Goal: Information Seeking & Learning: Learn about a topic

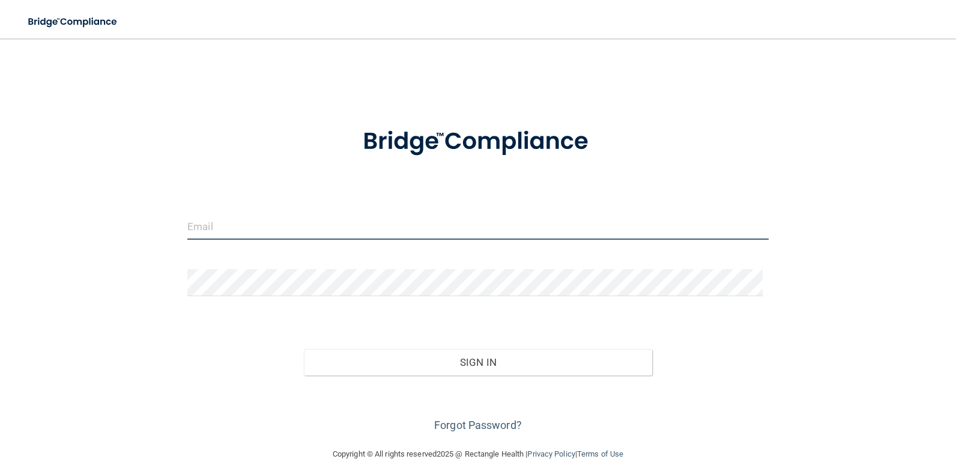
click at [262, 220] on input "email" at bounding box center [477, 226] width 581 height 27
type input "[EMAIL_ADDRESS][DOMAIN_NAME]"
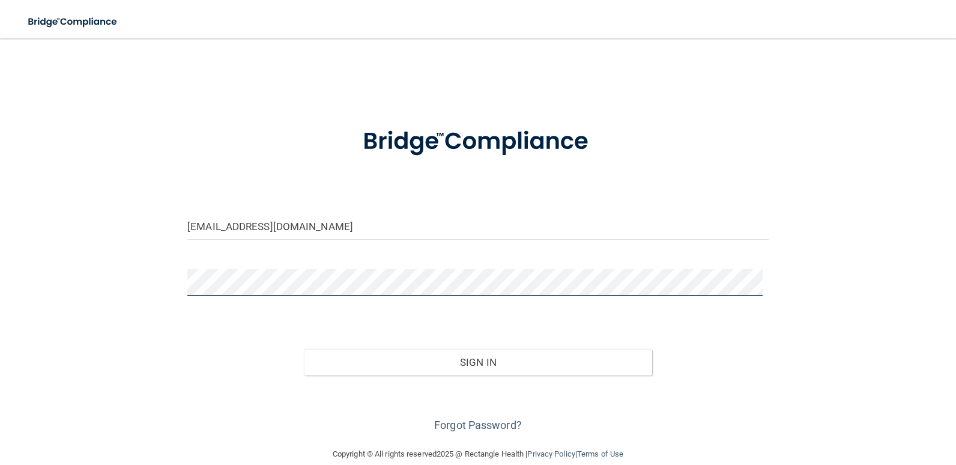
click at [304, 349] on button "Sign In" at bounding box center [478, 362] width 349 height 26
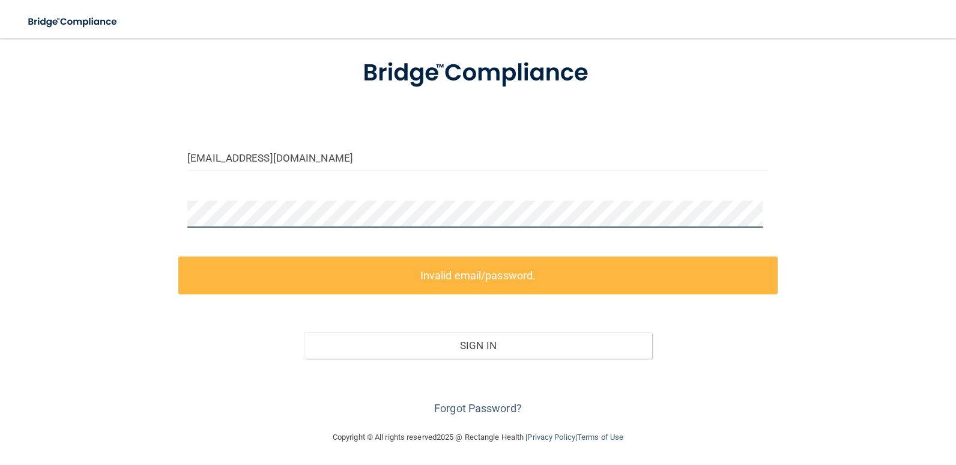
scroll to position [70, 0]
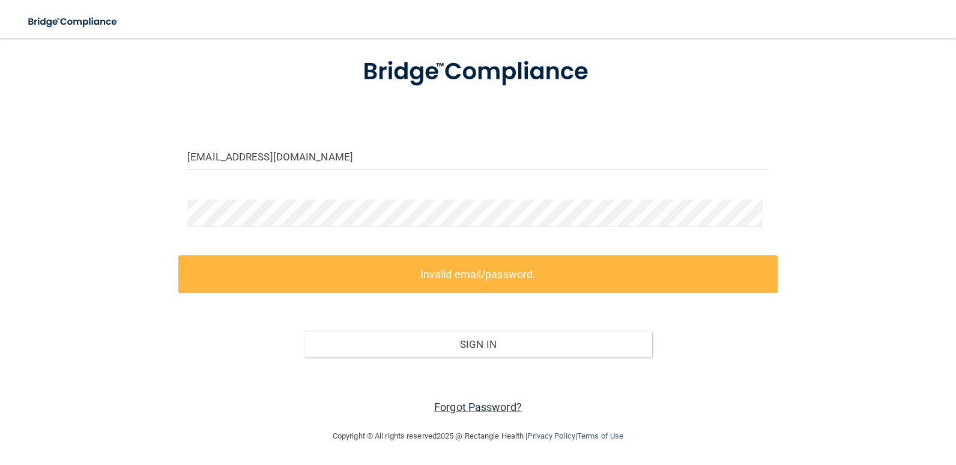
click at [501, 405] on link "Forgot Password?" at bounding box center [478, 407] width 88 height 13
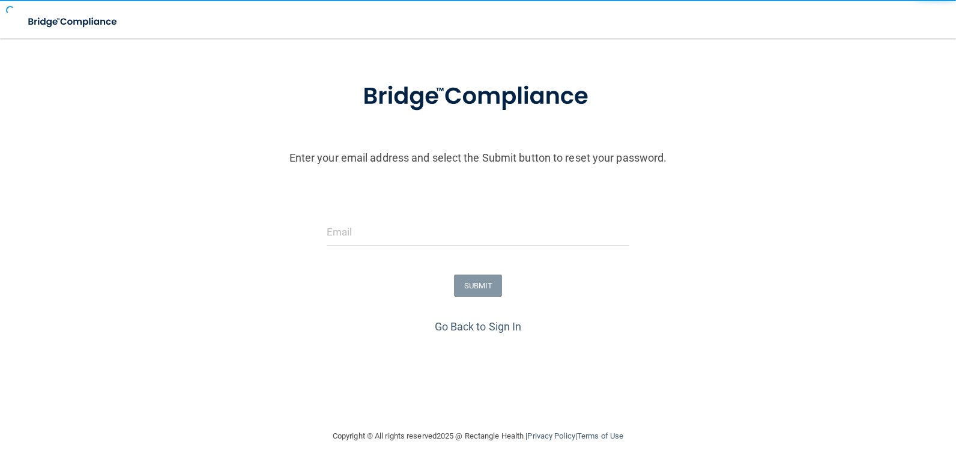
scroll to position [45, 0]
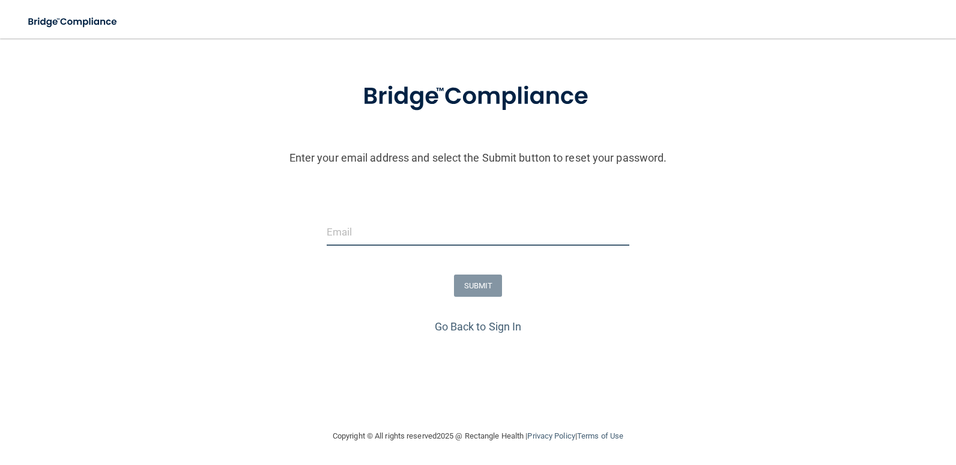
click at [369, 236] on input "email" at bounding box center [478, 232] width 303 height 27
type input "[EMAIL_ADDRESS][DOMAIN_NAME]"
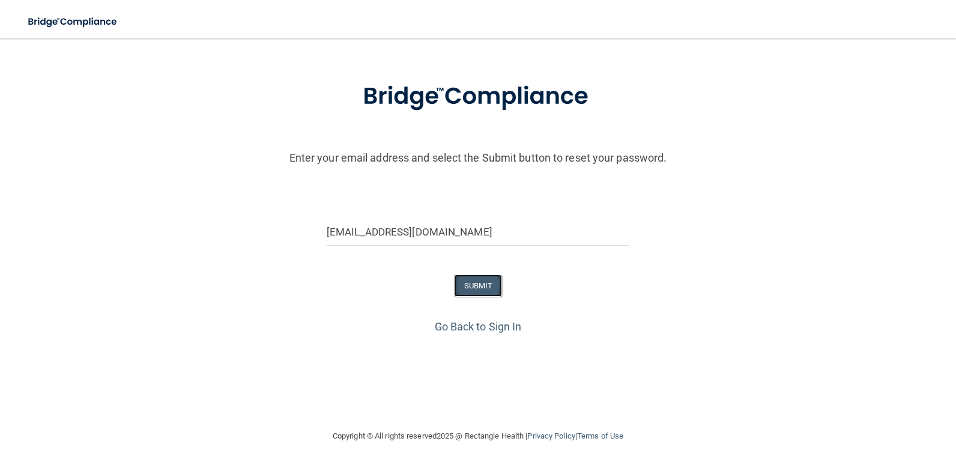
click at [456, 289] on button "SUBMIT" at bounding box center [478, 285] width 49 height 22
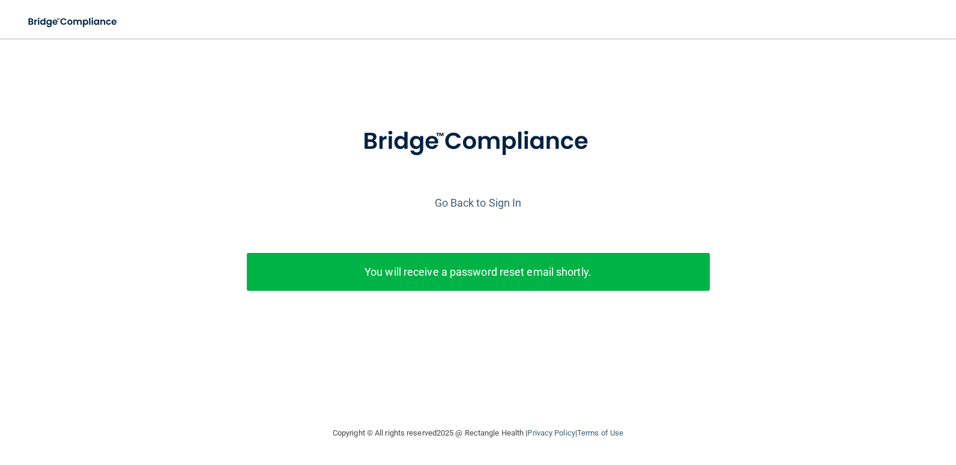
click at [474, 279] on p "You will receive a password reset email shortly." at bounding box center [478, 272] width 445 height 20
click at [374, 271] on p "You will receive a password reset email shortly." at bounding box center [478, 272] width 445 height 20
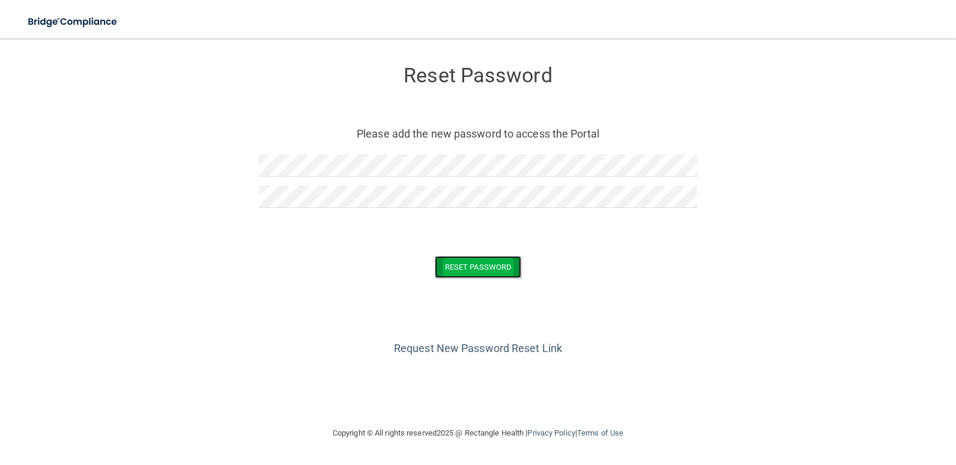
click at [503, 259] on button "Reset Password" at bounding box center [478, 267] width 86 height 22
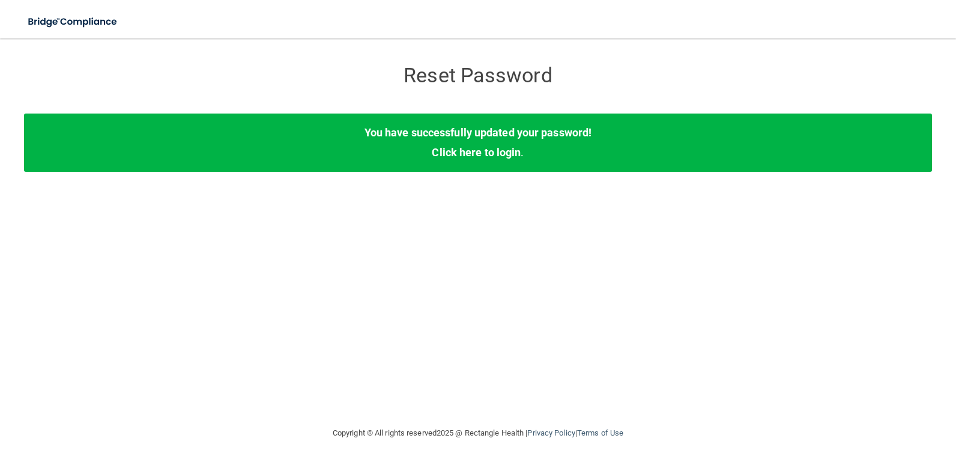
drag, startPoint x: 461, startPoint y: 257, endPoint x: 461, endPoint y: 130, distance: 127.3
click at [461, 256] on div "Reset Password Reset Password You have successfully updated your password! Clic…" at bounding box center [478, 231] width 908 height 363
click at [471, 156] on link "Click here to login" at bounding box center [476, 152] width 89 height 13
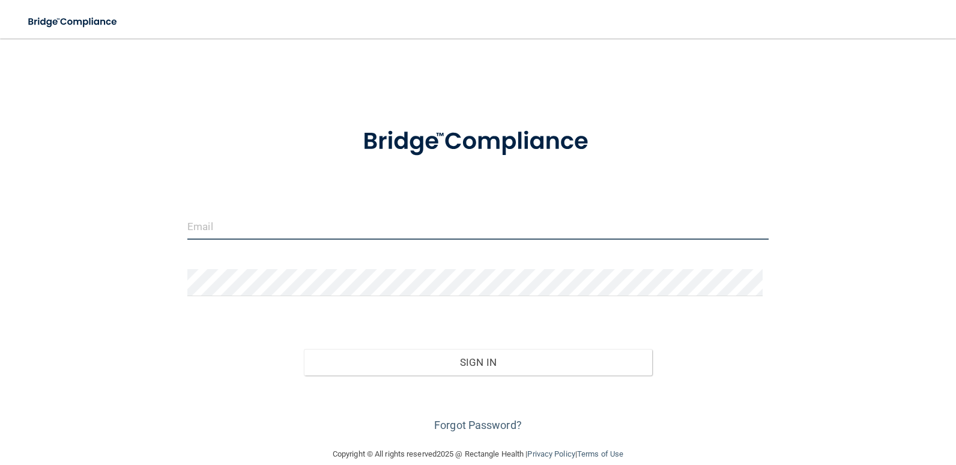
type input "[EMAIL_ADDRESS][DOMAIN_NAME]"
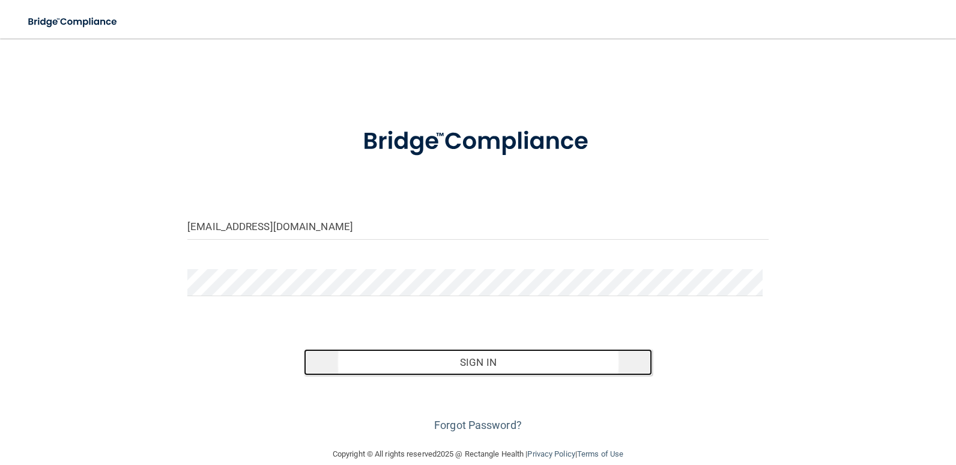
click at [404, 358] on button "Sign In" at bounding box center [478, 362] width 349 height 26
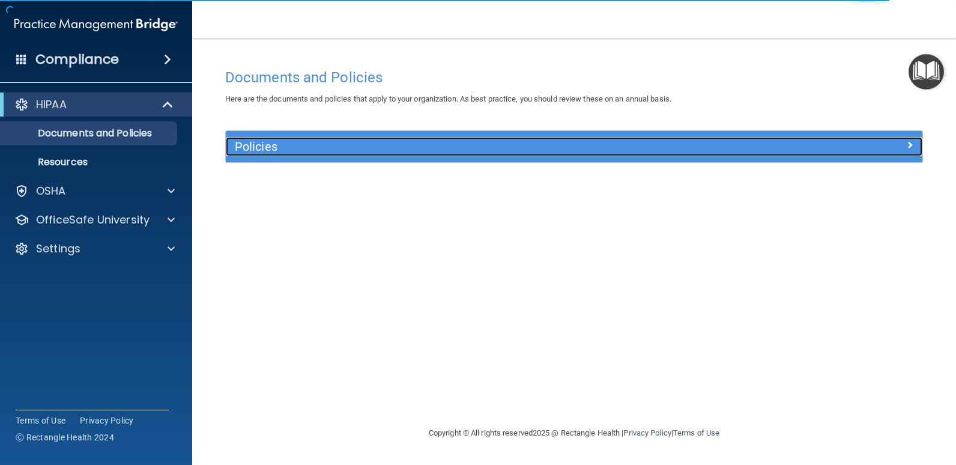
click at [307, 156] on div "Policies" at bounding box center [487, 146] width 522 height 19
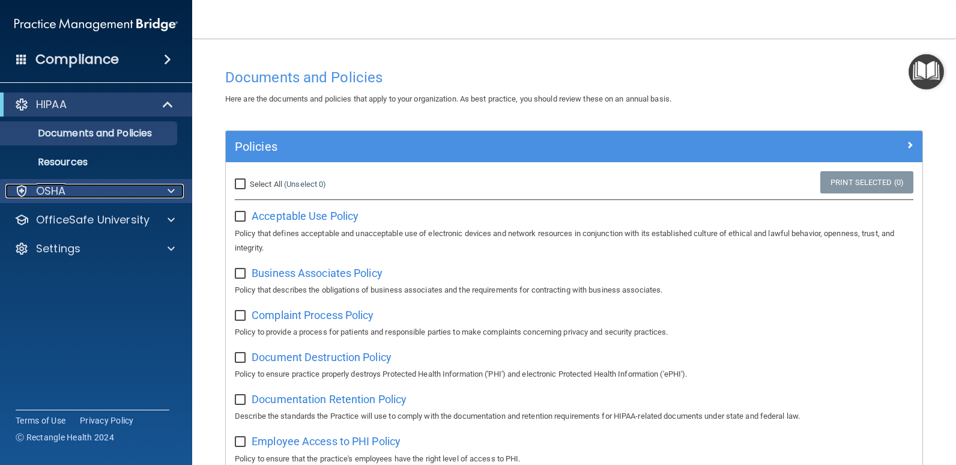
click at [75, 185] on div "OSHA" at bounding box center [79, 191] width 149 height 14
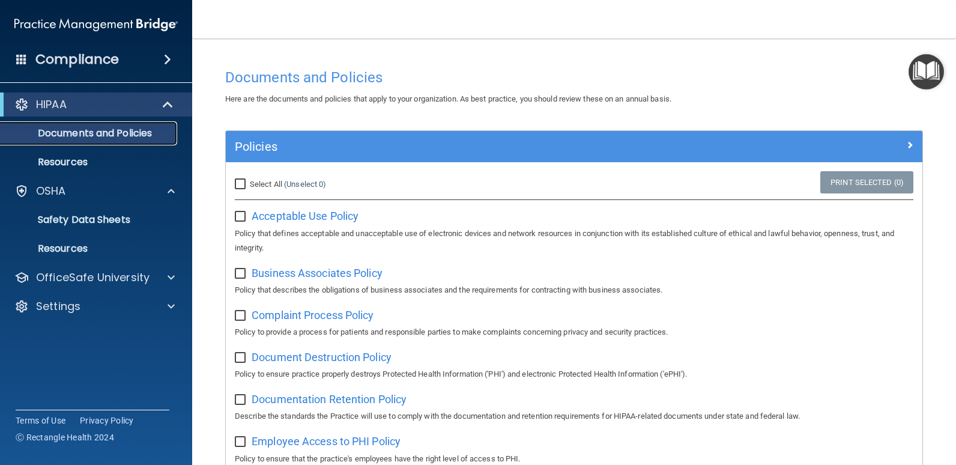
click at [95, 131] on p "Documents and Policies" at bounding box center [90, 133] width 164 height 12
click at [87, 167] on p "Resources" at bounding box center [90, 162] width 164 height 12
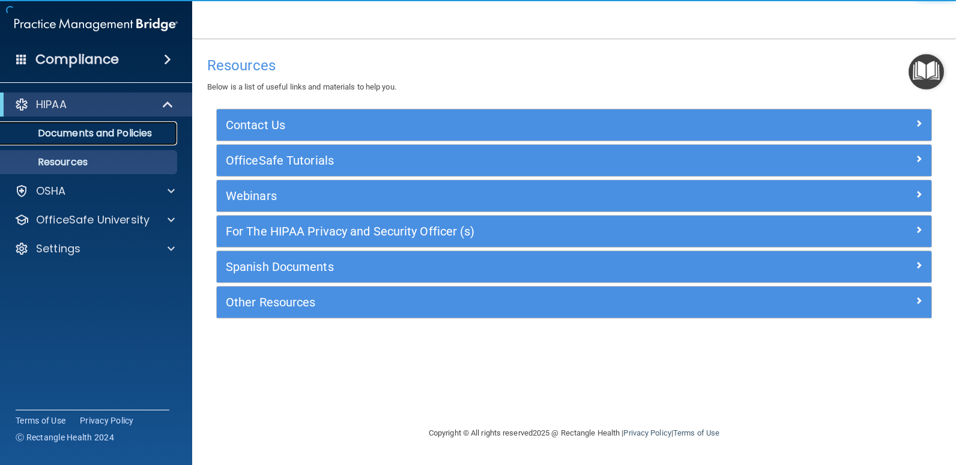
click at [86, 127] on p "Documents and Policies" at bounding box center [90, 133] width 164 height 12
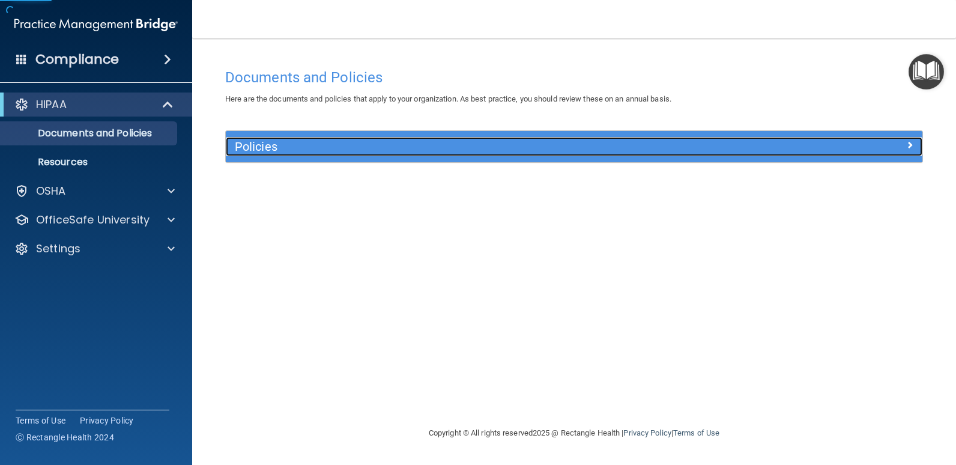
click at [244, 138] on div "Policies" at bounding box center [487, 146] width 522 height 19
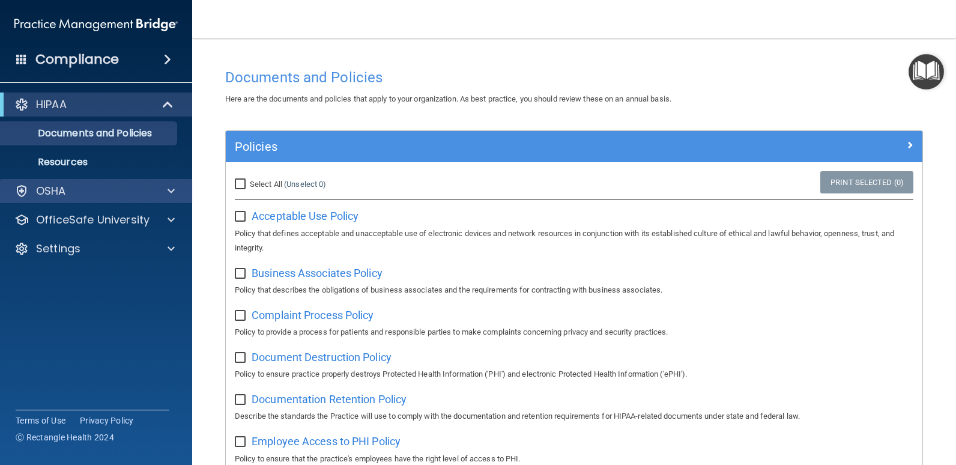
click at [58, 181] on div "OSHA" at bounding box center [96, 191] width 193 height 24
click at [144, 189] on div "OSHA" at bounding box center [79, 191] width 149 height 14
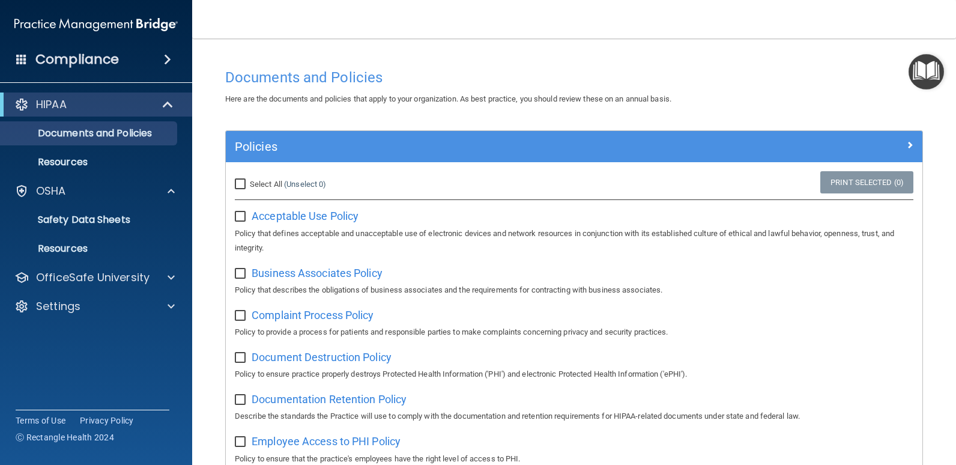
click at [147, 53] on div "Compliance" at bounding box center [96, 59] width 192 height 26
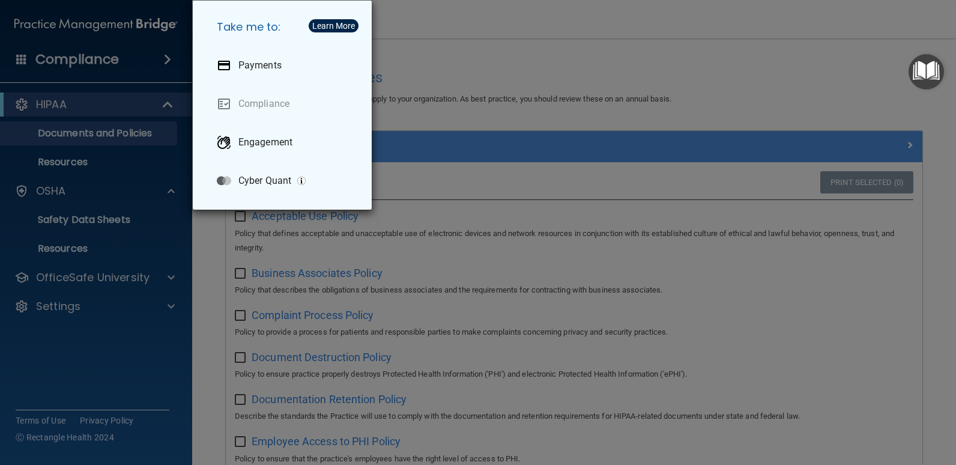
click at [515, 86] on div "Take me to: Payments Compliance Engagement Cyber Quant" at bounding box center [478, 232] width 956 height 465
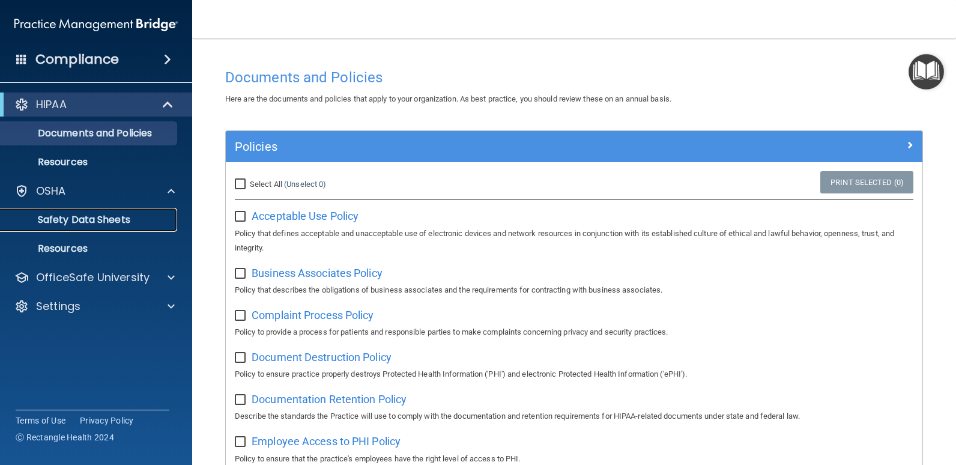
click at [92, 216] on p "Safety Data Sheets" at bounding box center [90, 220] width 164 height 12
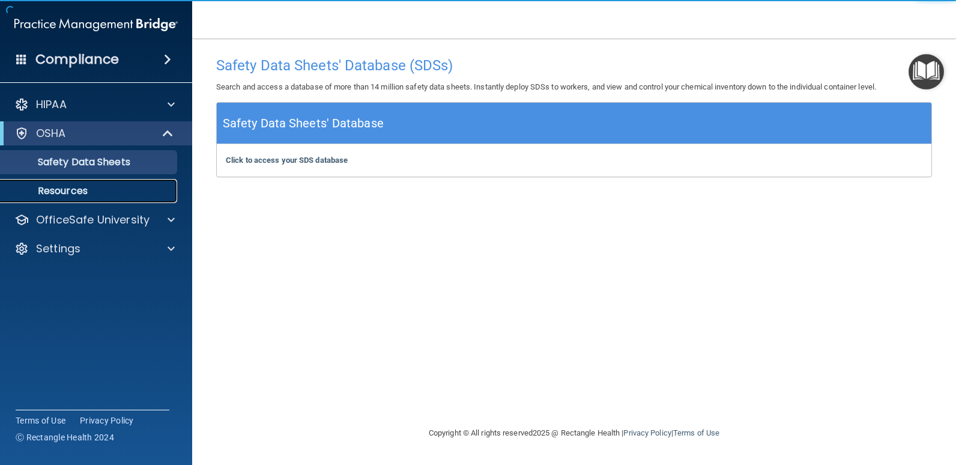
click at [53, 185] on p "Resources" at bounding box center [90, 191] width 164 height 12
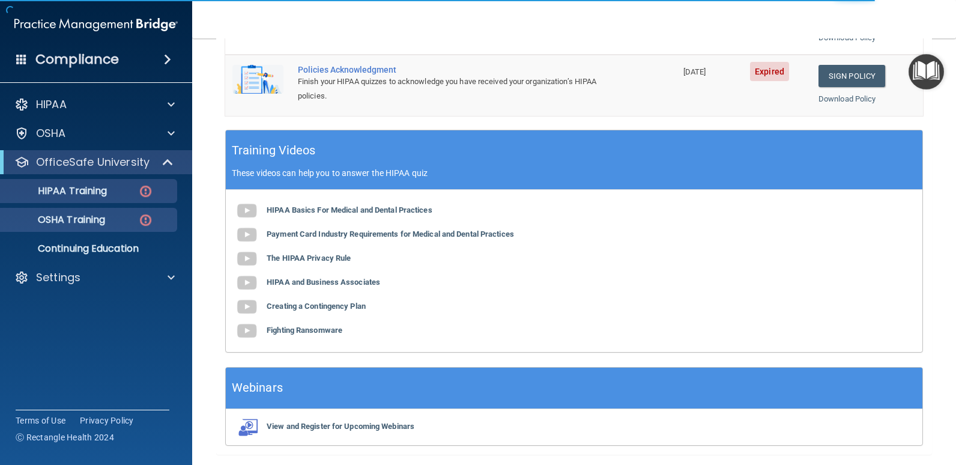
scroll to position [440, 0]
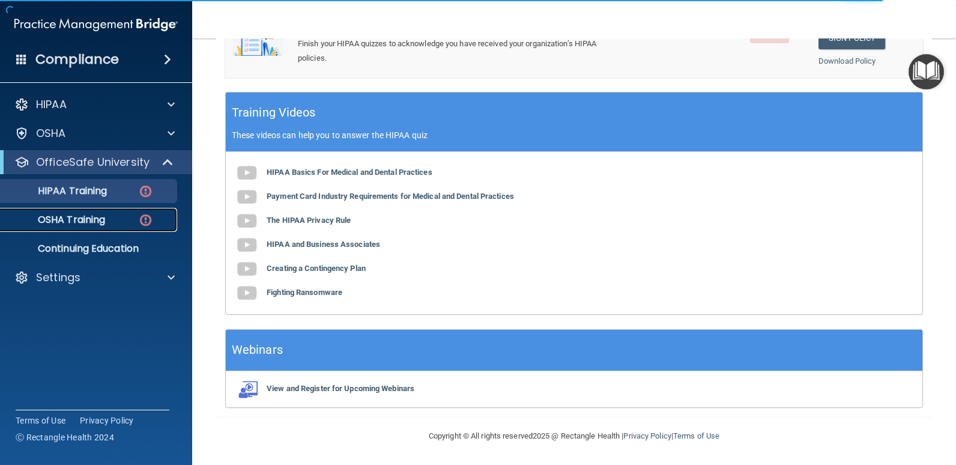
click at [92, 212] on link "OSHA Training" at bounding box center [82, 220] width 189 height 24
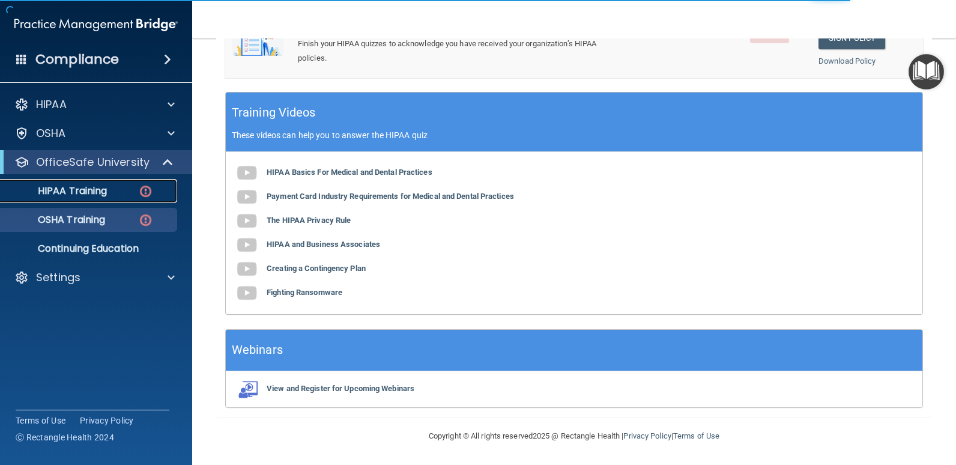
click at [116, 198] on link "HIPAA Training" at bounding box center [82, 191] width 189 height 24
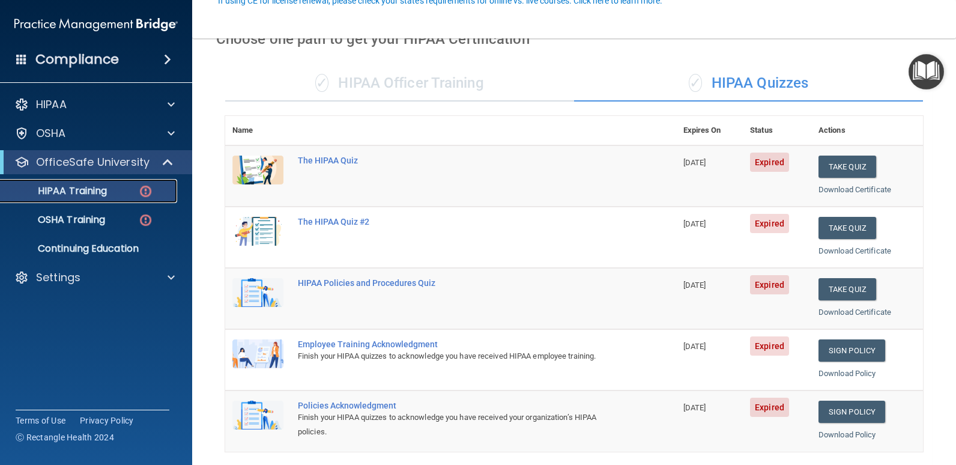
scroll to position [139, 0]
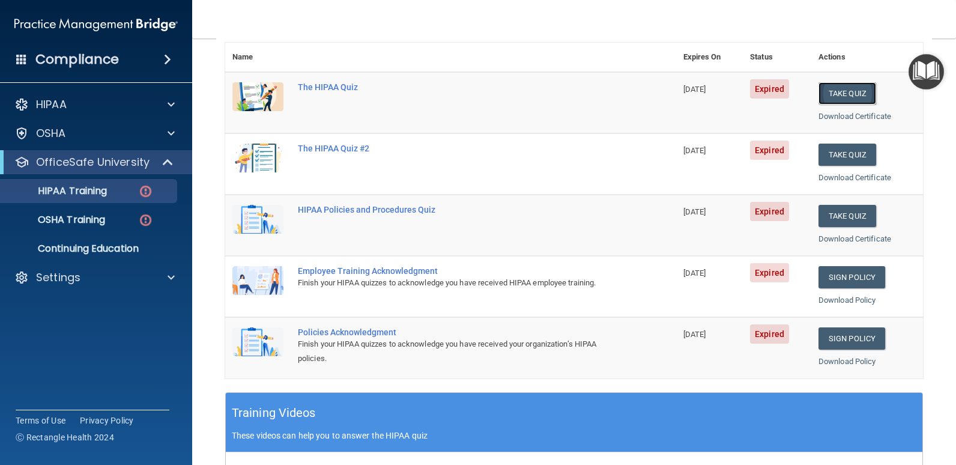
click at [833, 92] on button "Take Quiz" at bounding box center [848, 93] width 58 height 22
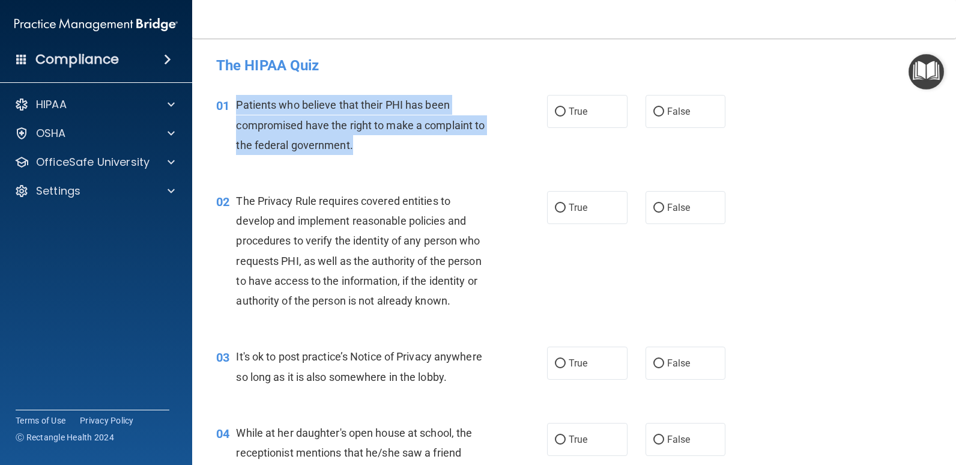
drag, startPoint x: 233, startPoint y: 105, endPoint x: 411, endPoint y: 147, distance: 182.5
click at [411, 147] on div "01 Patients who believe that their PHI has been compromised have the right to m…" at bounding box center [381, 128] width 367 height 66
copy div "Patients who believe that their PHI has been compromised have the right to make…"
click at [406, 141] on div "Patients who believe that their PHI has been compromised have the right to make…" at bounding box center [367, 125] width 262 height 60
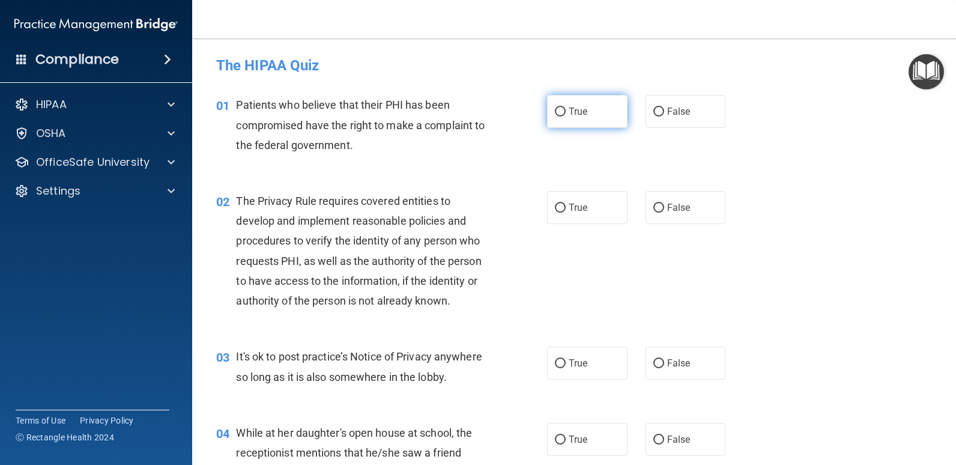
click at [569, 114] on span "True" at bounding box center [578, 111] width 19 height 11
click at [566, 114] on input "True" at bounding box center [560, 112] width 11 height 9
radio input "true"
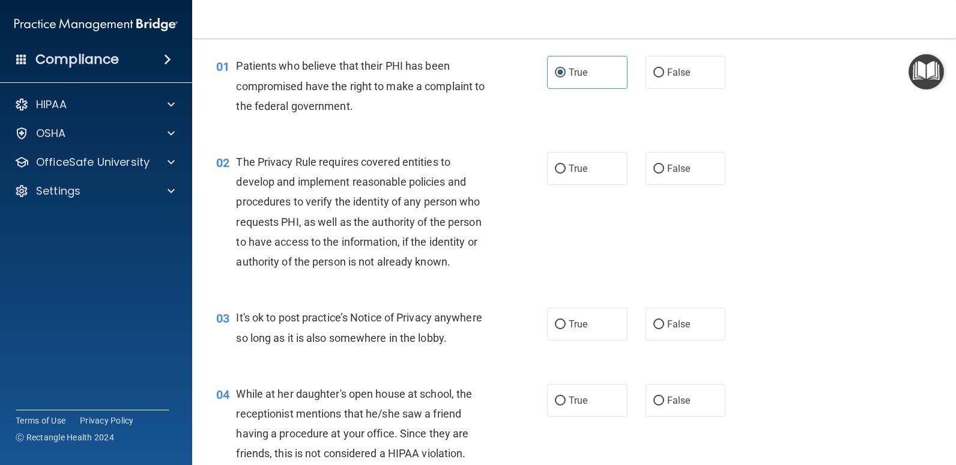
scroll to position [60, 0]
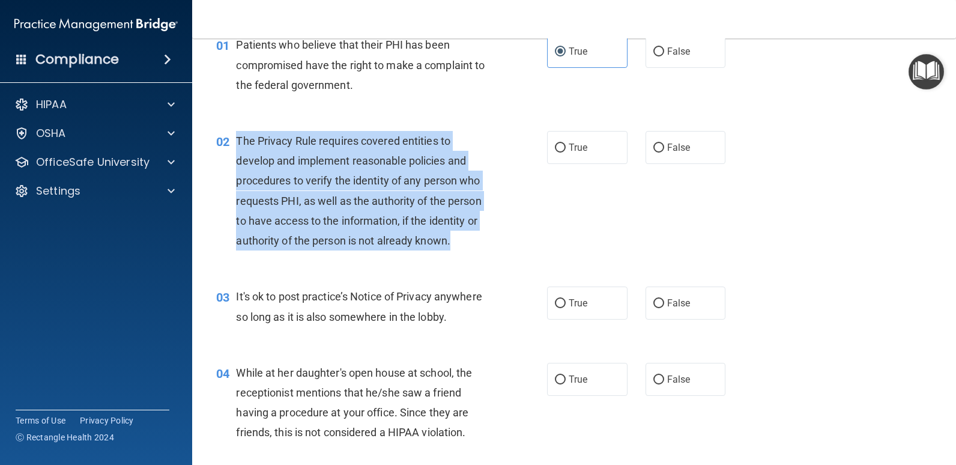
drag, startPoint x: 235, startPoint y: 139, endPoint x: 478, endPoint y: 256, distance: 269.7
click at [478, 256] on div "02 The Privacy Rule requires covered entities to develop and implement reasonab…" at bounding box center [381, 194] width 367 height 126
copy span "The Privacy Rule requires covered entities to develop and implement reasonable …"
click at [544, 220] on div "02 The Privacy Rule requires covered entities to develop and implement reasonab…" at bounding box center [381, 194] width 367 height 126
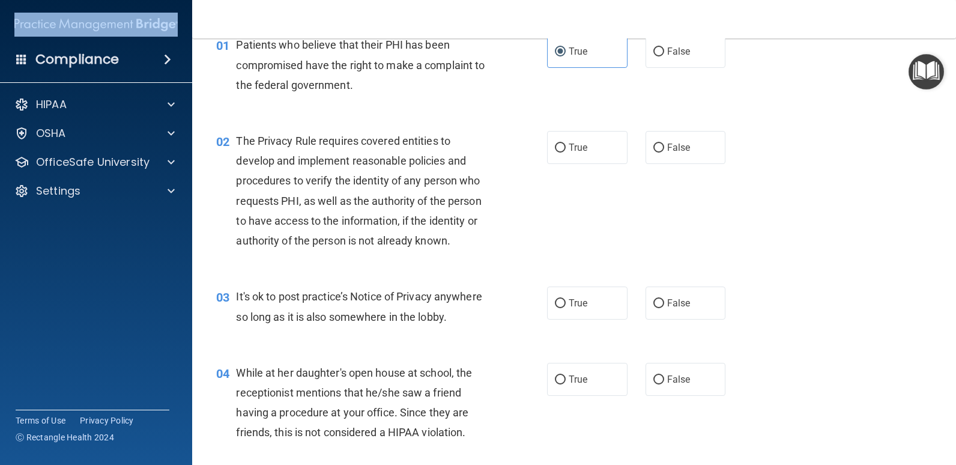
drag, startPoint x: 13, startPoint y: 20, endPoint x: 164, endPoint y: 25, distance: 150.8
click at [164, 25] on div "Compliance" at bounding box center [96, 36] width 168 height 73
copy div
click at [441, 123] on div "02 The Privacy Rule requires covered entities to develop and implement reasonab…" at bounding box center [574, 194] width 734 height 156
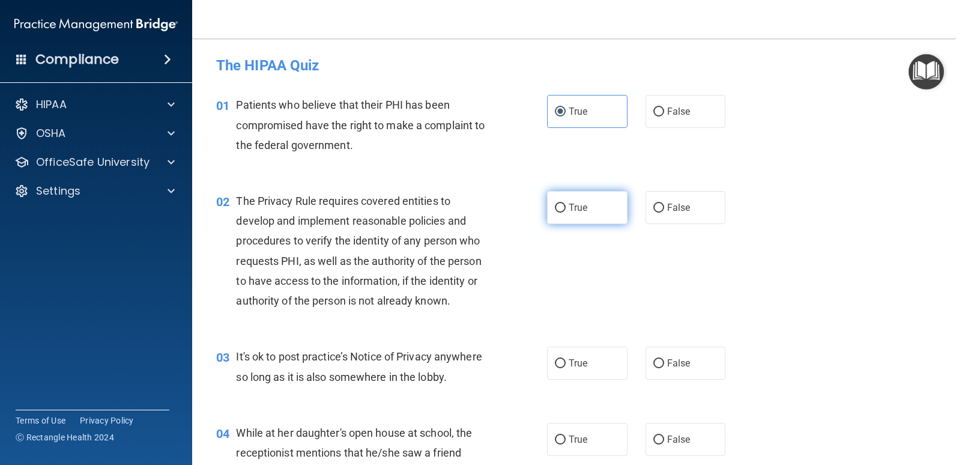
click at [602, 213] on label "True" at bounding box center [587, 207] width 80 height 33
click at [566, 213] on input "True" at bounding box center [560, 208] width 11 height 9
radio input "true"
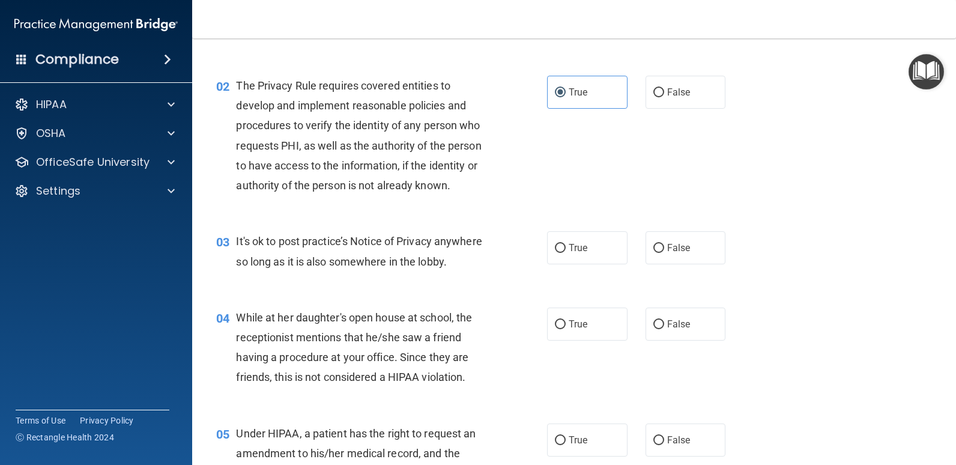
scroll to position [120, 0]
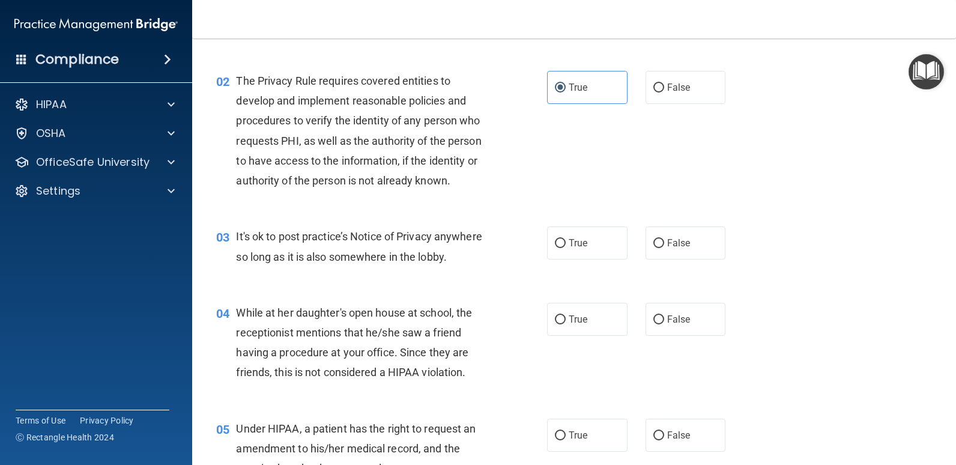
click at [639, 247] on div "True False" at bounding box center [643, 242] width 193 height 33
click at [653, 244] on input "False" at bounding box center [658, 243] width 11 height 9
radio input "true"
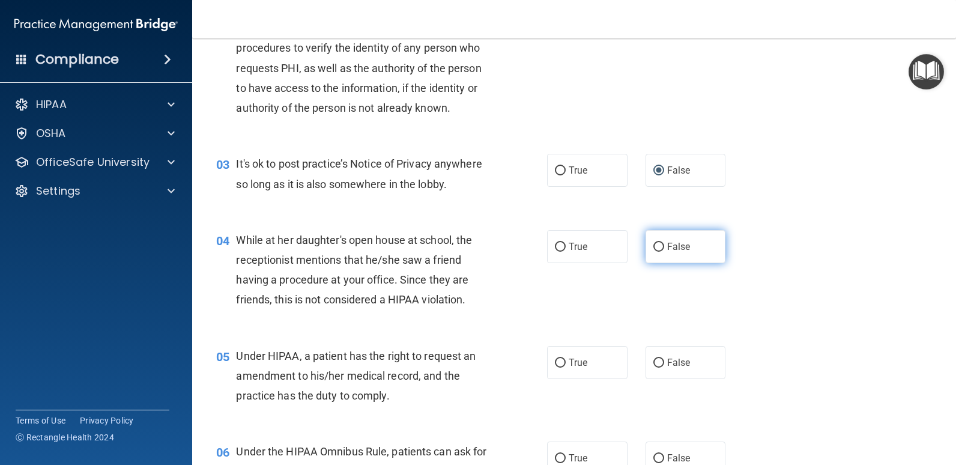
scroll to position [240, 0]
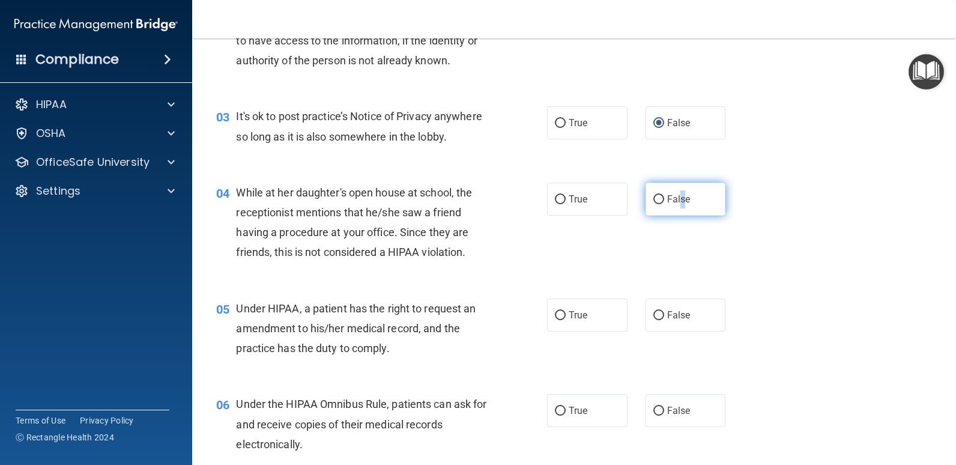
click at [677, 190] on label "False" at bounding box center [686, 199] width 80 height 33
drag, startPoint x: 677, startPoint y: 190, endPoint x: 647, endPoint y: 205, distance: 33.3
click at [647, 205] on label "False" at bounding box center [686, 199] width 80 height 33
click at [653, 204] on input "False" at bounding box center [658, 199] width 11 height 9
radio input "true"
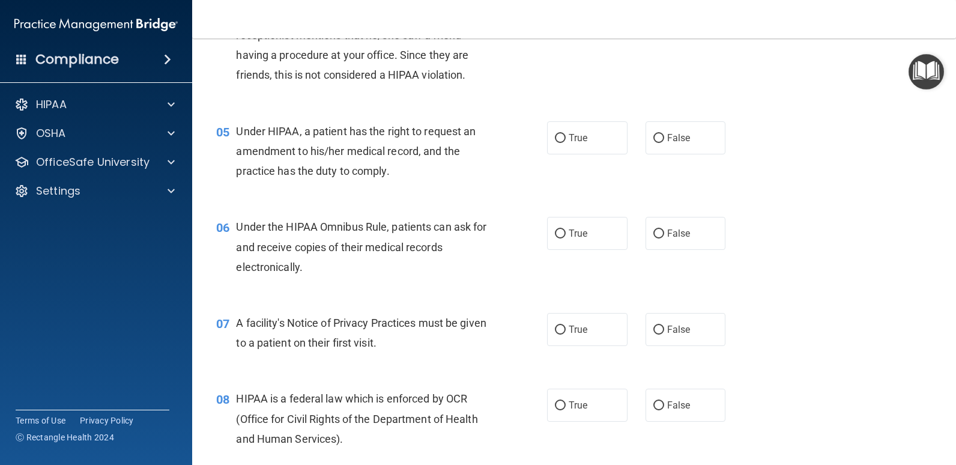
scroll to position [420, 0]
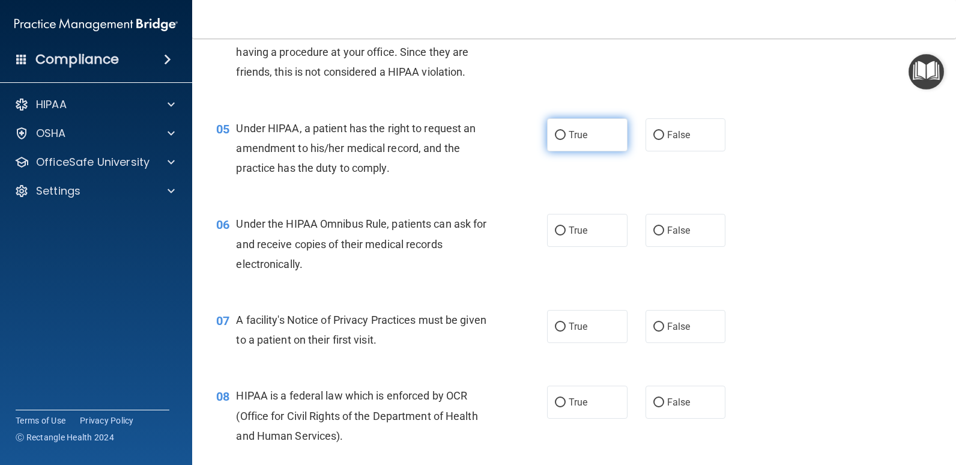
click at [570, 131] on span "True" at bounding box center [578, 134] width 19 height 11
click at [566, 131] on input "True" at bounding box center [560, 135] width 11 height 9
radio input "true"
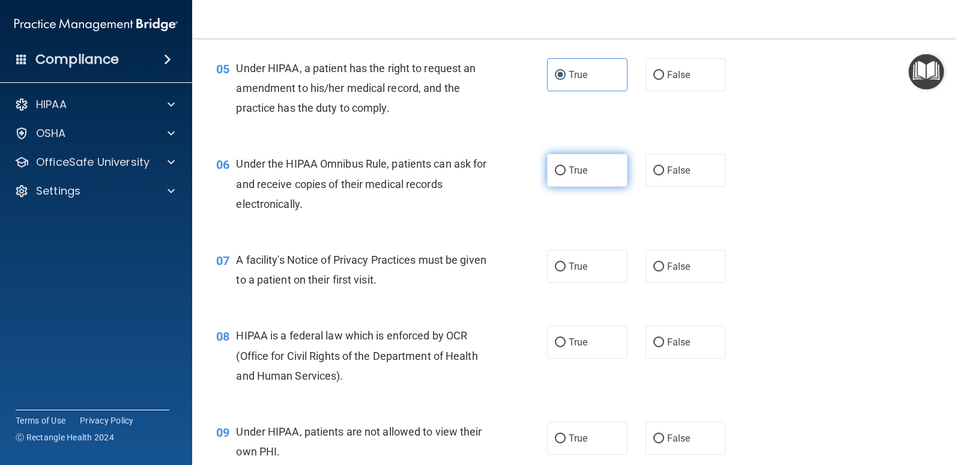
click at [580, 168] on span "True" at bounding box center [578, 170] width 19 height 11
click at [566, 168] on input "True" at bounding box center [560, 170] width 11 height 9
radio input "true"
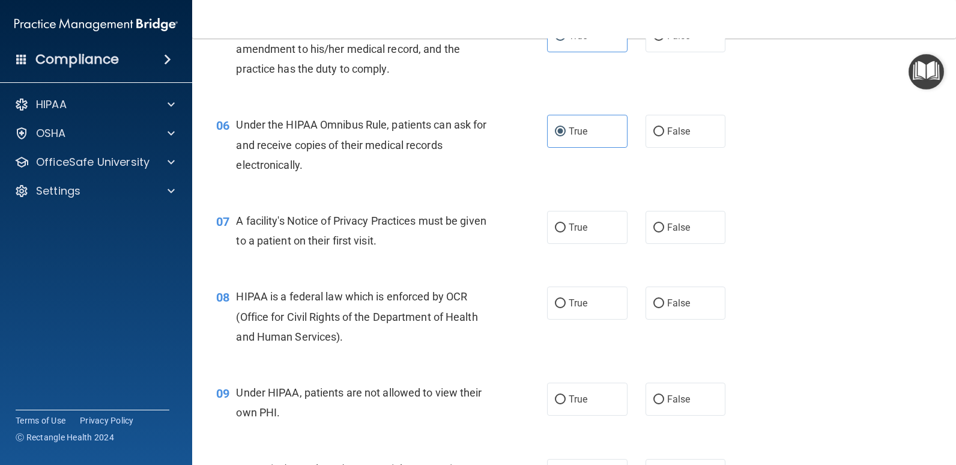
scroll to position [541, 0]
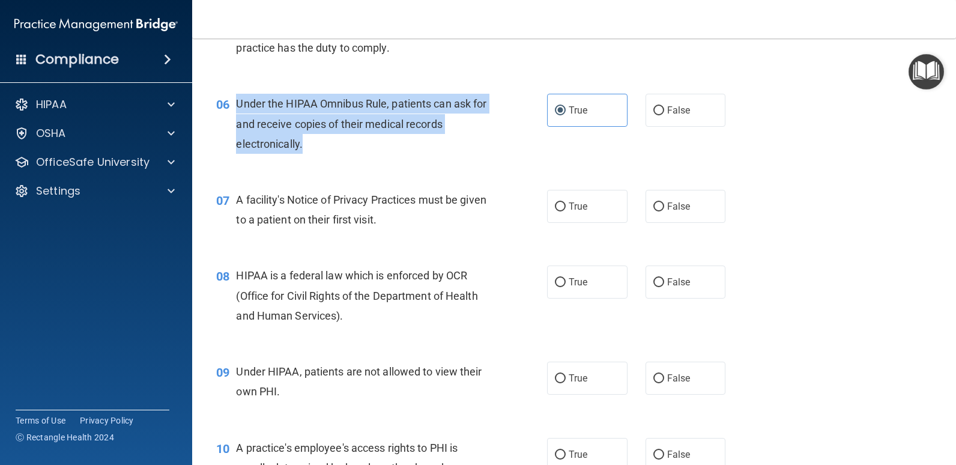
drag, startPoint x: 235, startPoint y: 104, endPoint x: 306, endPoint y: 144, distance: 81.2
click at [306, 144] on div "06 Under the HIPAA Omnibus Rule, patients can ask for and receive copies of the…" at bounding box center [381, 127] width 367 height 66
copy div "Under the HIPAA Omnibus Rule, patients can ask for and receive copies of their …"
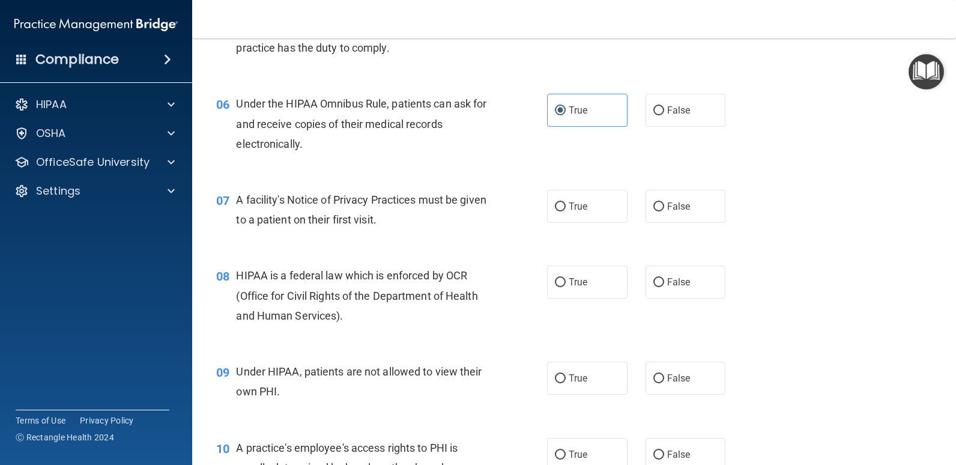
click at [359, 181] on div "07 A facility's Notice of Privacy Practices must be given to a patient on their…" at bounding box center [574, 213] width 734 height 76
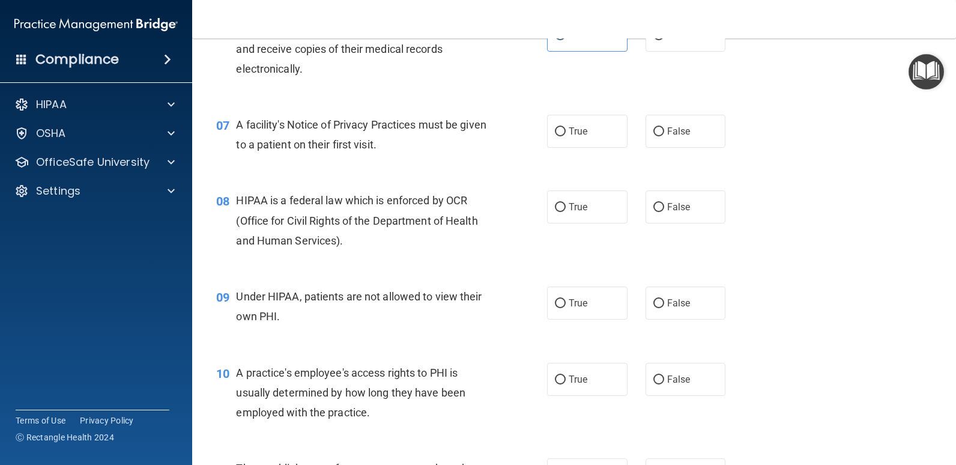
scroll to position [661, 0]
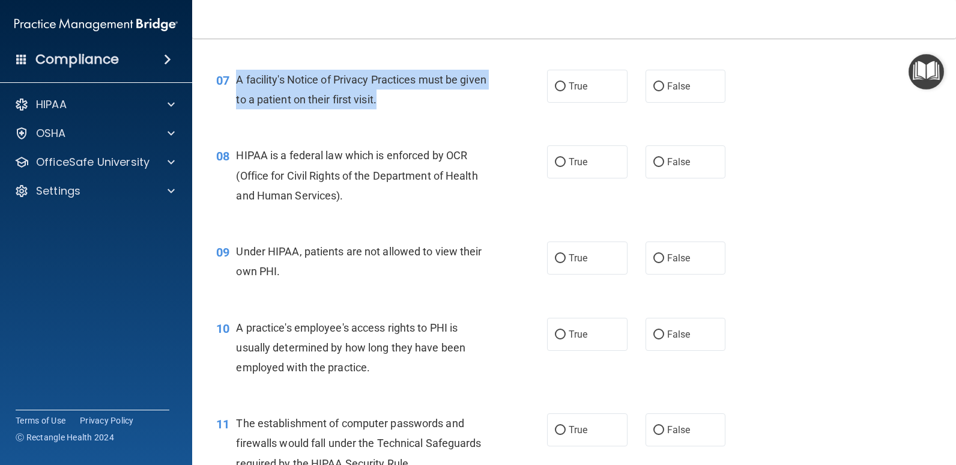
drag, startPoint x: 235, startPoint y: 78, endPoint x: 462, endPoint y: 106, distance: 228.8
click at [462, 106] on div "07 A facility's Notice of Privacy Practices must be given to a patient on their…" at bounding box center [381, 93] width 367 height 46
copy div "A facility's Notice of Privacy Practices must be given to a patient on their fi…"
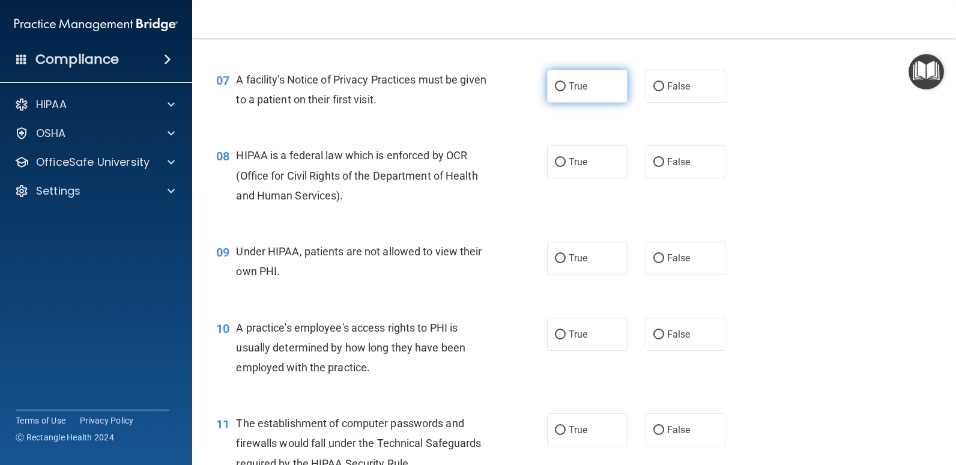
click at [576, 87] on span "True" at bounding box center [578, 85] width 19 height 11
click at [566, 87] on input "True" at bounding box center [560, 86] width 11 height 9
radio input "true"
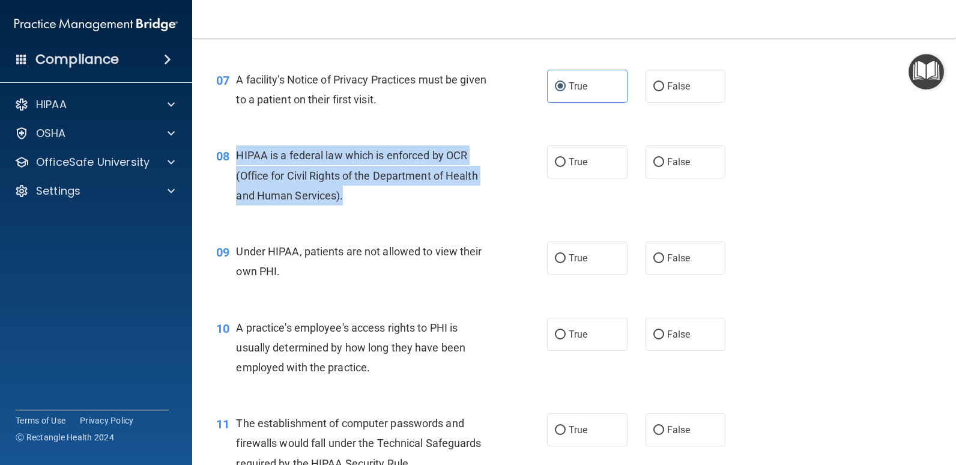
drag, startPoint x: 235, startPoint y: 151, endPoint x: 374, endPoint y: 198, distance: 145.9
click at [374, 198] on div "HIPAA is a federal law which is enforced by OCR (Office for Civil Rights of the…" at bounding box center [367, 175] width 262 height 60
copy span "HIPAA is a federal law which is enforced by OCR (Office for Civil Rights of the…"
drag, startPoint x: 361, startPoint y: 194, endPoint x: 312, endPoint y: 96, distance: 109.6
click at [360, 193] on div "HIPAA is a federal law which is enforced by OCR (Office for Civil Rights of the…" at bounding box center [367, 175] width 262 height 60
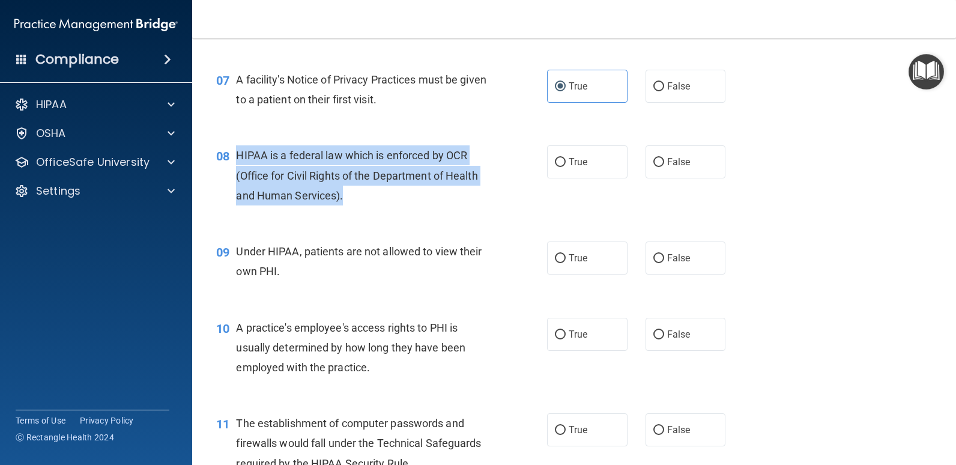
click at [488, 181] on div "HIPAA is a federal law which is enforced by OCR (Office for Civil Rights of the…" at bounding box center [367, 175] width 262 height 60
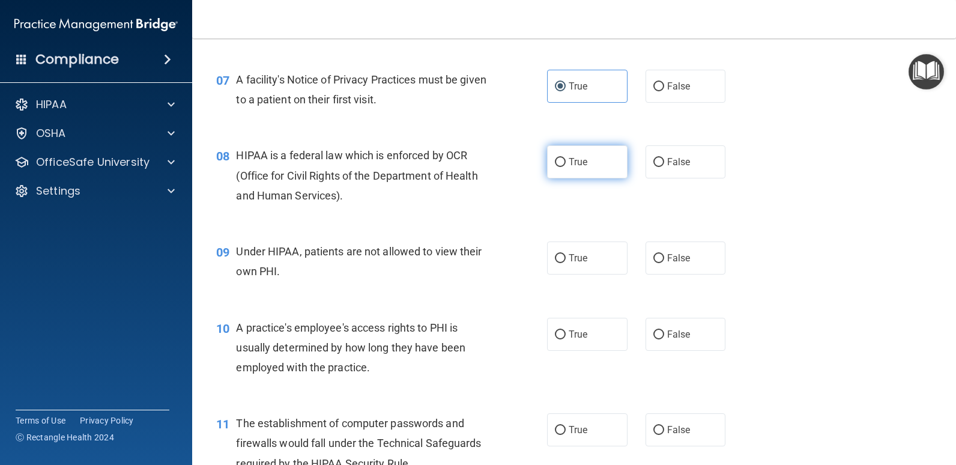
click at [556, 163] on input "True" at bounding box center [560, 162] width 11 height 9
radio input "true"
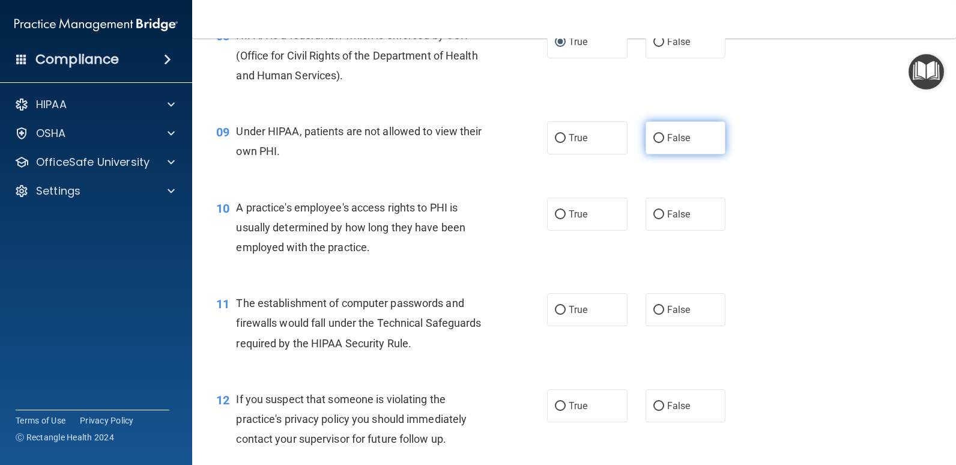
click at [649, 144] on label "False" at bounding box center [686, 137] width 80 height 33
click at [653, 143] on input "False" at bounding box center [658, 138] width 11 height 9
radio input "true"
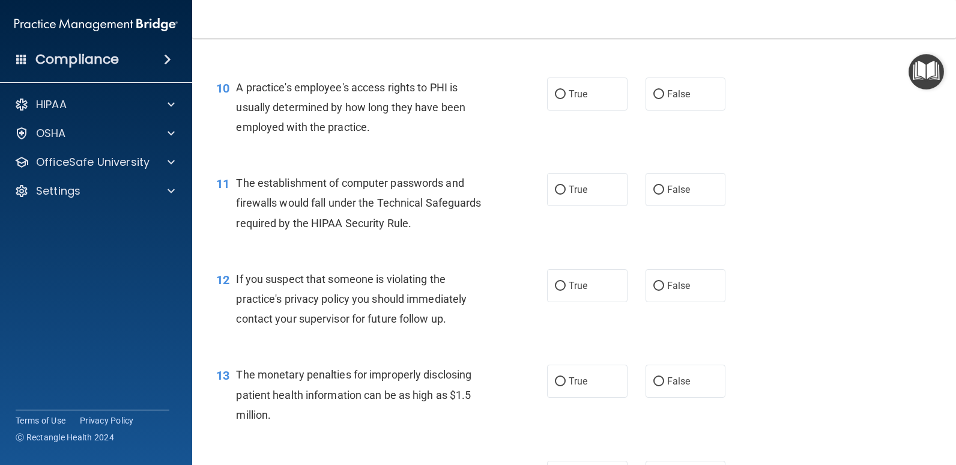
scroll to position [841, 0]
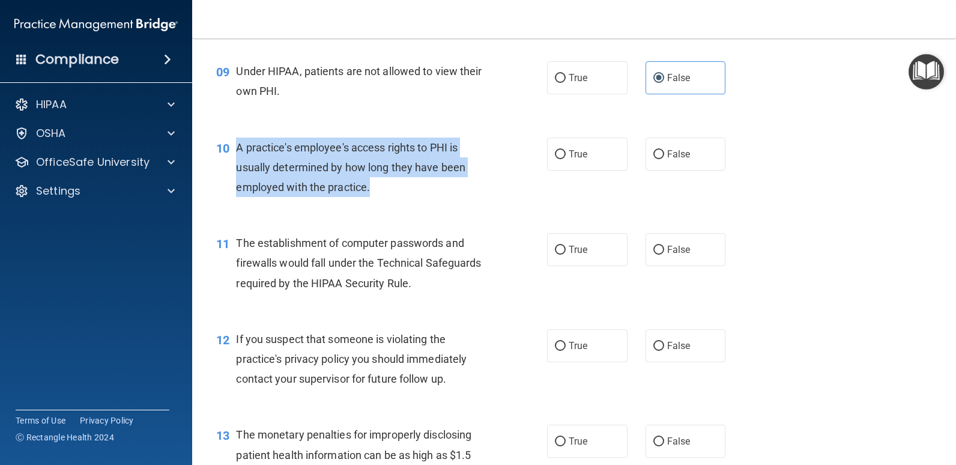
drag, startPoint x: 234, startPoint y: 149, endPoint x: 374, endPoint y: 187, distance: 144.4
click at [374, 187] on div "10 A practice's employee's access rights to PHI is usually determined by how lo…" at bounding box center [381, 171] width 367 height 66
copy div "A practice's employee's access rights to PHI is usually determined by how long …"
click at [435, 198] on div "10 A practice's employee's access rights to PHI is usually determined by how lo…" at bounding box center [381, 171] width 367 height 66
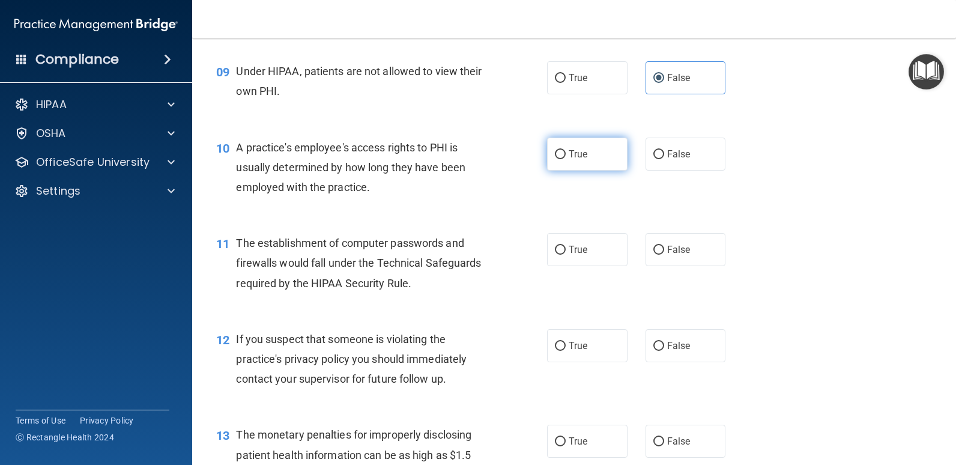
click at [595, 156] on label "True" at bounding box center [587, 154] width 80 height 33
click at [566, 156] on input "True" at bounding box center [560, 154] width 11 height 9
radio input "true"
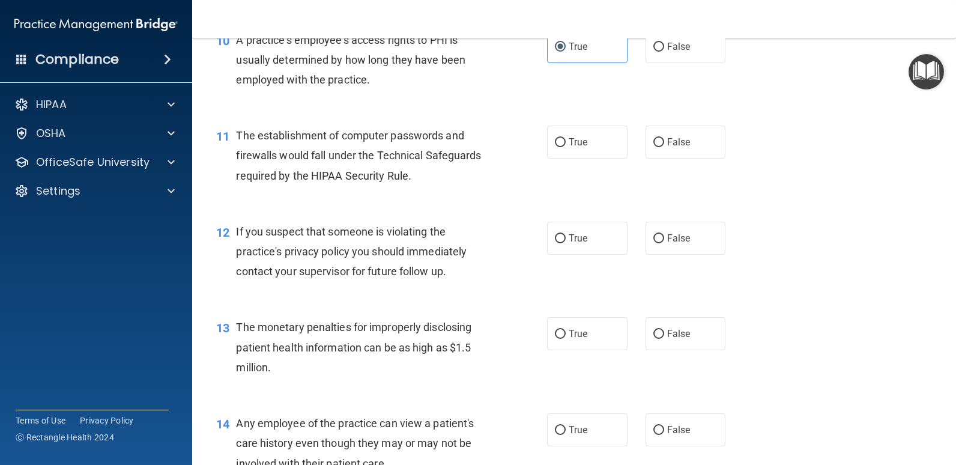
scroll to position [961, 0]
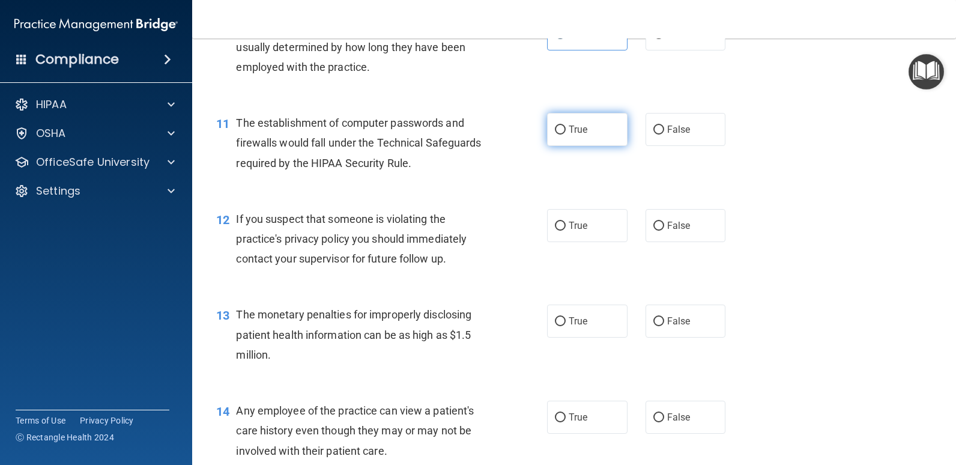
click at [569, 130] on span "True" at bounding box center [578, 129] width 19 height 11
click at [566, 130] on input "True" at bounding box center [560, 130] width 11 height 9
radio input "true"
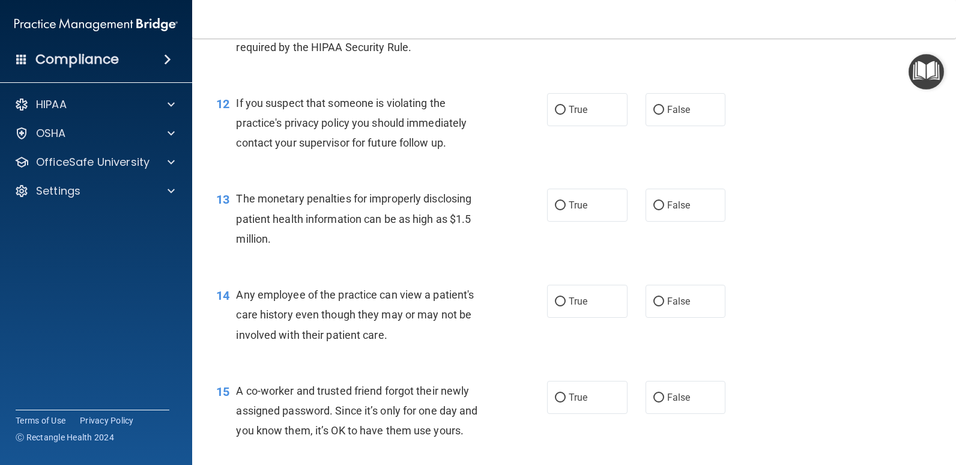
scroll to position [1081, 0]
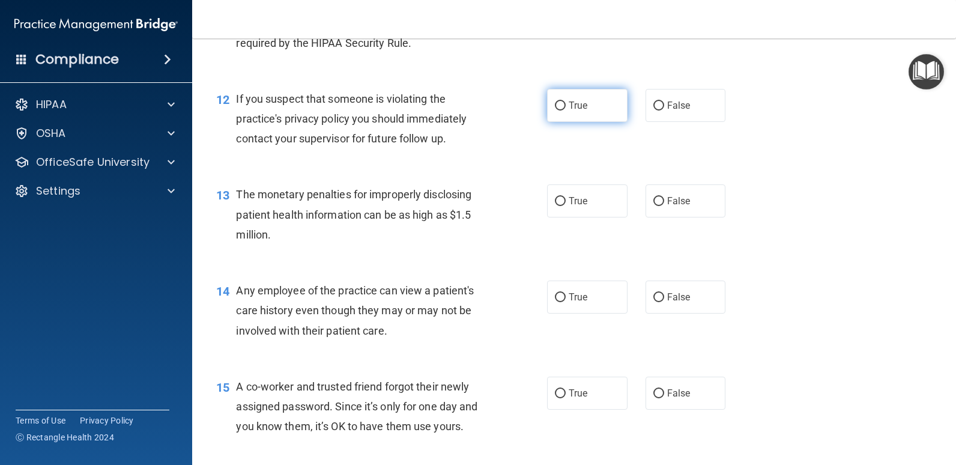
click at [559, 111] on label "True" at bounding box center [587, 105] width 80 height 33
click at [559, 111] on input "True" at bounding box center [560, 105] width 11 height 9
radio input "true"
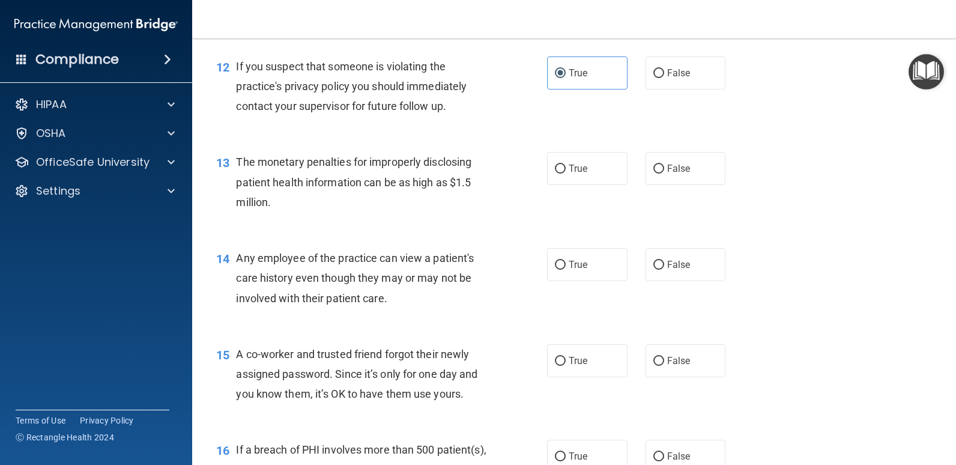
scroll to position [1141, 0]
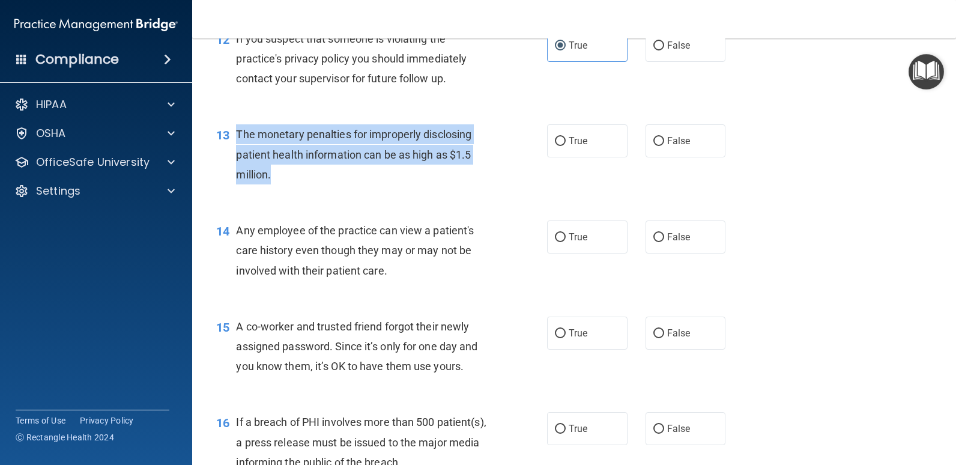
drag, startPoint x: 239, startPoint y: 133, endPoint x: 292, endPoint y: 176, distance: 67.9
click at [292, 176] on div "The monetary penalties for improperly disclosing patient health information can…" at bounding box center [367, 154] width 262 height 60
copy span "The monetary penalties for improperly disclosing patient health information can…"
click at [299, 174] on div "The monetary penalties for improperly disclosing patient health information can…" at bounding box center [367, 154] width 262 height 60
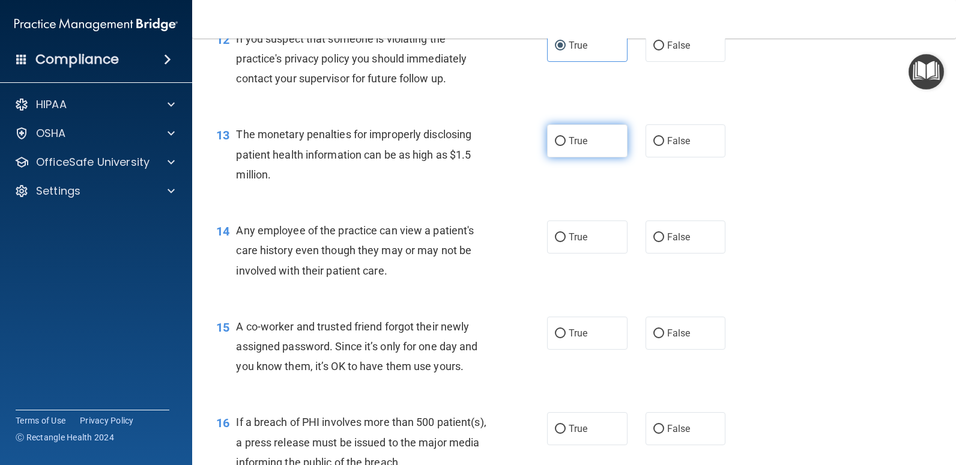
click at [576, 150] on label "True" at bounding box center [587, 140] width 80 height 33
click at [566, 146] on input "True" at bounding box center [560, 141] width 11 height 9
radio input "true"
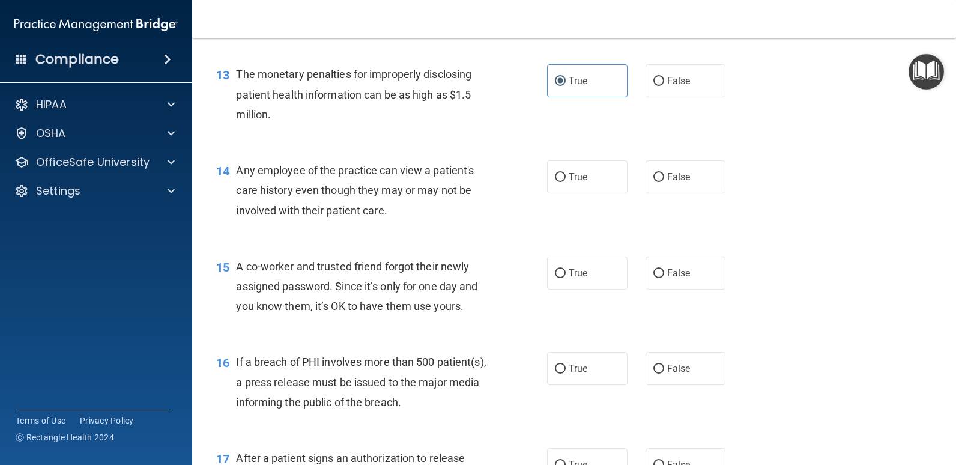
scroll to position [1261, 0]
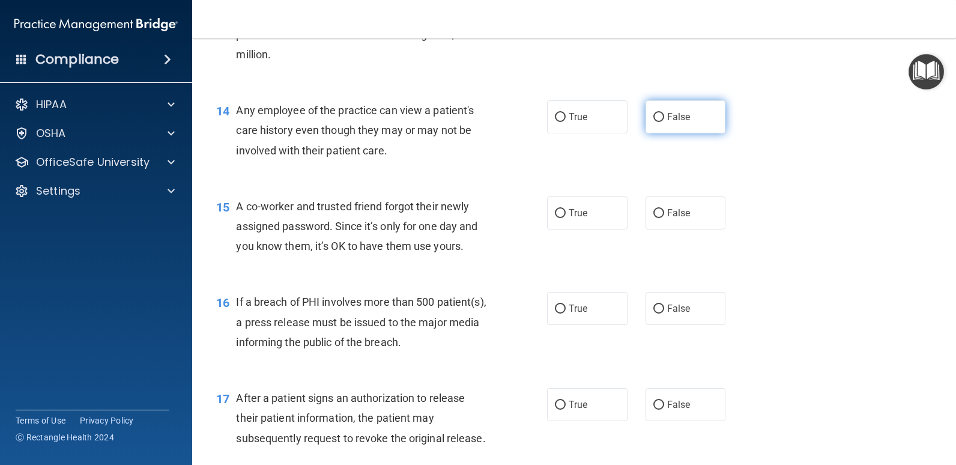
click at [671, 114] on span "False" at bounding box center [678, 116] width 23 height 11
click at [664, 114] on input "False" at bounding box center [658, 117] width 11 height 9
radio input "true"
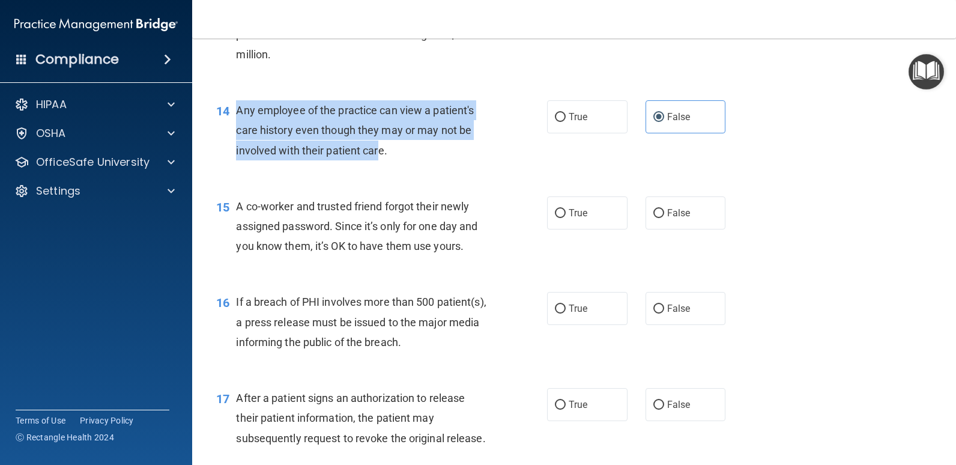
drag, startPoint x: 334, startPoint y: 148, endPoint x: 234, endPoint y: 115, distance: 105.6
click at [234, 115] on div "14 Any employee of the practice can view a patient's care history even though t…" at bounding box center [381, 133] width 367 height 66
copy div "Any employee of the practice can view a patient's care history even though they…"
click at [375, 147] on span "Any employee of the practice can view a patient's care history even though they…" at bounding box center [355, 130] width 238 height 52
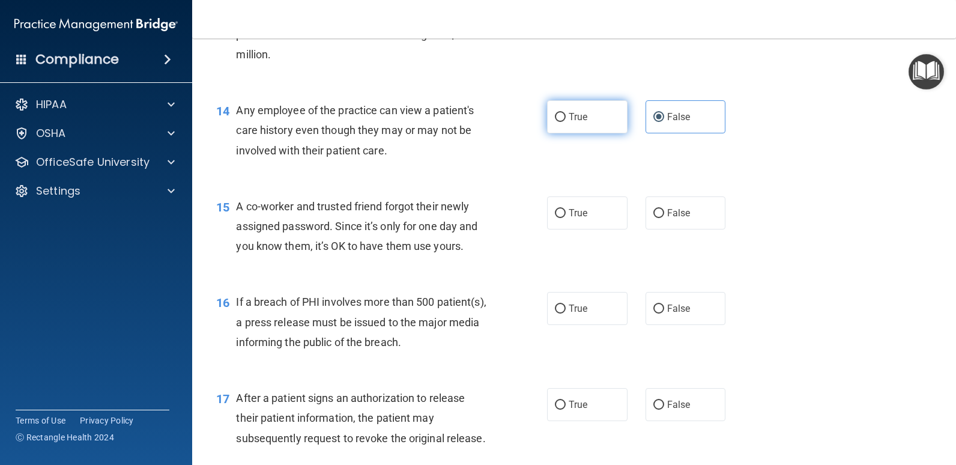
click at [560, 116] on input "True" at bounding box center [560, 117] width 11 height 9
radio input "true"
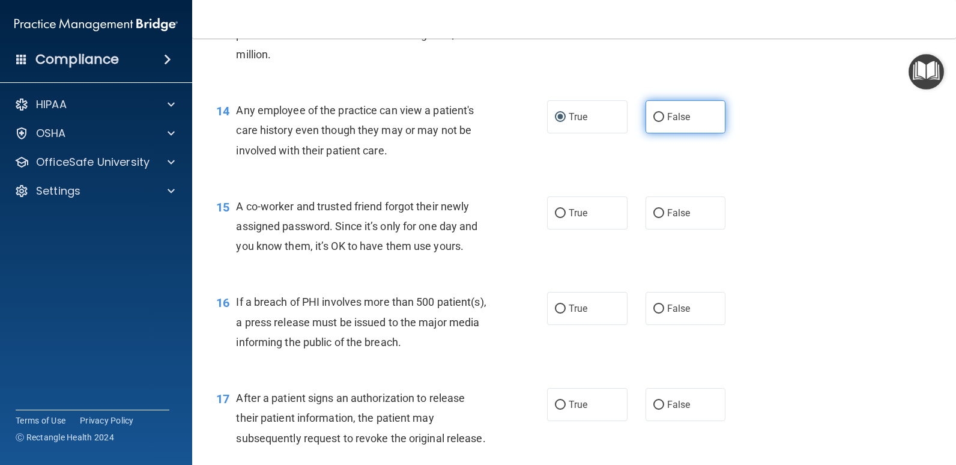
click at [667, 117] on span "False" at bounding box center [678, 116] width 23 height 11
click at [664, 117] on input "False" at bounding box center [658, 117] width 11 height 9
radio input "true"
radio input "false"
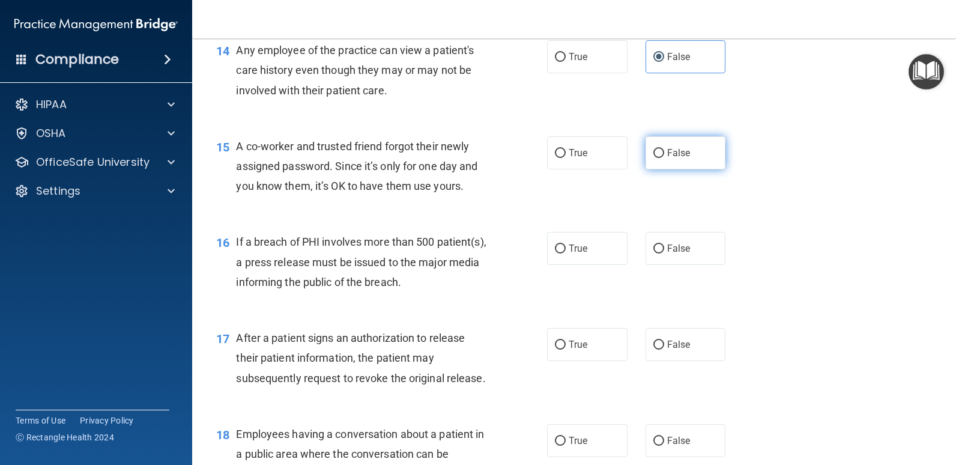
click at [653, 154] on input "False" at bounding box center [658, 153] width 11 height 9
radio input "true"
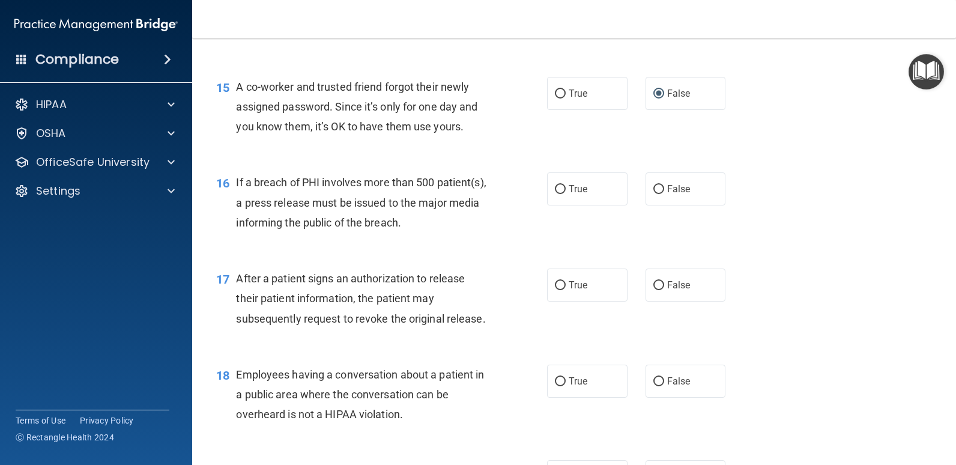
scroll to position [1381, 0]
click at [579, 192] on span "True" at bounding box center [578, 188] width 19 height 11
click at [566, 192] on input "True" at bounding box center [560, 188] width 11 height 9
radio input "true"
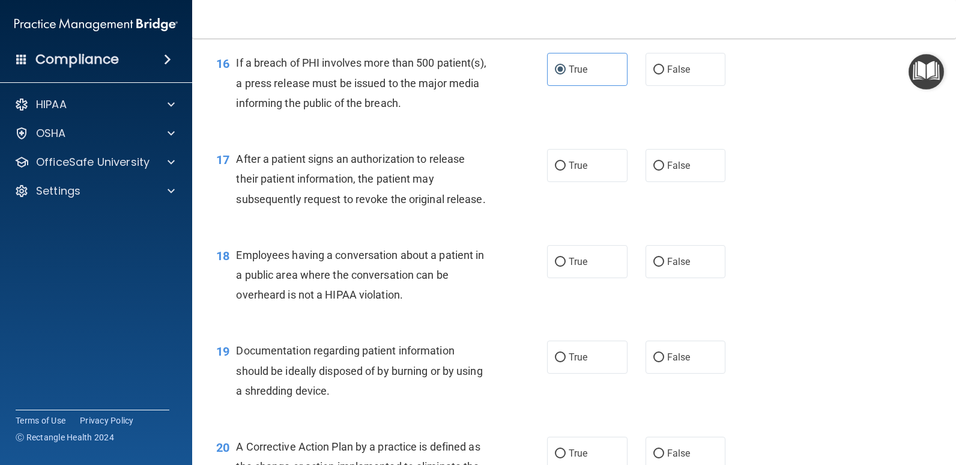
scroll to position [1501, 0]
click at [569, 165] on span "True" at bounding box center [578, 164] width 19 height 11
click at [566, 165] on input "True" at bounding box center [560, 164] width 11 height 9
radio input "true"
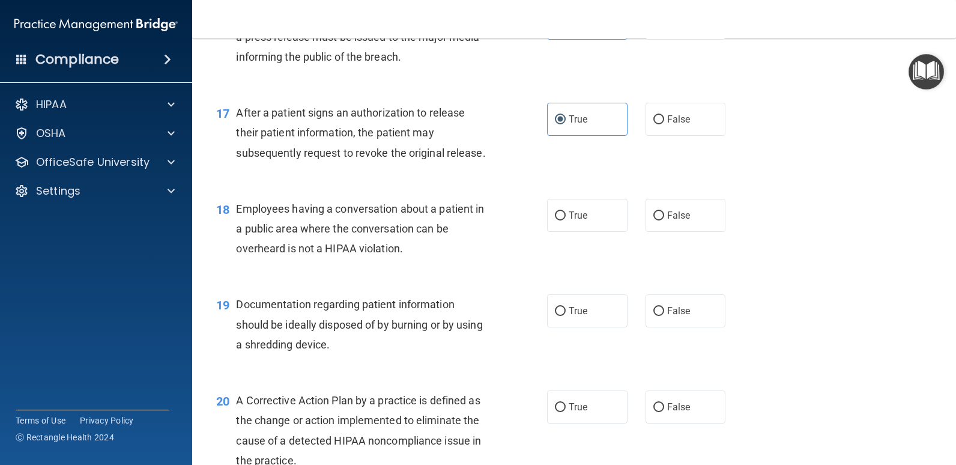
scroll to position [1622, 0]
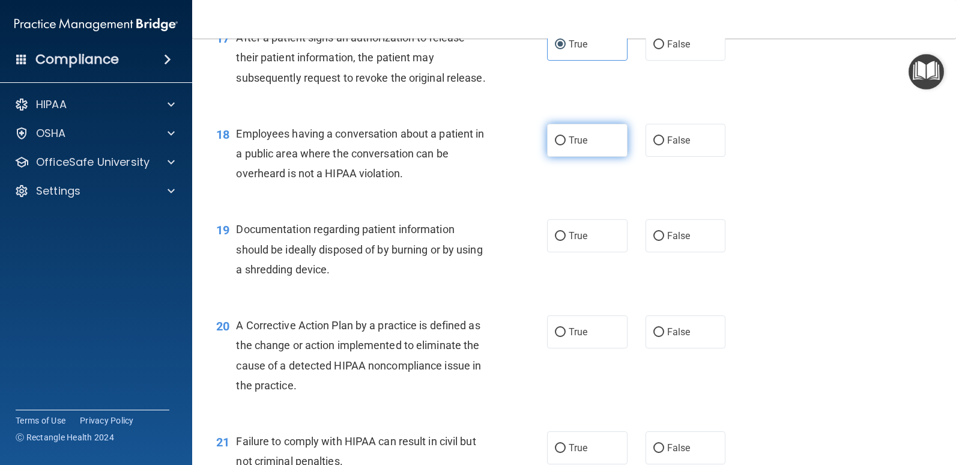
click at [590, 141] on label "True" at bounding box center [587, 140] width 80 height 33
click at [566, 141] on input "True" at bounding box center [560, 140] width 11 height 9
radio input "true"
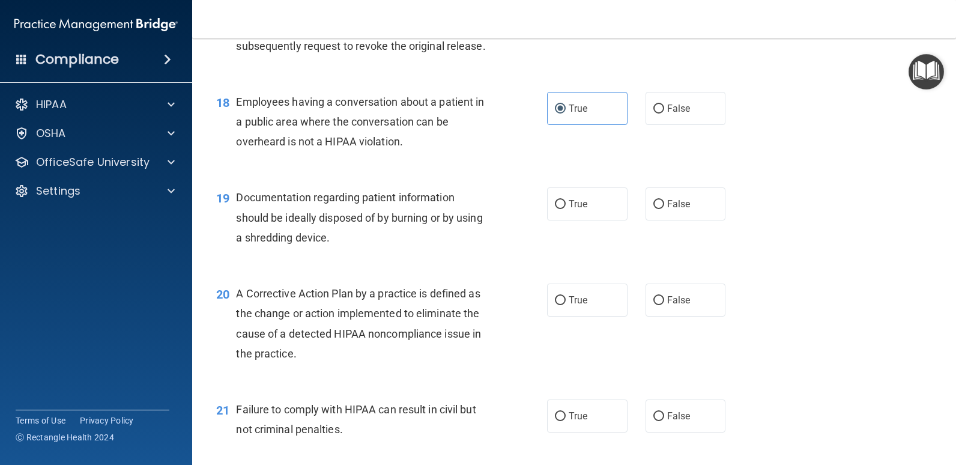
scroll to position [1682, 0]
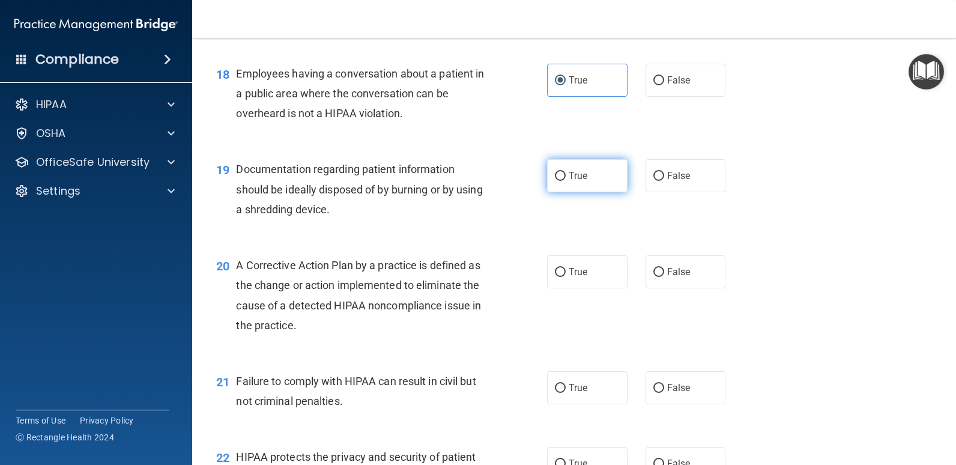
click at [607, 181] on label "True" at bounding box center [587, 175] width 80 height 33
click at [566, 181] on input "True" at bounding box center [560, 176] width 11 height 9
radio input "true"
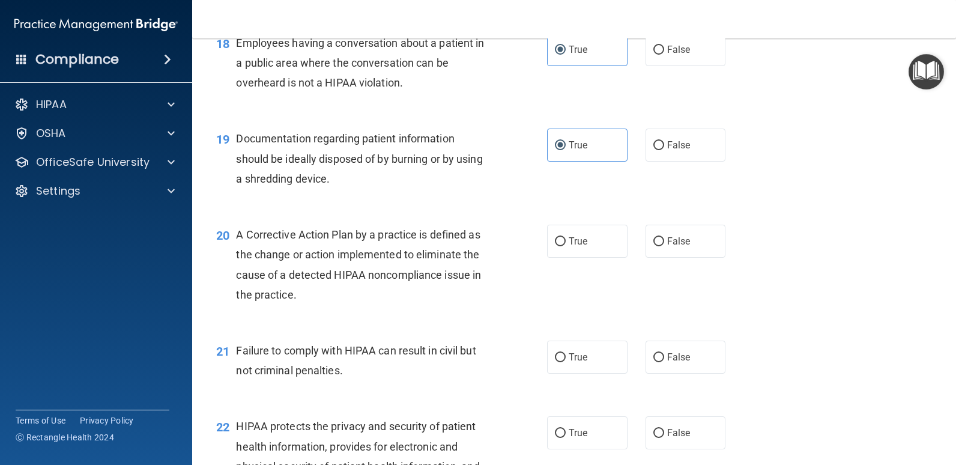
scroll to position [1742, 0]
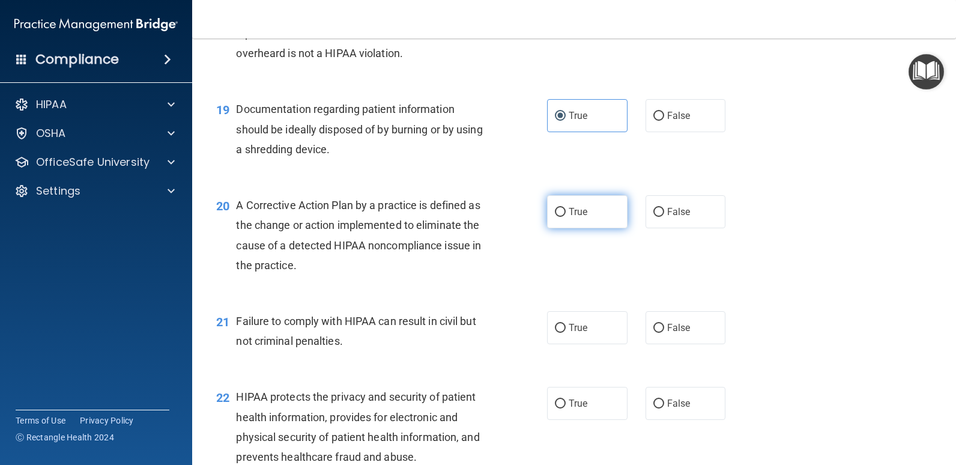
click at [608, 215] on label "True" at bounding box center [587, 211] width 80 height 33
click at [566, 215] on input "True" at bounding box center [560, 212] width 11 height 9
radio input "true"
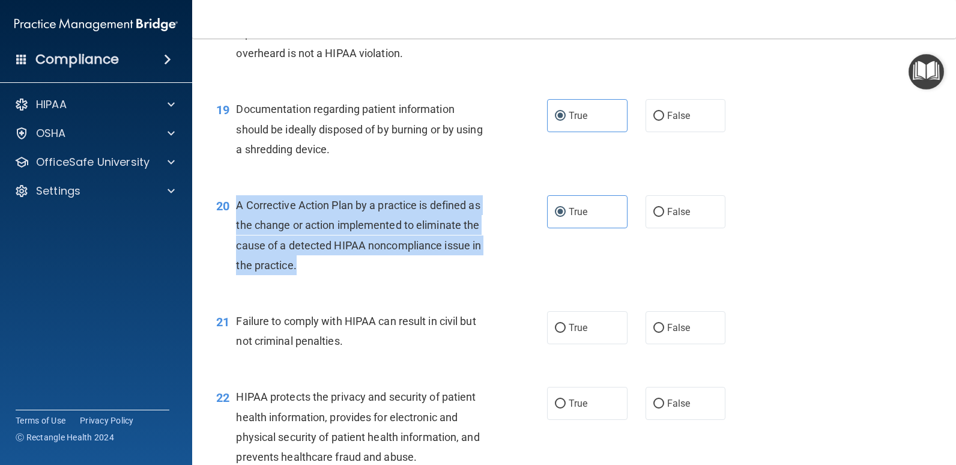
drag, startPoint x: 359, startPoint y: 266, endPoint x: 234, endPoint y: 204, distance: 140.2
click at [234, 204] on div "20 A Corrective Action Plan by a practice is defined as the change or action im…" at bounding box center [381, 238] width 367 height 86
copy div "A Corrective Action Plan by a practice is defined as the change or action imple…"
drag, startPoint x: 395, startPoint y: 244, endPoint x: 384, endPoint y: 233, distance: 16.1
click at [396, 244] on span "A Corrective Action Plan by a practice is defined as the change or action imple…" at bounding box center [358, 235] width 245 height 73
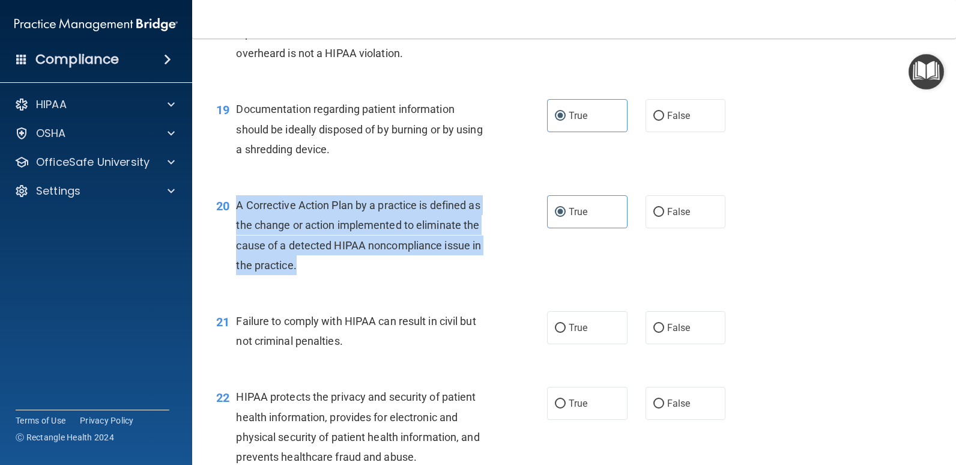
click at [345, 274] on div "A Corrective Action Plan by a practice is defined as the change or action imple…" at bounding box center [367, 235] width 262 height 80
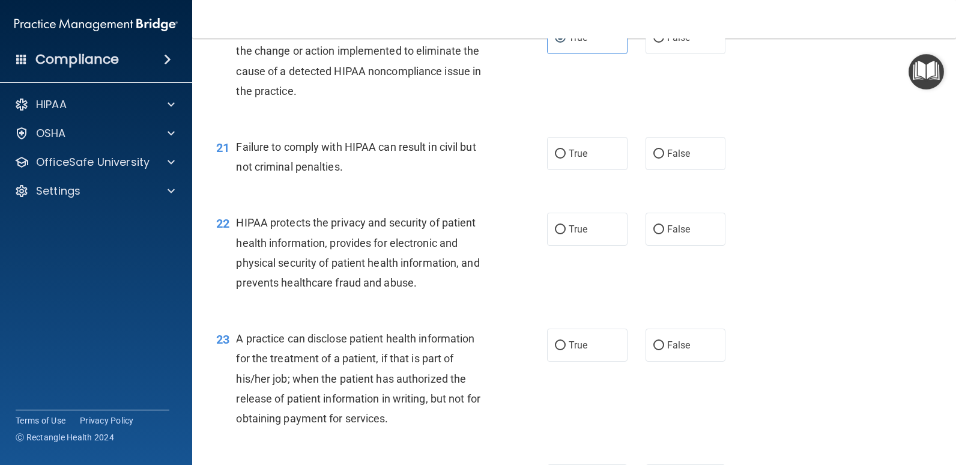
scroll to position [1922, 0]
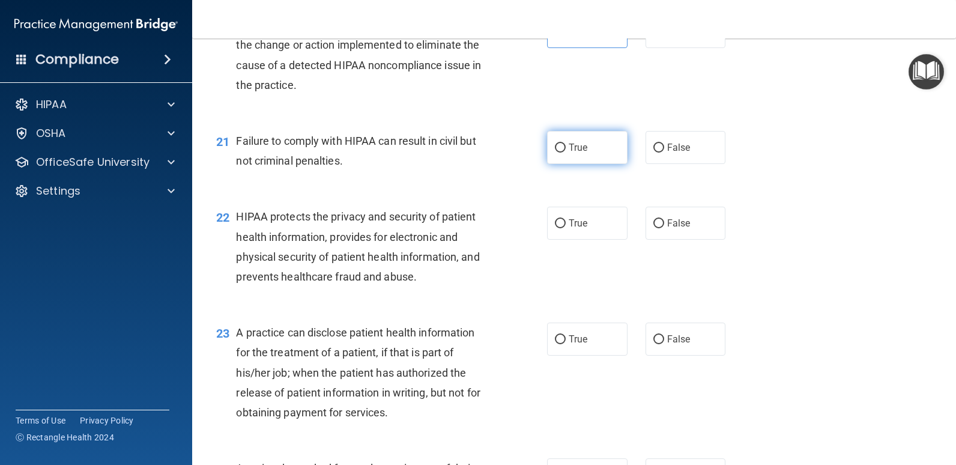
click at [593, 148] on label "True" at bounding box center [587, 147] width 80 height 33
click at [566, 148] on input "True" at bounding box center [560, 148] width 11 height 9
radio input "true"
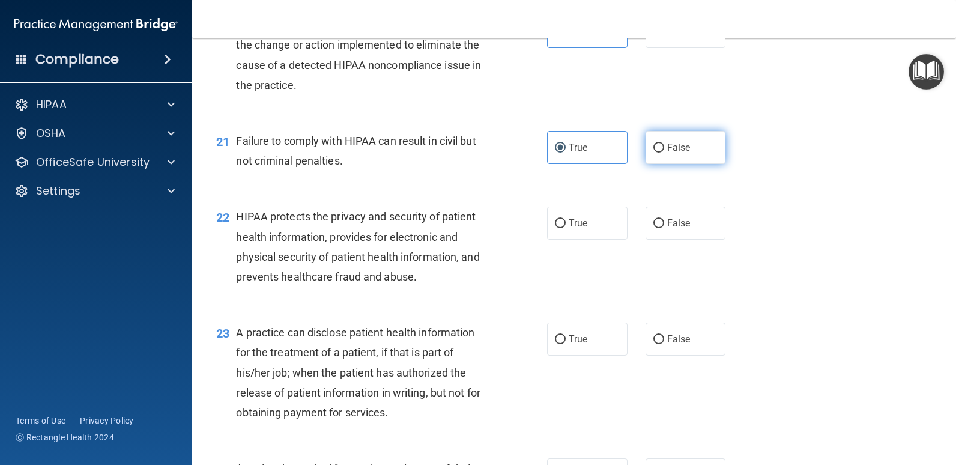
click at [646, 160] on label "False" at bounding box center [686, 147] width 80 height 33
click at [653, 153] on input "False" at bounding box center [658, 148] width 11 height 9
radio input "true"
radio input "false"
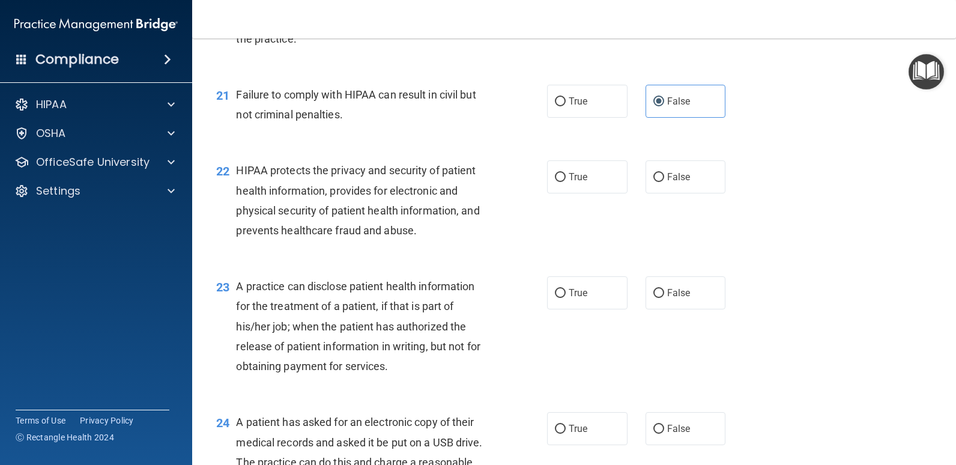
scroll to position [1989, 0]
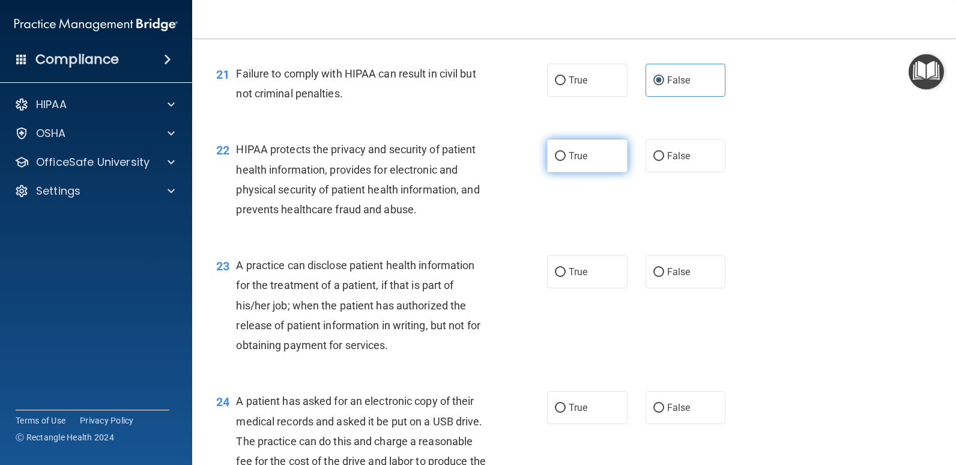
click at [548, 160] on label "True" at bounding box center [587, 155] width 80 height 33
click at [555, 160] on input "True" at bounding box center [560, 156] width 11 height 9
radio input "true"
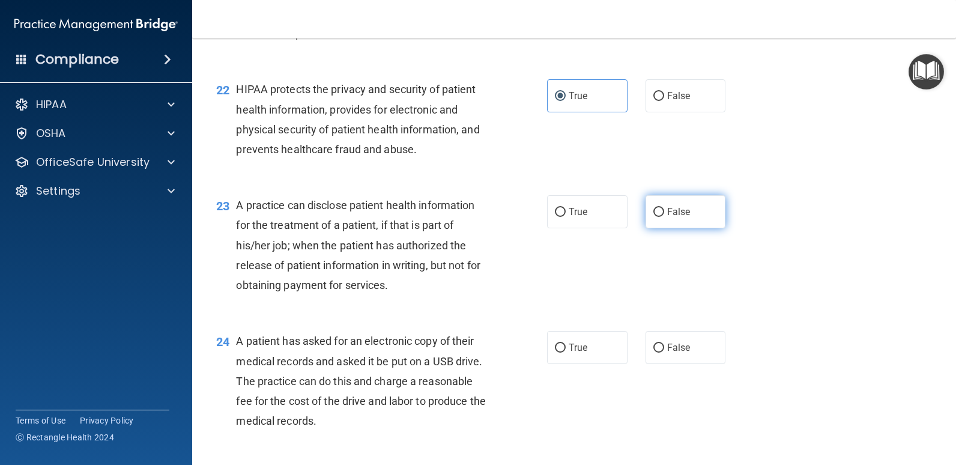
click at [646, 215] on label "False" at bounding box center [686, 211] width 80 height 33
click at [653, 215] on input "False" at bounding box center [658, 212] width 11 height 9
radio input "true"
click at [542, 355] on div "24 A patient has asked for an electronic copy of their medical records and aske…" at bounding box center [381, 384] width 367 height 106
click at [549, 350] on label "True" at bounding box center [587, 347] width 80 height 33
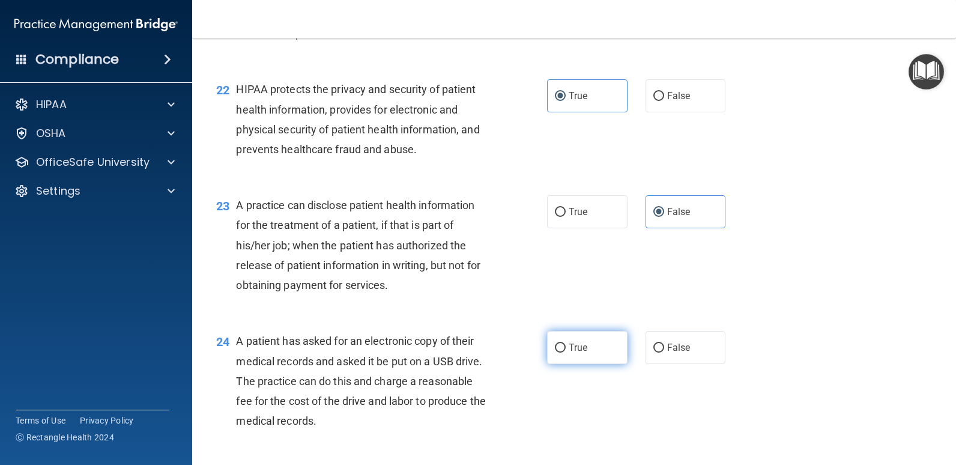
click at [555, 350] on input "True" at bounding box center [560, 348] width 11 height 9
radio input "true"
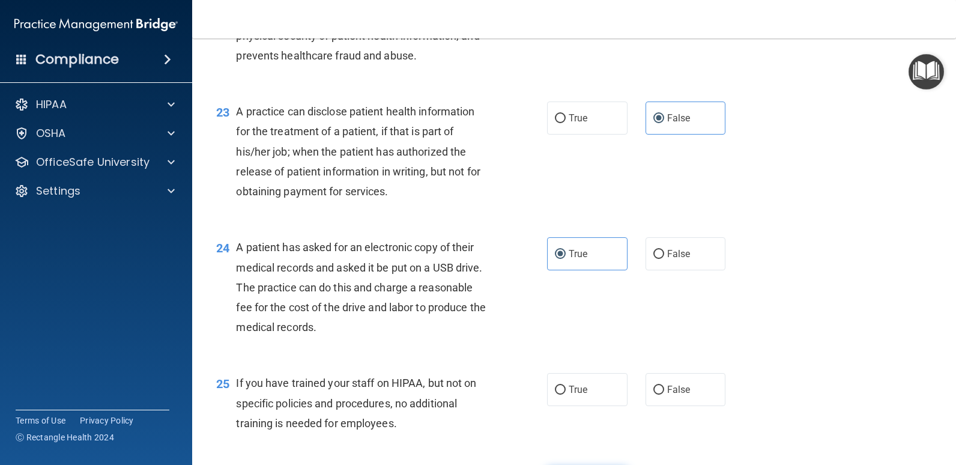
scroll to position [2289, 0]
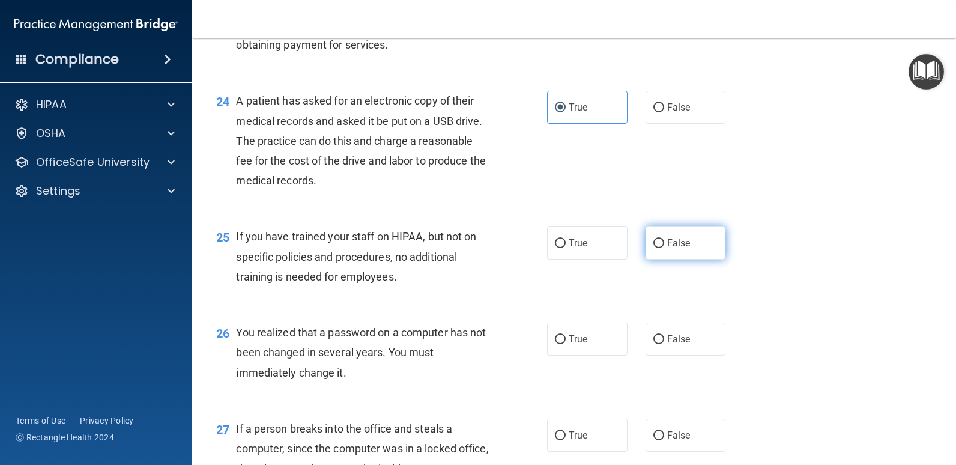
click at [667, 247] on span "False" at bounding box center [678, 242] width 23 height 11
click at [664, 247] on input "False" at bounding box center [658, 243] width 11 height 9
radio input "true"
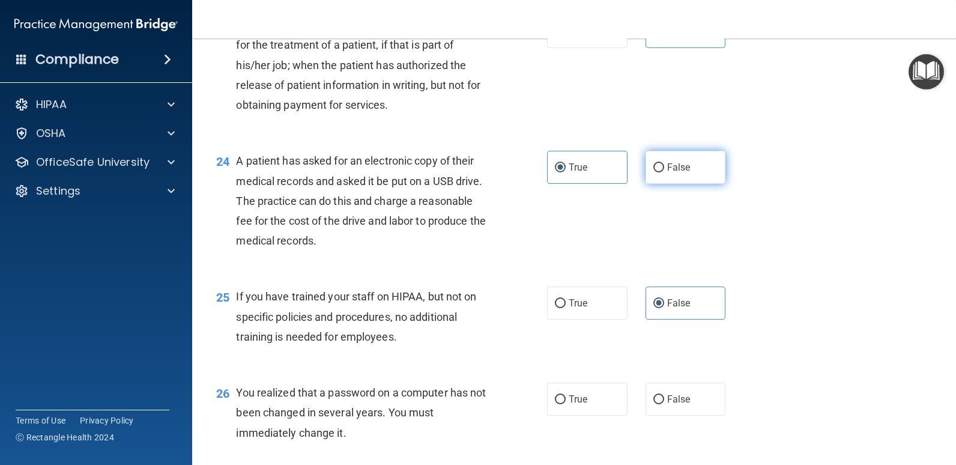
click at [646, 169] on label "False" at bounding box center [686, 167] width 80 height 33
click at [653, 169] on input "False" at bounding box center [658, 167] width 11 height 9
radio input "true"
radio input "false"
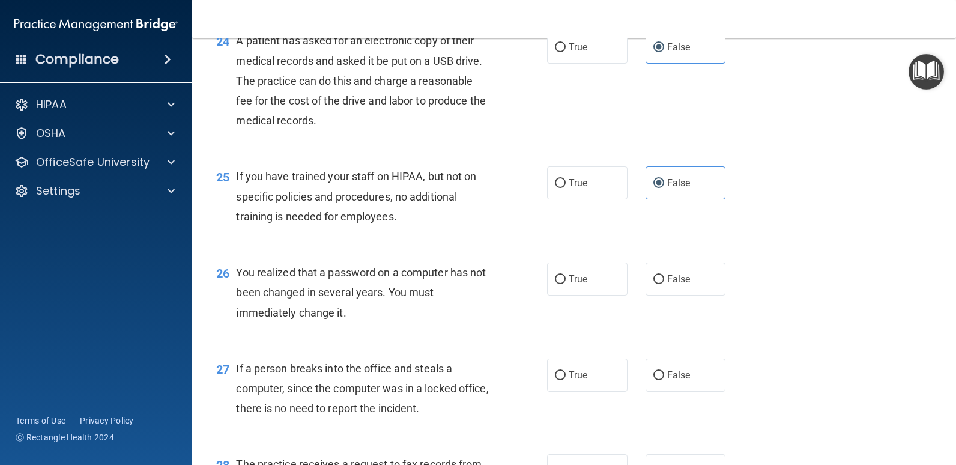
scroll to position [2409, 0]
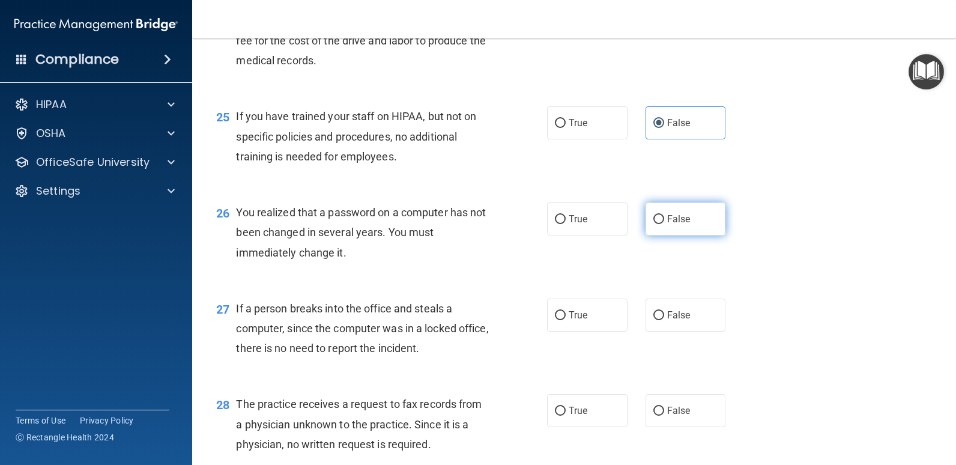
click at [658, 224] on input "False" at bounding box center [658, 219] width 11 height 9
radio input "true"
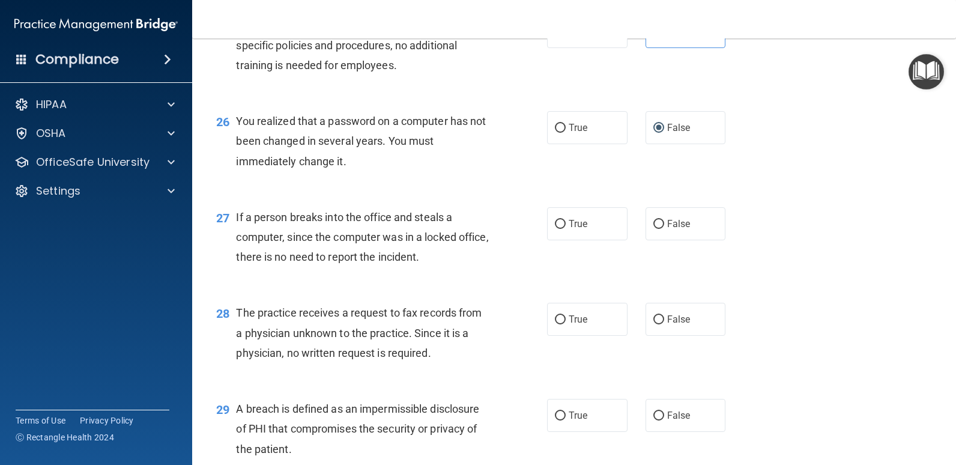
scroll to position [2530, 0]
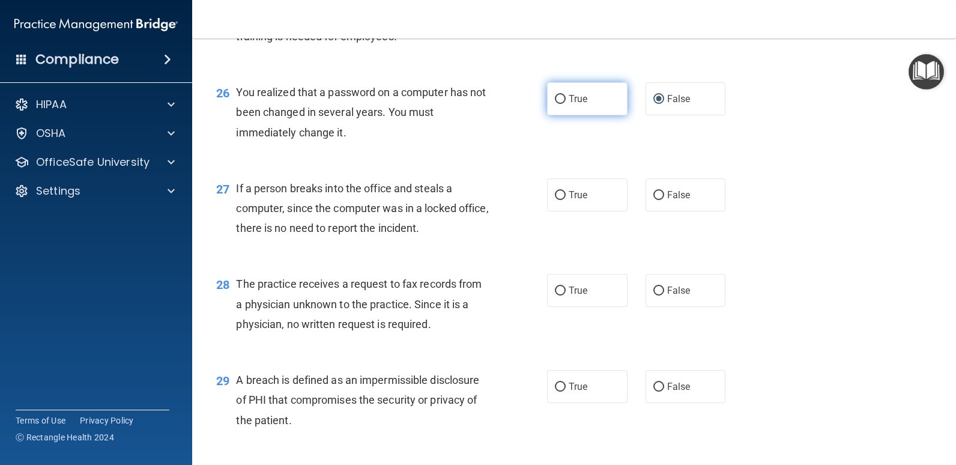
click at [574, 98] on span "True" at bounding box center [578, 98] width 19 height 11
click at [566, 98] on input "True" at bounding box center [560, 99] width 11 height 9
radio input "true"
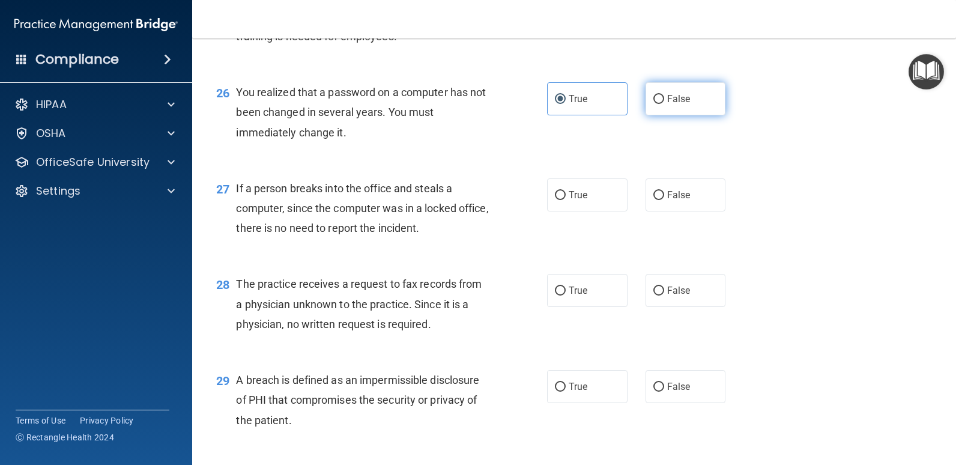
click at [655, 101] on input "False" at bounding box center [658, 99] width 11 height 9
radio input "true"
radio input "false"
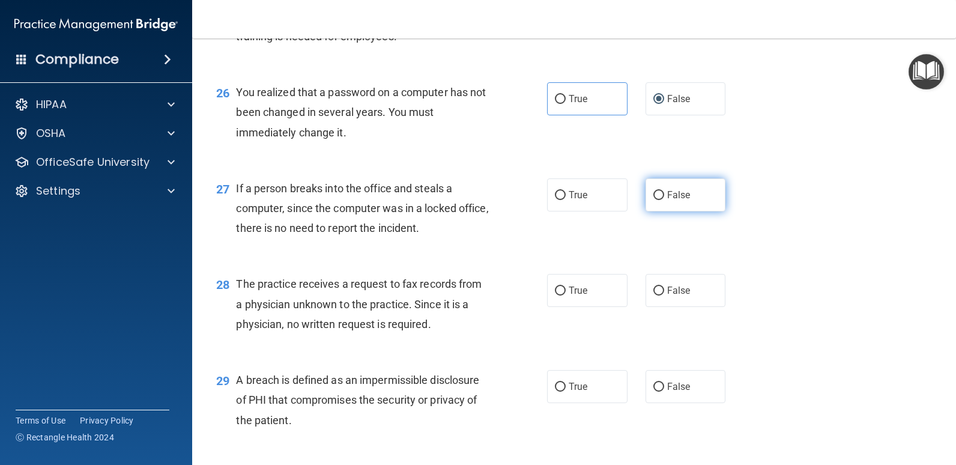
click at [659, 195] on label "False" at bounding box center [686, 194] width 80 height 33
click at [659, 195] on input "False" at bounding box center [658, 195] width 11 height 9
radio input "true"
click at [578, 111] on label "True" at bounding box center [587, 98] width 80 height 33
click at [566, 104] on input "True" at bounding box center [560, 99] width 11 height 9
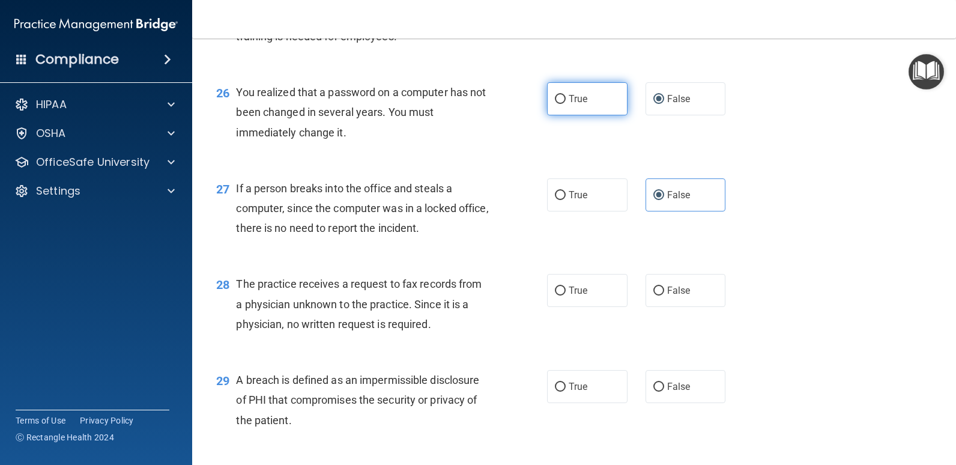
radio input "true"
radio input "false"
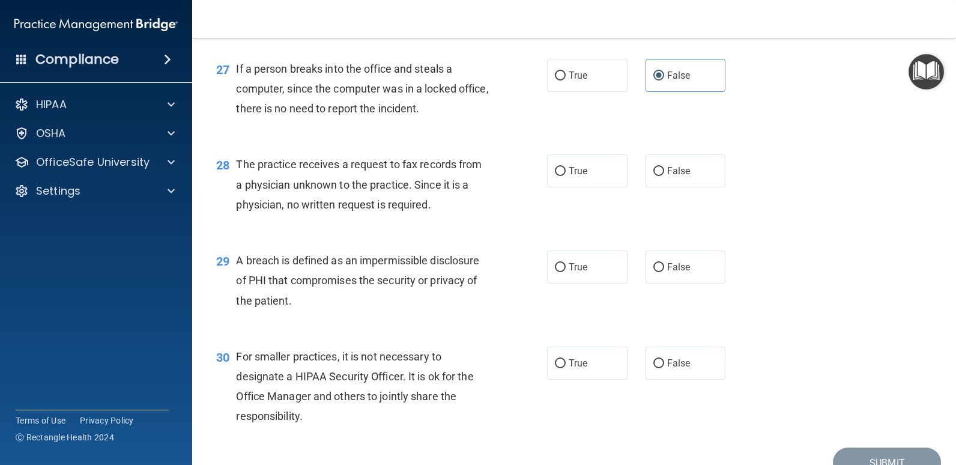
scroll to position [2650, 0]
click at [646, 165] on label "False" at bounding box center [686, 170] width 80 height 33
click at [653, 166] on input "False" at bounding box center [658, 170] width 11 height 9
radio input "true"
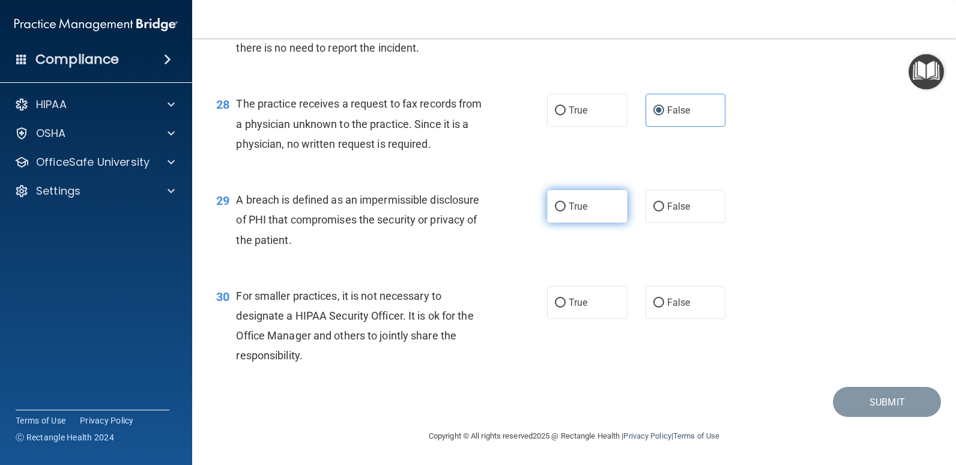
click at [569, 208] on span "True" at bounding box center [578, 206] width 19 height 11
click at [565, 208] on input "True" at bounding box center [560, 206] width 11 height 9
radio input "true"
click at [667, 297] on span "False" at bounding box center [678, 302] width 23 height 11
click at [664, 298] on input "False" at bounding box center [658, 302] width 11 height 9
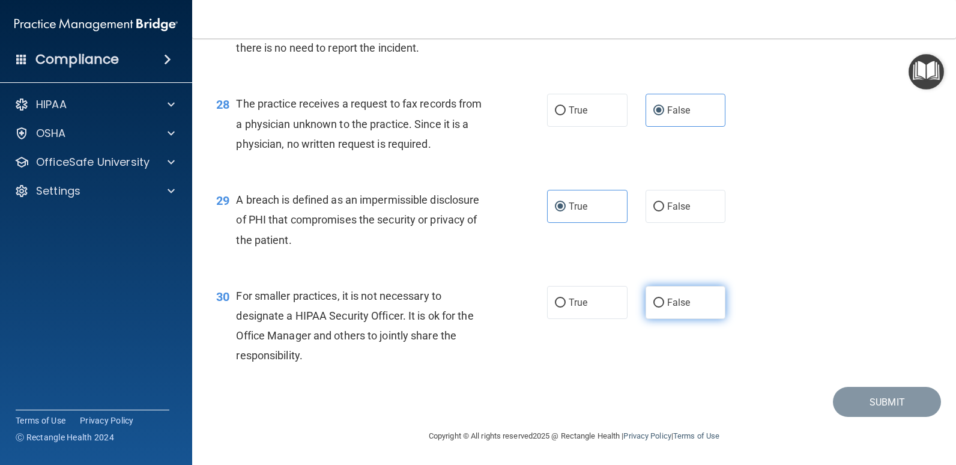
radio input "true"
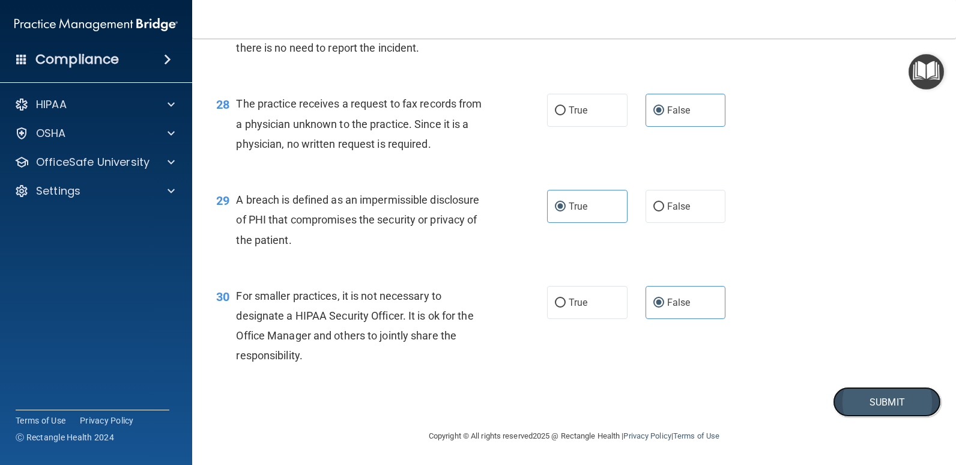
click at [864, 387] on button "Submit" at bounding box center [887, 402] width 108 height 31
click at [862, 401] on button "Submit" at bounding box center [887, 402] width 108 height 31
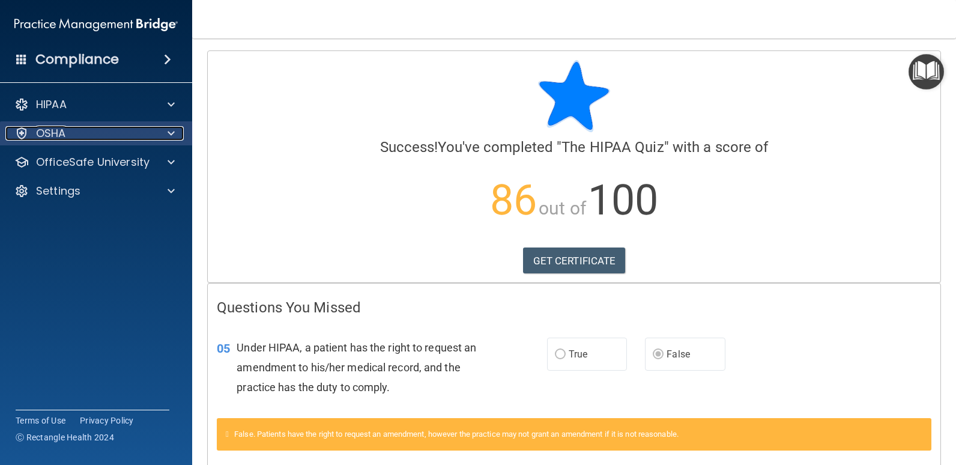
click at [65, 131] on p "OSHA" at bounding box center [51, 133] width 30 height 14
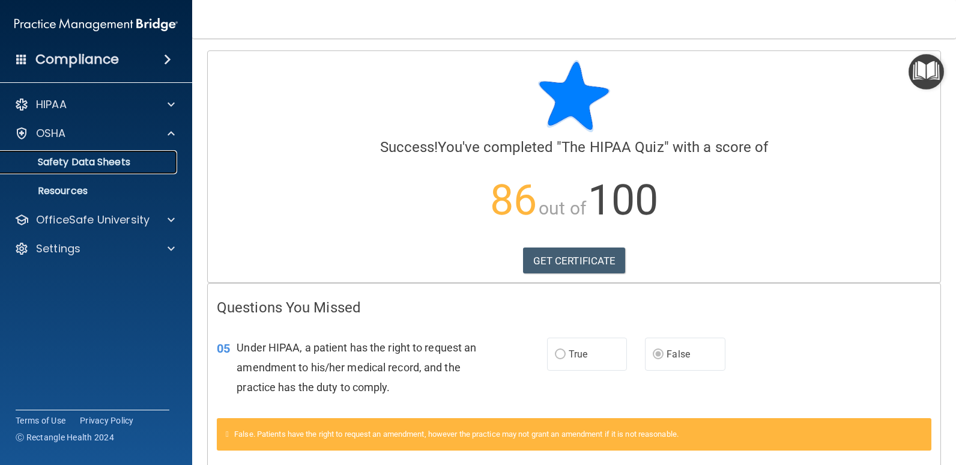
click at [76, 154] on link "Safety Data Sheets" at bounding box center [82, 162] width 189 height 24
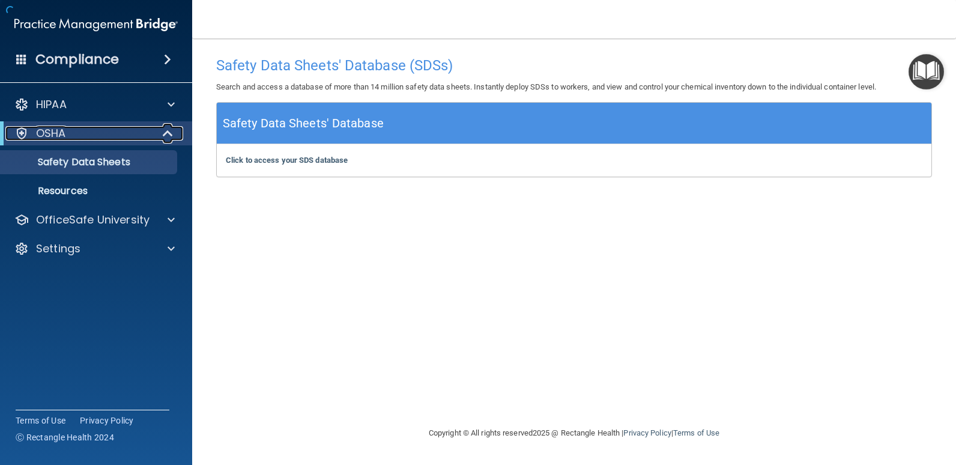
click at [80, 139] on div "OSHA" at bounding box center [79, 133] width 148 height 14
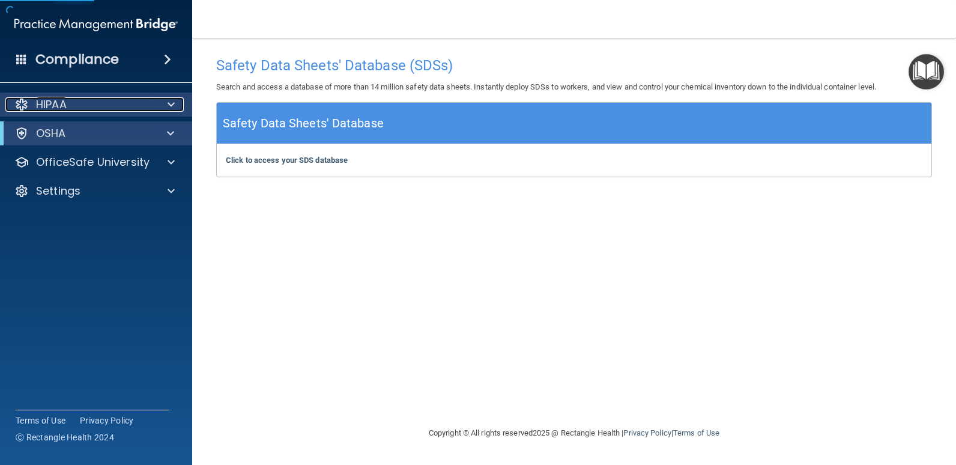
click at [71, 105] on div "HIPAA" at bounding box center [79, 104] width 149 height 14
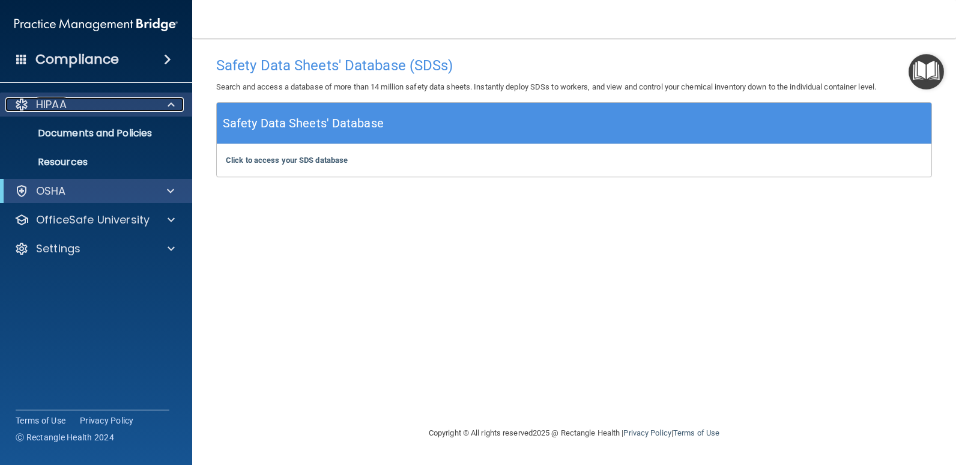
click at [71, 106] on div "HIPAA" at bounding box center [79, 104] width 149 height 14
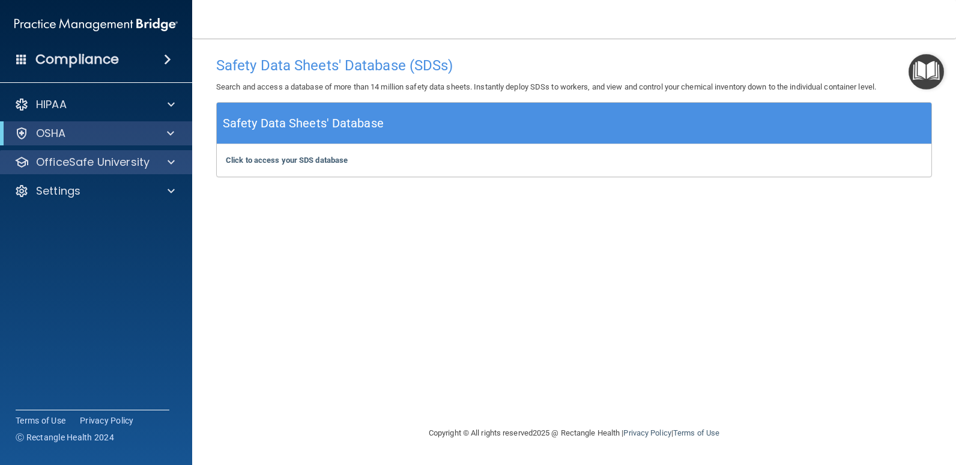
click at [79, 172] on div "OfficeSafe University" at bounding box center [96, 162] width 193 height 24
click at [148, 162] on p "OfficeSafe University" at bounding box center [93, 162] width 114 height 14
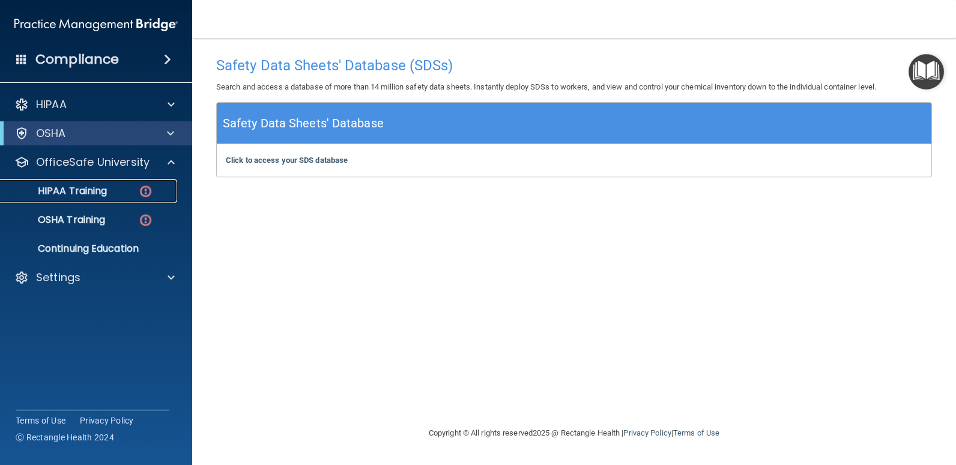
click at [106, 197] on p "HIPAA Training" at bounding box center [57, 191] width 99 height 12
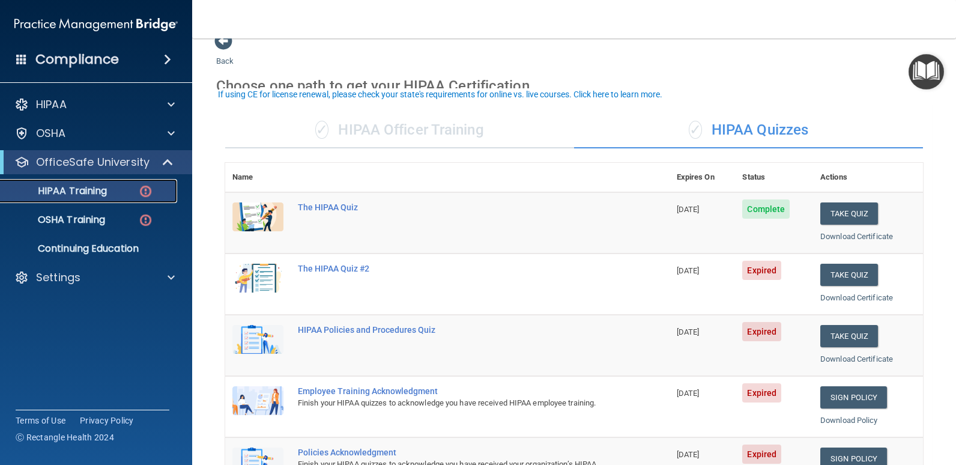
scroll to position [139, 0]
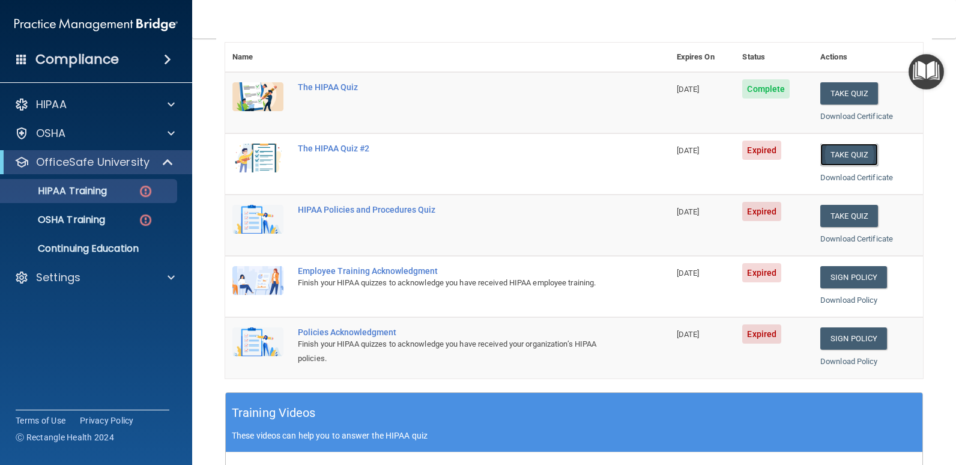
click at [826, 157] on button "Take Quiz" at bounding box center [849, 155] width 58 height 22
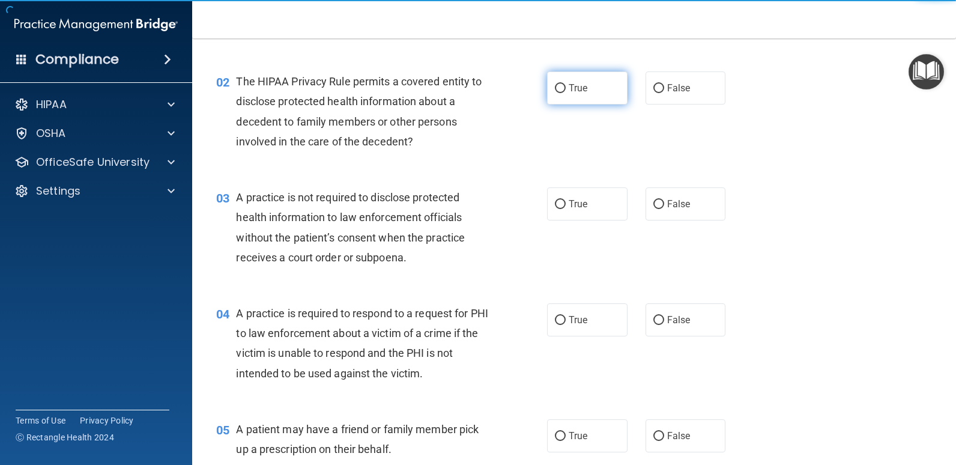
click at [553, 100] on label "True" at bounding box center [587, 87] width 80 height 33
click at [555, 93] on input "True" at bounding box center [560, 88] width 11 height 9
radio input "true"
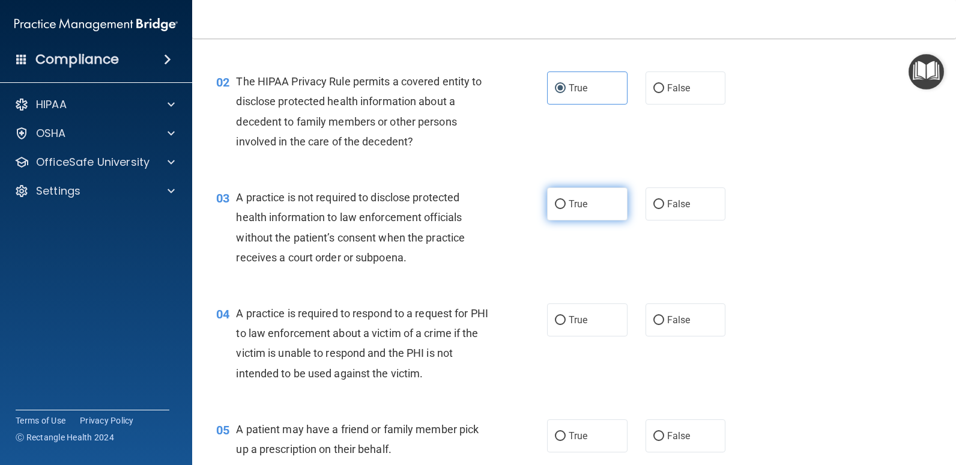
click at [593, 208] on label "True" at bounding box center [587, 203] width 80 height 33
click at [566, 208] on input "True" at bounding box center [560, 204] width 11 height 9
radio input "true"
click at [655, 92] on input "False" at bounding box center [658, 88] width 11 height 9
radio input "true"
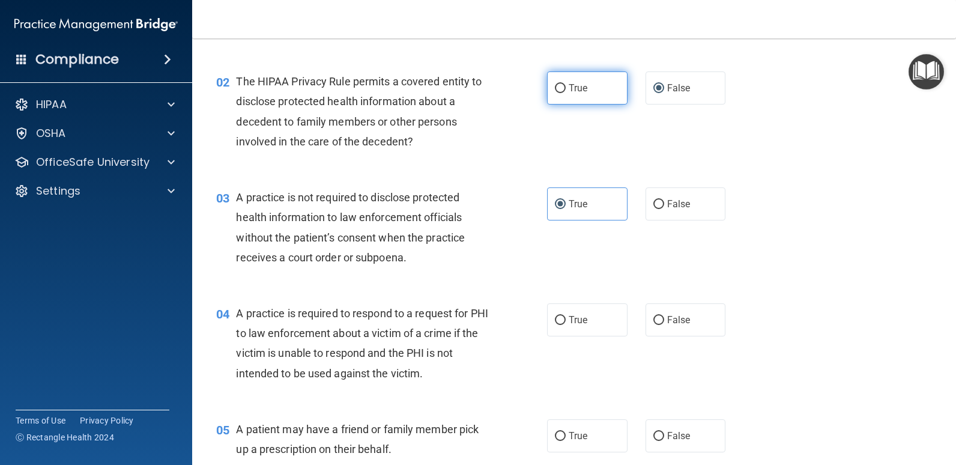
click at [558, 86] on input "True" at bounding box center [560, 88] width 11 height 9
radio input "true"
radio input "false"
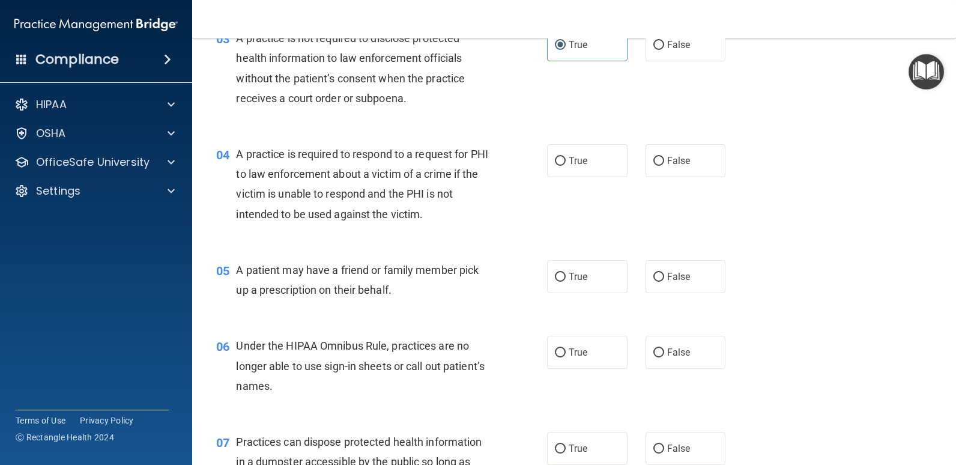
scroll to position [319, 0]
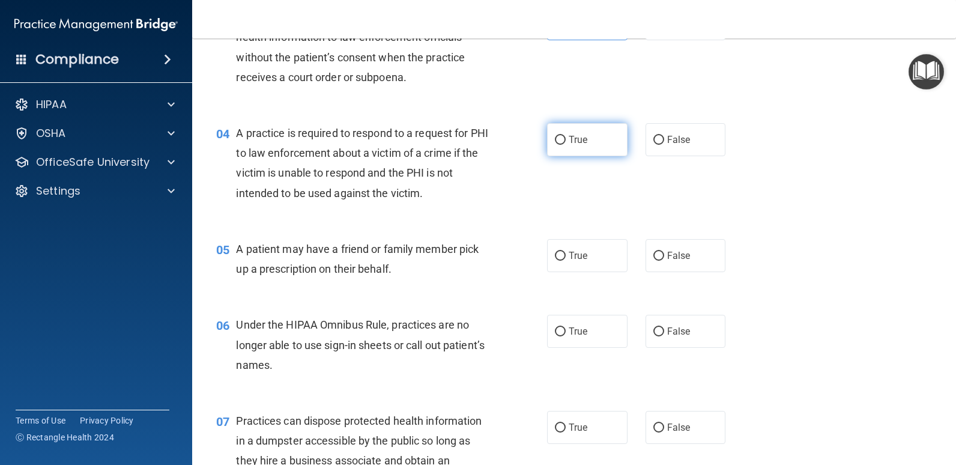
click at [573, 152] on label "True" at bounding box center [587, 139] width 80 height 33
click at [566, 145] on input "True" at bounding box center [560, 140] width 11 height 9
radio input "true"
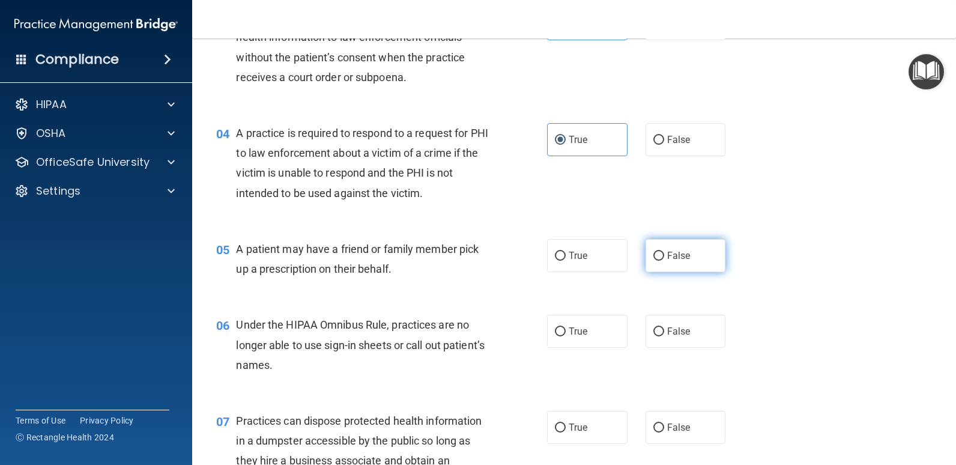
click at [684, 253] on span "False" at bounding box center [678, 255] width 23 height 11
click at [664, 253] on input "False" at bounding box center [658, 256] width 11 height 9
radio input "true"
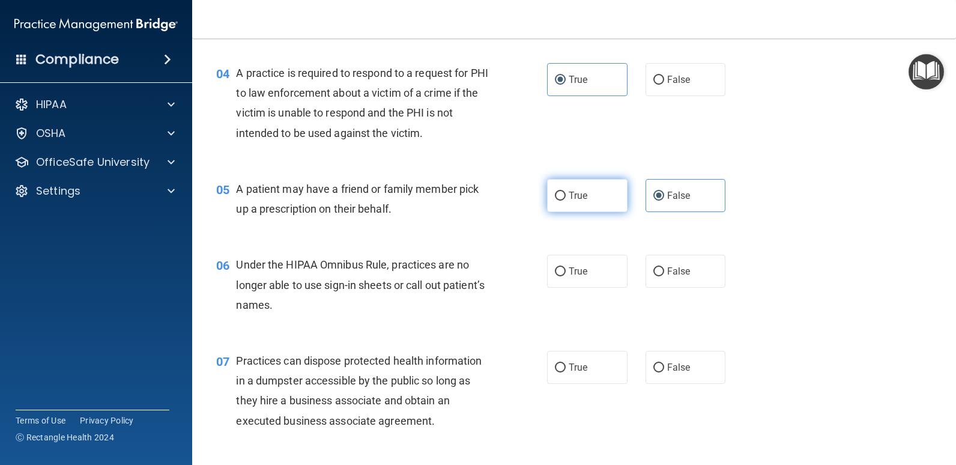
click at [569, 183] on label "True" at bounding box center [587, 195] width 80 height 33
click at [566, 192] on input "True" at bounding box center [560, 196] width 11 height 9
radio input "true"
radio input "false"
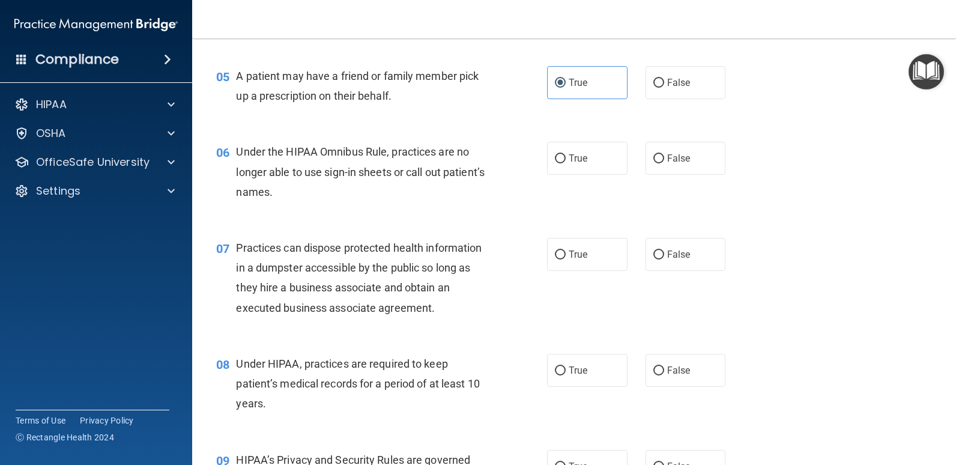
scroll to position [500, 0]
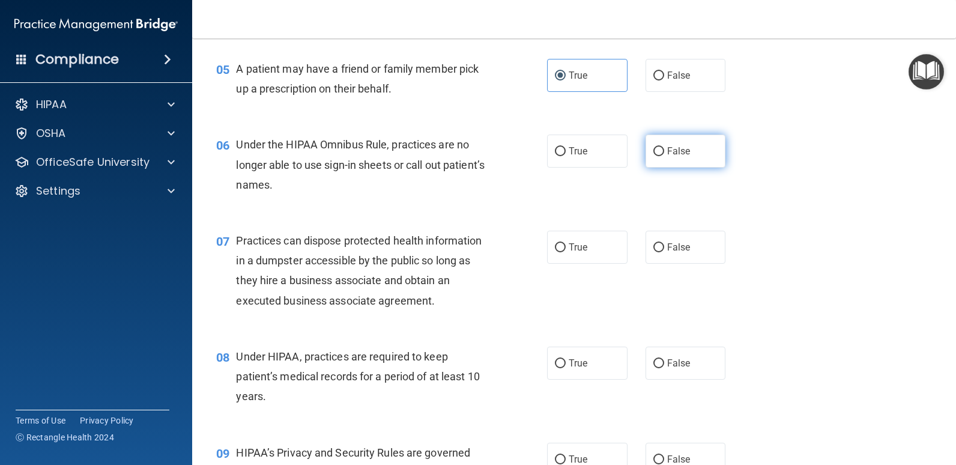
click at [667, 156] on span "False" at bounding box center [678, 150] width 23 height 11
click at [664, 156] on input "False" at bounding box center [658, 151] width 11 height 9
radio input "true"
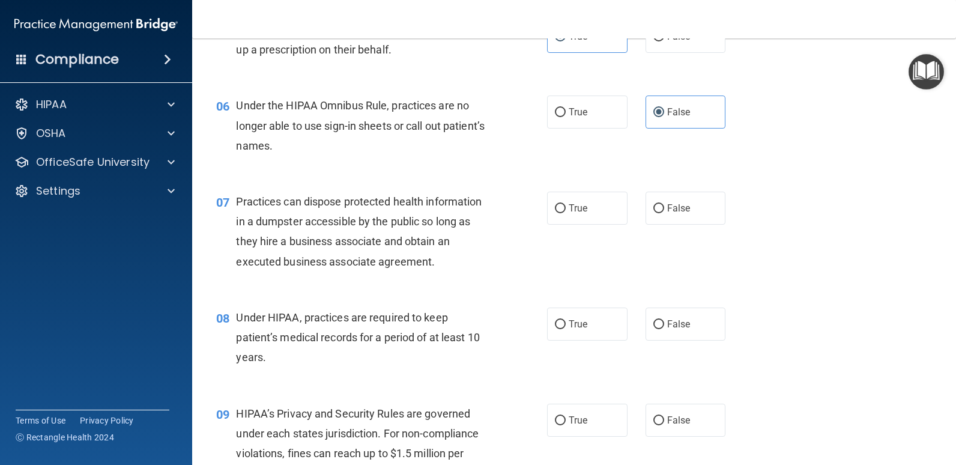
scroll to position [560, 0]
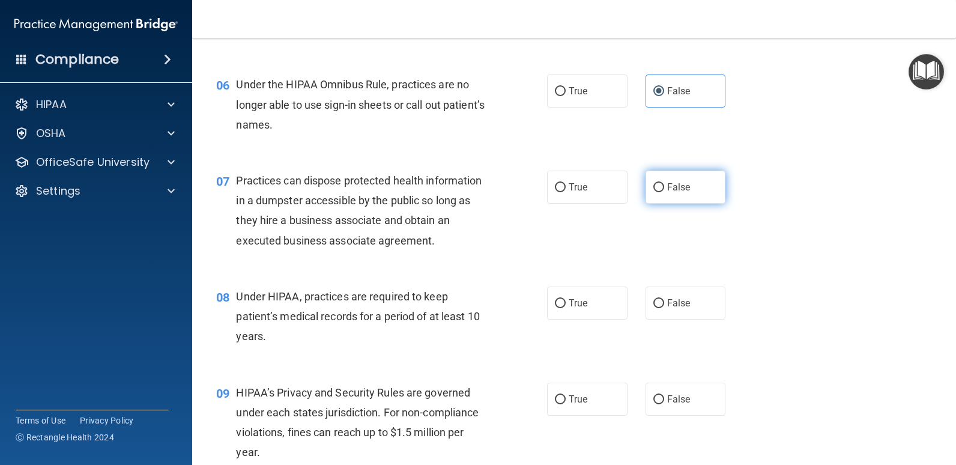
click at [651, 195] on label "False" at bounding box center [686, 187] width 80 height 33
click at [653, 192] on input "False" at bounding box center [658, 187] width 11 height 9
radio input "true"
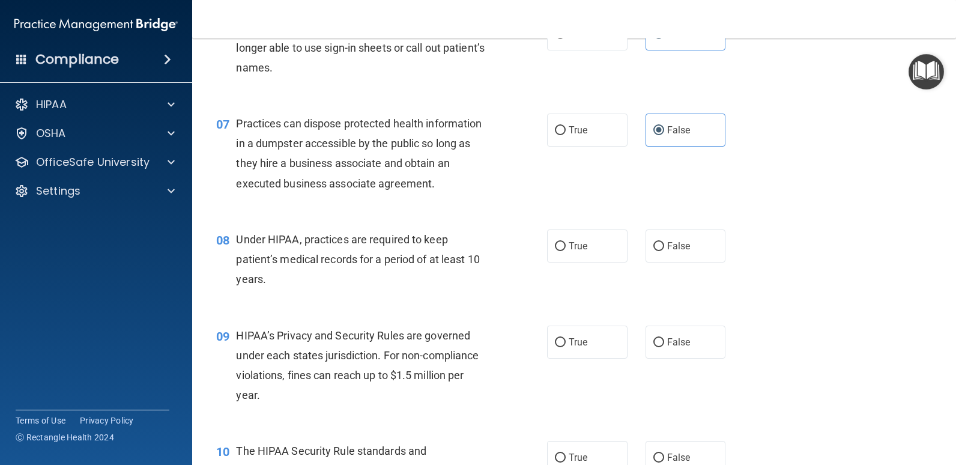
scroll to position [680, 0]
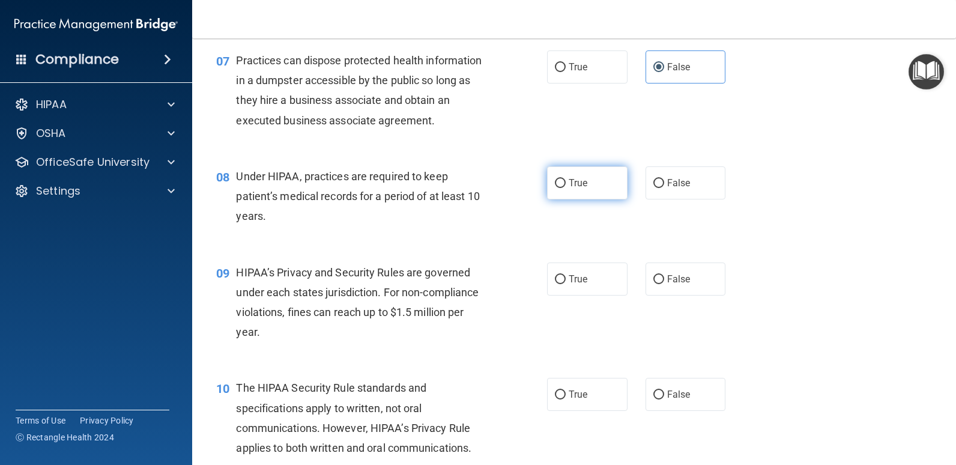
click at [574, 185] on span "True" at bounding box center [578, 182] width 19 height 11
click at [566, 185] on input "True" at bounding box center [560, 183] width 11 height 9
radio input "true"
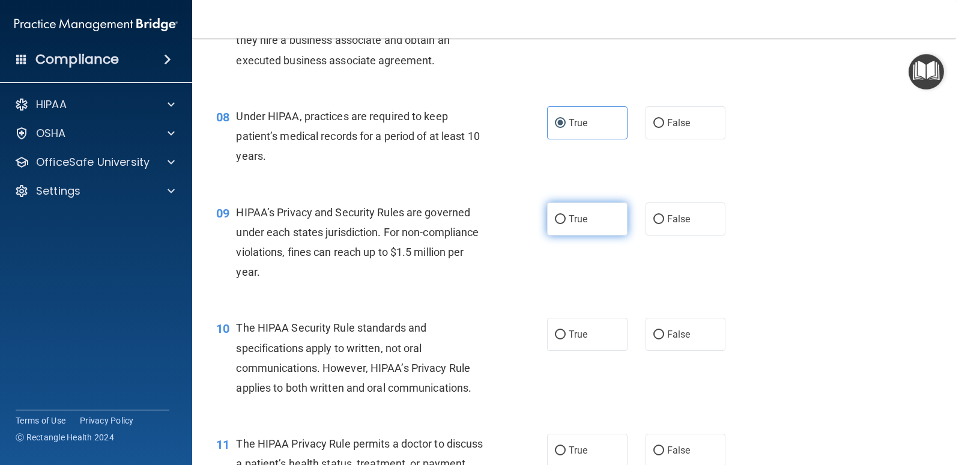
click at [561, 221] on input "True" at bounding box center [560, 219] width 11 height 9
radio input "true"
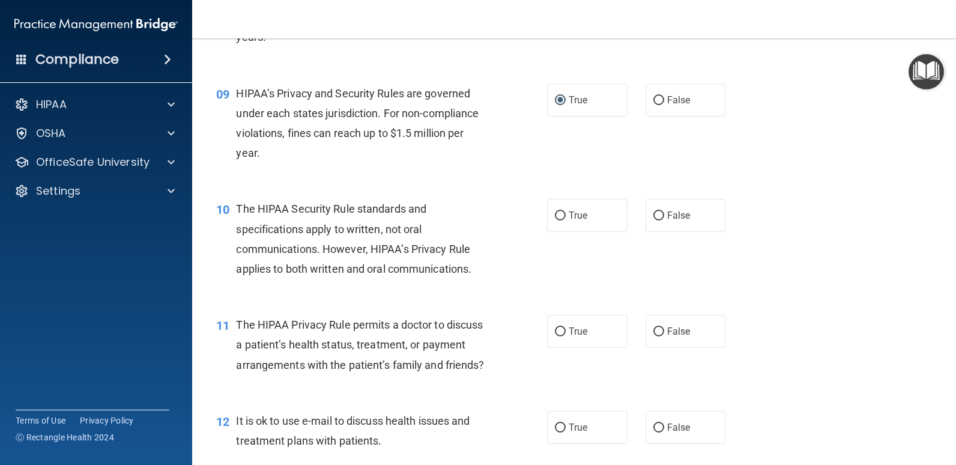
scroll to position [860, 0]
click at [550, 208] on label "True" at bounding box center [587, 214] width 80 height 33
click at [555, 210] on input "True" at bounding box center [560, 214] width 11 height 9
radio input "true"
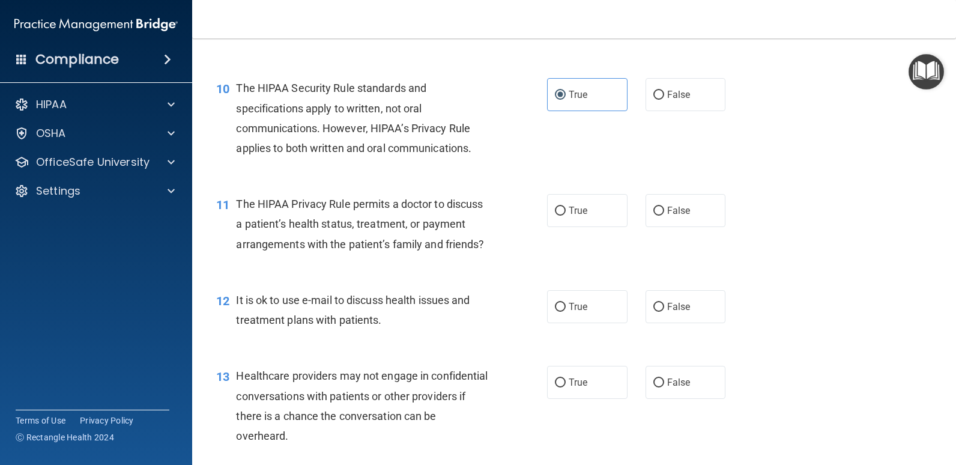
scroll to position [980, 0]
click at [693, 205] on label "False" at bounding box center [686, 209] width 80 height 33
click at [664, 206] on input "False" at bounding box center [658, 210] width 11 height 9
radio input "true"
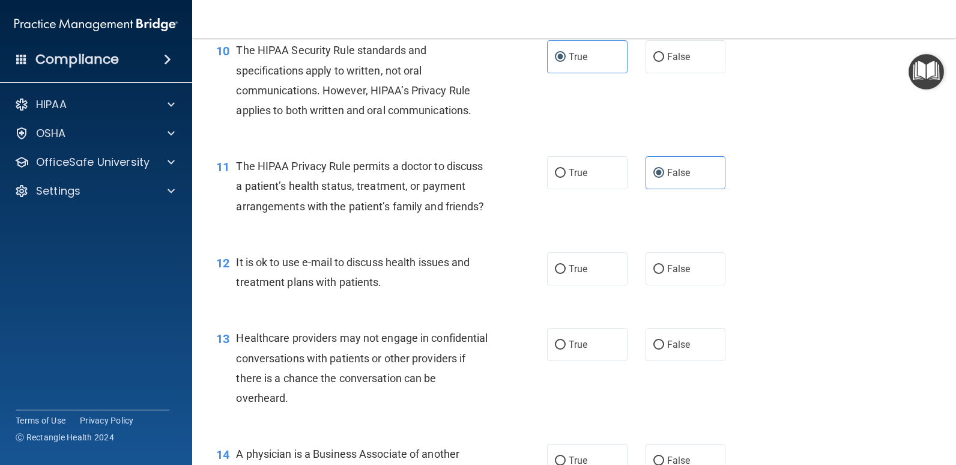
scroll to position [1100, 0]
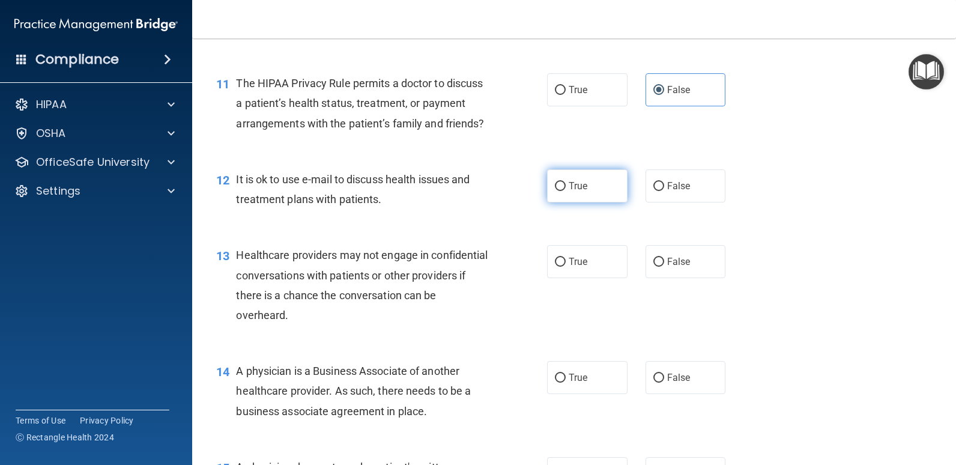
click at [565, 202] on label "True" at bounding box center [587, 185] width 80 height 33
click at [565, 191] on input "True" at bounding box center [560, 186] width 11 height 9
radio input "true"
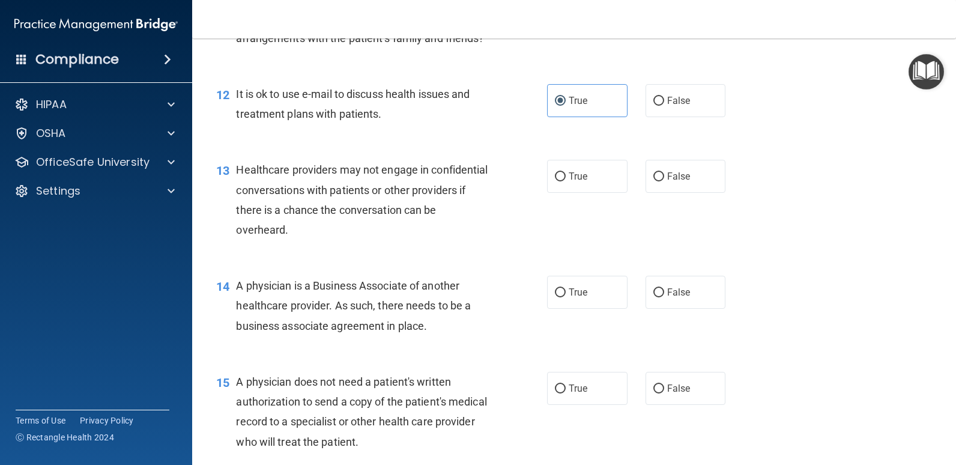
scroll to position [1220, 0]
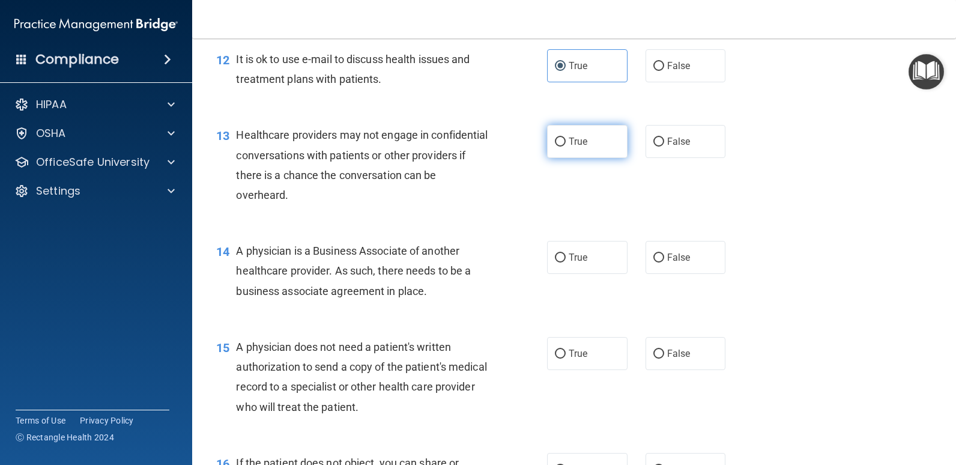
click at [603, 158] on label "True" at bounding box center [587, 141] width 80 height 33
click at [566, 147] on input "True" at bounding box center [560, 142] width 11 height 9
radio input "true"
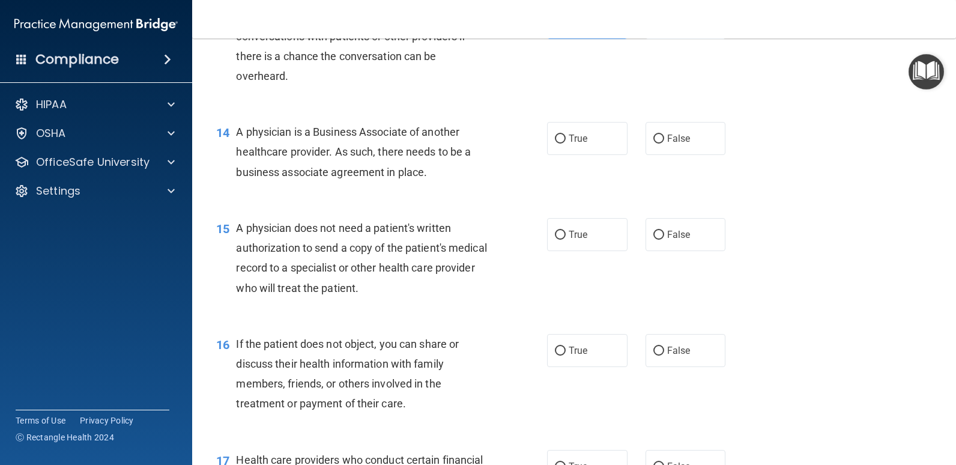
scroll to position [1340, 0]
drag, startPoint x: 446, startPoint y: 188, endPoint x: 238, endPoint y: 150, distance: 211.9
click at [238, 150] on div "A physician is a Business Associate of another healthcare provider. As such, th…" at bounding box center [367, 151] width 262 height 60
click at [324, 177] on span "A physician is a Business Associate of another healthcare provider. As such, th…" at bounding box center [353, 150] width 235 height 52
click at [667, 143] on span "False" at bounding box center [678, 137] width 23 height 11
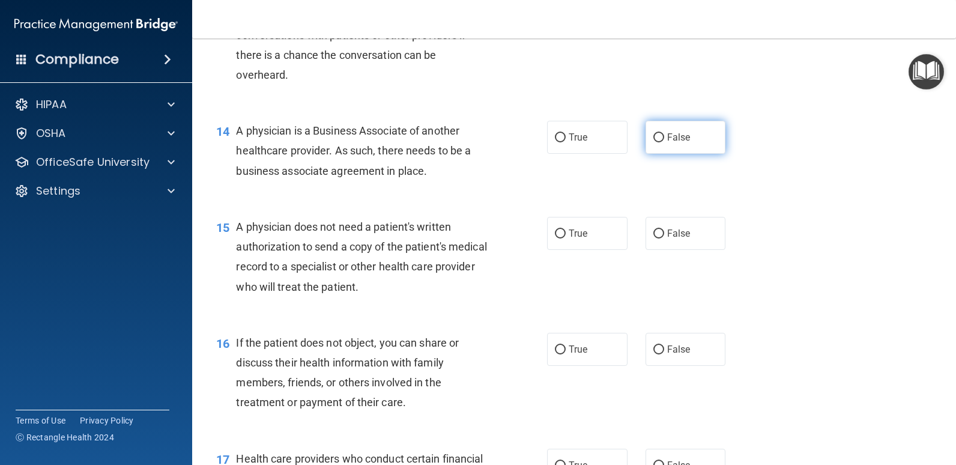
click at [664, 142] on input "False" at bounding box center [658, 137] width 11 height 9
radio input "true"
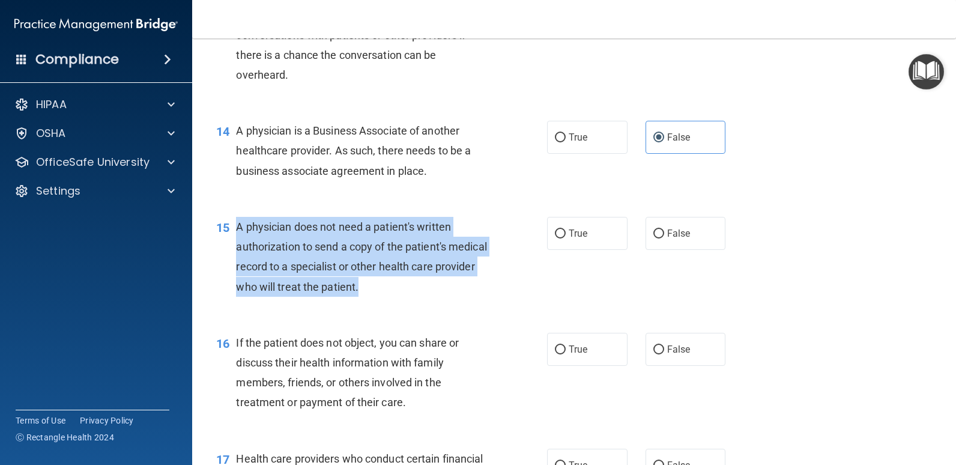
drag, startPoint x: 234, startPoint y: 247, endPoint x: 403, endPoint y: 315, distance: 181.9
click at [403, 303] on div "15 A physician does not need a patient's written authorization to send a copy o…" at bounding box center [381, 260] width 367 height 86
click at [420, 297] on div "A physician does not need a patient's written authorization to send a copy of t…" at bounding box center [367, 257] width 262 height 80
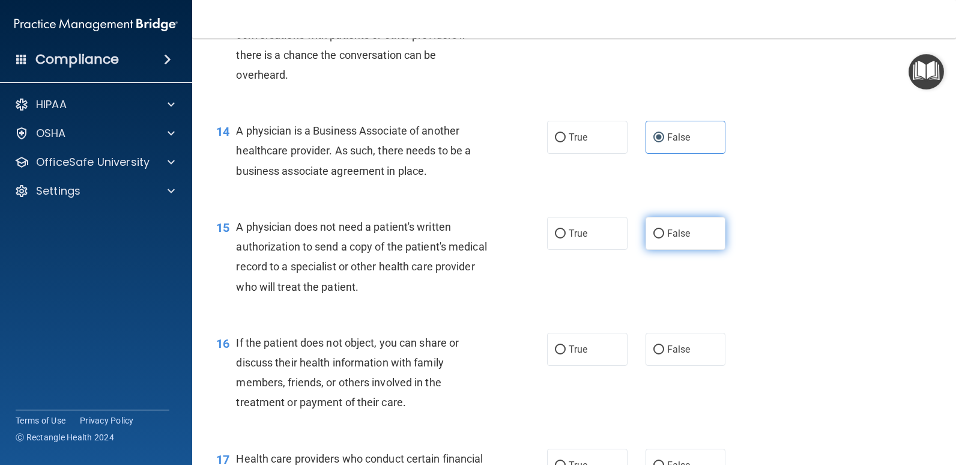
click at [679, 250] on label "False" at bounding box center [686, 233] width 80 height 33
click at [664, 238] on input "False" at bounding box center [658, 233] width 11 height 9
radio input "true"
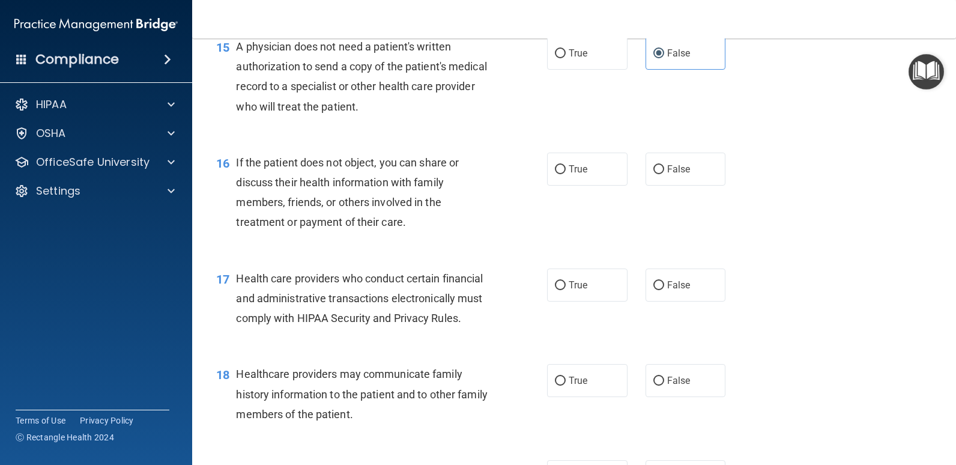
scroll to position [1581, 0]
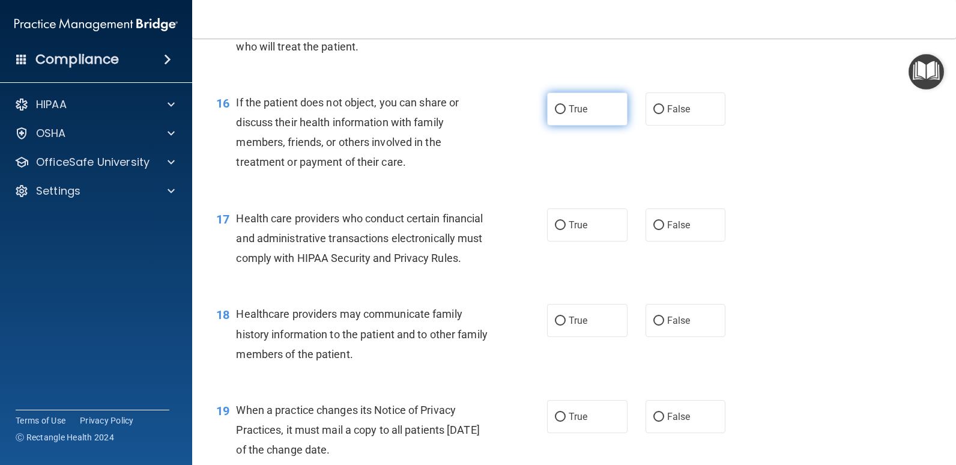
click at [581, 126] on label "True" at bounding box center [587, 108] width 80 height 33
click at [566, 114] on input "True" at bounding box center [560, 109] width 11 height 9
radio input "true"
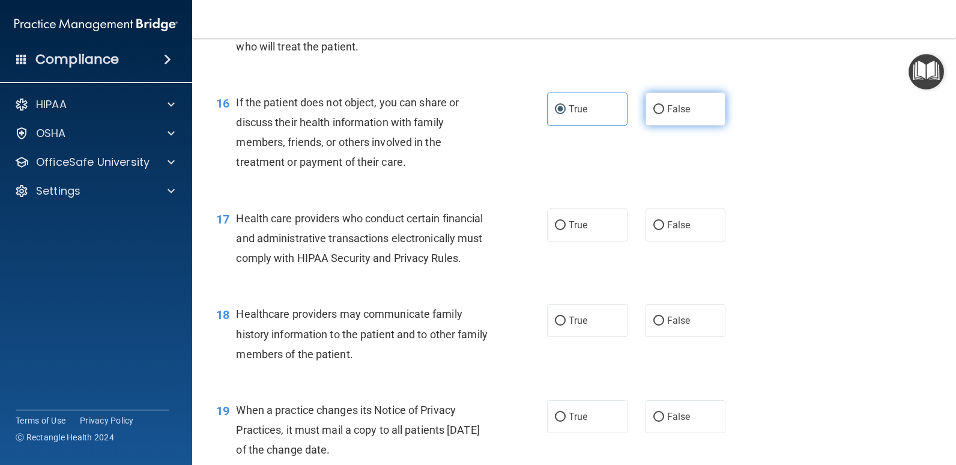
click at [646, 126] on label "False" at bounding box center [686, 108] width 80 height 33
click at [653, 114] on input "False" at bounding box center [658, 109] width 11 height 9
radio input "true"
radio input "false"
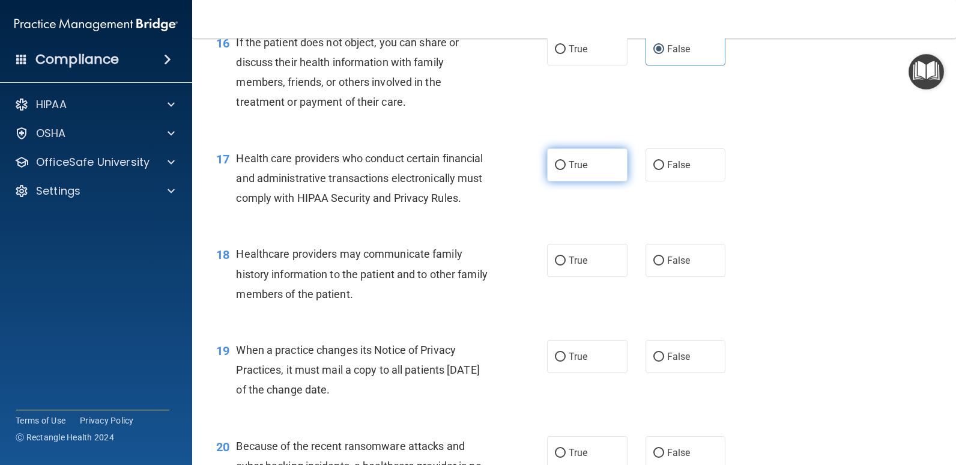
click at [579, 171] on span "True" at bounding box center [578, 164] width 19 height 11
click at [566, 170] on input "True" at bounding box center [560, 165] width 11 height 9
radio input "true"
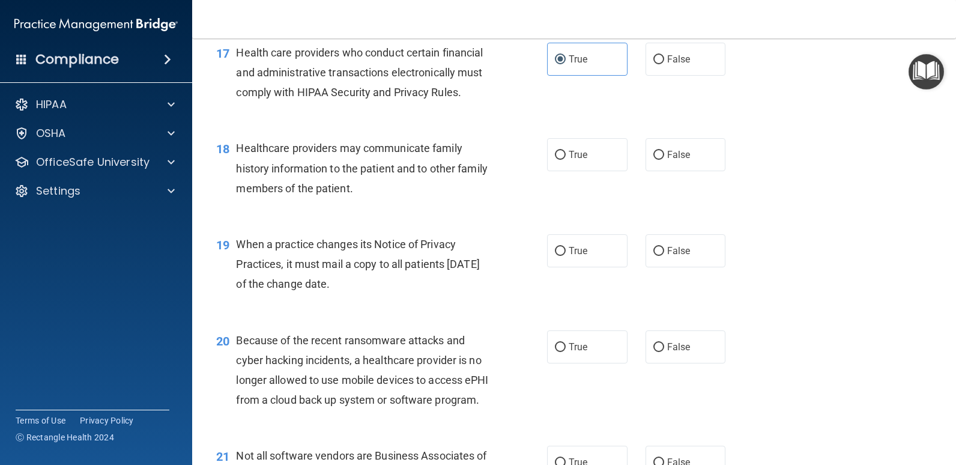
scroll to position [1761, 0]
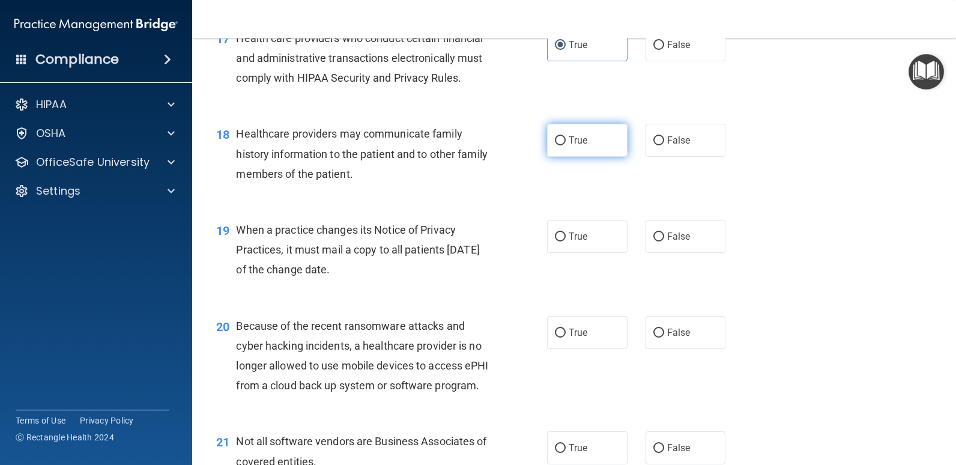
click at [568, 157] on label "True" at bounding box center [587, 140] width 80 height 33
click at [566, 145] on input "True" at bounding box center [560, 140] width 11 height 9
radio input "true"
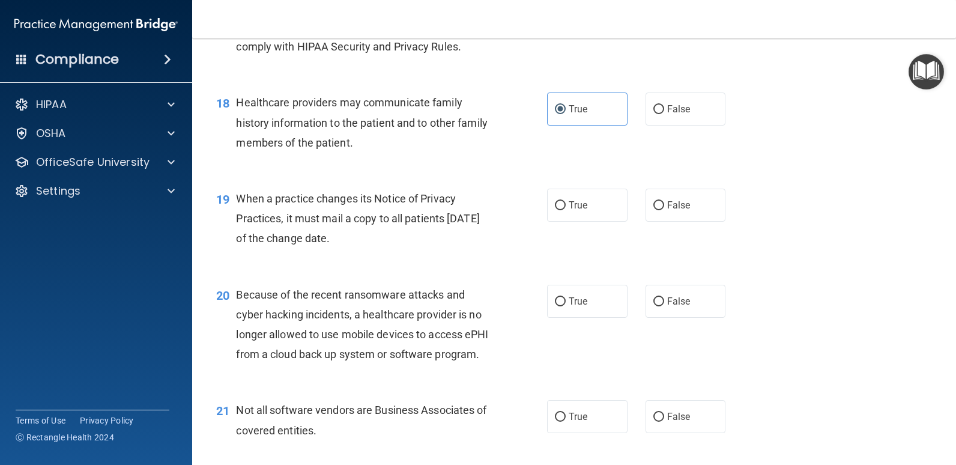
scroll to position [1821, 0]
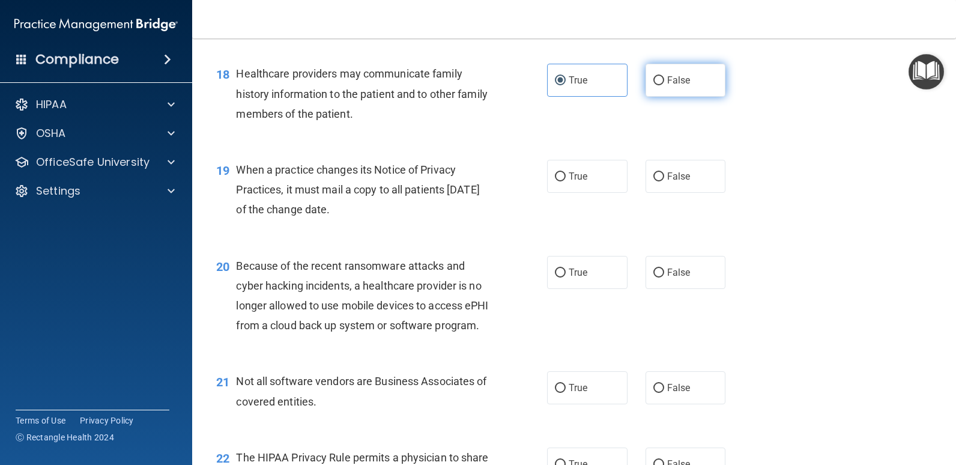
click at [686, 97] on label "False" at bounding box center [686, 80] width 80 height 33
click at [664, 85] on input "False" at bounding box center [658, 80] width 11 height 9
radio input "true"
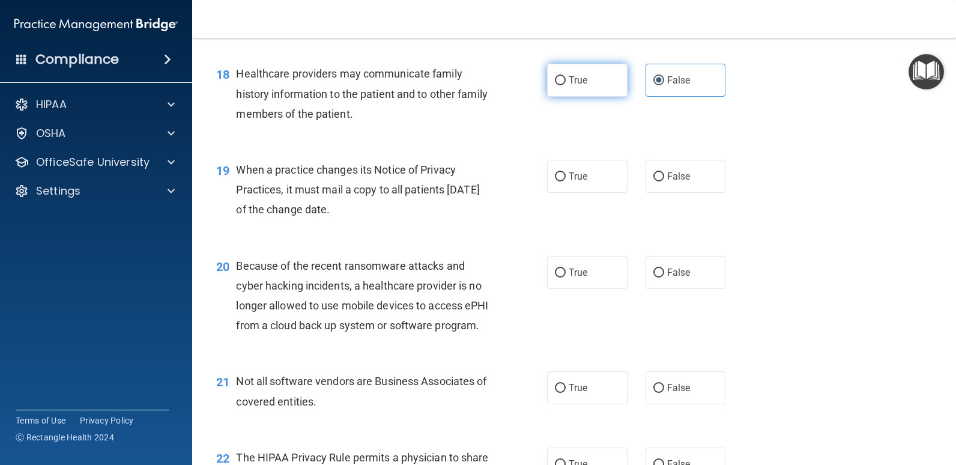
click at [612, 97] on label "True" at bounding box center [587, 80] width 80 height 33
click at [566, 85] on input "True" at bounding box center [560, 80] width 11 height 9
radio input "true"
radio input "false"
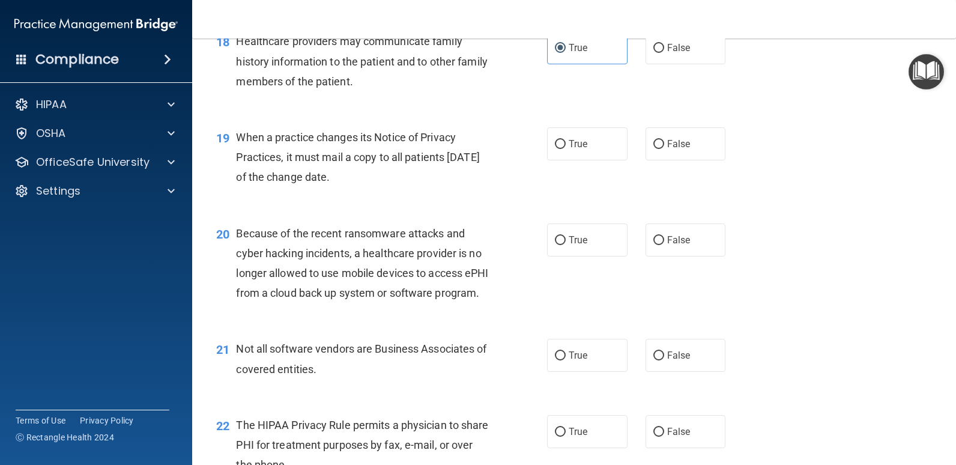
scroll to position [1881, 0]
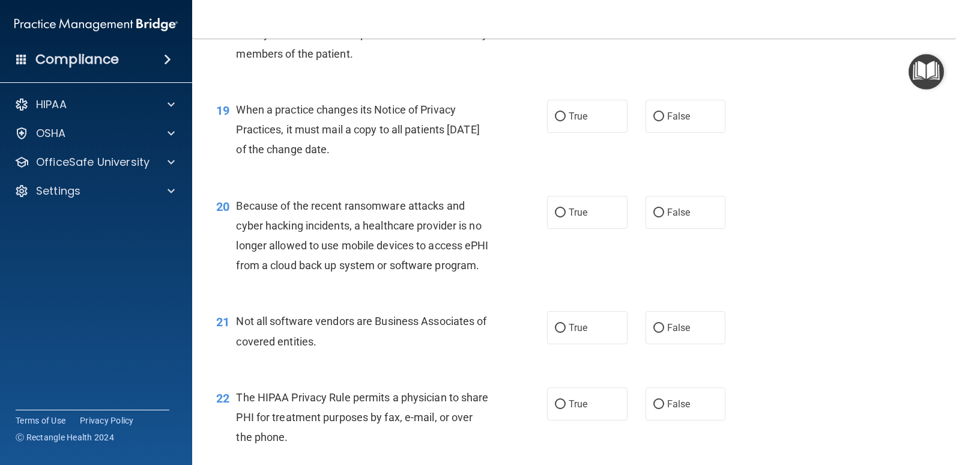
click at [525, 153] on div "19 When a practice changes its Notice of Privacy Practices, it must mail a copy…" at bounding box center [381, 133] width 367 height 66
click at [555, 121] on input "True" at bounding box center [560, 116] width 11 height 9
radio input "true"
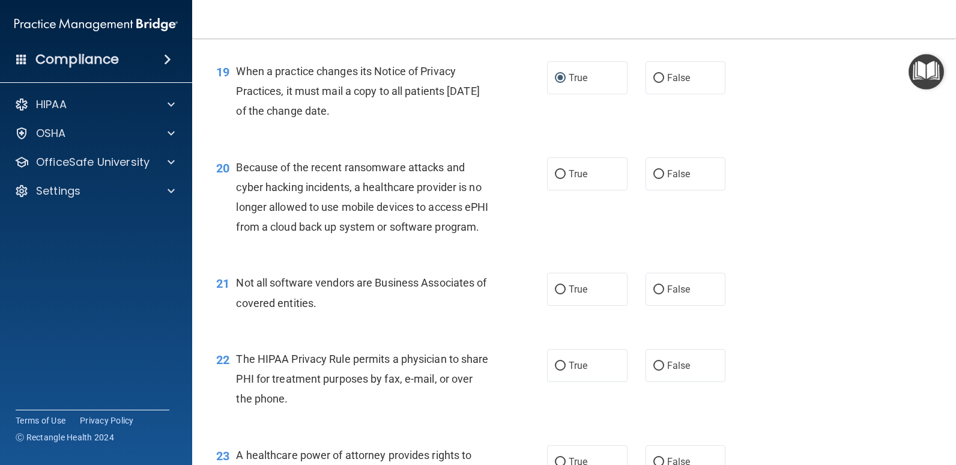
scroll to position [1941, 0]
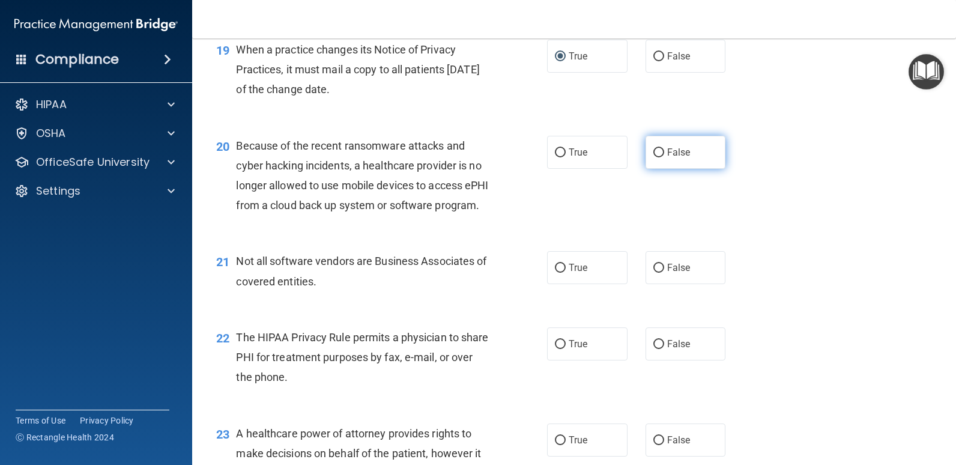
click at [667, 158] on span "False" at bounding box center [678, 152] width 23 height 11
click at [664, 157] on input "False" at bounding box center [658, 152] width 11 height 9
radio input "true"
click at [588, 169] on label "True" at bounding box center [587, 152] width 80 height 33
click at [566, 157] on input "True" at bounding box center [560, 152] width 11 height 9
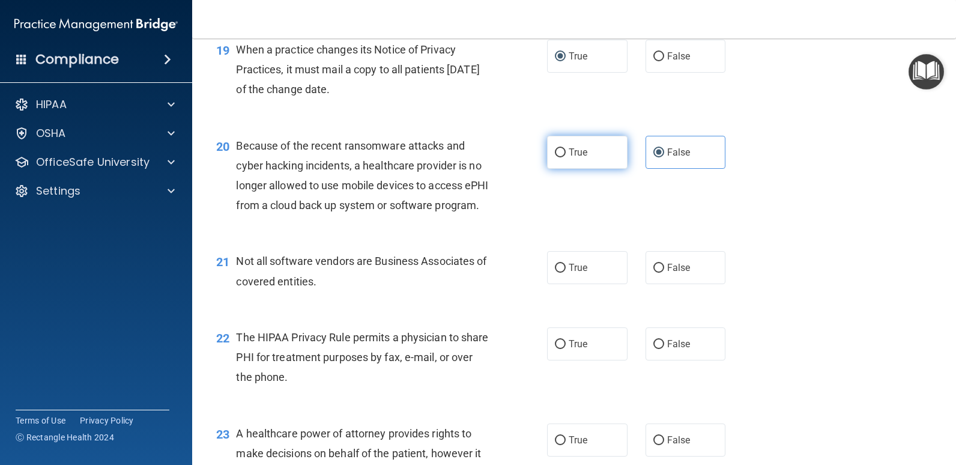
radio input "true"
radio input "false"
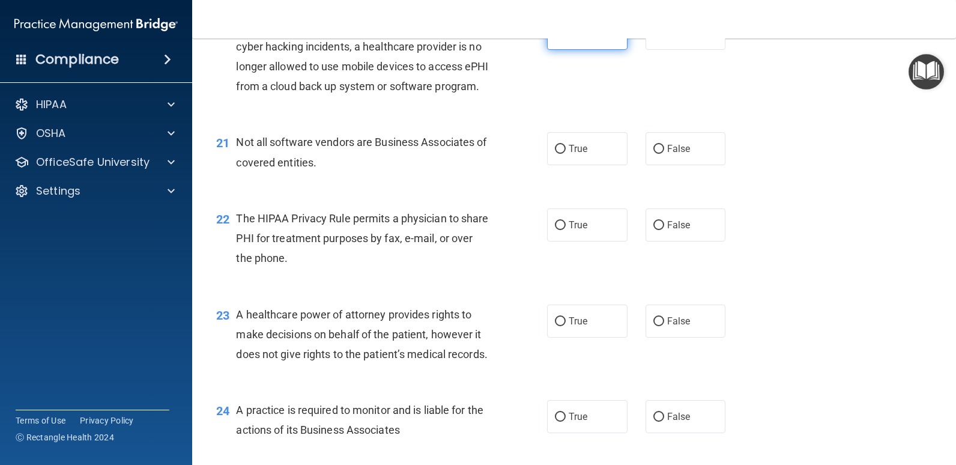
scroll to position [2061, 0]
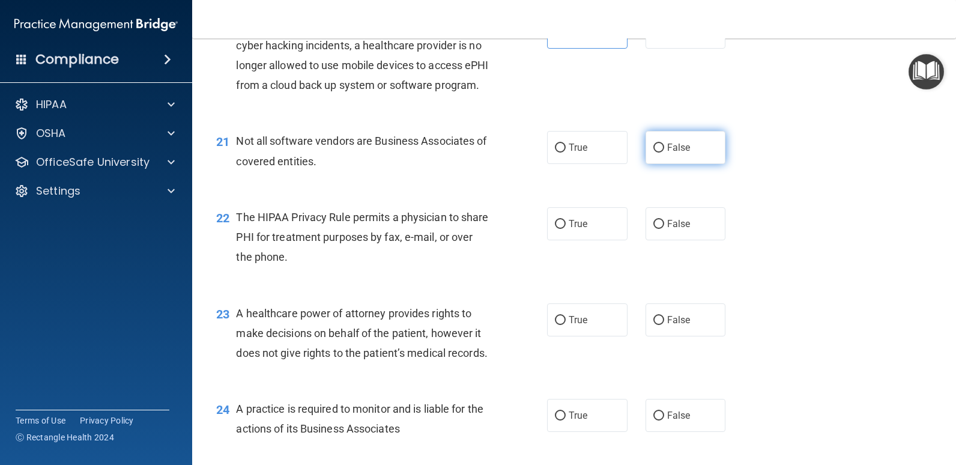
click at [647, 164] on label "False" at bounding box center [686, 147] width 80 height 33
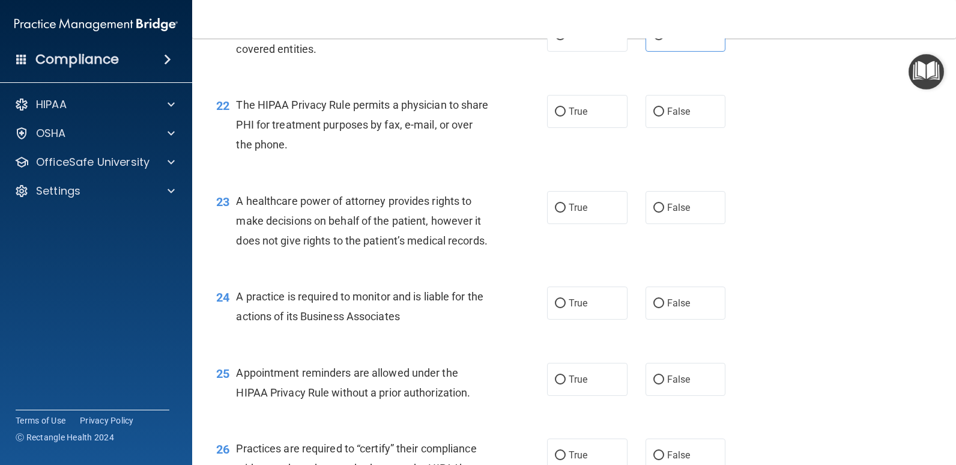
scroll to position [2181, 0]
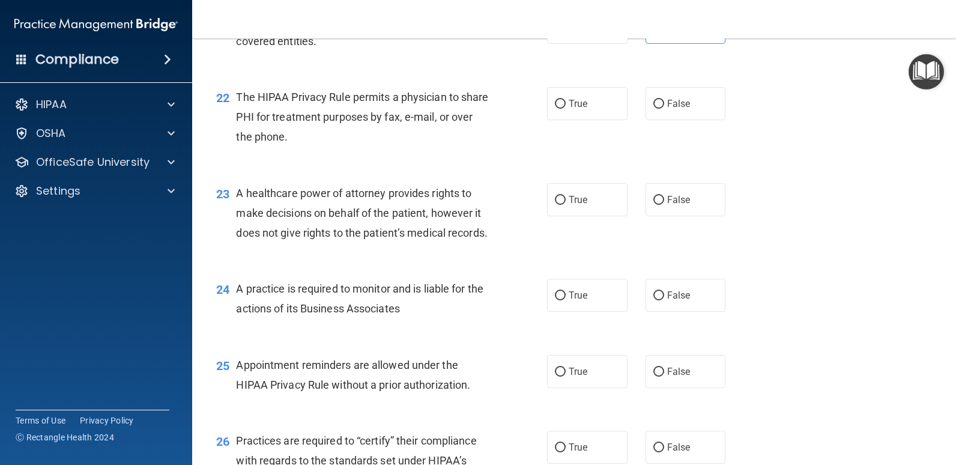
click at [569, 168] on div "22 The HIPAA Privacy Rule permits a physician to share PHI for treatment purpos…" at bounding box center [574, 120] width 734 height 96
click at [569, 120] on label "True" at bounding box center [587, 103] width 80 height 33
click at [566, 109] on input "True" at bounding box center [560, 104] width 11 height 9
radio input "true"
click at [571, 216] on label "True" at bounding box center [587, 199] width 80 height 33
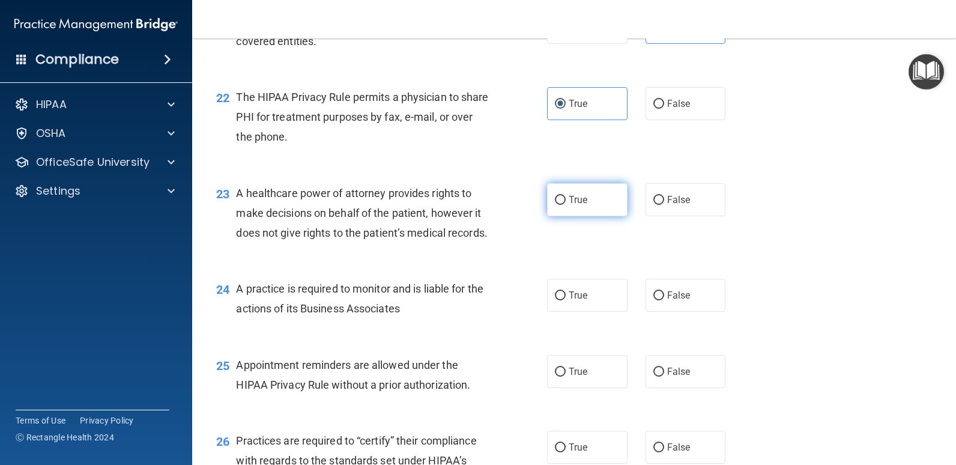
click at [566, 205] on input "True" at bounding box center [560, 200] width 11 height 9
radio input "true"
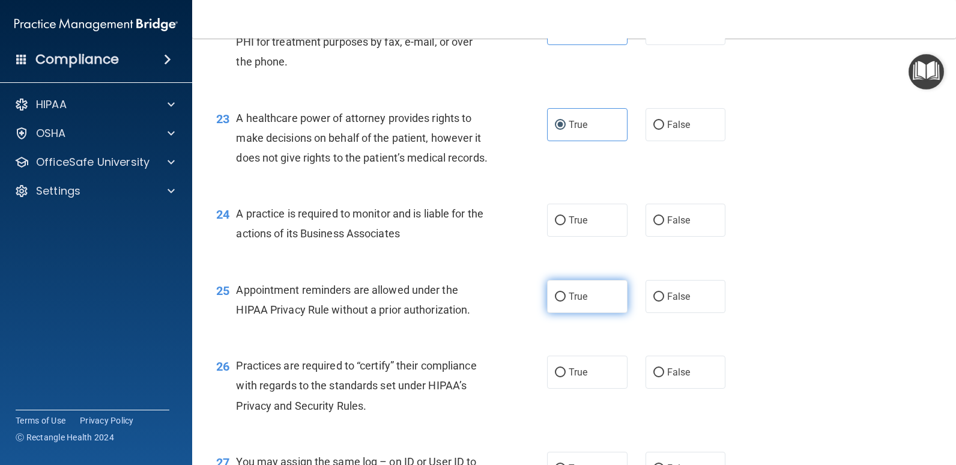
scroll to position [2361, 0]
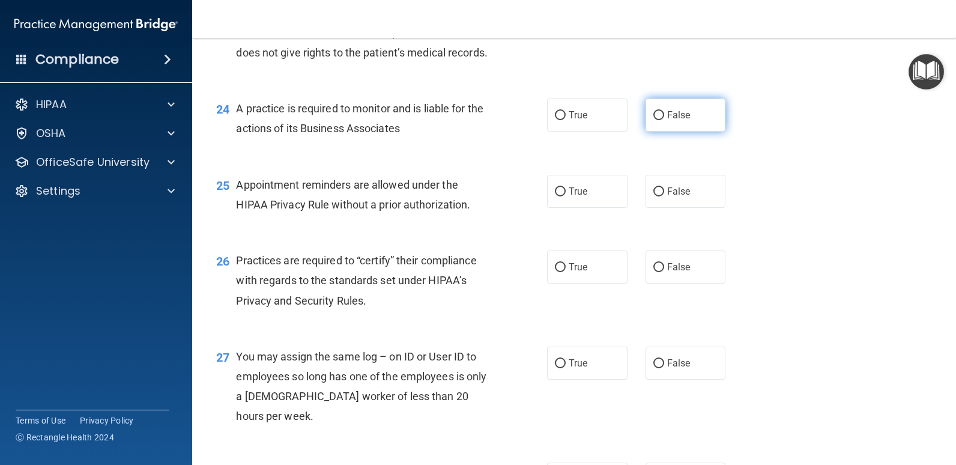
click at [653, 120] on input "False" at bounding box center [658, 115] width 11 height 9
radio input "true"
click at [577, 208] on label "True" at bounding box center [587, 191] width 80 height 33
click at [566, 196] on input "True" at bounding box center [560, 191] width 11 height 9
radio input "true"
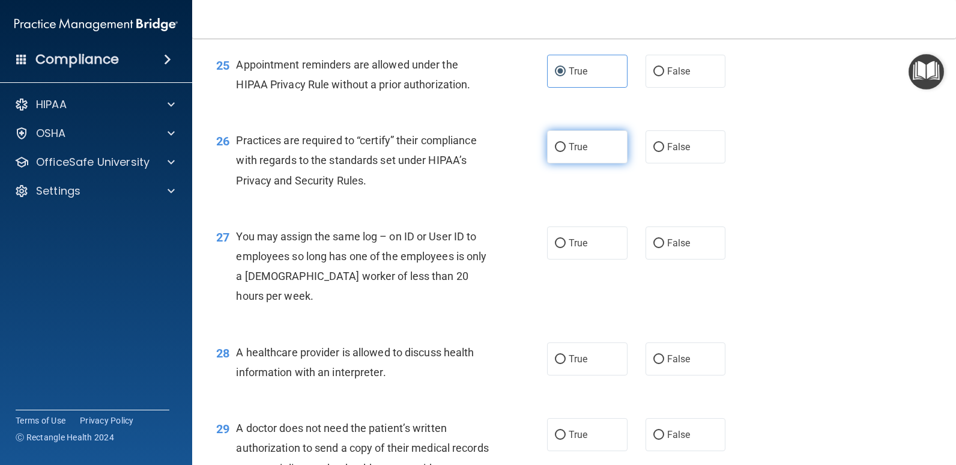
click at [588, 163] on label "True" at bounding box center [587, 146] width 80 height 33
click at [566, 152] on input "True" at bounding box center [560, 147] width 11 height 9
radio input "true"
click at [577, 259] on label "True" at bounding box center [587, 242] width 80 height 33
click at [566, 248] on input "True" at bounding box center [560, 243] width 11 height 9
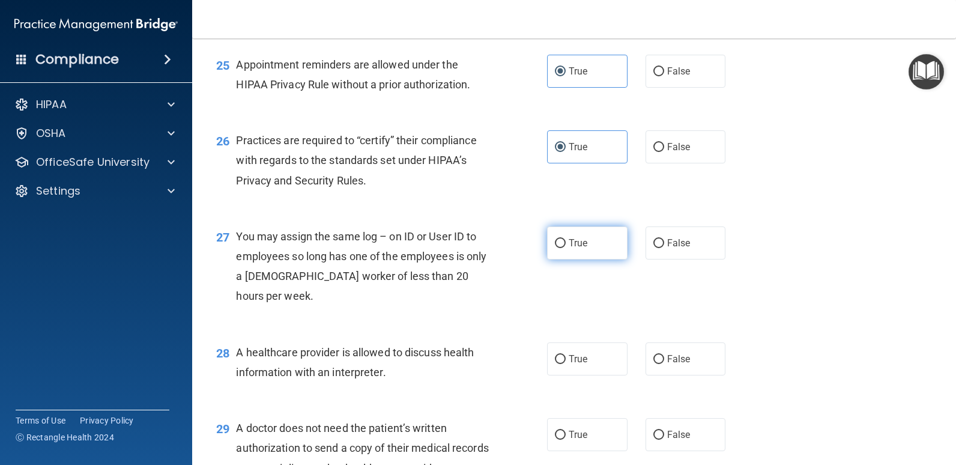
radio input "true"
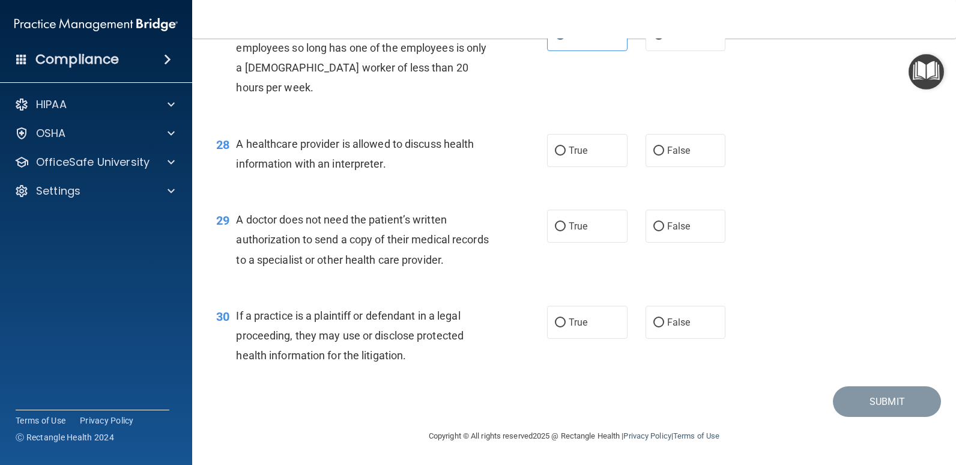
scroll to position [2722, 0]
click at [574, 156] on span "True" at bounding box center [578, 150] width 19 height 11
click at [566, 156] on input "True" at bounding box center [560, 151] width 11 height 9
radio input "true"
click at [667, 156] on span "False" at bounding box center [678, 150] width 23 height 11
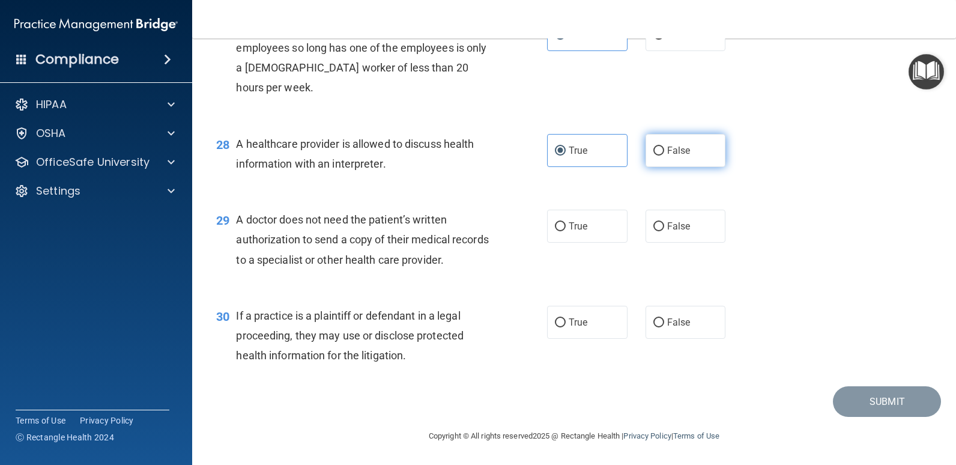
click at [664, 156] on input "False" at bounding box center [658, 151] width 11 height 9
radio input "true"
click at [568, 167] on label "True" at bounding box center [587, 150] width 80 height 33
click at [566, 156] on input "True" at bounding box center [560, 151] width 11 height 9
radio input "true"
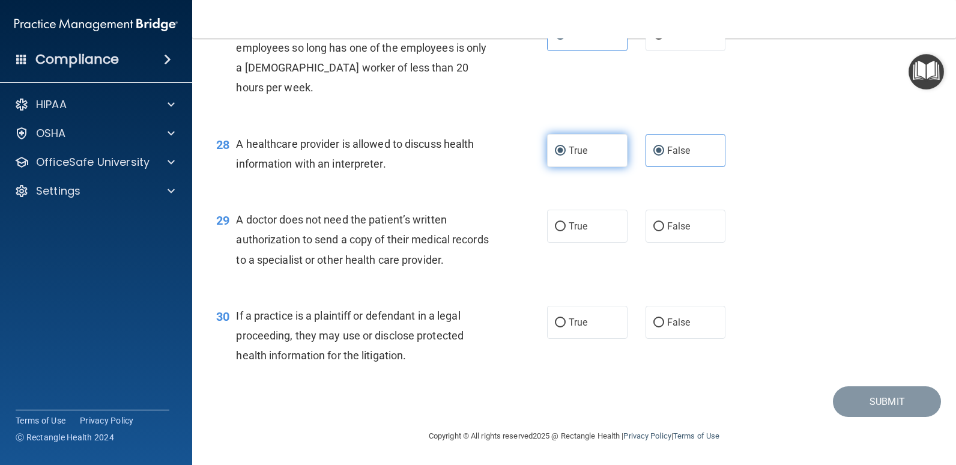
radio input "false"
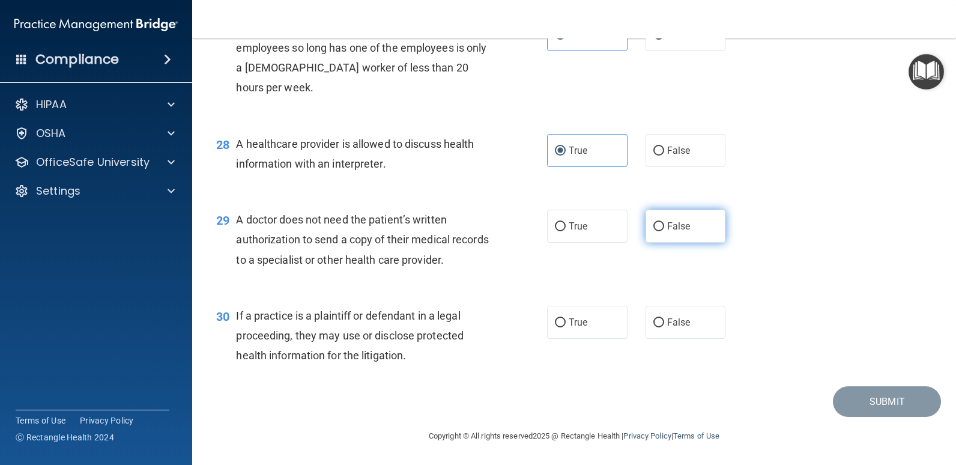
click at [653, 231] on input "False" at bounding box center [658, 226] width 11 height 9
radio input "true"
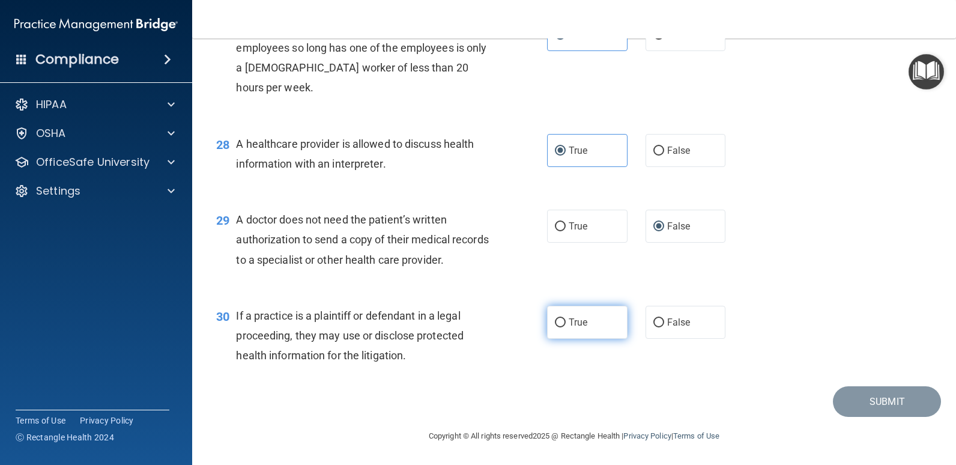
click at [560, 339] on label "True" at bounding box center [587, 322] width 80 height 33
click at [560, 327] on input "True" at bounding box center [560, 322] width 11 height 9
radio input "true"
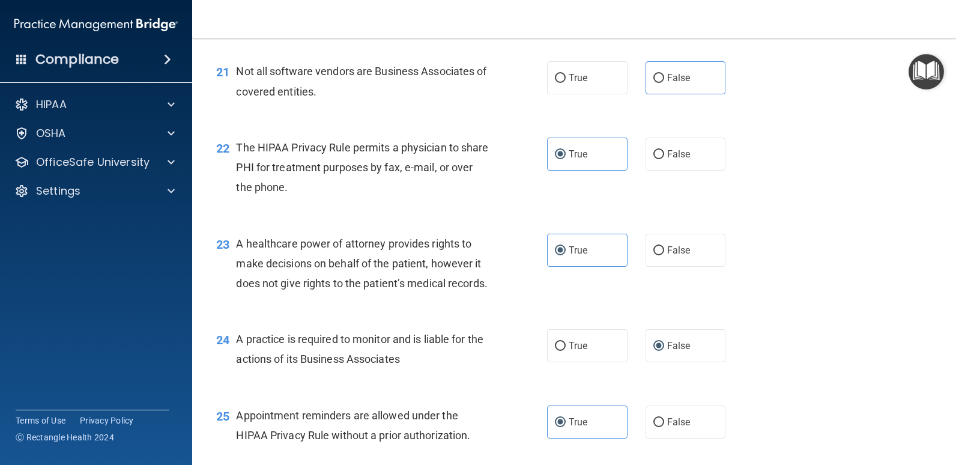
scroll to position [2109, 0]
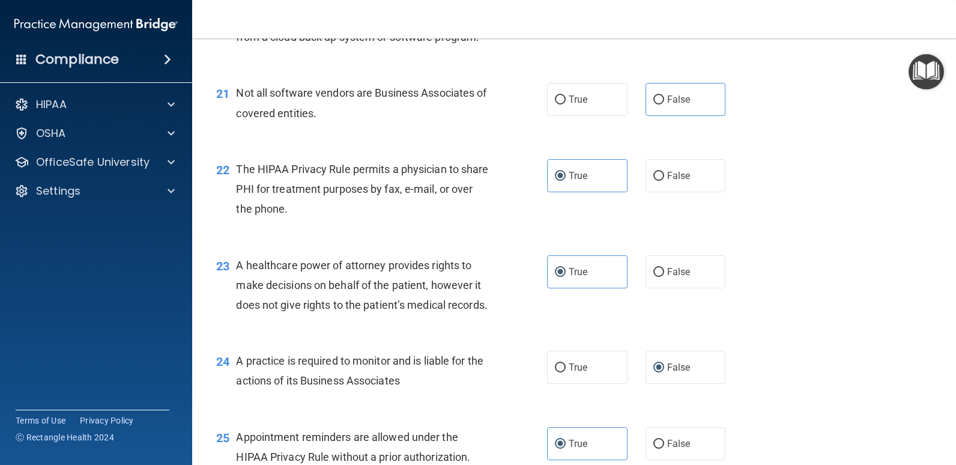
click at [339, 123] on div "Not all software vendors are Business Associates of covered entities." at bounding box center [367, 103] width 262 height 40
click at [667, 105] on span "False" at bounding box center [678, 99] width 23 height 11
click at [664, 104] on input "False" at bounding box center [658, 99] width 11 height 9
radio input "true"
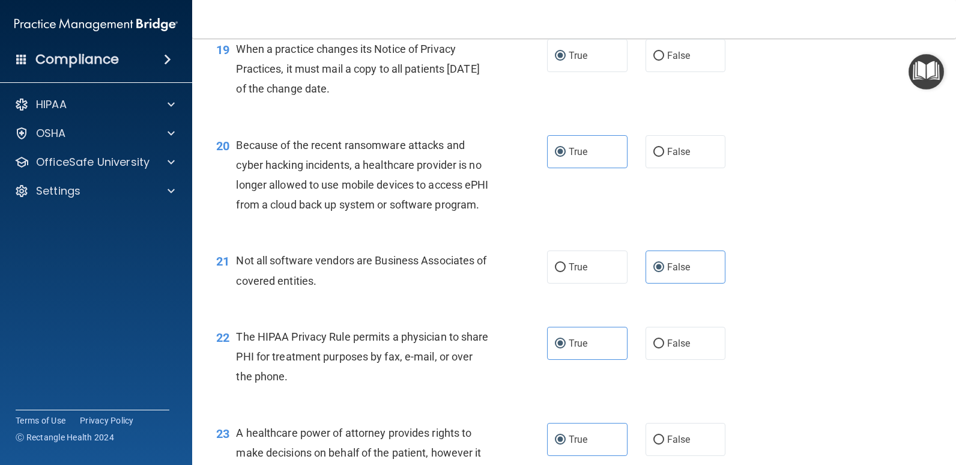
scroll to position [1929, 0]
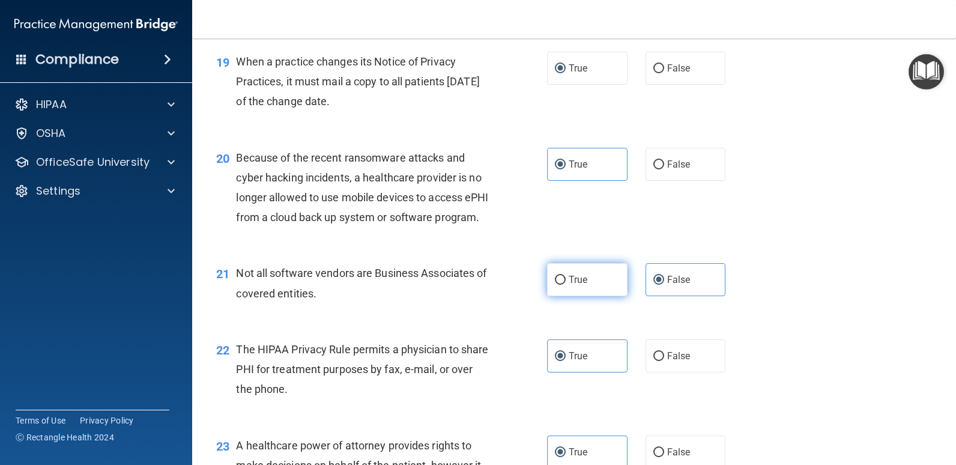
click at [582, 285] on span "True" at bounding box center [578, 279] width 19 height 11
click at [566, 285] on input "True" at bounding box center [560, 280] width 11 height 9
radio input "true"
radio input "false"
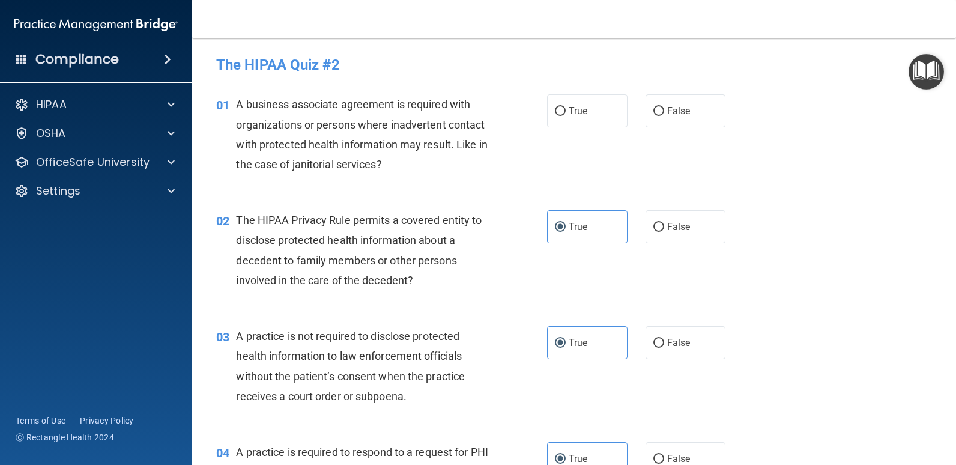
scroll to position [0, 0]
click at [647, 127] on label "False" at bounding box center [686, 111] width 80 height 33
click at [653, 117] on input "False" at bounding box center [658, 112] width 11 height 9
radio input "true"
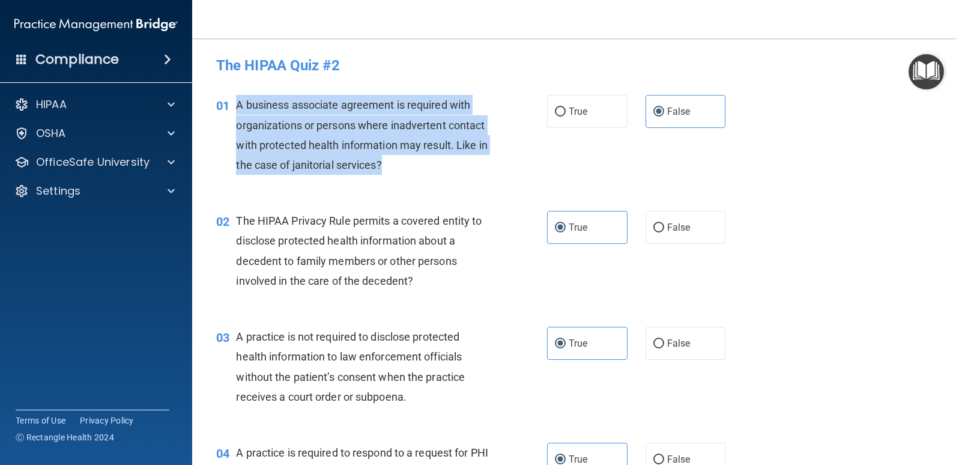
drag, startPoint x: 232, startPoint y: 106, endPoint x: 462, endPoint y: 161, distance: 236.6
click at [462, 161] on div "01 A business associate agreement is required with organizations or persons whe…" at bounding box center [381, 138] width 367 height 86
click at [459, 163] on div "A business associate agreement is required with organizations or persons where …" at bounding box center [367, 135] width 262 height 80
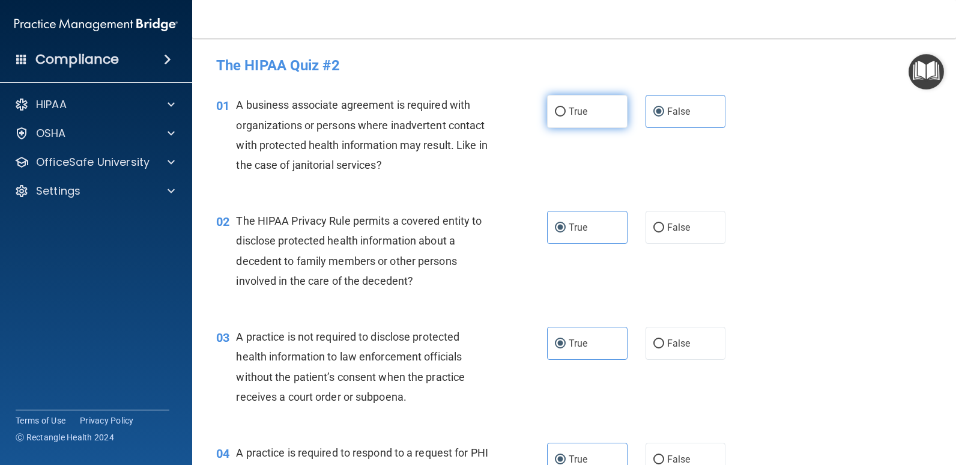
click at [580, 126] on label "True" at bounding box center [587, 111] width 80 height 33
click at [566, 117] on input "True" at bounding box center [560, 112] width 11 height 9
radio input "true"
radio input "false"
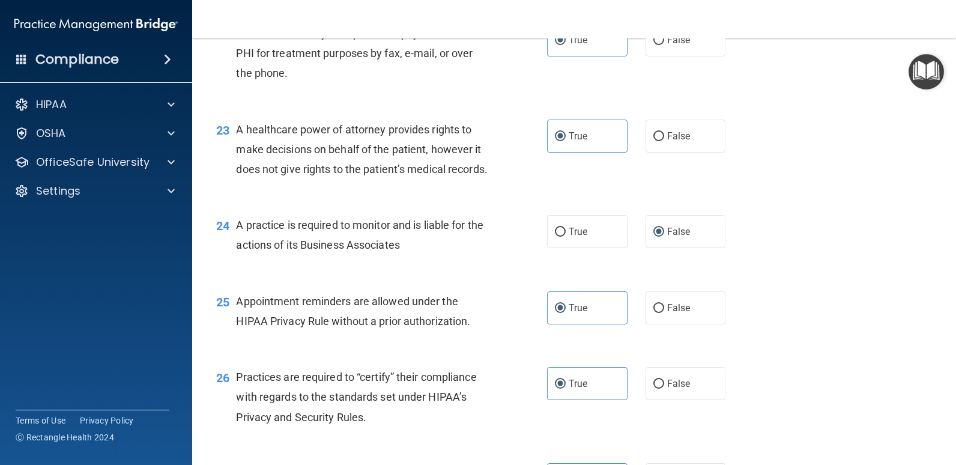
scroll to position [2770, 0]
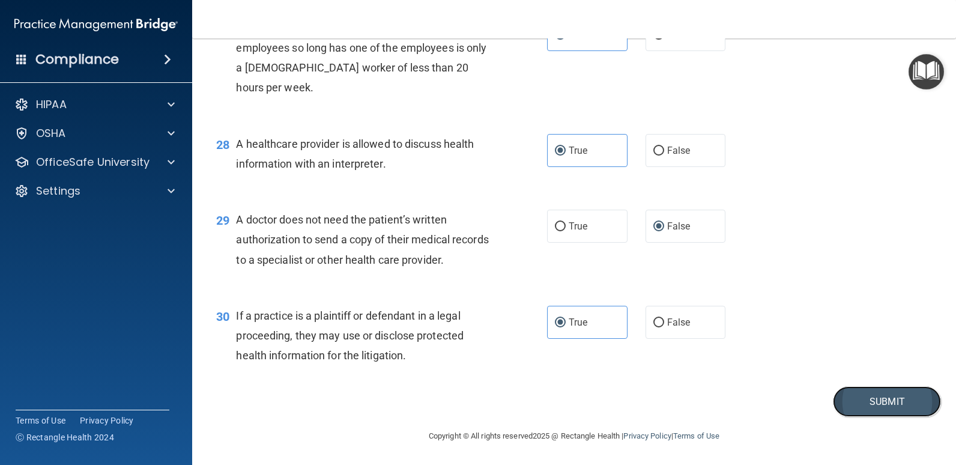
click at [893, 401] on button "Submit" at bounding box center [887, 401] width 108 height 31
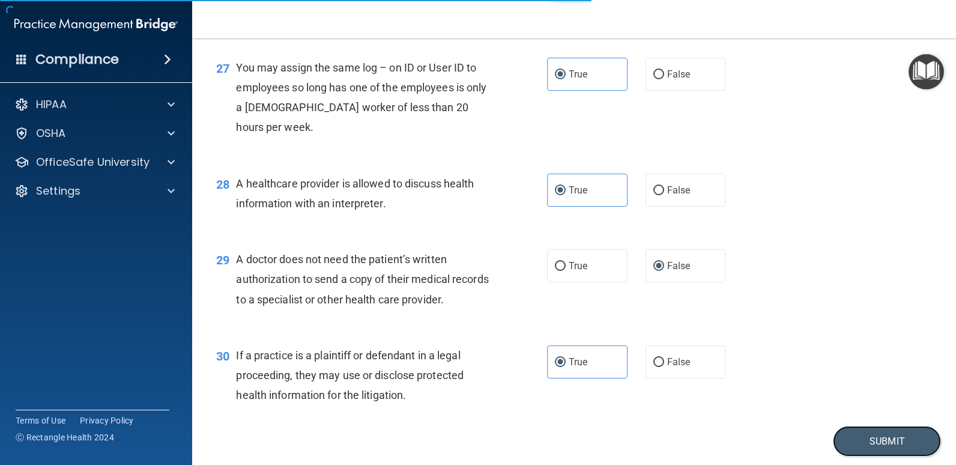
scroll to position [2650, 0]
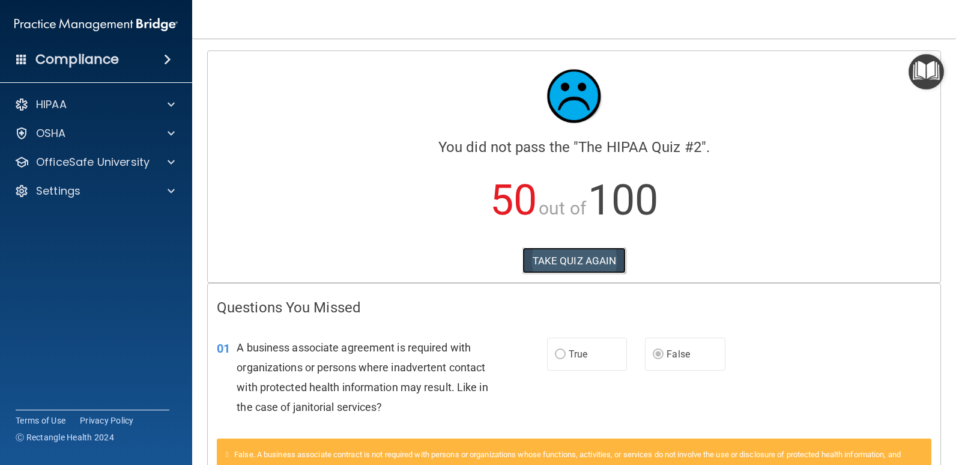
click at [557, 265] on button "TAKE QUIZ AGAIN" at bounding box center [574, 260] width 104 height 26
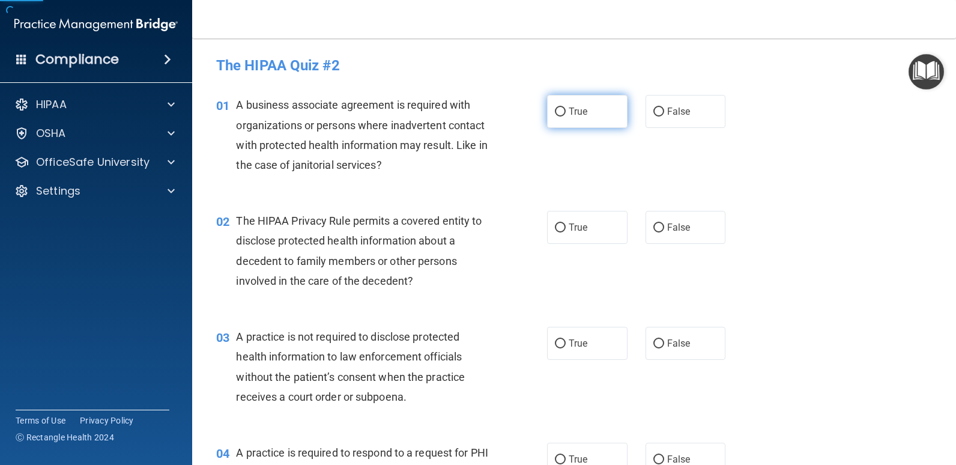
click at [569, 107] on span "True" at bounding box center [578, 111] width 19 height 11
click at [566, 108] on input "True" at bounding box center [560, 112] width 11 height 9
radio input "true"
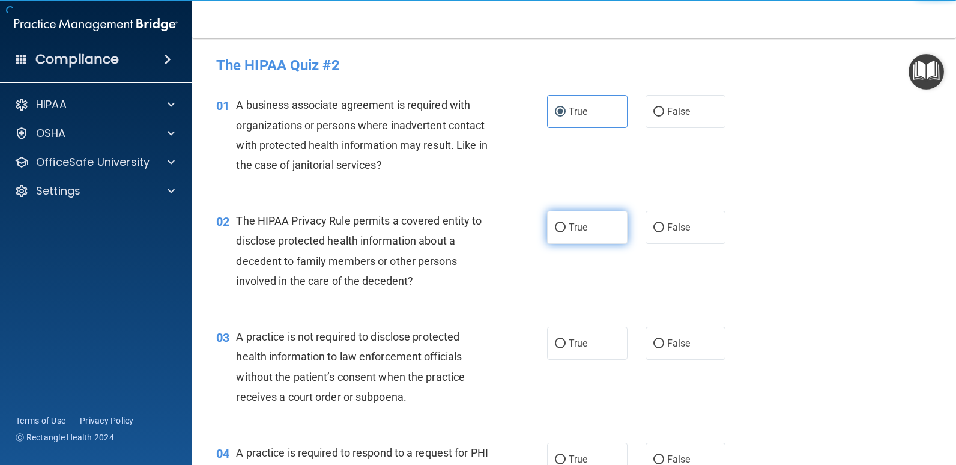
click at [562, 229] on label "True" at bounding box center [587, 227] width 80 height 33
click at [562, 229] on input "True" at bounding box center [560, 227] width 11 height 9
radio input "true"
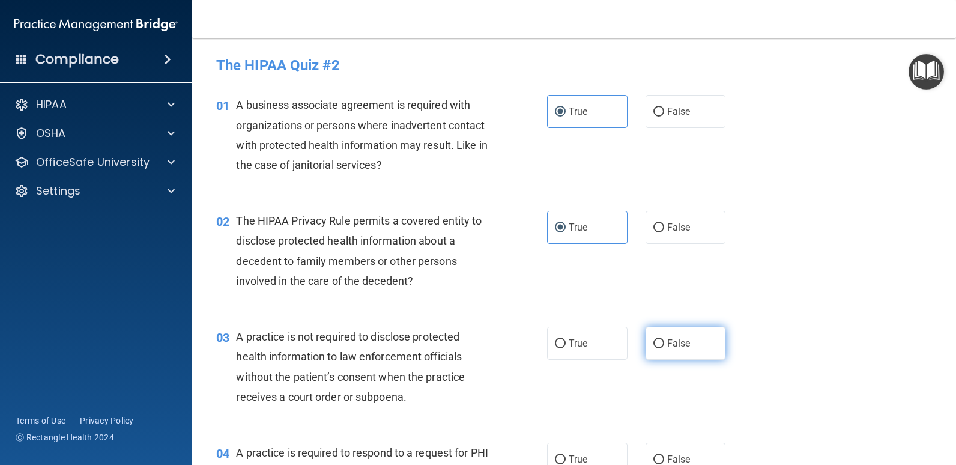
drag, startPoint x: 598, startPoint y: 336, endPoint x: 643, endPoint y: 333, distance: 45.1
click at [597, 336] on label "True" at bounding box center [587, 343] width 80 height 33
click at [566, 339] on input "True" at bounding box center [560, 343] width 11 height 9
radio input "true"
click at [667, 344] on span "False" at bounding box center [678, 343] width 23 height 11
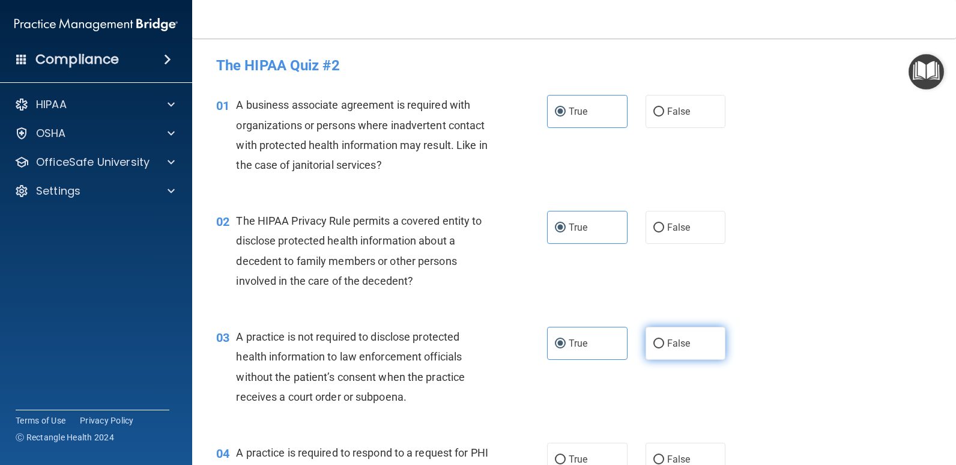
click at [664, 344] on input "False" at bounding box center [658, 343] width 11 height 9
radio input "true"
radio input "false"
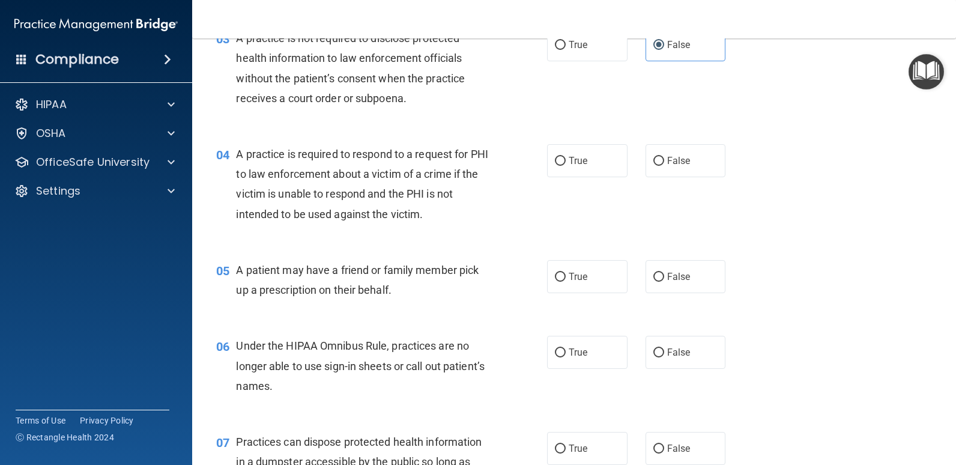
scroll to position [300, 0]
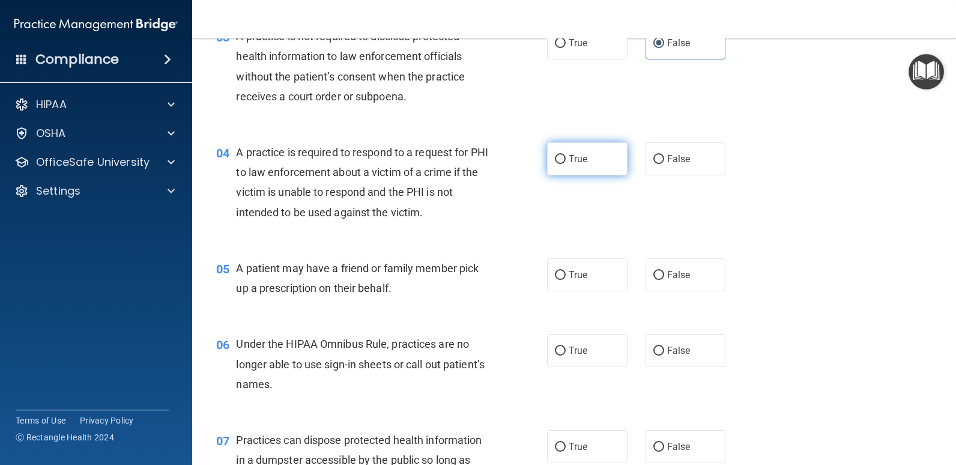
click at [577, 154] on span "True" at bounding box center [578, 158] width 19 height 11
click at [566, 155] on input "True" at bounding box center [560, 159] width 11 height 9
radio input "true"
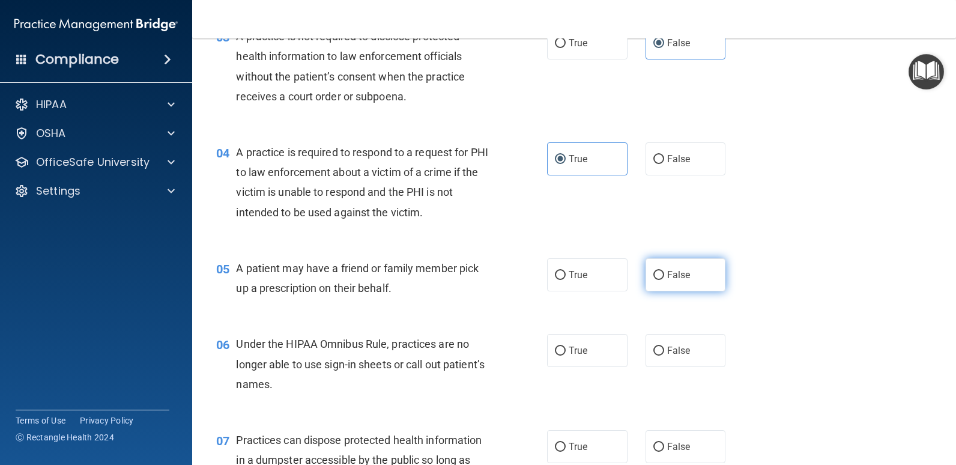
click at [680, 289] on label "False" at bounding box center [686, 274] width 80 height 33
click at [664, 280] on input "False" at bounding box center [658, 275] width 11 height 9
radio input "true"
click at [592, 356] on label "True" at bounding box center [587, 350] width 80 height 33
click at [566, 356] on input "True" at bounding box center [560, 351] width 11 height 9
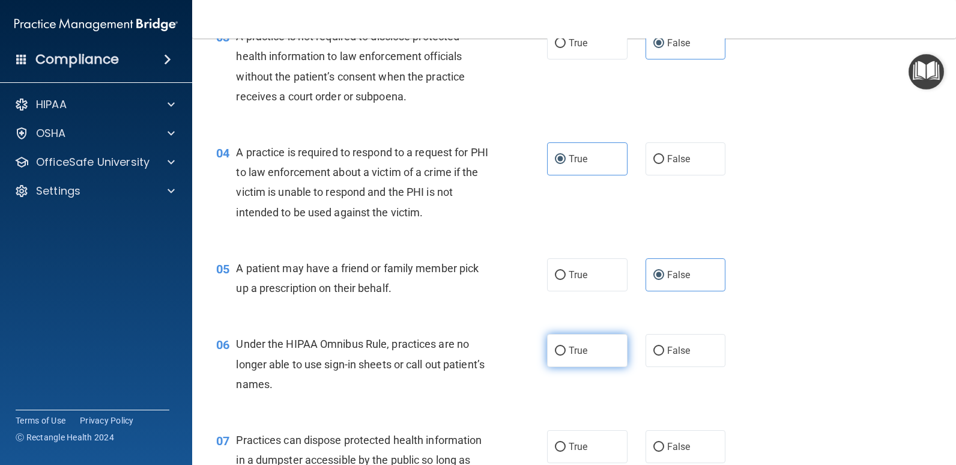
radio input "true"
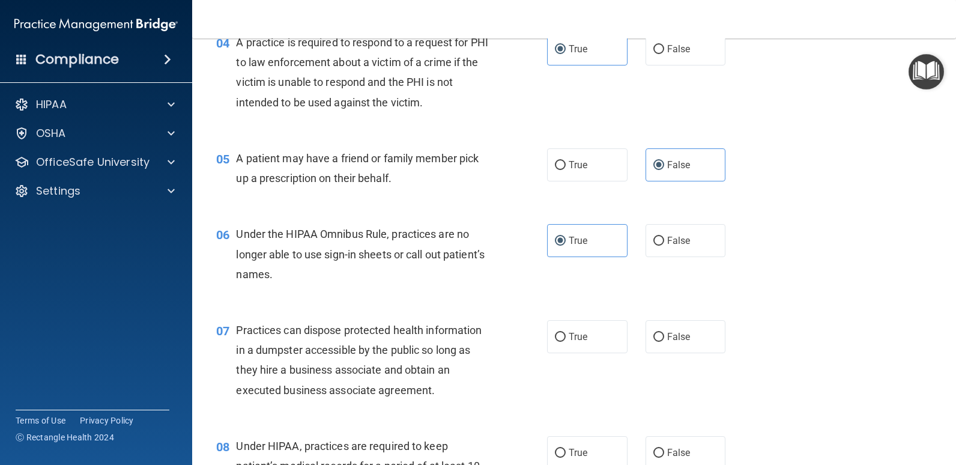
scroll to position [541, 0]
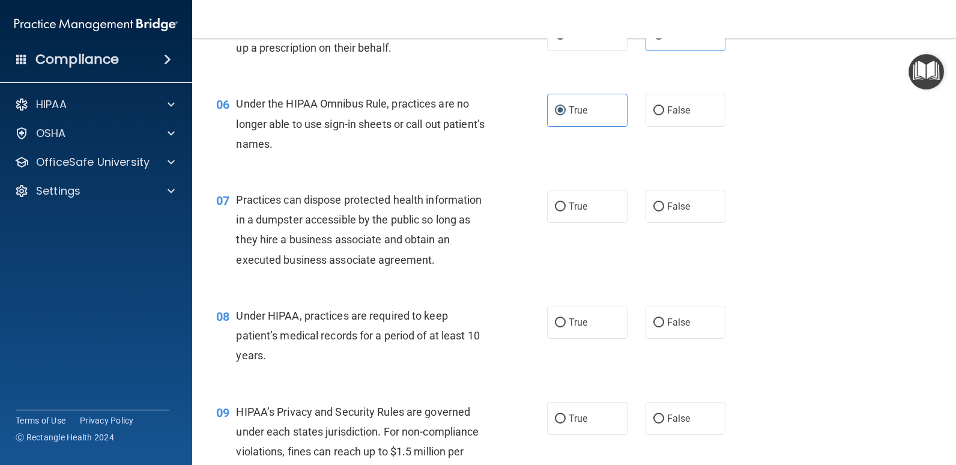
click at [660, 186] on div "07 Practices can dispose protected health information in a dumpster accessible …" at bounding box center [574, 233] width 734 height 116
click at [670, 222] on label "False" at bounding box center [686, 206] width 80 height 33
click at [664, 211] on input "False" at bounding box center [658, 206] width 11 height 9
radio input "true"
click at [563, 327] on label "True" at bounding box center [587, 322] width 80 height 33
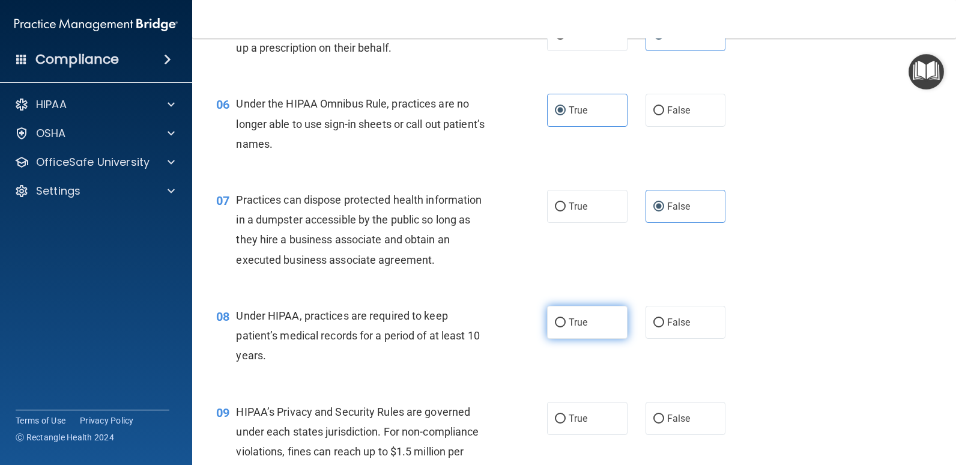
click at [563, 327] on input "True" at bounding box center [560, 322] width 11 height 9
radio input "true"
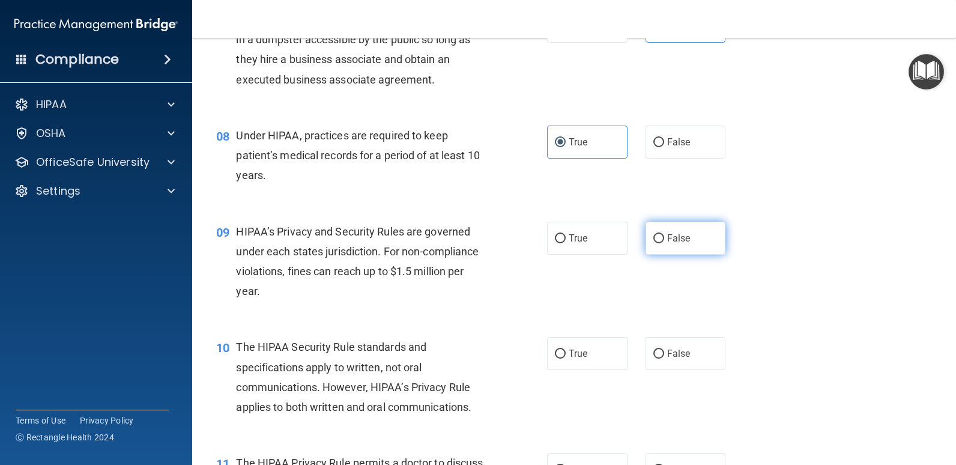
click at [655, 244] on label "False" at bounding box center [686, 238] width 80 height 33
click at [655, 243] on input "False" at bounding box center [658, 238] width 11 height 9
radio input "true"
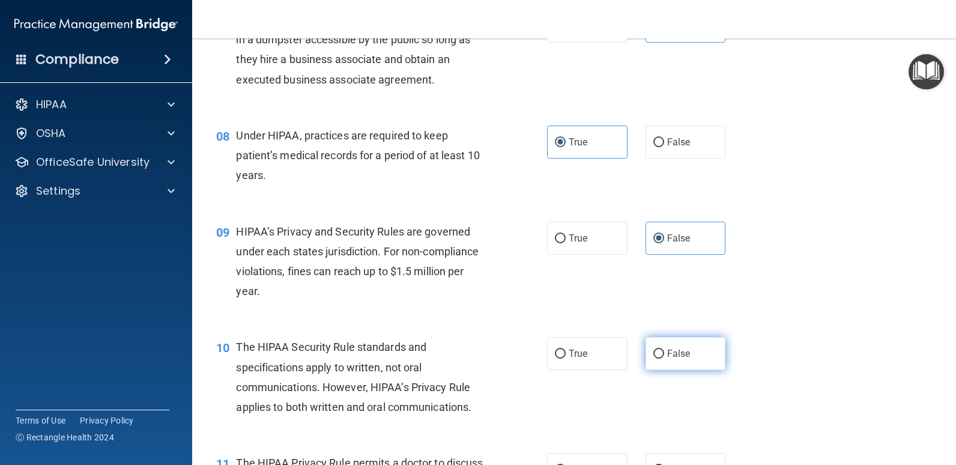
click at [652, 347] on label "False" at bounding box center [686, 353] width 80 height 33
click at [653, 350] on input "False" at bounding box center [658, 354] width 11 height 9
radio input "true"
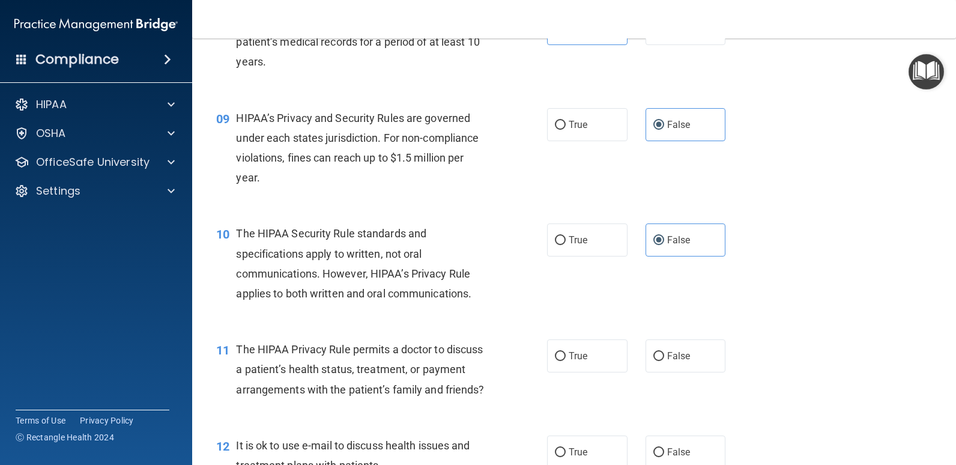
scroll to position [961, 0]
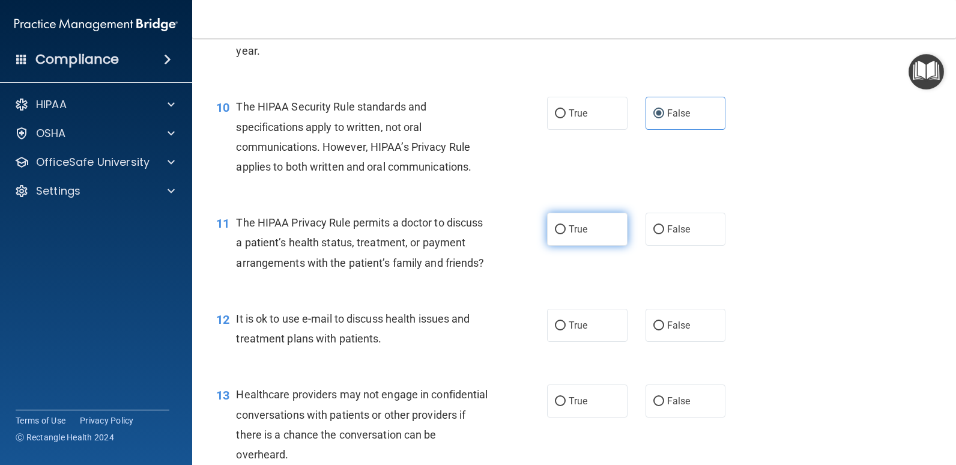
click at [592, 218] on label "True" at bounding box center [587, 229] width 80 height 33
click at [566, 225] on input "True" at bounding box center [560, 229] width 11 height 9
radio input "true"
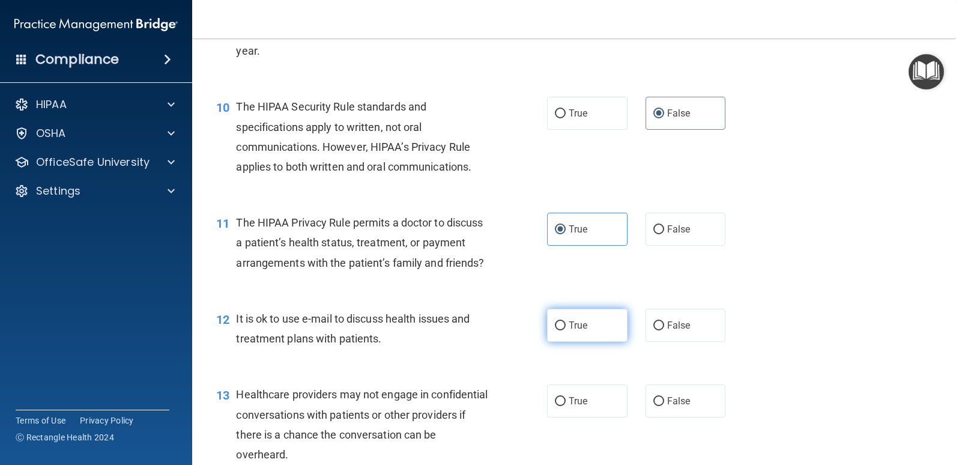
click at [598, 342] on label "True" at bounding box center [587, 325] width 80 height 33
click at [566, 330] on input "True" at bounding box center [560, 325] width 11 height 9
radio input "true"
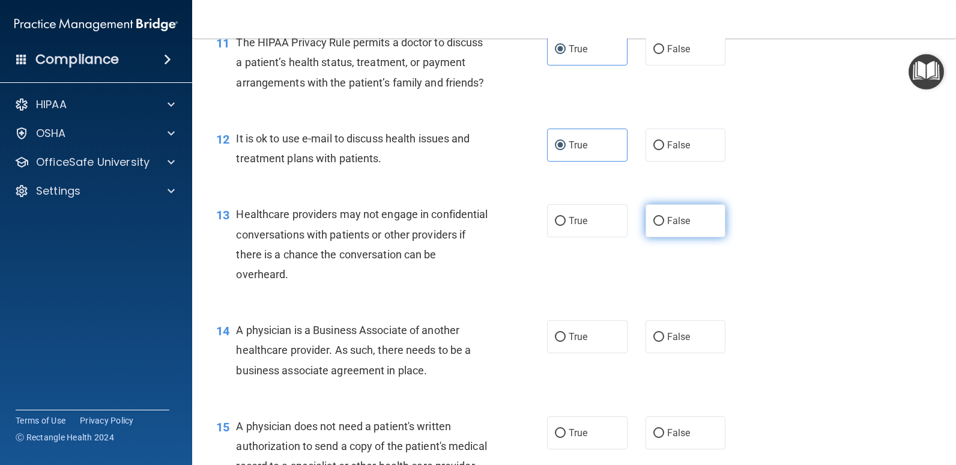
click at [691, 237] on label "False" at bounding box center [686, 220] width 80 height 33
click at [664, 226] on input "False" at bounding box center [658, 221] width 11 height 9
radio input "true"
click at [541, 372] on div "14 A physician is a Business Associate of another healthcare provider. As such,…" at bounding box center [381, 353] width 367 height 66
click at [576, 342] on span "True" at bounding box center [578, 336] width 19 height 11
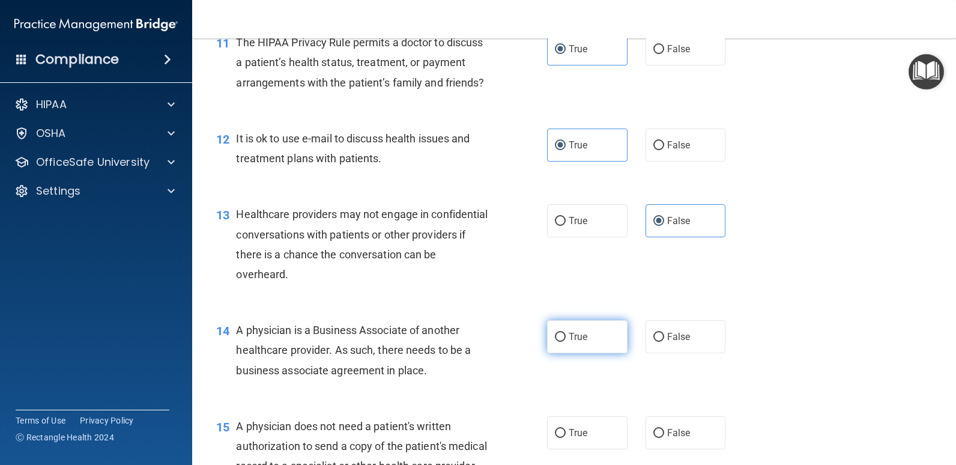
click at [566, 342] on input "True" at bounding box center [560, 337] width 11 height 9
radio input "true"
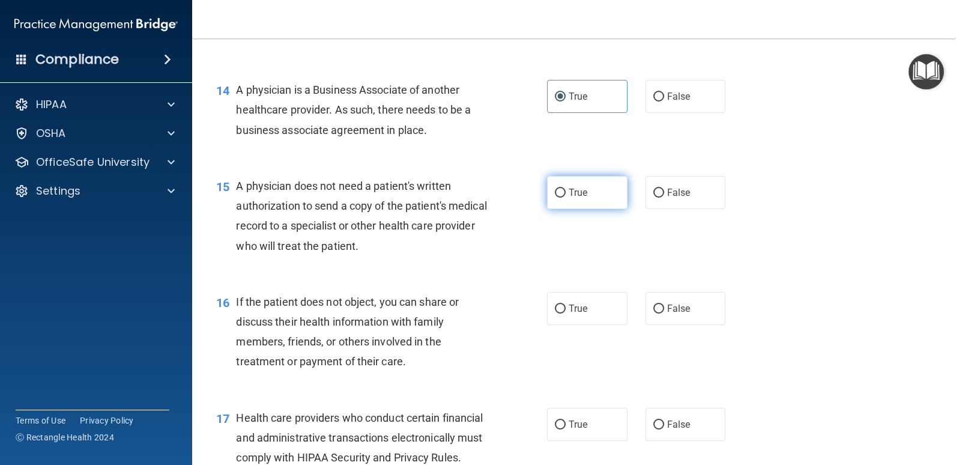
click at [563, 209] on label "True" at bounding box center [587, 192] width 80 height 33
click at [563, 198] on input "True" at bounding box center [560, 193] width 11 height 9
radio input "true"
click at [686, 347] on div "16 If the patient does not object, you can share or discuss their health inform…" at bounding box center [574, 335] width 734 height 116
click at [671, 314] on span "False" at bounding box center [678, 308] width 23 height 11
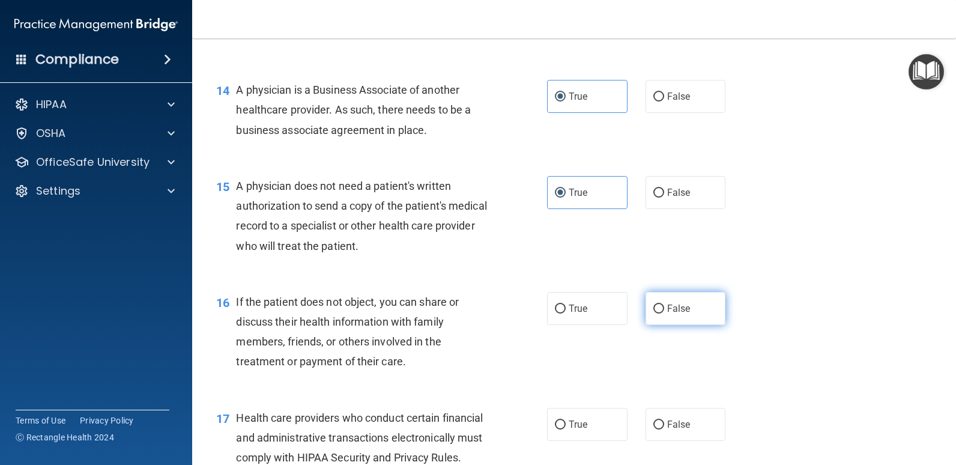
click at [664, 313] on input "False" at bounding box center [658, 308] width 11 height 9
radio input "true"
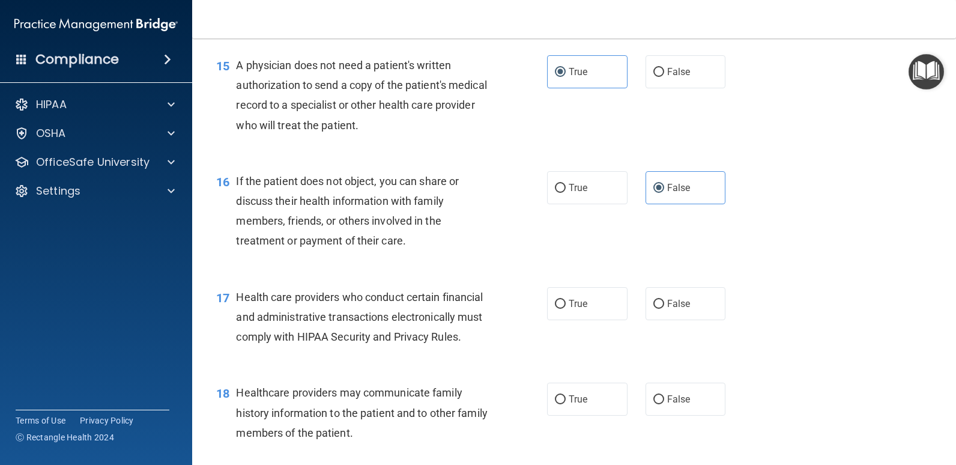
scroll to position [1622, 0]
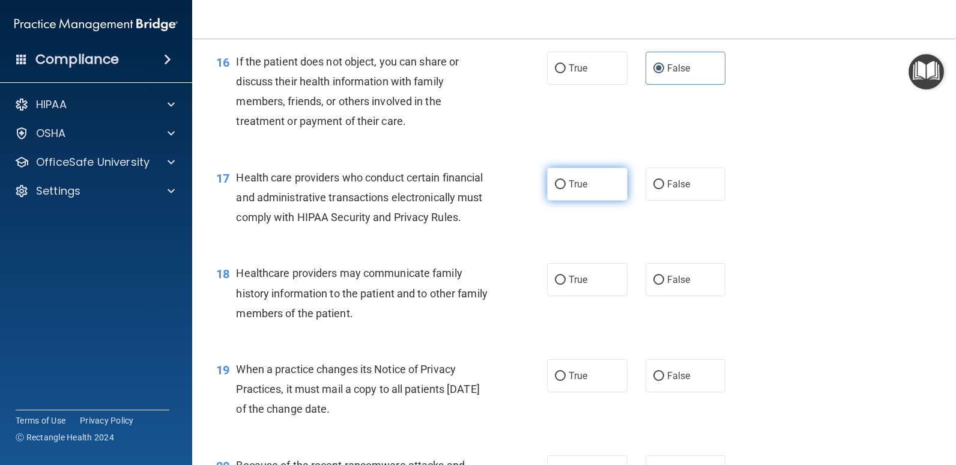
click at [572, 190] on span "True" at bounding box center [578, 183] width 19 height 11
click at [566, 189] on input "True" at bounding box center [560, 184] width 11 height 9
radio input "true"
click at [685, 296] on label "False" at bounding box center [686, 279] width 80 height 33
click at [664, 285] on input "False" at bounding box center [658, 280] width 11 height 9
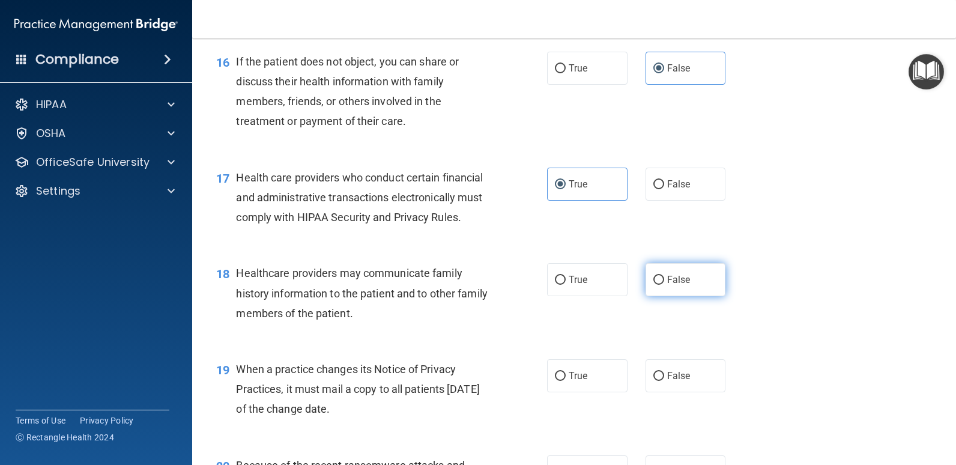
radio input "true"
click at [599, 392] on label "True" at bounding box center [587, 375] width 80 height 33
click at [566, 381] on input "True" at bounding box center [560, 376] width 11 height 9
radio input "true"
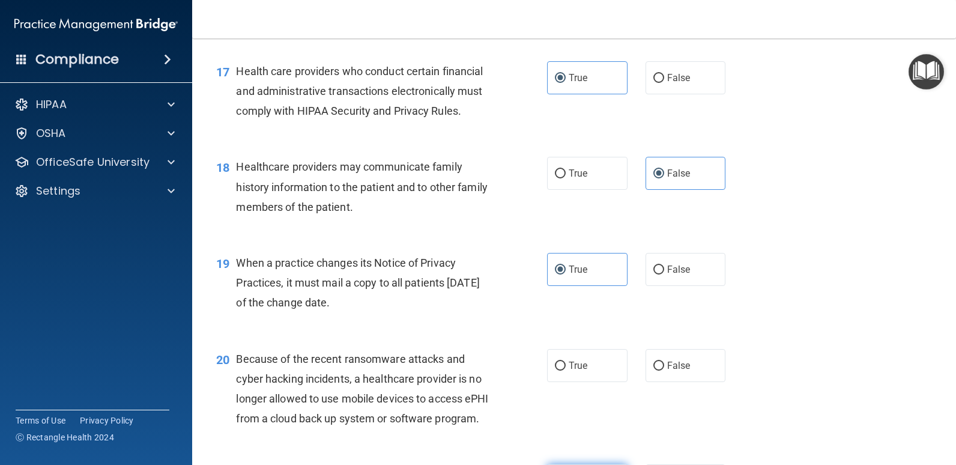
scroll to position [1862, 0]
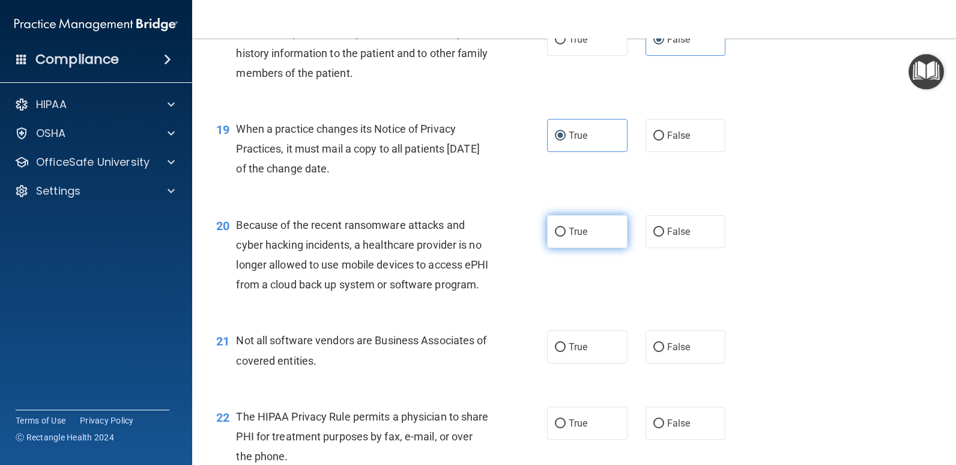
click at [572, 237] on span "True" at bounding box center [578, 231] width 19 height 11
click at [566, 237] on input "True" at bounding box center [560, 232] width 11 height 9
radio input "true"
click at [581, 363] on label "True" at bounding box center [587, 346] width 80 height 33
click at [566, 352] on input "True" at bounding box center [560, 347] width 11 height 9
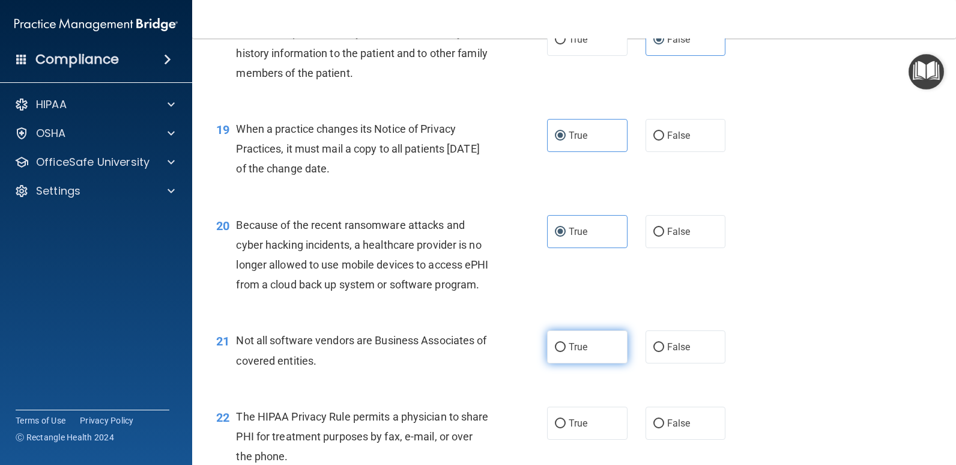
radio input "true"
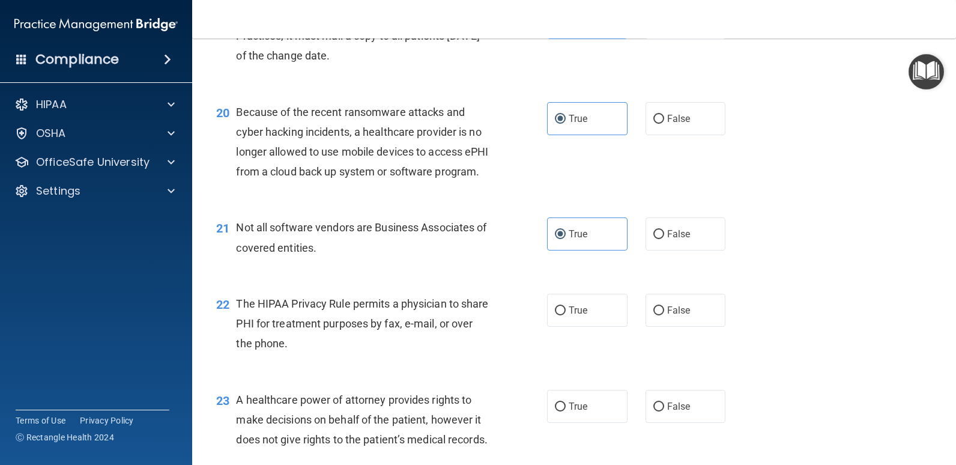
scroll to position [2102, 0]
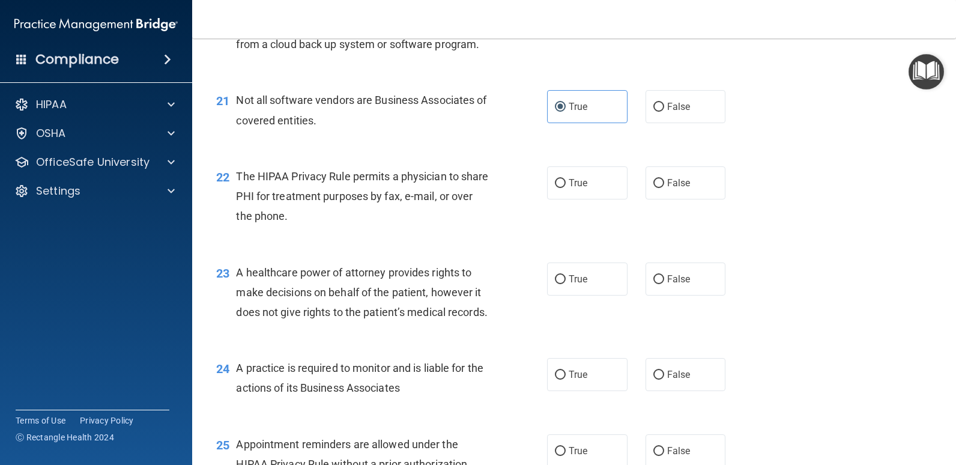
drag, startPoint x: 570, startPoint y: 242, endPoint x: 635, endPoint y: 283, distance: 76.6
click at [571, 189] on span "True" at bounding box center [578, 182] width 19 height 11
click at [566, 188] on input "True" at bounding box center [560, 183] width 11 height 9
radio input "true"
click at [673, 295] on label "False" at bounding box center [686, 278] width 80 height 33
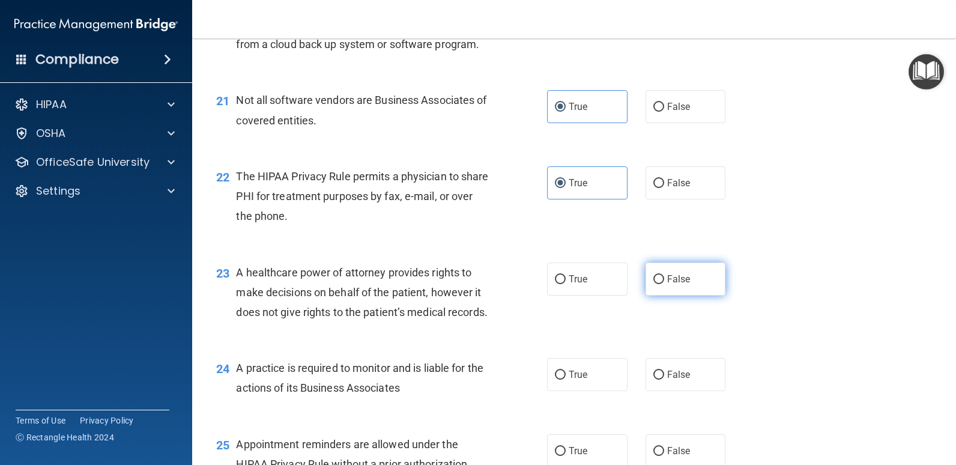
click at [664, 284] on input "False" at bounding box center [658, 279] width 11 height 9
radio input "true"
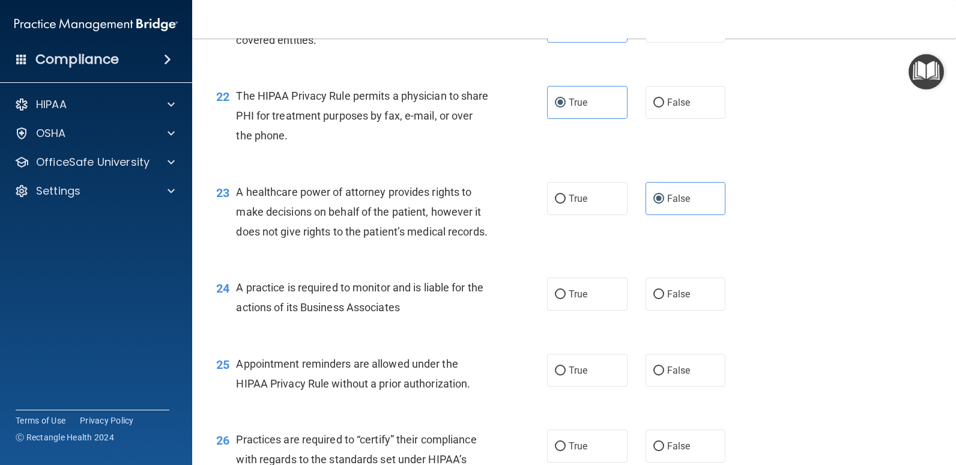
scroll to position [2282, 0]
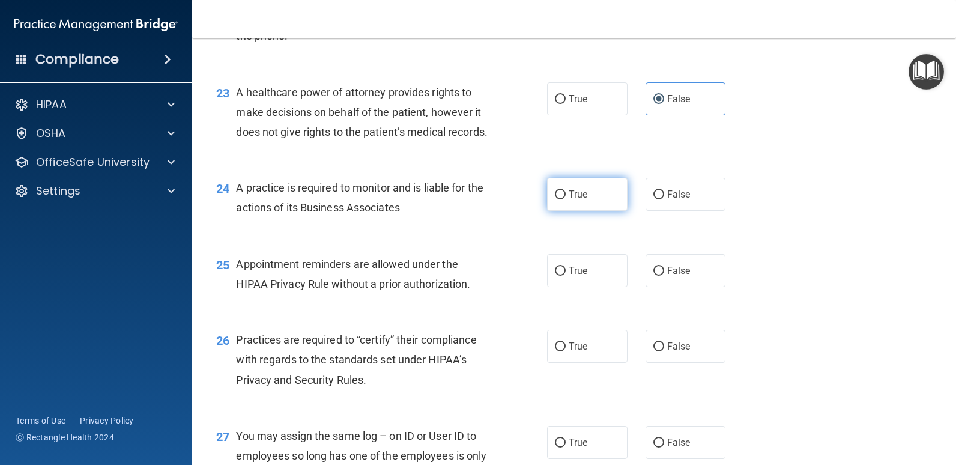
click at [578, 200] on span "True" at bounding box center [578, 194] width 19 height 11
click at [566, 199] on input "True" at bounding box center [560, 194] width 11 height 9
radio input "true"
click at [718, 315] on div "25 Appointment reminders are allowed under the HIPAA Privacy Rule without a pri…" at bounding box center [574, 277] width 734 height 76
click at [668, 276] on span "False" at bounding box center [678, 270] width 23 height 11
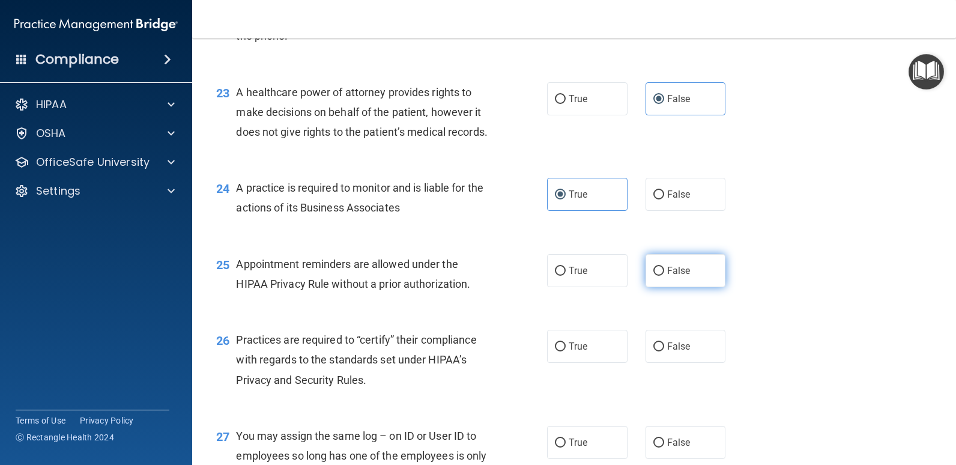
click at [664, 276] on input "False" at bounding box center [658, 271] width 11 height 9
radio input "true"
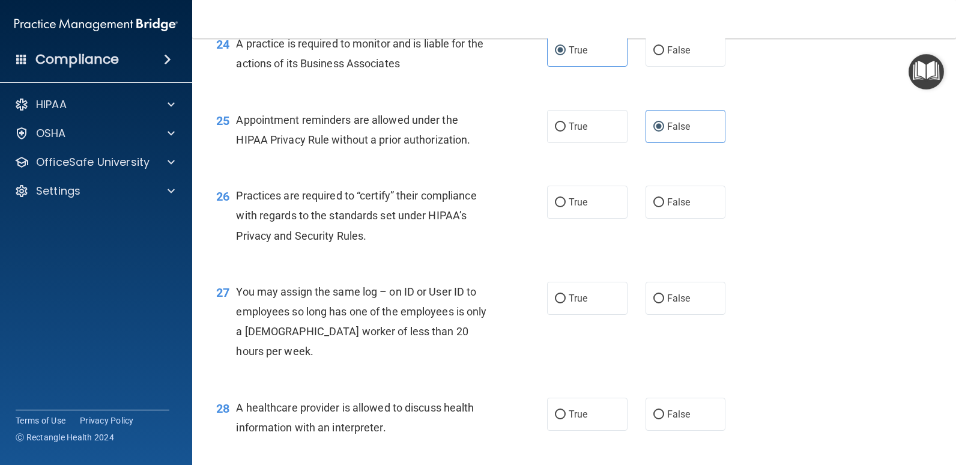
scroll to position [2462, 0]
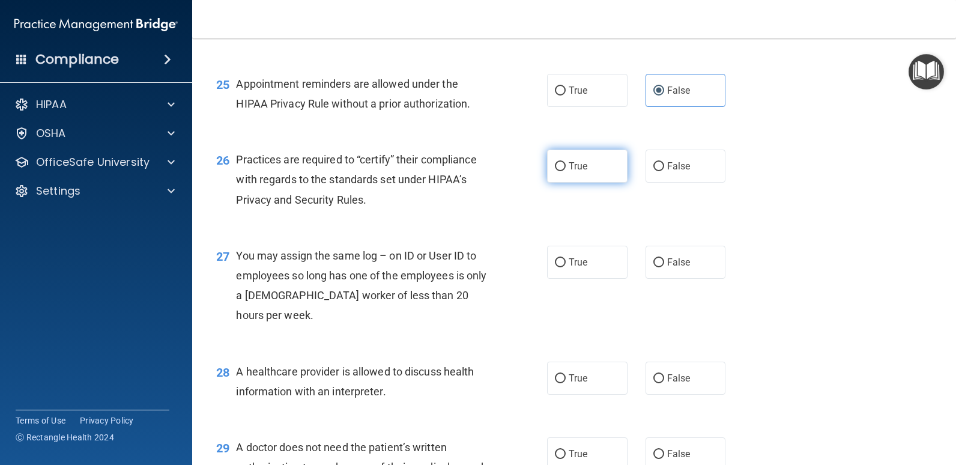
click at [559, 183] on label "True" at bounding box center [587, 166] width 80 height 33
click at [559, 171] on input "True" at bounding box center [560, 166] width 11 height 9
radio input "true"
click at [653, 267] on input "False" at bounding box center [658, 262] width 11 height 9
radio input "true"
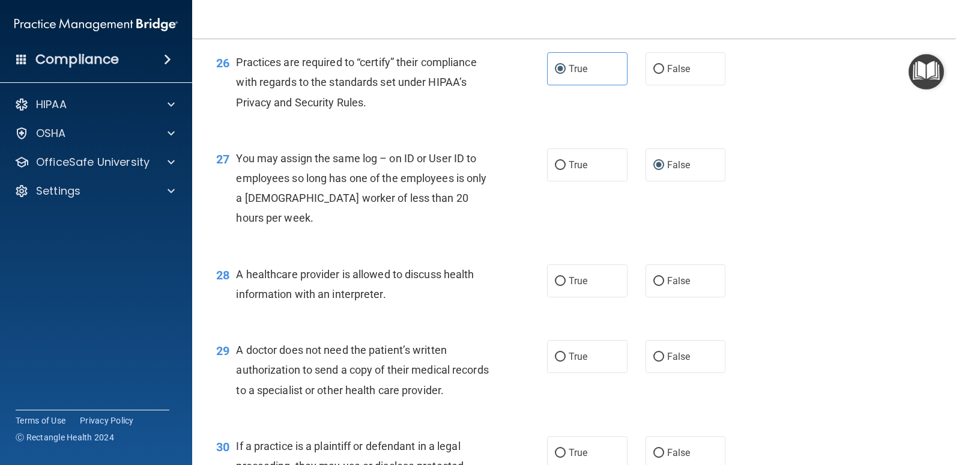
scroll to position [2642, 0]
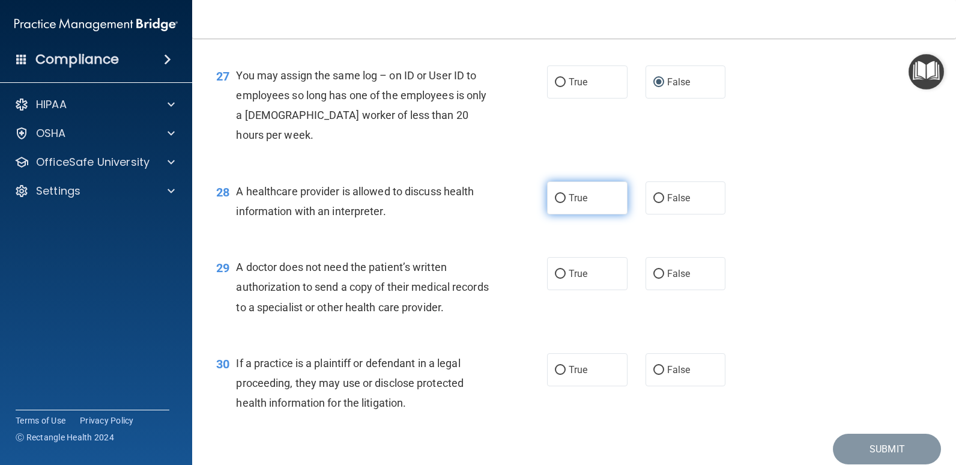
drag, startPoint x: 583, startPoint y: 253, endPoint x: 580, endPoint y: 268, distance: 15.9
click at [582, 242] on div "28 A healthcare provider is allowed to discuss health information with an inter…" at bounding box center [574, 204] width 734 height 76
click at [577, 204] on span "True" at bounding box center [578, 197] width 19 height 11
click at [566, 203] on input "True" at bounding box center [560, 198] width 11 height 9
radio input "true"
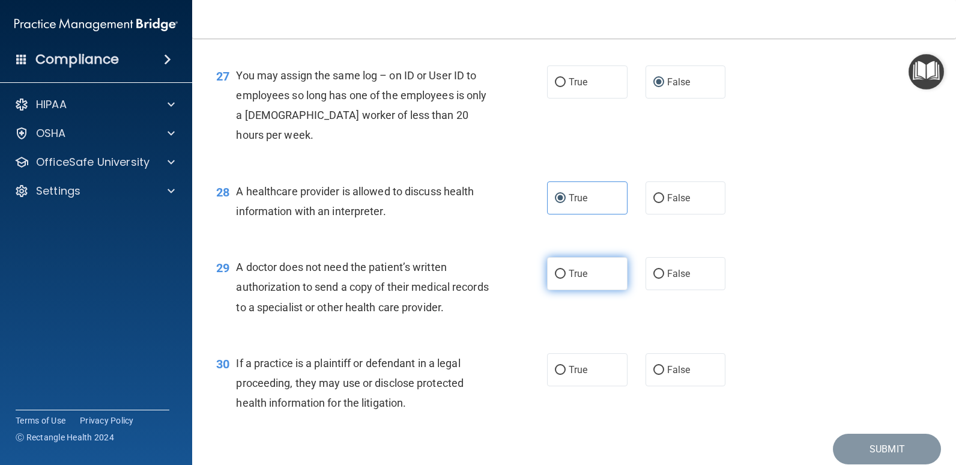
click at [577, 290] on label "True" at bounding box center [587, 273] width 80 height 33
click at [566, 279] on input "True" at bounding box center [560, 274] width 11 height 9
radio input "true"
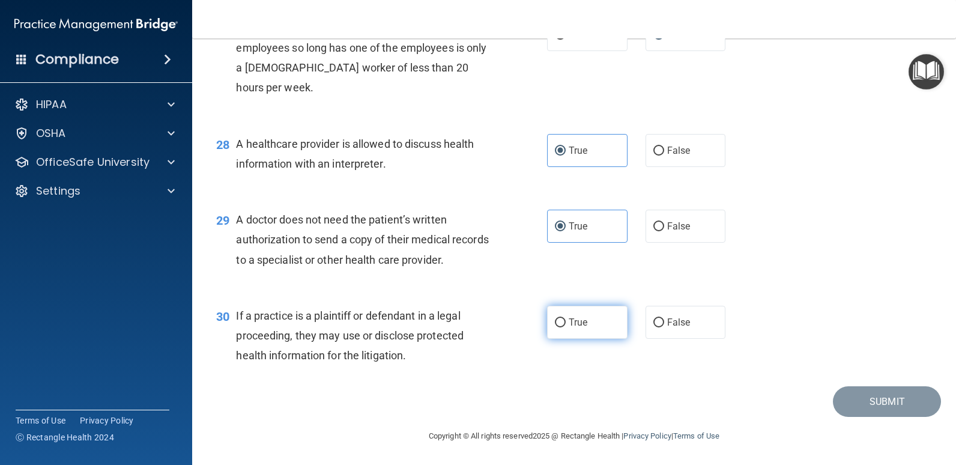
scroll to position [2770, 0]
click at [576, 328] on label "True" at bounding box center [587, 322] width 80 height 33
click at [566, 327] on input "True" at bounding box center [560, 322] width 11 height 9
radio input "true"
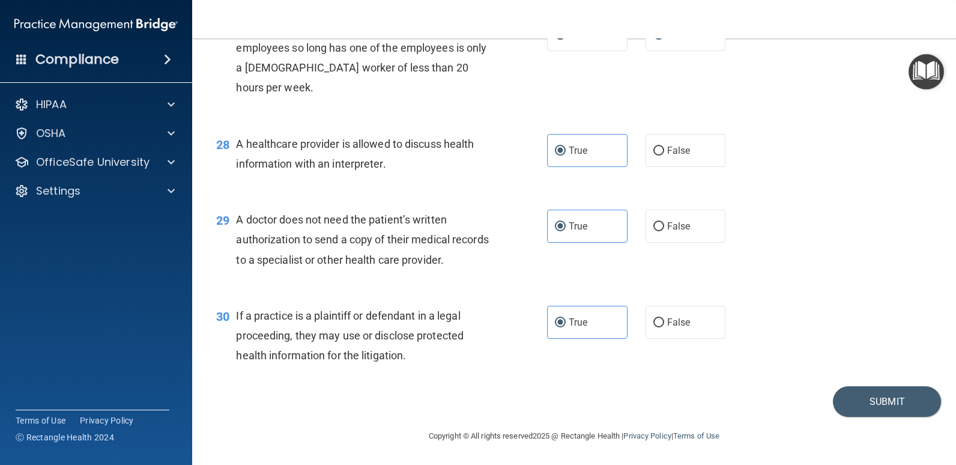
click at [894, 382] on div "30 If a practice is a plaintiff or defendant in a legal proceeding, they may us…" at bounding box center [574, 339] width 734 height 96
click at [886, 393] on button "Submit" at bounding box center [887, 401] width 108 height 31
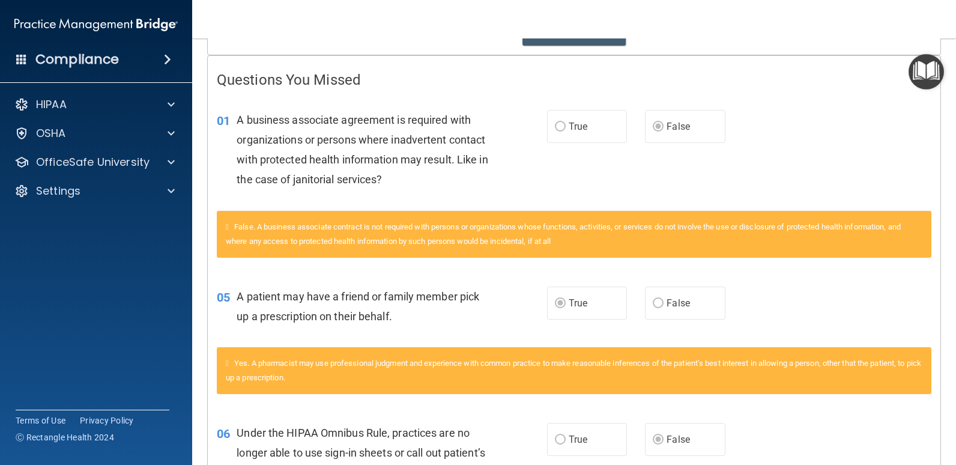
scroll to position [150, 0]
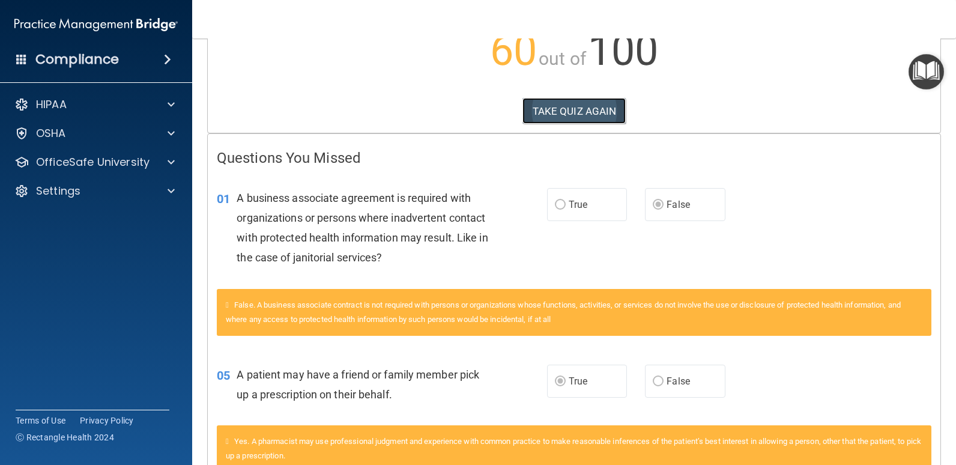
click at [554, 109] on button "TAKE QUIZ AGAIN" at bounding box center [574, 111] width 104 height 26
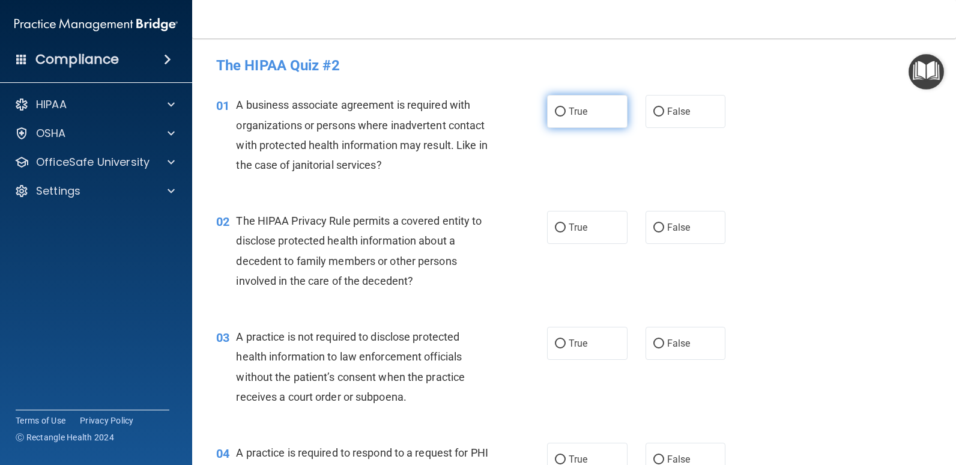
click at [559, 115] on input "True" at bounding box center [560, 112] width 11 height 9
radio input "true"
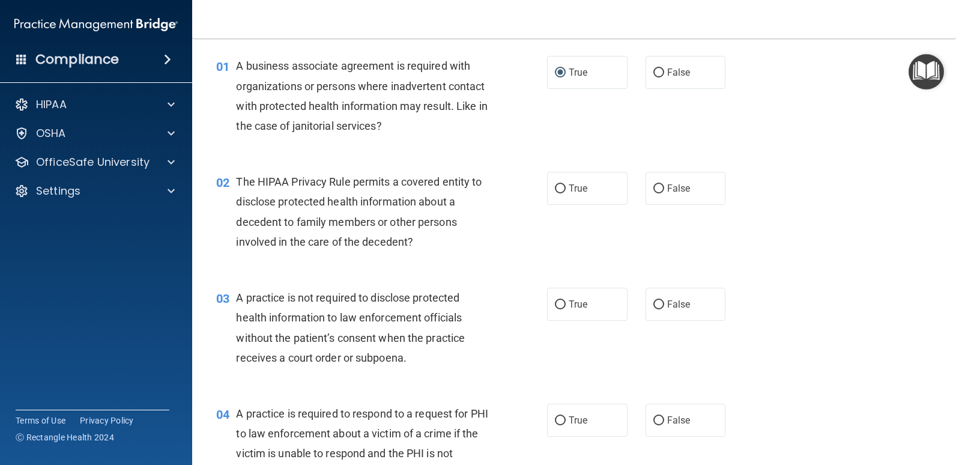
scroll to position [60, 0]
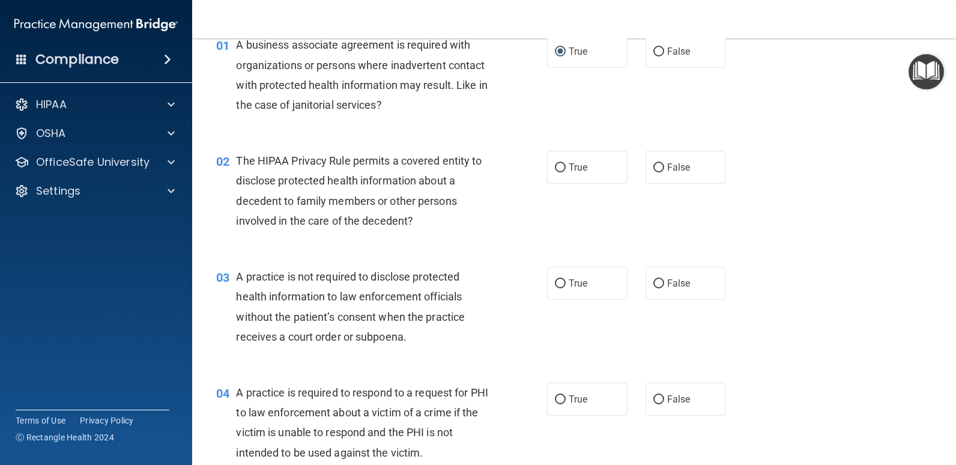
click at [635, 171] on div "True False" at bounding box center [643, 167] width 193 height 33
click at [653, 172] on input "False" at bounding box center [658, 167] width 11 height 9
radio input "true"
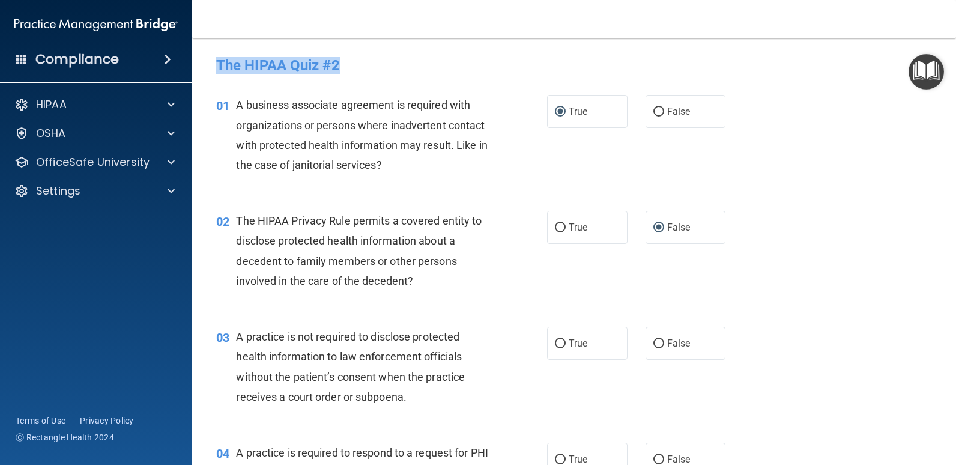
drag, startPoint x: 339, startPoint y: 68, endPoint x: 201, endPoint y: 64, distance: 138.8
click at [201, 64] on main "- The HIPAA Quiz #2 This quiz doesn’t expire until 09/23/2025. Are you sure you…" at bounding box center [574, 251] width 764 height 426
click at [277, 86] on div "01 A business associate agreement is required with organizations or persons whe…" at bounding box center [574, 138] width 734 height 116
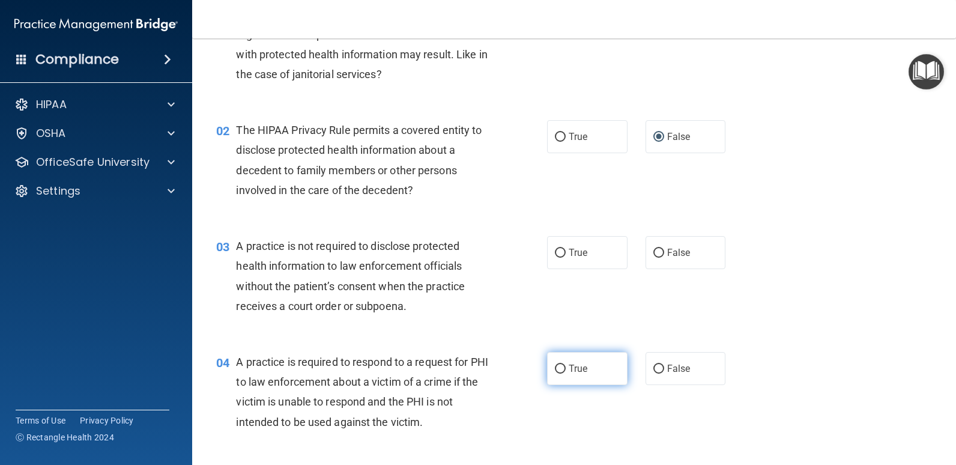
scroll to position [120, 0]
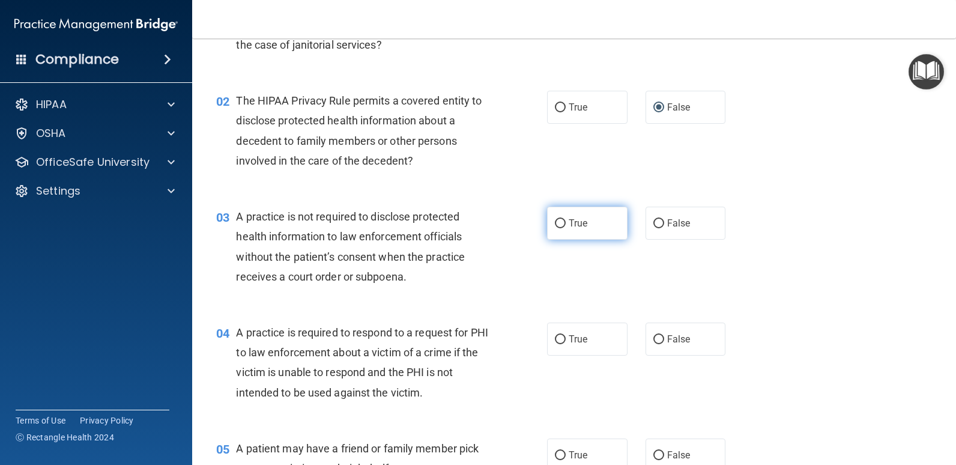
click at [571, 219] on span "True" at bounding box center [578, 222] width 19 height 11
click at [566, 219] on input "True" at bounding box center [560, 223] width 11 height 9
radio input "true"
click at [572, 342] on span "True" at bounding box center [578, 338] width 19 height 11
click at [566, 342] on input "True" at bounding box center [560, 339] width 11 height 9
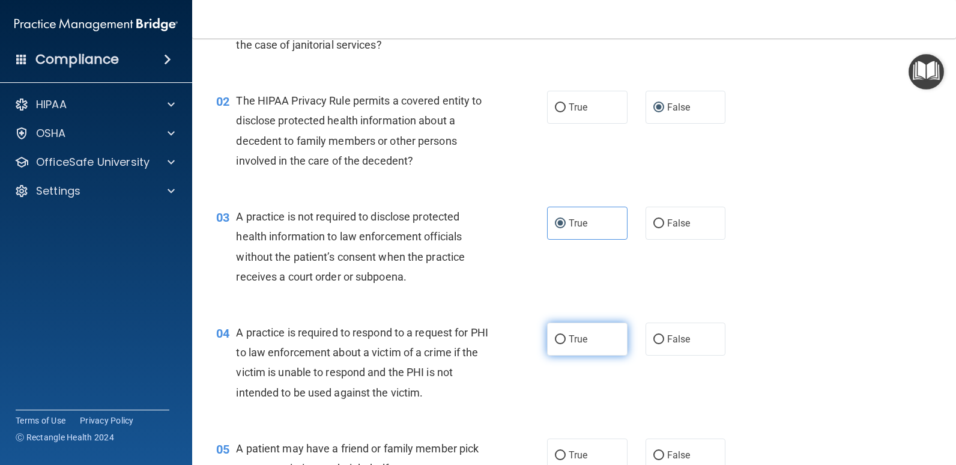
radio input "true"
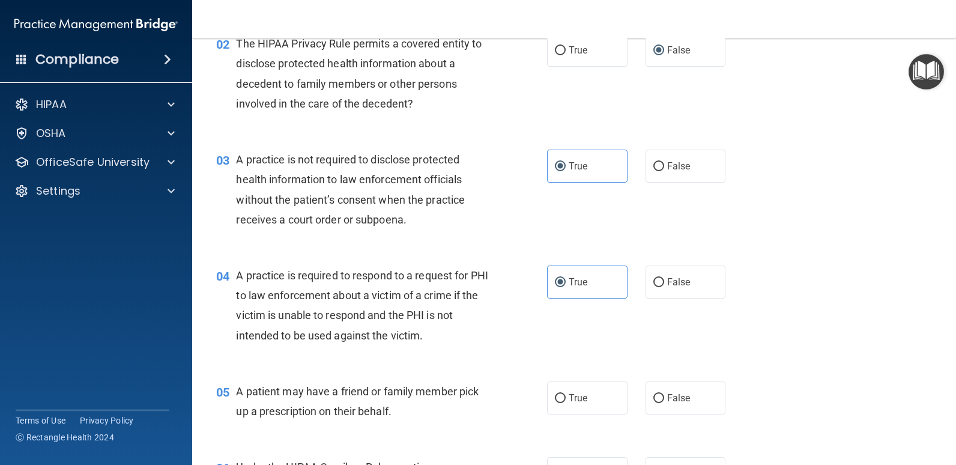
scroll to position [300, 0]
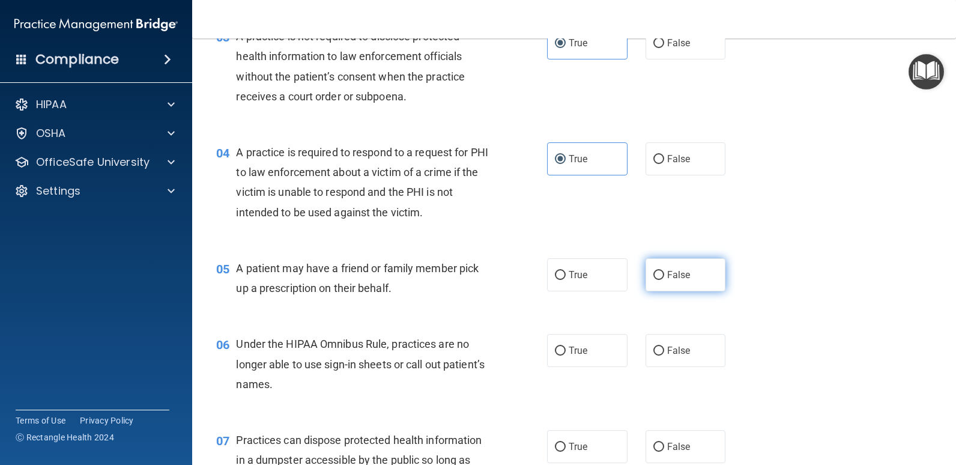
click at [648, 274] on label "False" at bounding box center [686, 274] width 80 height 33
drag, startPoint x: 648, startPoint y: 274, endPoint x: 592, endPoint y: 346, distance: 91.5
click at [592, 346] on label "True" at bounding box center [587, 350] width 80 height 33
click at [566, 347] on input "True" at bounding box center [560, 351] width 11 height 9
radio input "true"
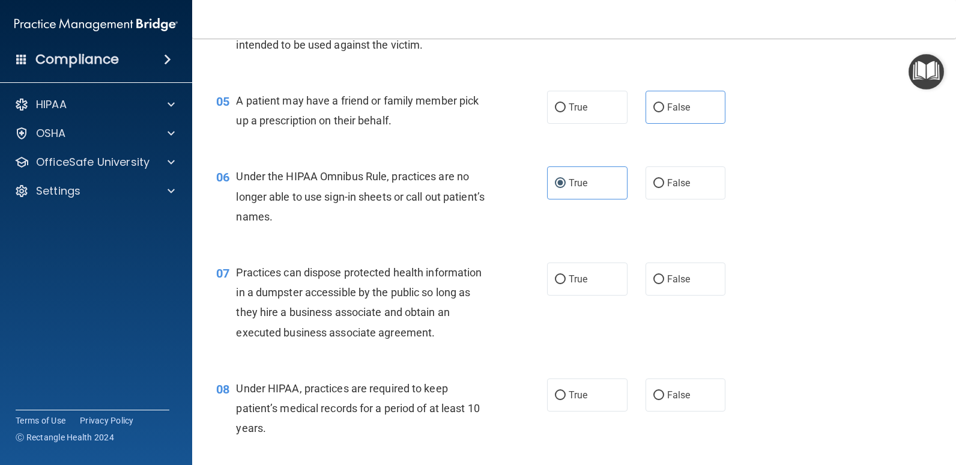
scroll to position [480, 0]
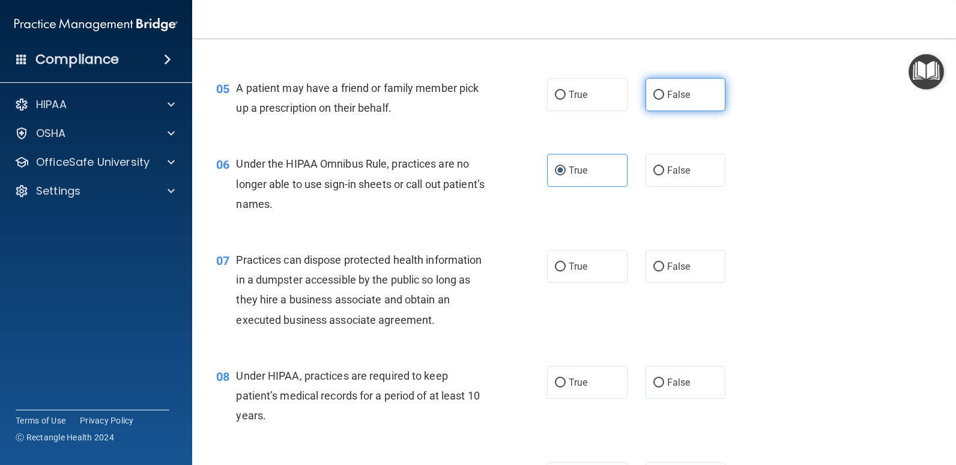
click at [662, 105] on label "False" at bounding box center [686, 94] width 80 height 33
click at [662, 100] on input "False" at bounding box center [658, 95] width 11 height 9
radio input "true"
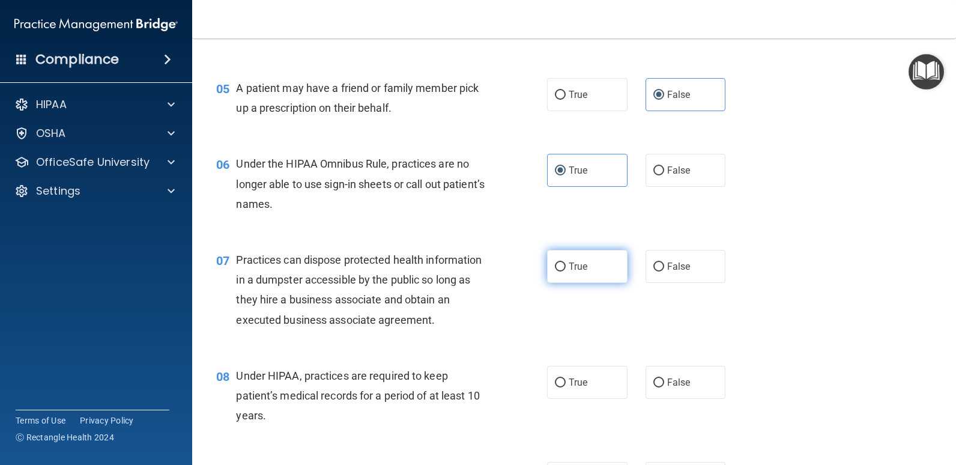
click at [587, 272] on label "True" at bounding box center [587, 266] width 80 height 33
click at [566, 271] on input "True" at bounding box center [560, 266] width 11 height 9
radio input "true"
drag, startPoint x: 641, startPoint y: 350, endPoint x: 641, endPoint y: 362, distance: 12.0
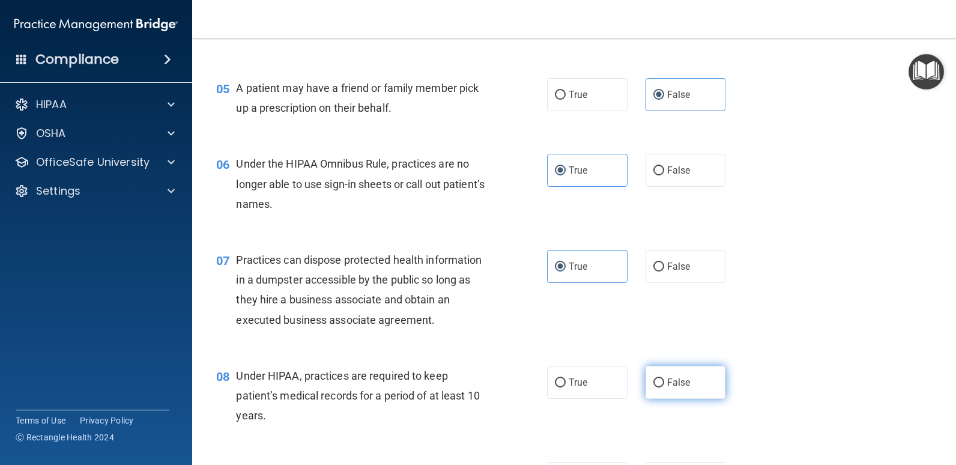
drag, startPoint x: 641, startPoint y: 362, endPoint x: 660, endPoint y: 391, distance: 34.8
click at [660, 391] on label "False" at bounding box center [686, 382] width 80 height 33
click at [660, 387] on input "False" at bounding box center [658, 382] width 11 height 9
radio input "true"
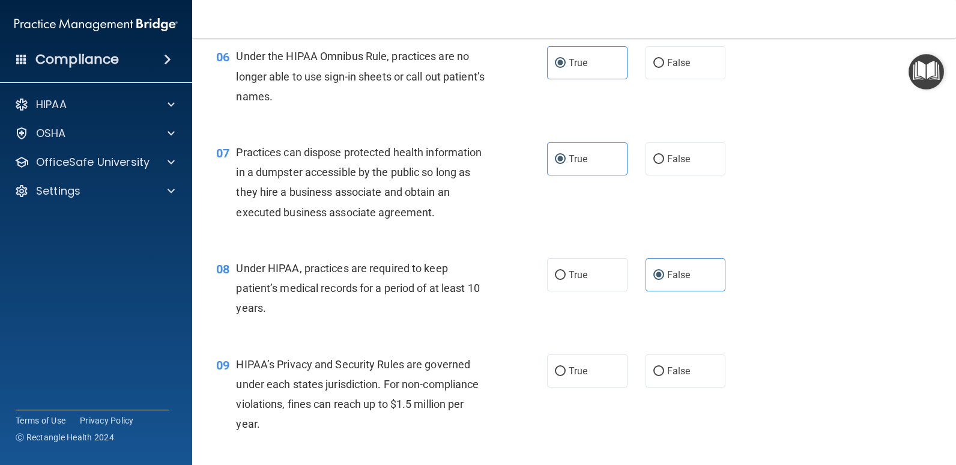
scroll to position [781, 0]
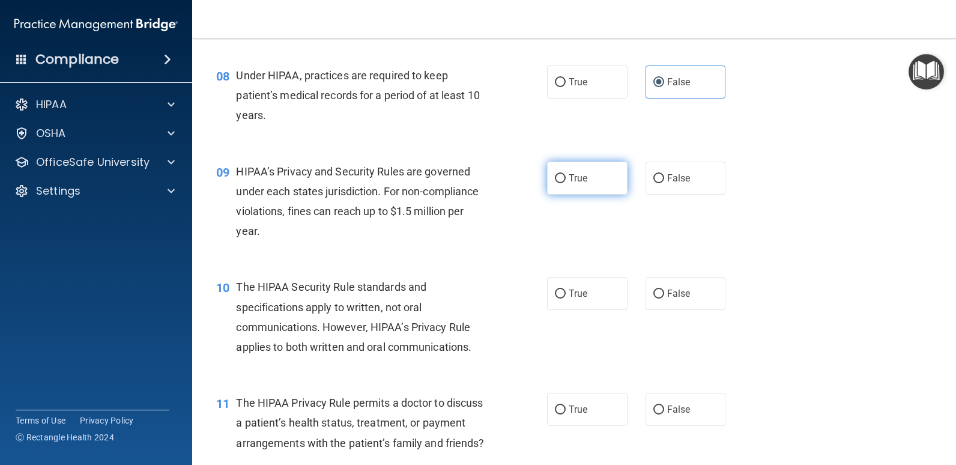
click at [580, 175] on span "True" at bounding box center [578, 177] width 19 height 11
click at [566, 175] on input "True" at bounding box center [560, 178] width 11 height 9
radio input "true"
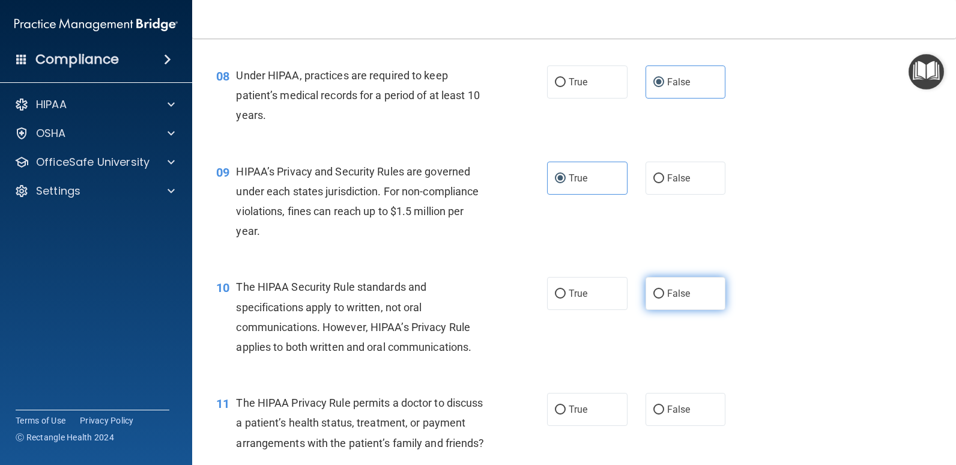
click at [681, 289] on span "False" at bounding box center [678, 293] width 23 height 11
click at [664, 289] on input "False" at bounding box center [658, 293] width 11 height 9
radio input "true"
click at [572, 405] on span "True" at bounding box center [578, 409] width 19 height 11
click at [566, 405] on input "True" at bounding box center [560, 409] width 11 height 9
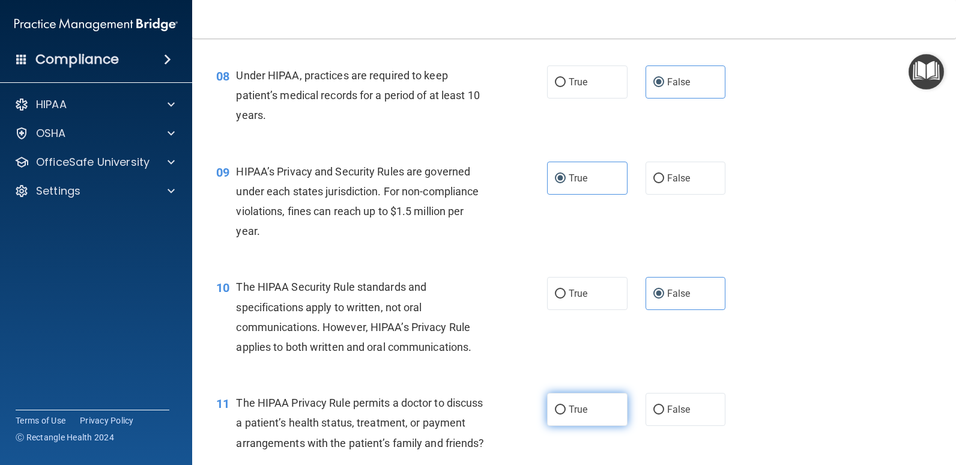
radio input "true"
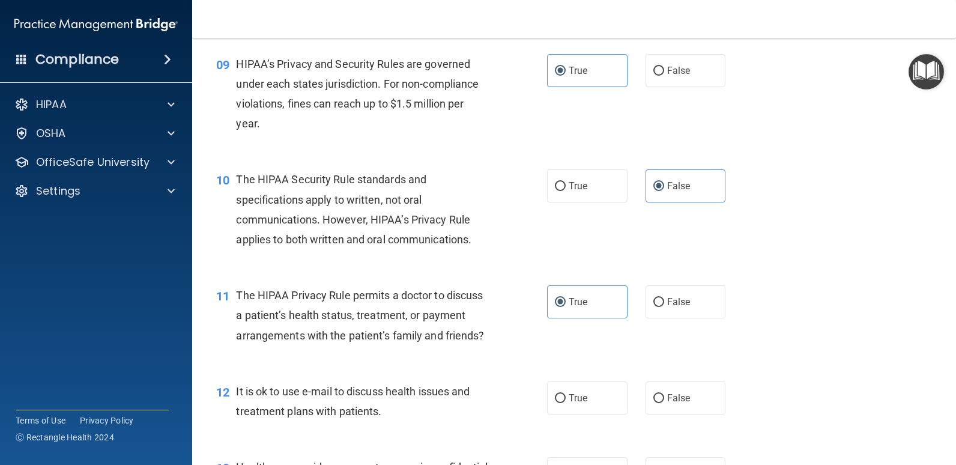
scroll to position [1021, 0]
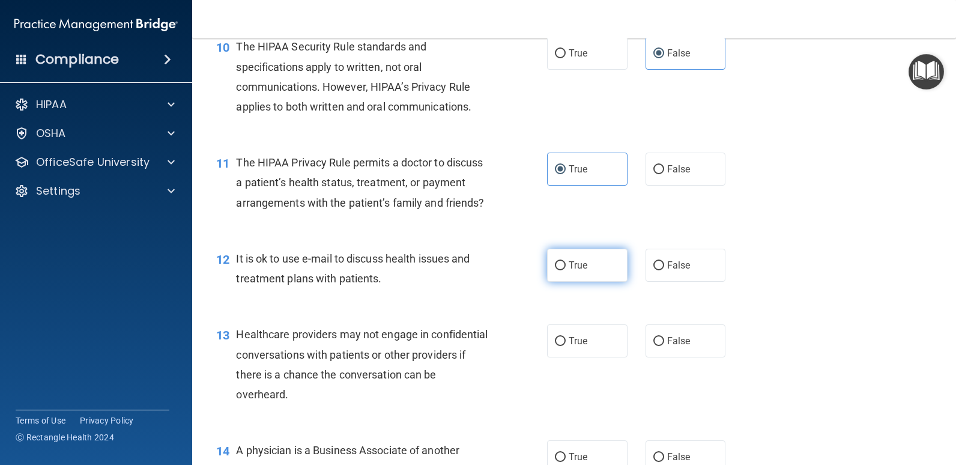
click at [564, 279] on label "True" at bounding box center [587, 265] width 80 height 33
click at [564, 270] on input "True" at bounding box center [560, 265] width 11 height 9
radio input "true"
click at [584, 357] on label "True" at bounding box center [587, 340] width 80 height 33
click at [566, 346] on input "True" at bounding box center [560, 341] width 11 height 9
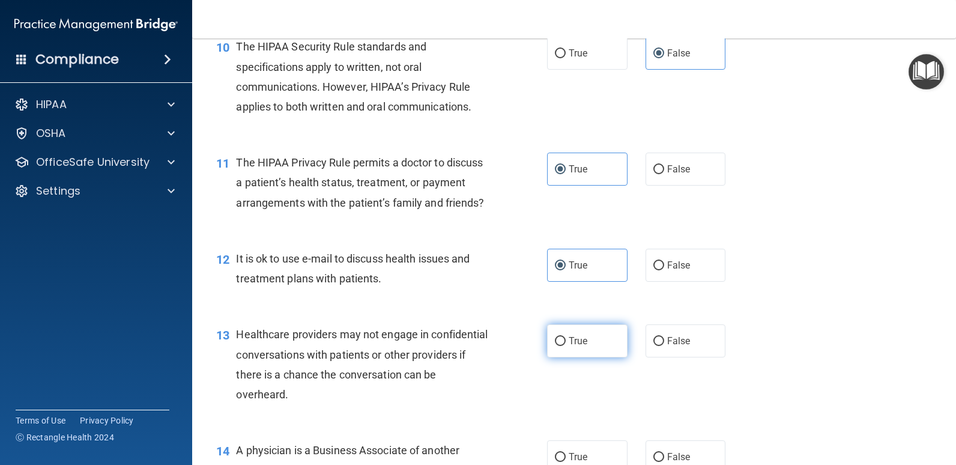
radio input "true"
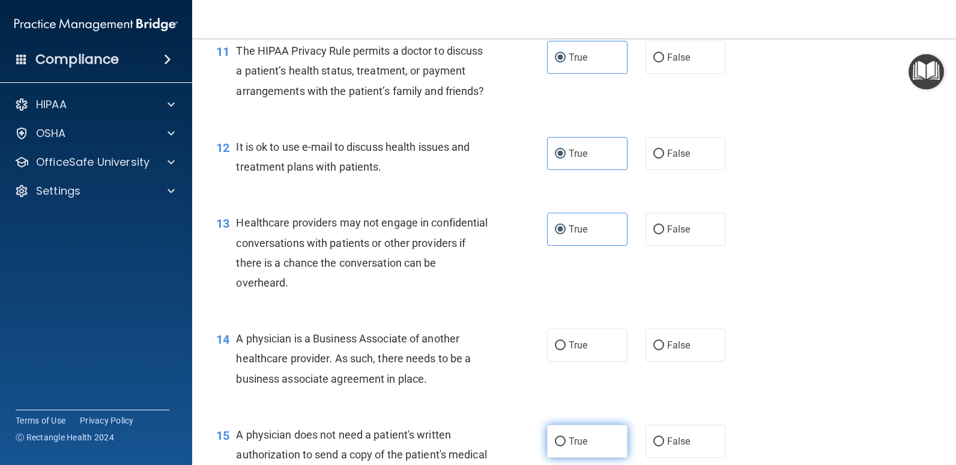
scroll to position [1261, 0]
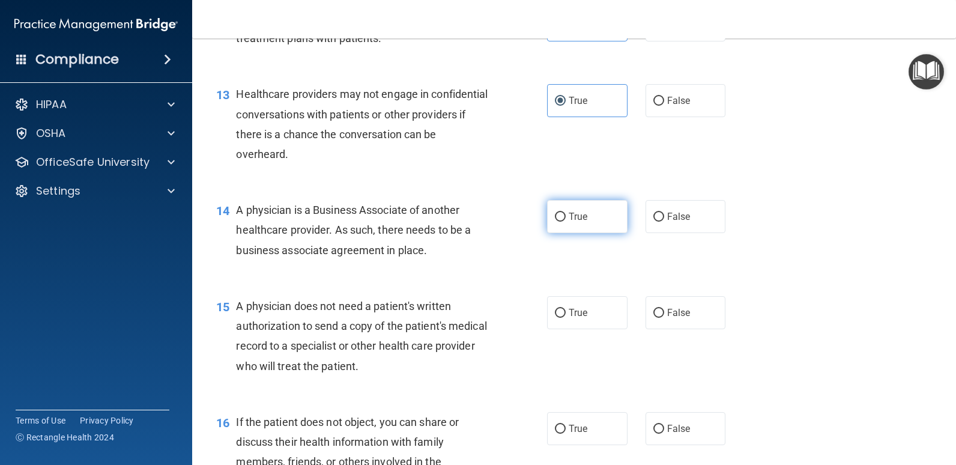
click at [563, 233] on label "True" at bounding box center [587, 216] width 80 height 33
click at [563, 222] on input "True" at bounding box center [560, 217] width 11 height 9
radio input "true"
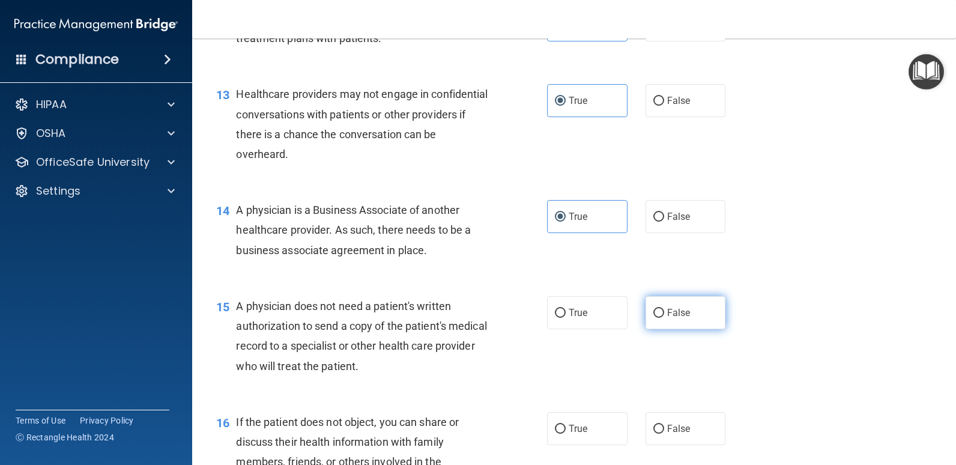
click at [687, 329] on label "False" at bounding box center [686, 312] width 80 height 33
click at [664, 318] on input "False" at bounding box center [658, 313] width 11 height 9
radio input "true"
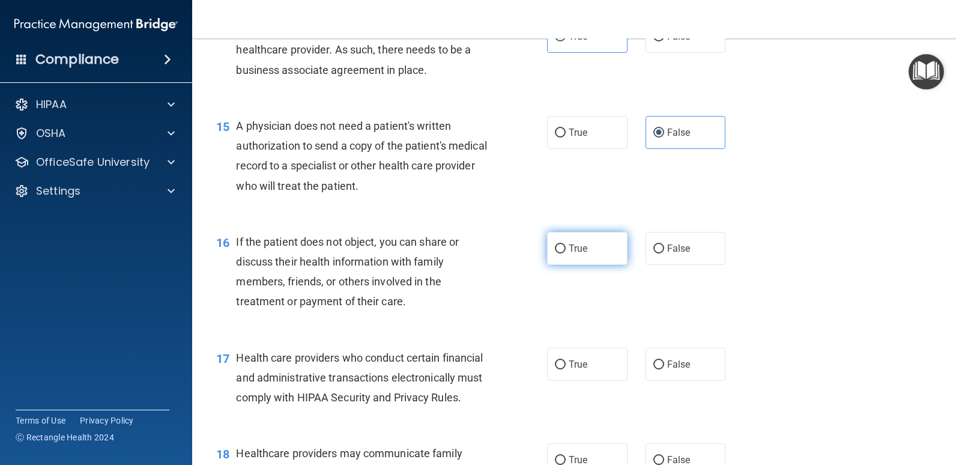
click at [574, 254] on span "True" at bounding box center [578, 248] width 19 height 11
click at [566, 253] on input "True" at bounding box center [560, 248] width 11 height 9
radio input "true"
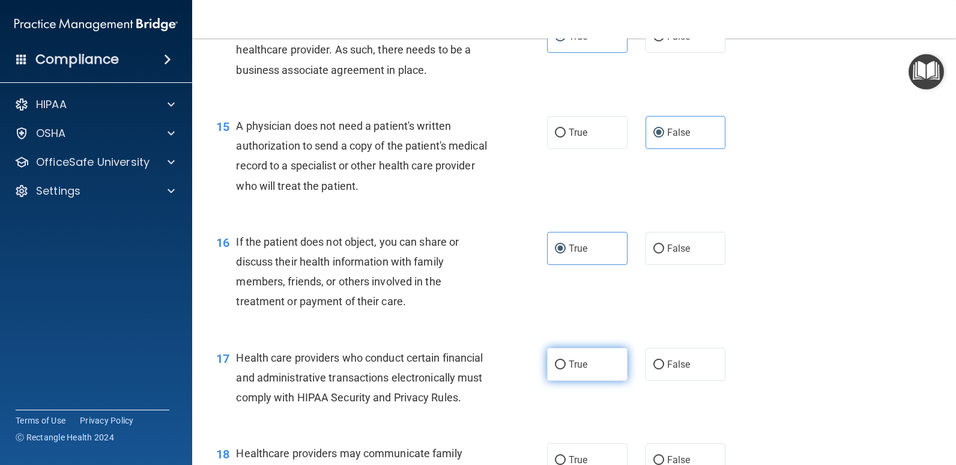
click at [585, 381] on label "True" at bounding box center [587, 364] width 80 height 33
click at [566, 369] on input "True" at bounding box center [560, 364] width 11 height 9
radio input "true"
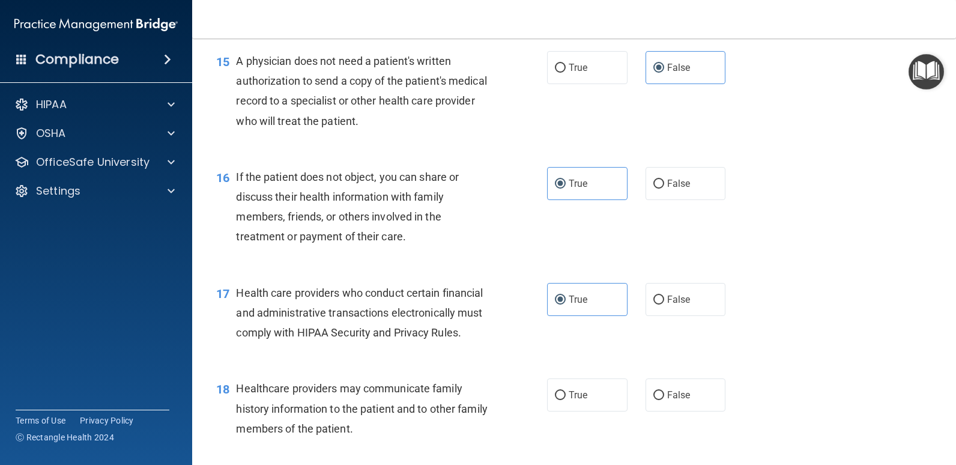
scroll to position [1682, 0]
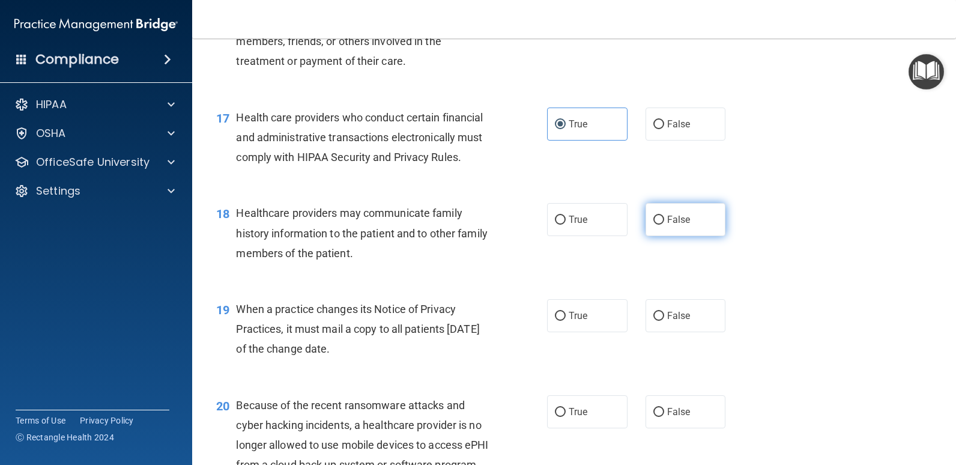
click at [659, 236] on label "False" at bounding box center [686, 219] width 80 height 33
click at [659, 225] on input "False" at bounding box center [658, 220] width 11 height 9
radio input "true"
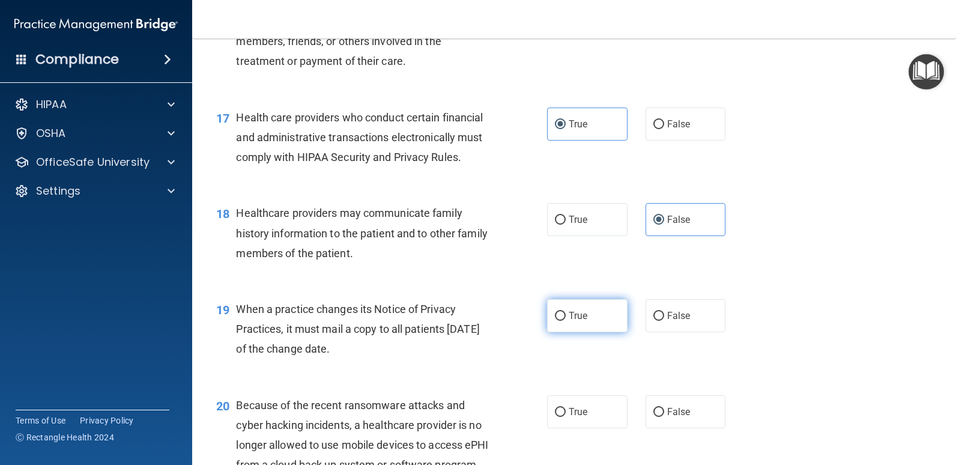
click at [589, 332] on label "True" at bounding box center [587, 315] width 80 height 33
click at [566, 321] on input "True" at bounding box center [560, 316] width 11 height 9
radio input "true"
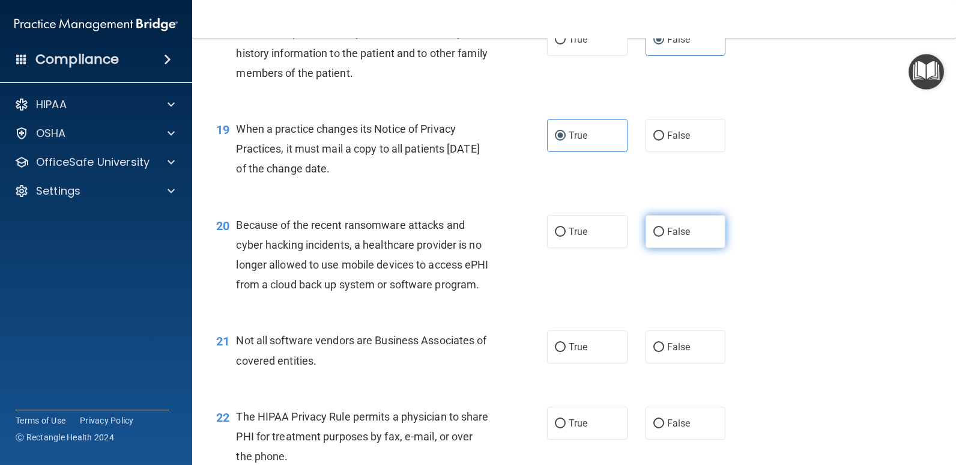
click at [675, 248] on label "False" at bounding box center [686, 231] width 80 height 33
click at [664, 237] on input "False" at bounding box center [658, 232] width 11 height 9
radio input "true"
click at [570, 391] on div "21 Not all software vendors are Business Associates of covered entities. True F…" at bounding box center [574, 353] width 734 height 76
click at [571, 363] on label "True" at bounding box center [587, 346] width 80 height 33
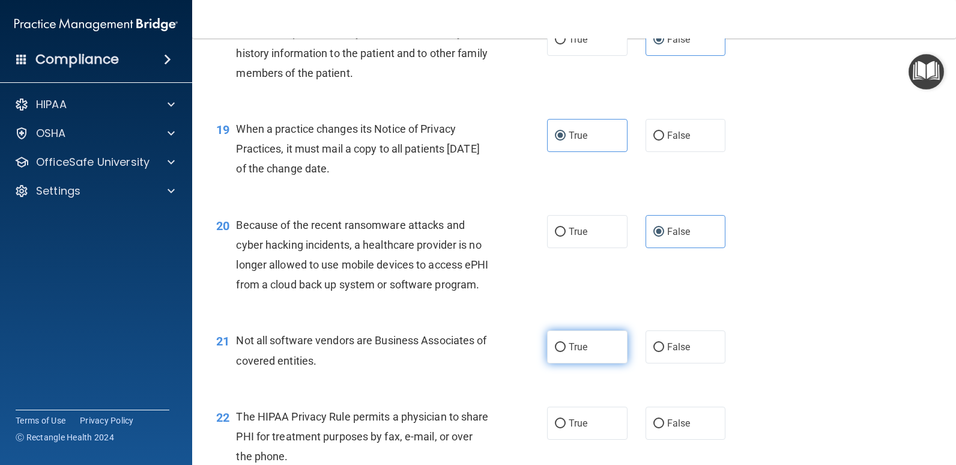
click at [566, 352] on input "True" at bounding box center [560, 347] width 11 height 9
radio input "true"
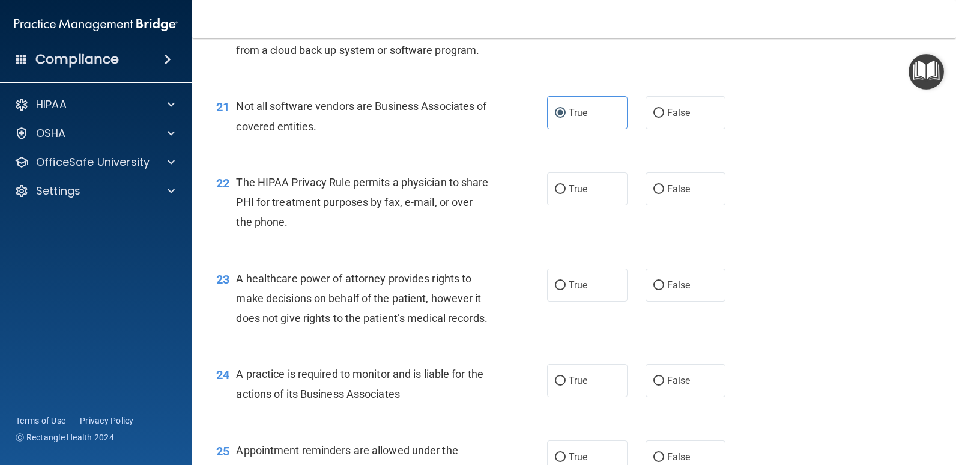
scroll to position [2102, 0]
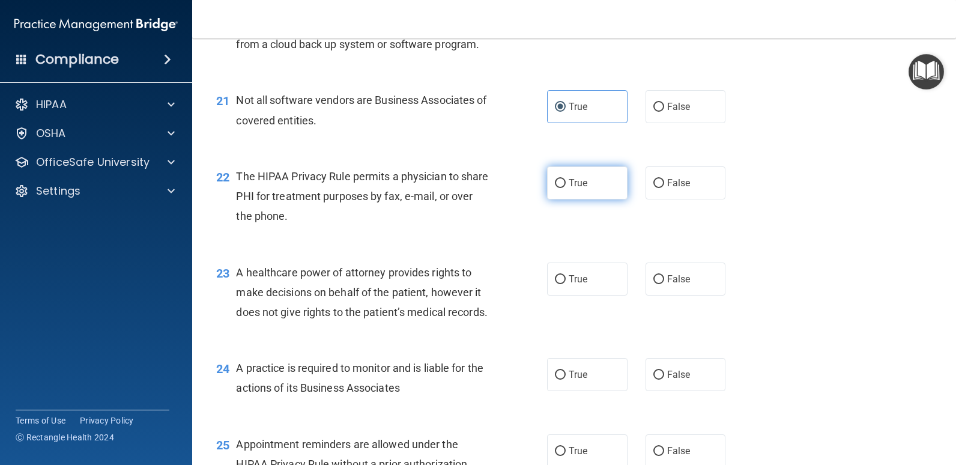
click at [556, 188] on input "True" at bounding box center [560, 183] width 11 height 9
radio input "true"
click at [564, 295] on label "True" at bounding box center [587, 278] width 80 height 33
click at [564, 284] on input "True" at bounding box center [560, 279] width 11 height 9
radio input "true"
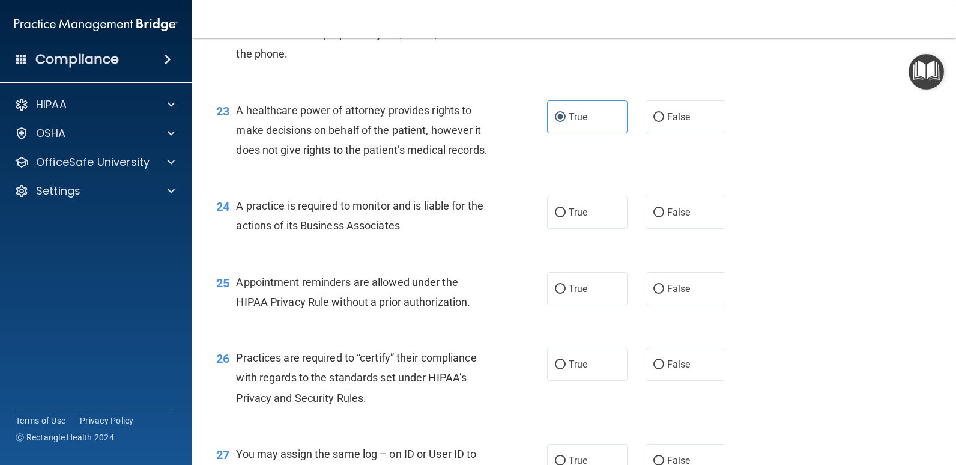
scroll to position [2282, 0]
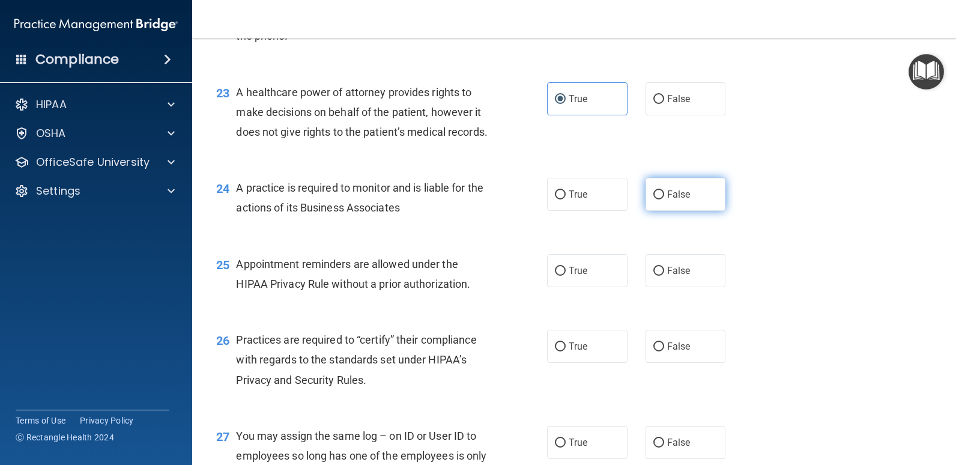
click at [673, 200] on span "False" at bounding box center [678, 194] width 23 height 11
click at [664, 199] on input "False" at bounding box center [658, 194] width 11 height 9
radio input "true"
click at [602, 287] on label "True" at bounding box center [587, 270] width 80 height 33
click at [566, 276] on input "True" at bounding box center [560, 271] width 11 height 9
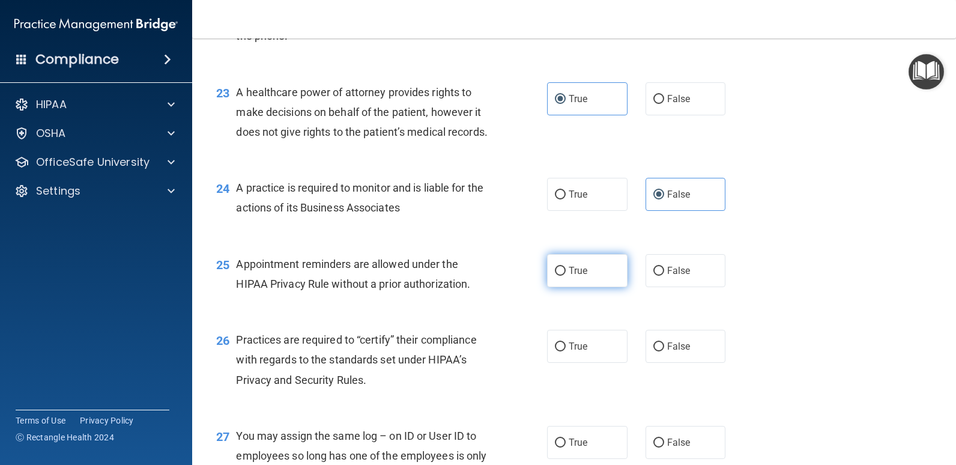
radio input "true"
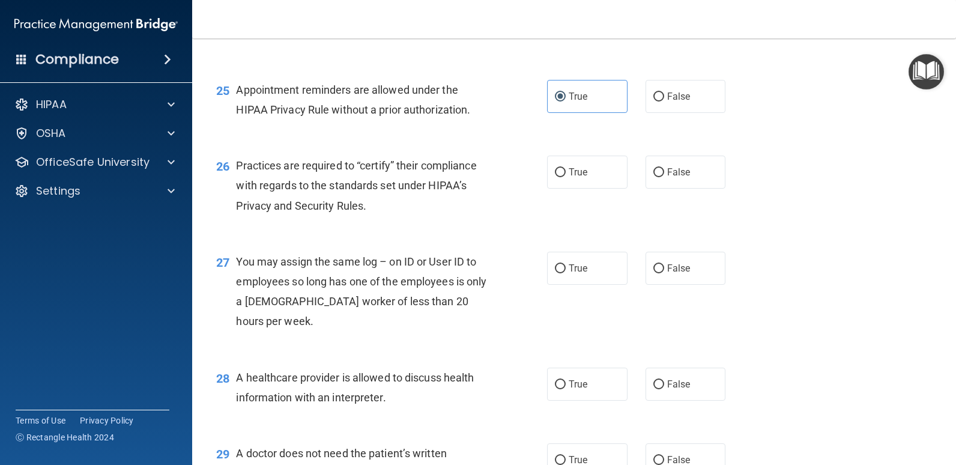
scroll to position [2462, 0]
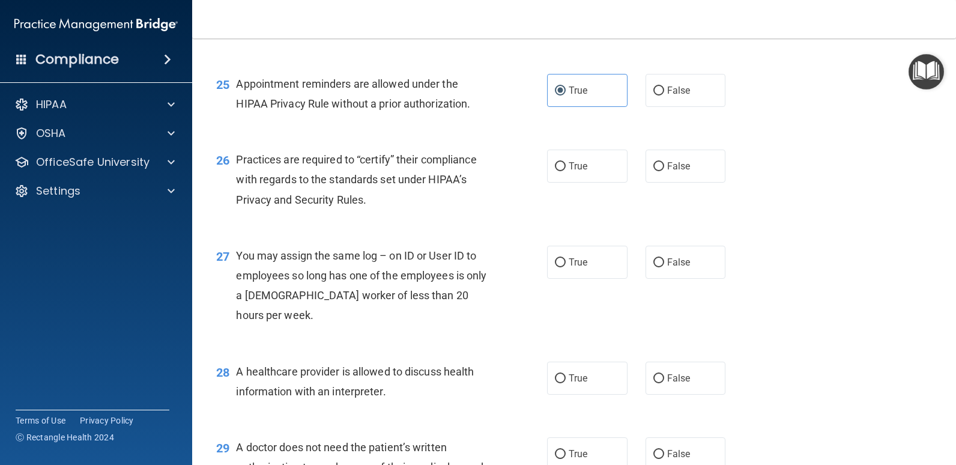
click at [572, 223] on div "26 Practices are required to “certify” their compliance with regards to the sta…" at bounding box center [574, 183] width 734 height 96
click at [576, 183] on label "True" at bounding box center [587, 166] width 80 height 33
click at [566, 171] on input "True" at bounding box center [560, 166] width 11 height 9
radio input "true"
click at [565, 279] on label "True" at bounding box center [587, 262] width 80 height 33
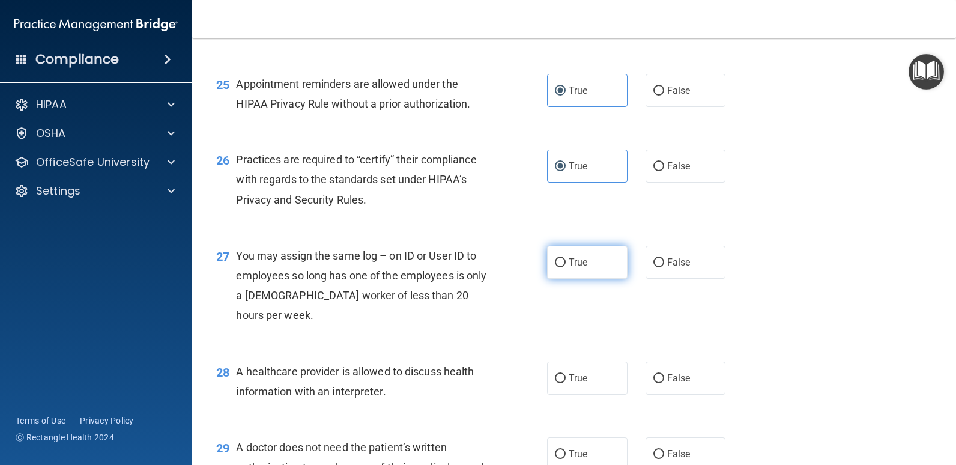
click at [565, 267] on input "True" at bounding box center [560, 262] width 11 height 9
radio input "true"
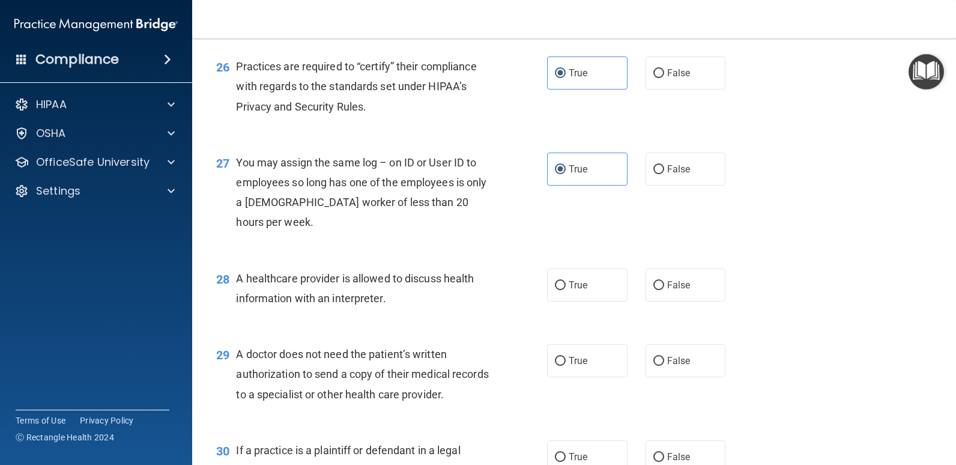
scroll to position [2642, 0]
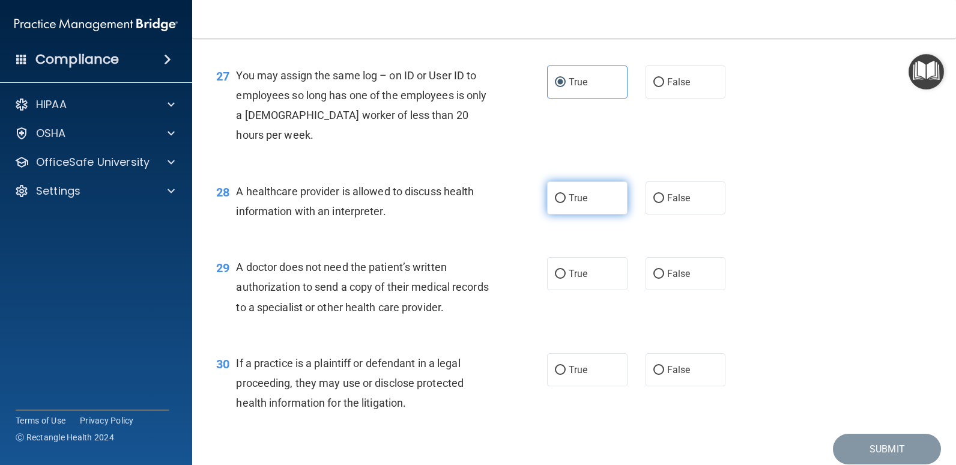
click at [598, 214] on label "True" at bounding box center [587, 197] width 80 height 33
click at [566, 203] on input "True" at bounding box center [560, 198] width 11 height 9
radio input "true"
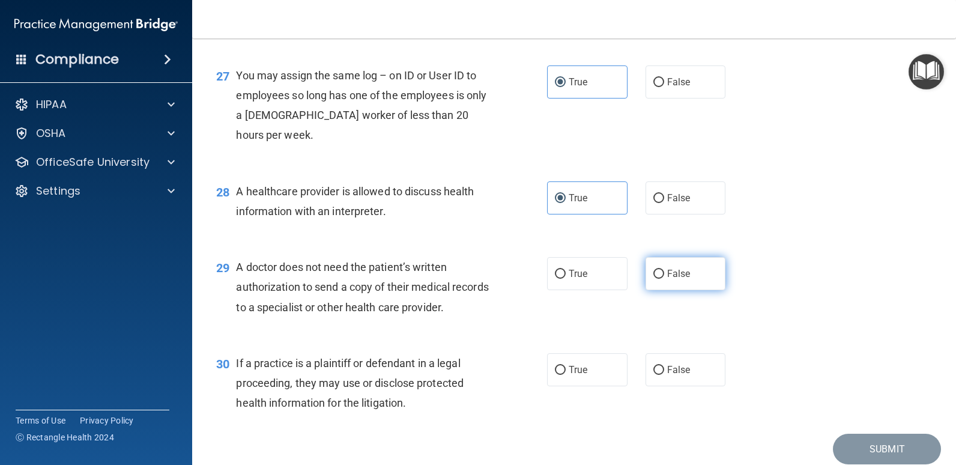
click at [646, 290] on label "False" at bounding box center [686, 273] width 80 height 33
click at [653, 279] on input "False" at bounding box center [658, 274] width 11 height 9
radio input "true"
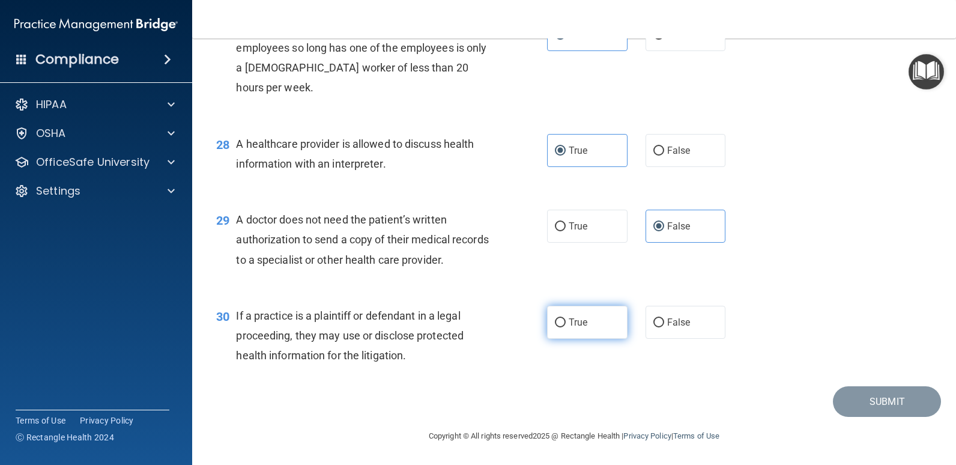
scroll to position [2770, 0]
click at [569, 325] on span "True" at bounding box center [578, 321] width 19 height 11
click at [566, 325] on input "True" at bounding box center [560, 322] width 11 height 9
radio input "true"
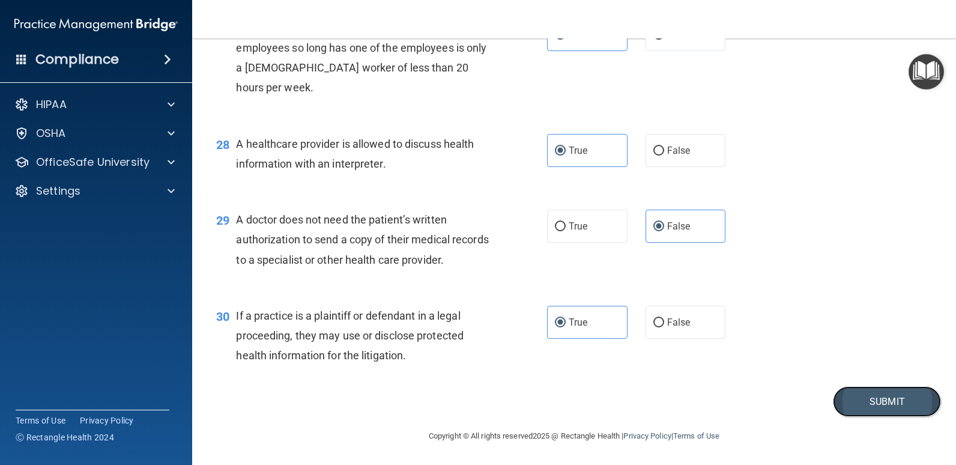
click at [859, 407] on button "Submit" at bounding box center [887, 401] width 108 height 31
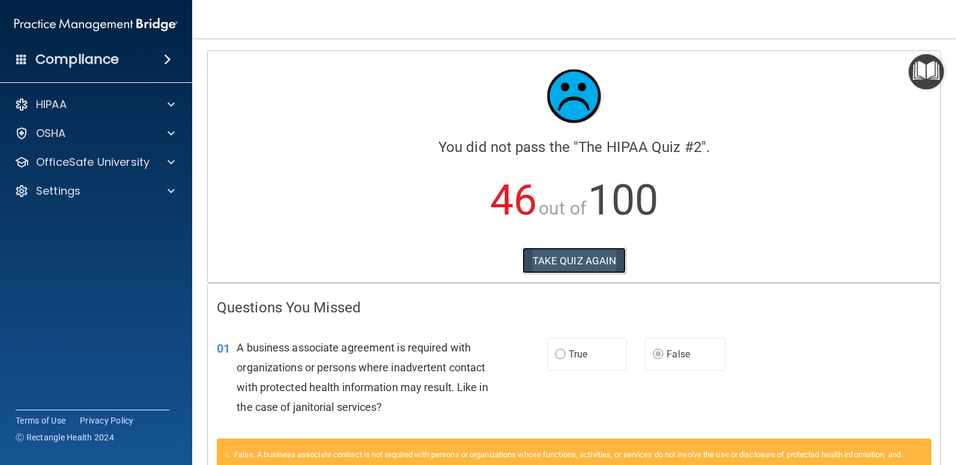
click at [570, 271] on button "TAKE QUIZ AGAIN" at bounding box center [574, 260] width 104 height 26
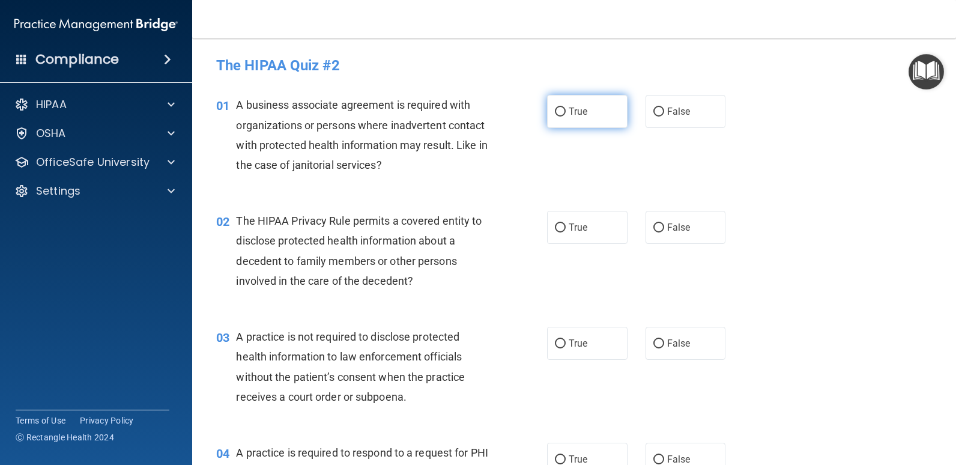
click at [570, 101] on label "True" at bounding box center [587, 111] width 80 height 33
click at [566, 108] on input "True" at bounding box center [560, 112] width 11 height 9
radio input "true"
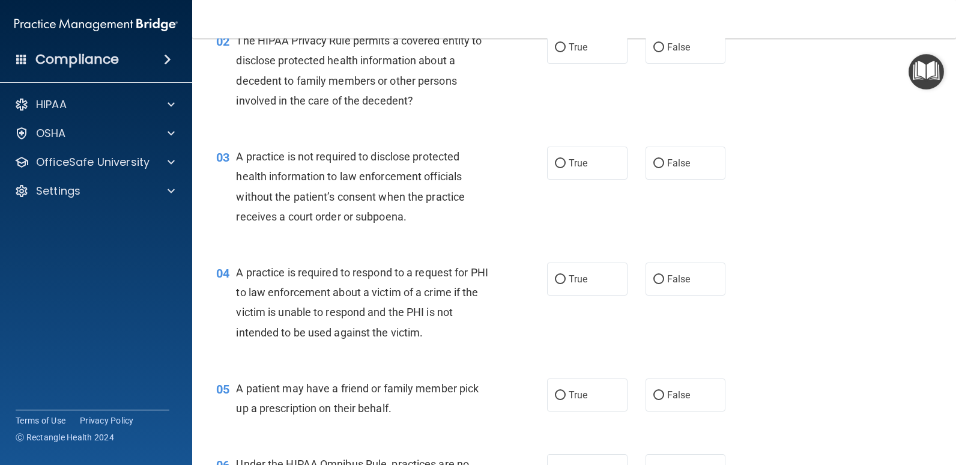
scroll to position [120, 0]
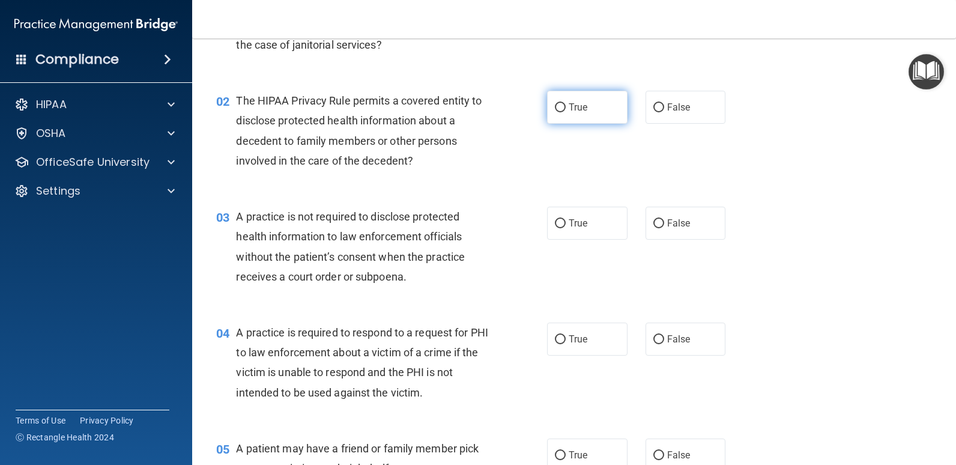
click at [572, 102] on span "True" at bounding box center [578, 106] width 19 height 11
click at [566, 103] on input "True" at bounding box center [560, 107] width 11 height 9
radio input "true"
click at [661, 212] on label "False" at bounding box center [686, 223] width 80 height 33
click at [661, 219] on input "False" at bounding box center [658, 223] width 11 height 9
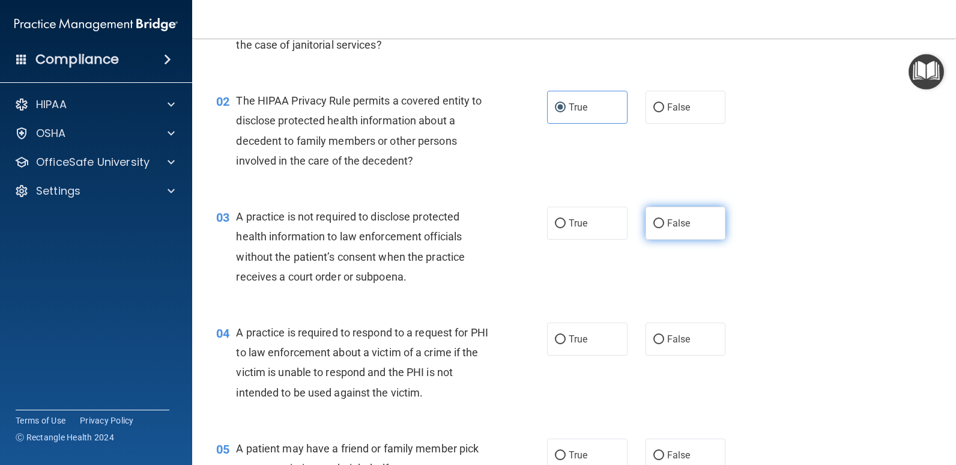
radio input "true"
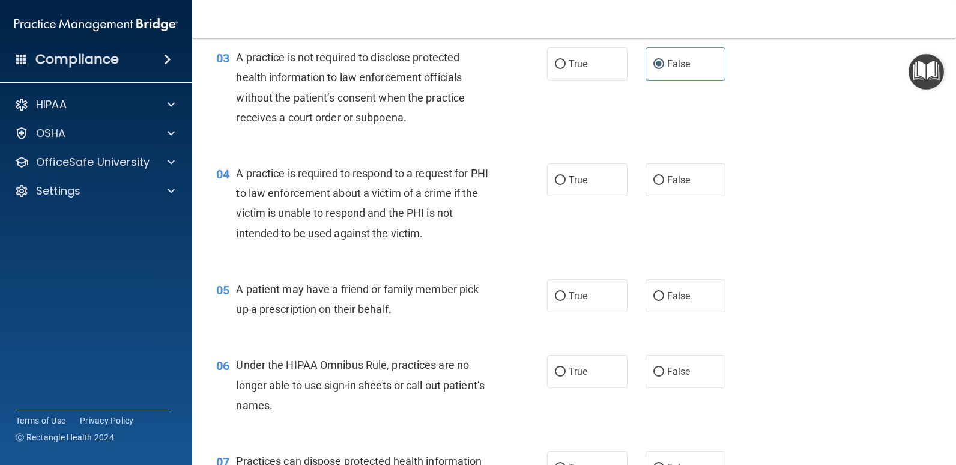
scroll to position [300, 0]
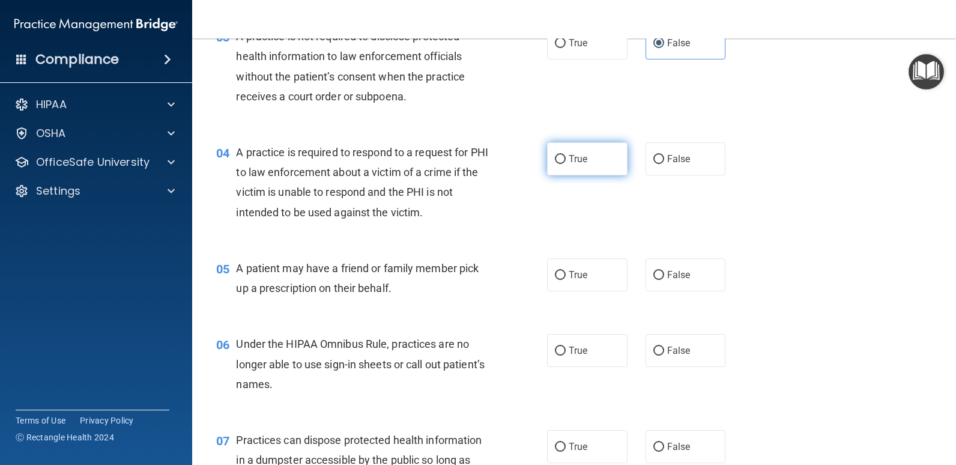
click at [577, 156] on span "True" at bounding box center [578, 158] width 19 height 11
click at [566, 156] on input "True" at bounding box center [560, 159] width 11 height 9
radio input "true"
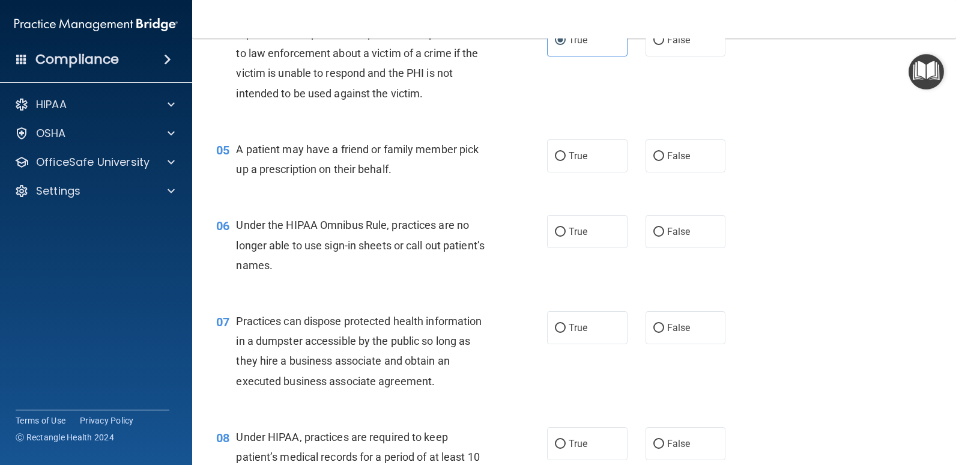
scroll to position [420, 0]
click at [598, 166] on label "True" at bounding box center [587, 154] width 80 height 33
click at [566, 160] on input "True" at bounding box center [560, 155] width 11 height 9
radio input "true"
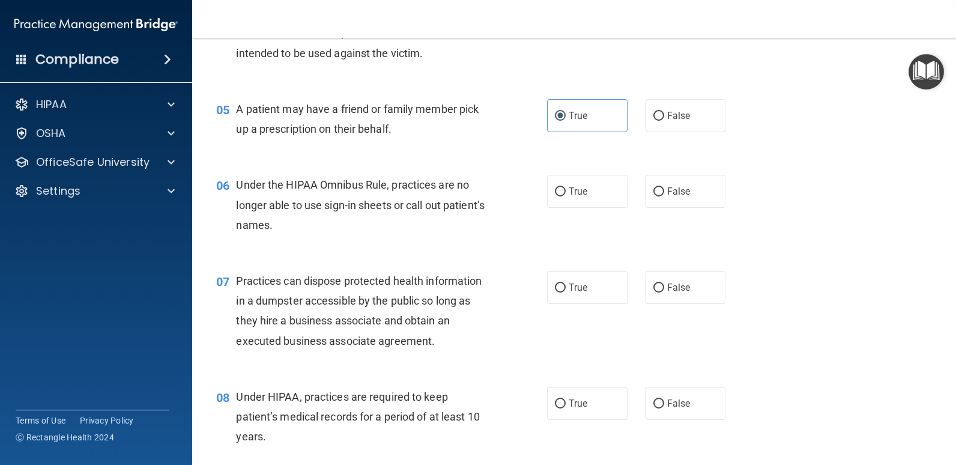
scroll to position [480, 0]
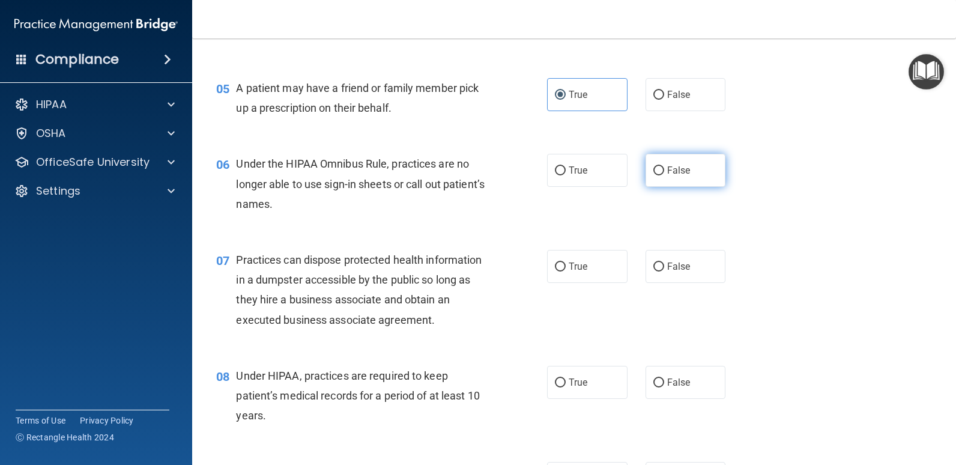
click at [674, 181] on label "False" at bounding box center [686, 170] width 80 height 33
click at [664, 175] on input "False" at bounding box center [658, 170] width 11 height 9
radio input "true"
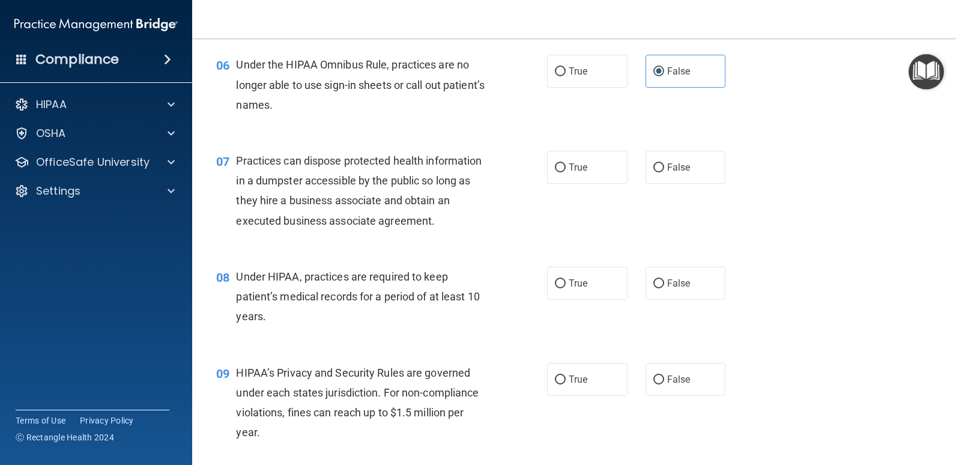
scroll to position [601, 0]
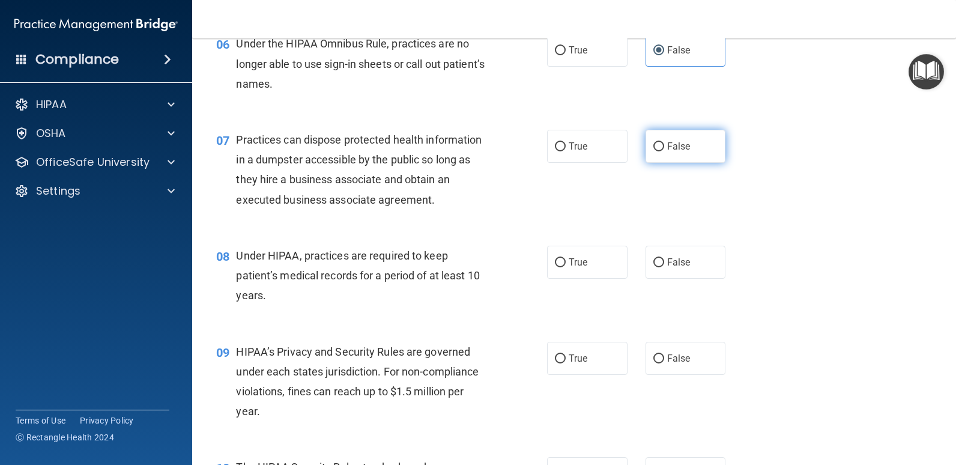
click at [687, 148] on label "False" at bounding box center [686, 146] width 80 height 33
click at [664, 148] on input "False" at bounding box center [658, 146] width 11 height 9
radio input "true"
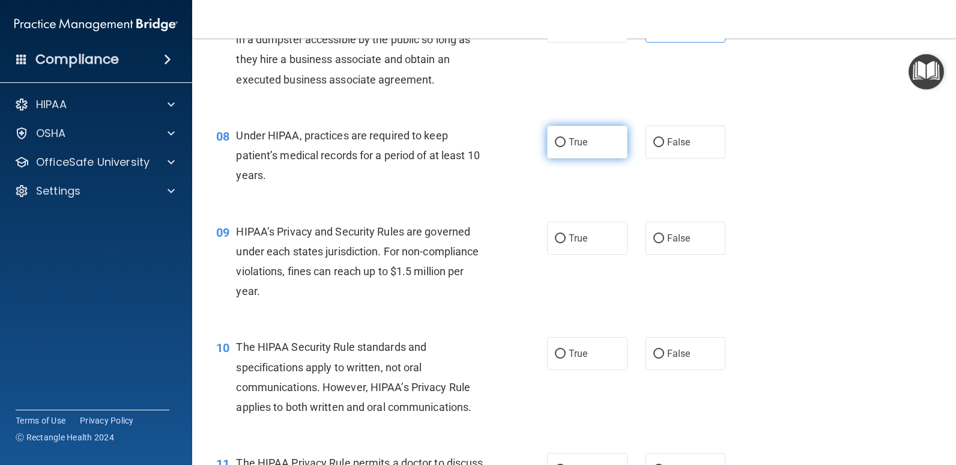
click at [571, 142] on span "True" at bounding box center [578, 141] width 19 height 11
click at [566, 142] on input "True" at bounding box center [560, 142] width 11 height 9
radio input "true"
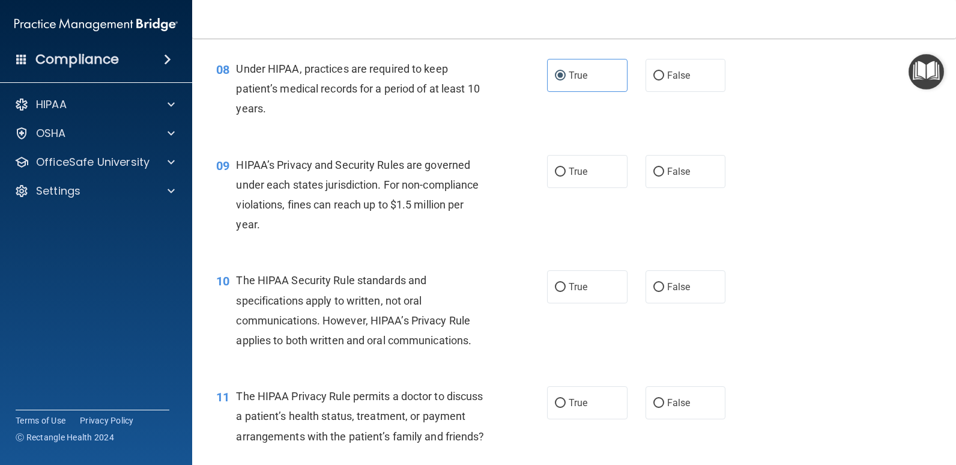
scroll to position [841, 0]
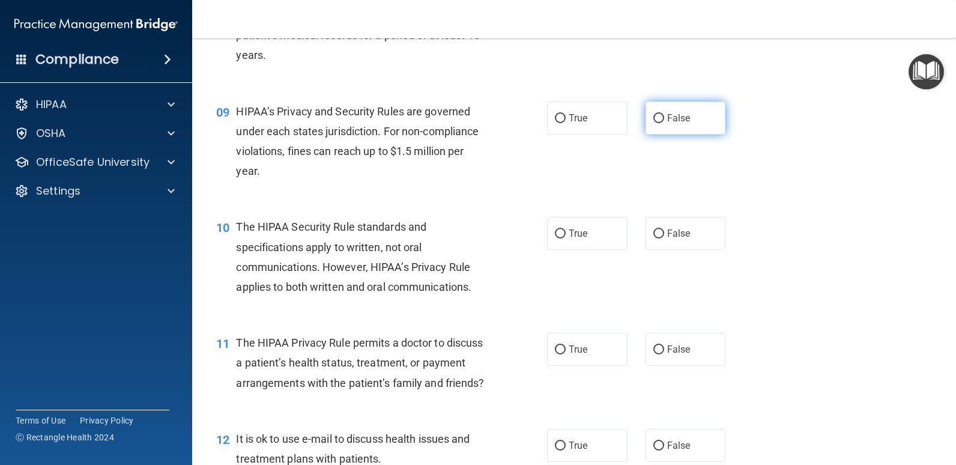
click at [646, 120] on label "False" at bounding box center [686, 117] width 80 height 33
click at [653, 120] on input "False" at bounding box center [658, 118] width 11 height 9
radio input "true"
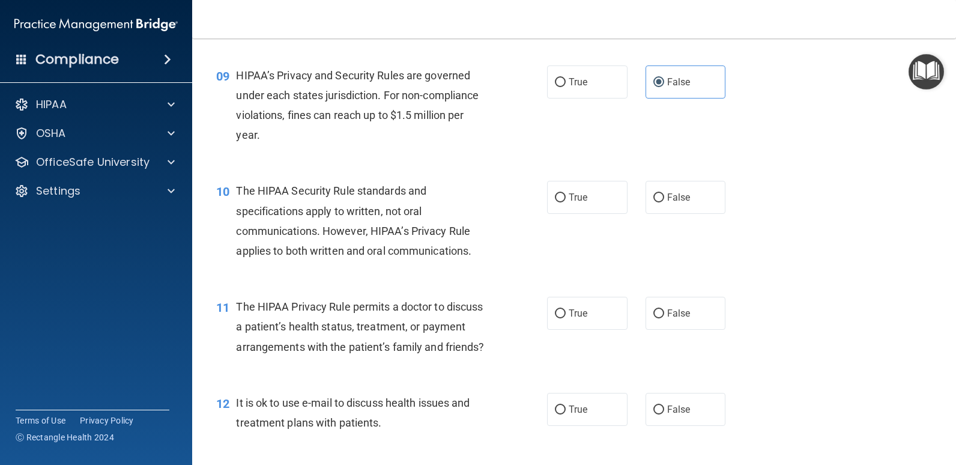
scroll to position [908, 0]
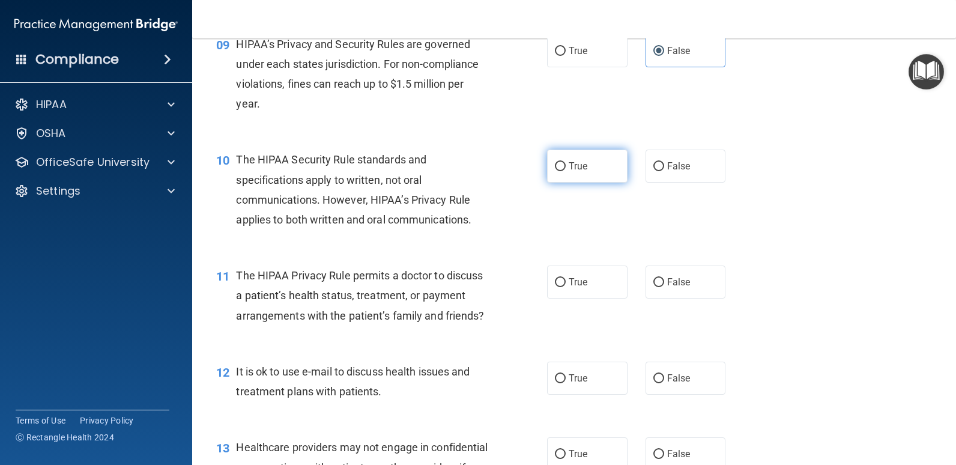
click at [569, 168] on span "True" at bounding box center [578, 165] width 19 height 11
click at [565, 168] on input "True" at bounding box center [560, 166] width 11 height 9
radio input "true"
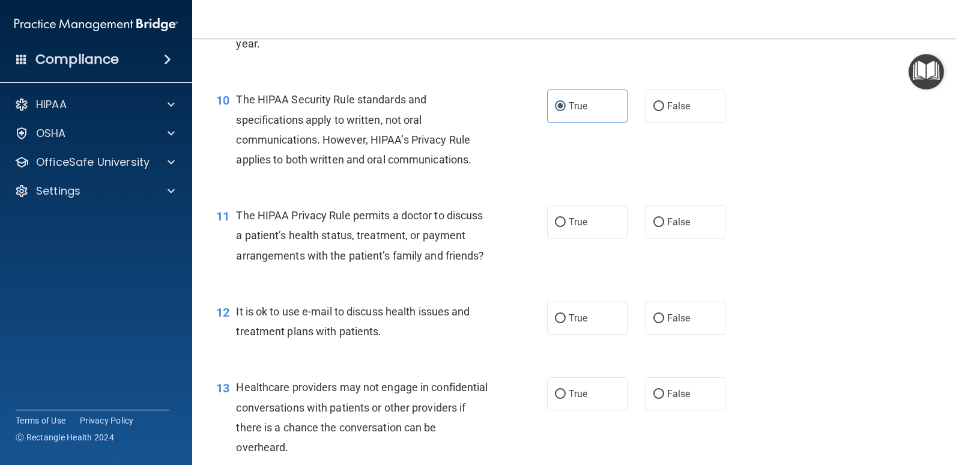
scroll to position [1028, 0]
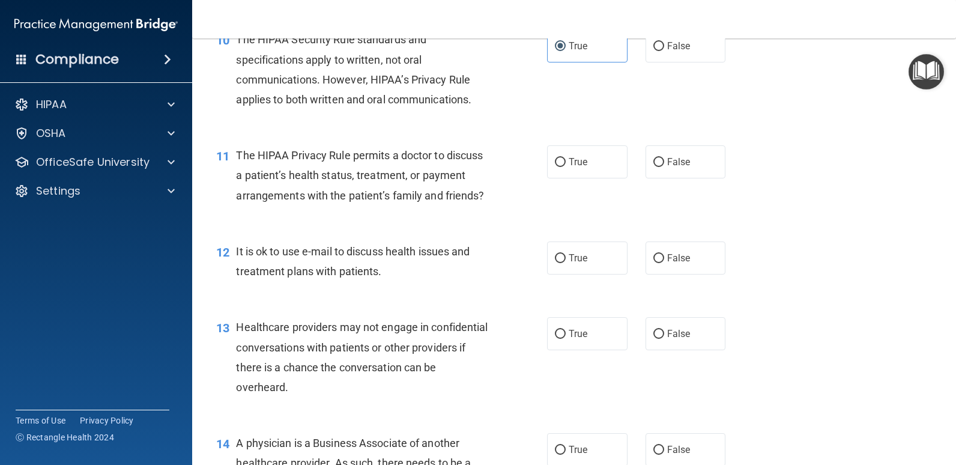
click at [421, 205] on div "The HIPAA Privacy Rule permits a doctor to discuss a patient’s health status, t…" at bounding box center [367, 175] width 262 height 60
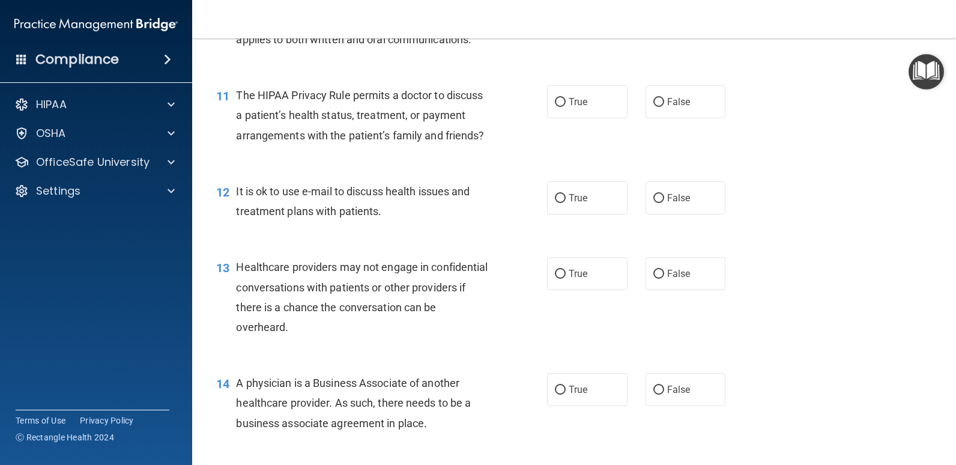
click at [638, 102] on div "True False" at bounding box center [643, 101] width 193 height 33
click at [653, 106] on input "False" at bounding box center [658, 102] width 11 height 9
radio input "true"
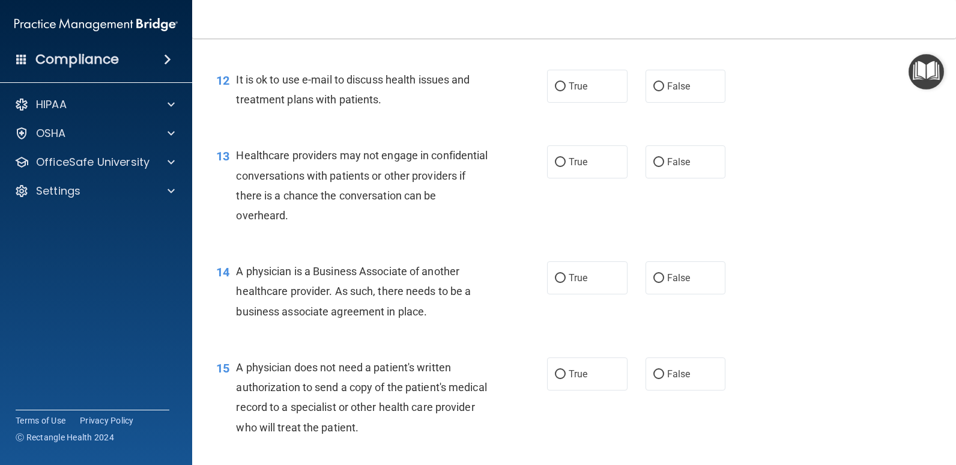
scroll to position [1208, 0]
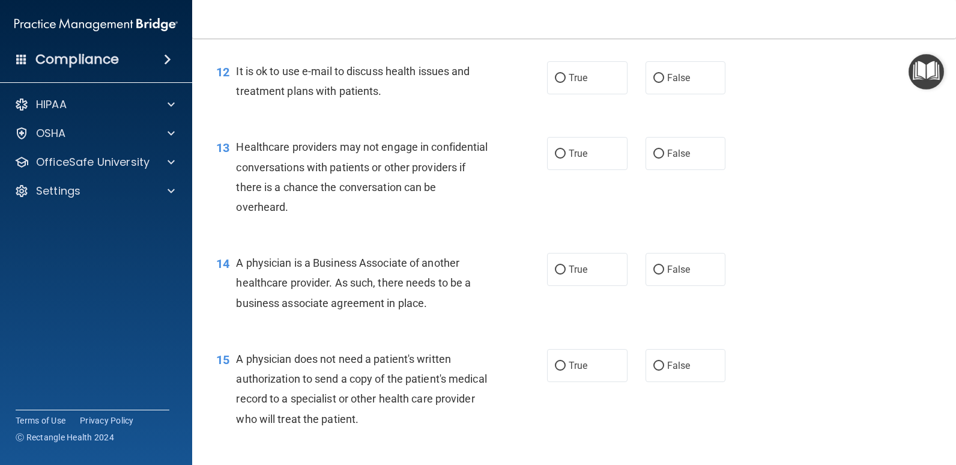
click at [632, 94] on div "True False" at bounding box center [643, 77] width 193 height 33
click at [633, 94] on div "True False" at bounding box center [643, 77] width 193 height 33
click at [586, 94] on label "True" at bounding box center [587, 77] width 80 height 33
click at [566, 83] on input "True" at bounding box center [560, 78] width 11 height 9
radio input "true"
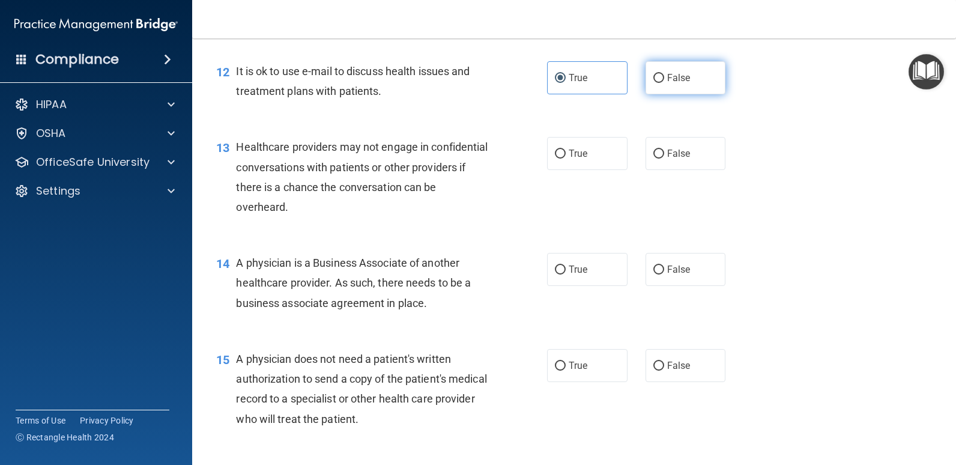
click at [673, 83] on span "False" at bounding box center [678, 77] width 23 height 11
click at [664, 83] on input "False" at bounding box center [658, 78] width 11 height 9
radio input "true"
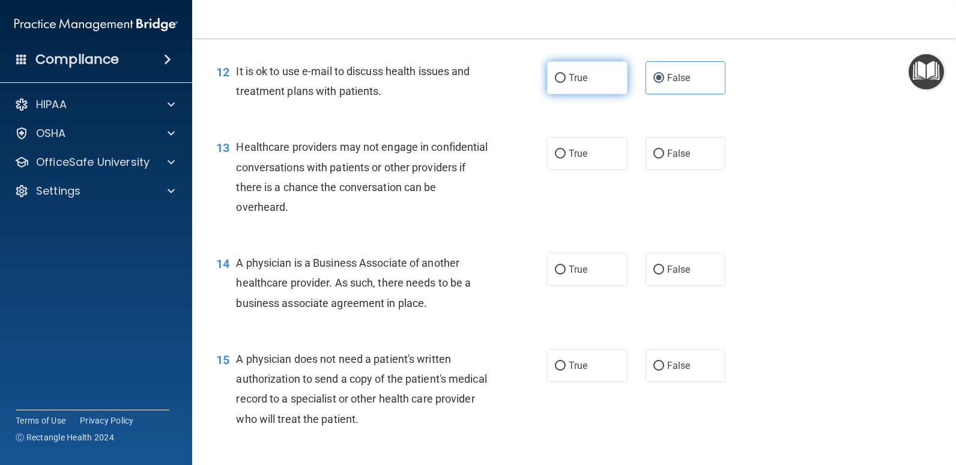
click at [588, 94] on label "True" at bounding box center [587, 77] width 80 height 33
click at [566, 83] on input "True" at bounding box center [560, 78] width 11 height 9
radio input "true"
radio input "false"
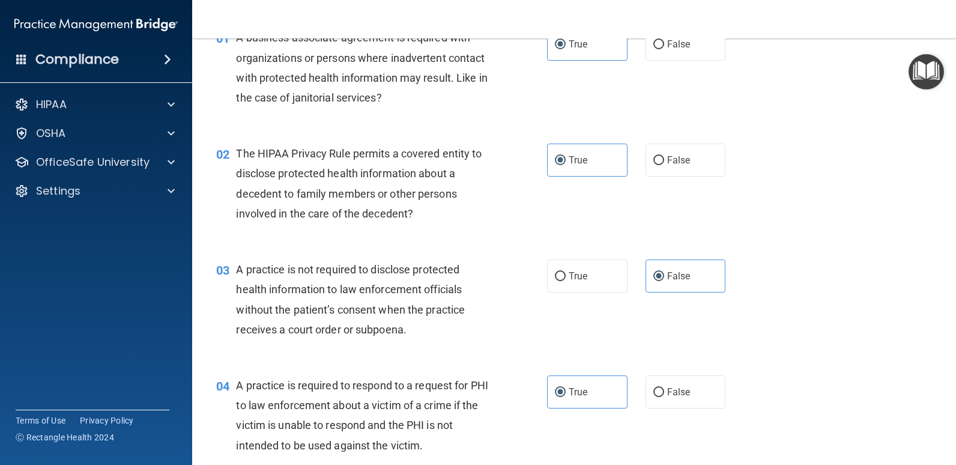
scroll to position [0, 0]
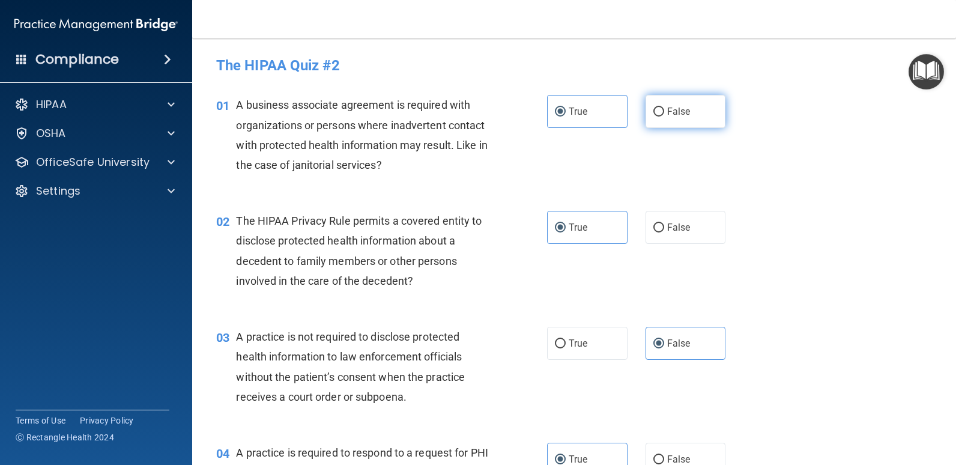
click at [662, 125] on label "False" at bounding box center [686, 111] width 80 height 33
click at [662, 117] on input "False" at bounding box center [658, 112] width 11 height 9
radio input "true"
radio input "false"
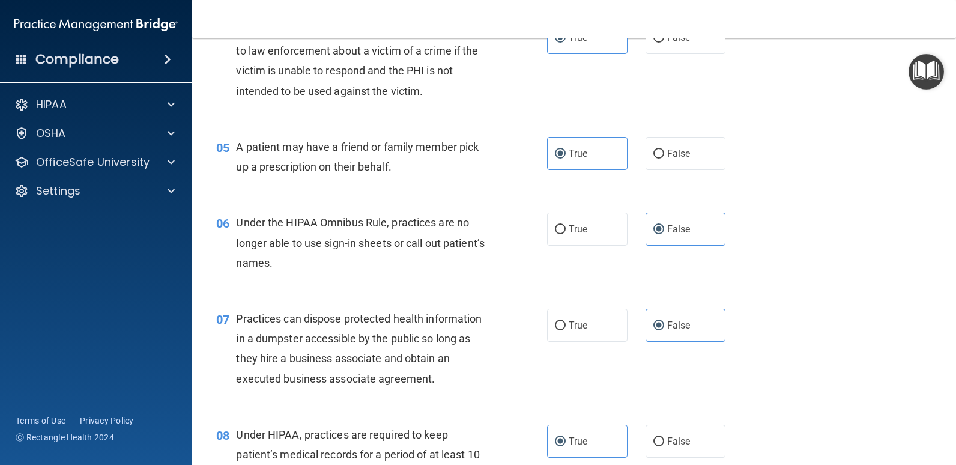
scroll to position [480, 0]
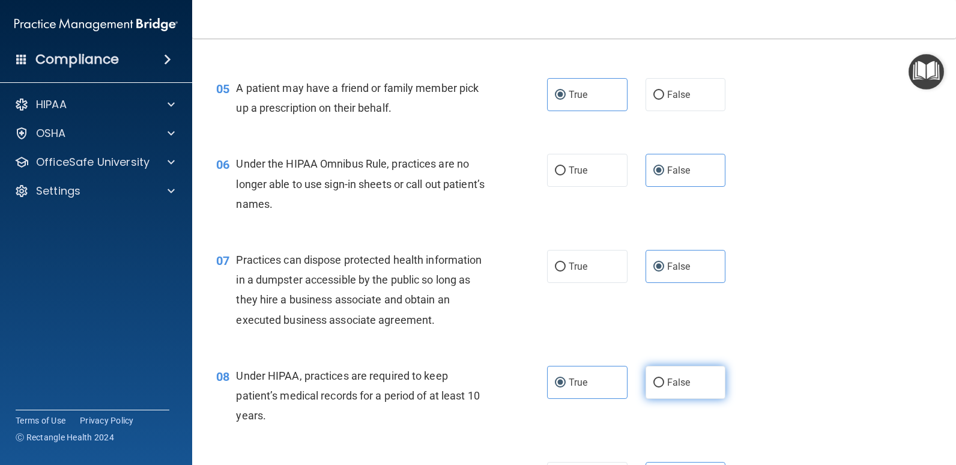
click at [667, 377] on span "False" at bounding box center [678, 382] width 23 height 11
click at [664, 378] on input "False" at bounding box center [658, 382] width 11 height 9
radio input "true"
radio input "false"
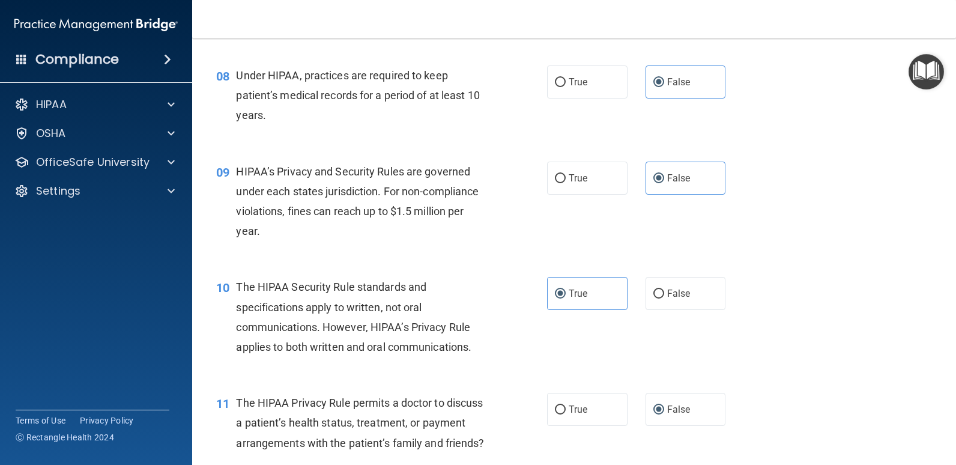
scroll to position [841, 0]
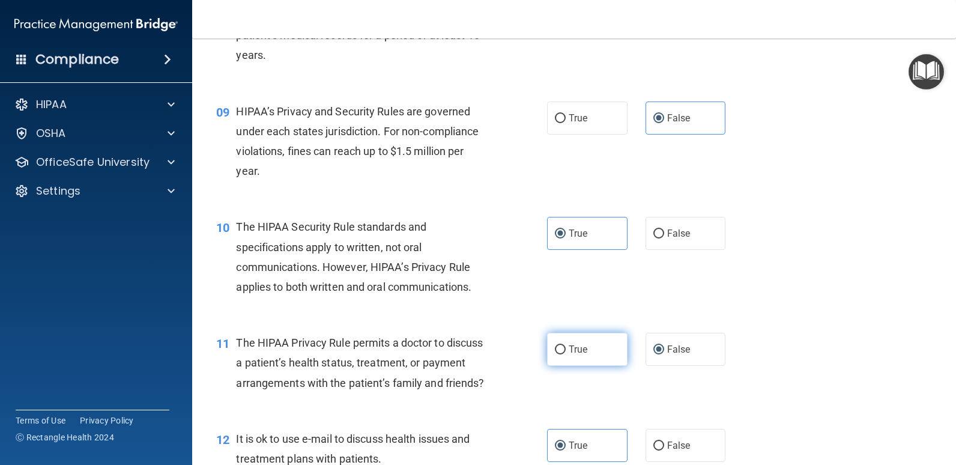
click at [586, 344] on label "True" at bounding box center [587, 349] width 80 height 33
click at [566, 345] on input "True" at bounding box center [560, 349] width 11 height 9
radio input "true"
radio input "false"
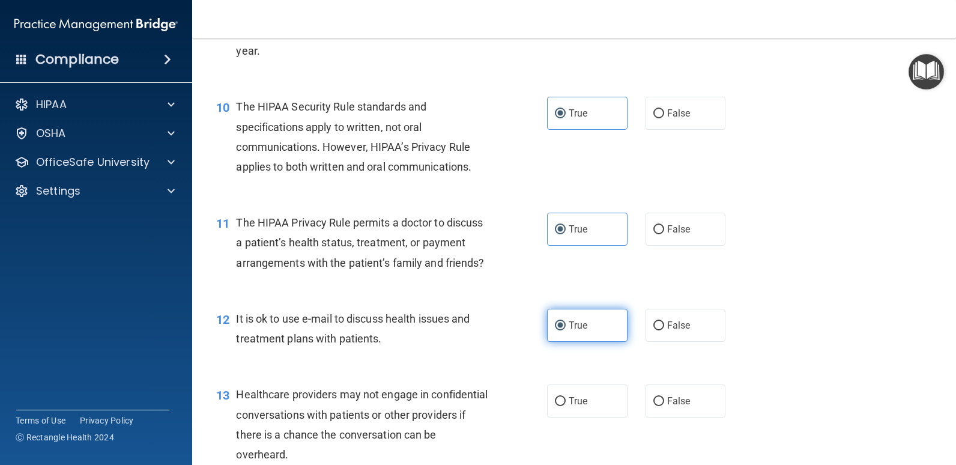
scroll to position [1021, 0]
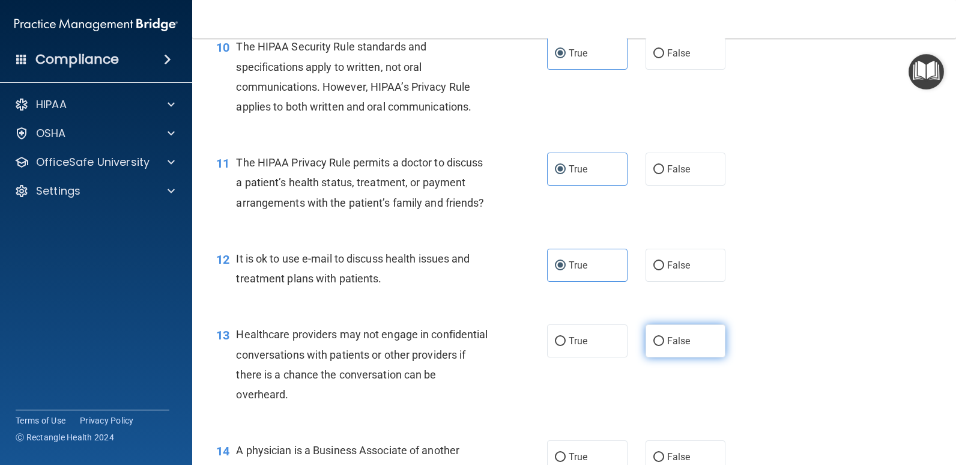
click at [667, 347] on span "False" at bounding box center [678, 340] width 23 height 11
click at [663, 346] on input "False" at bounding box center [658, 341] width 11 height 9
radio input "true"
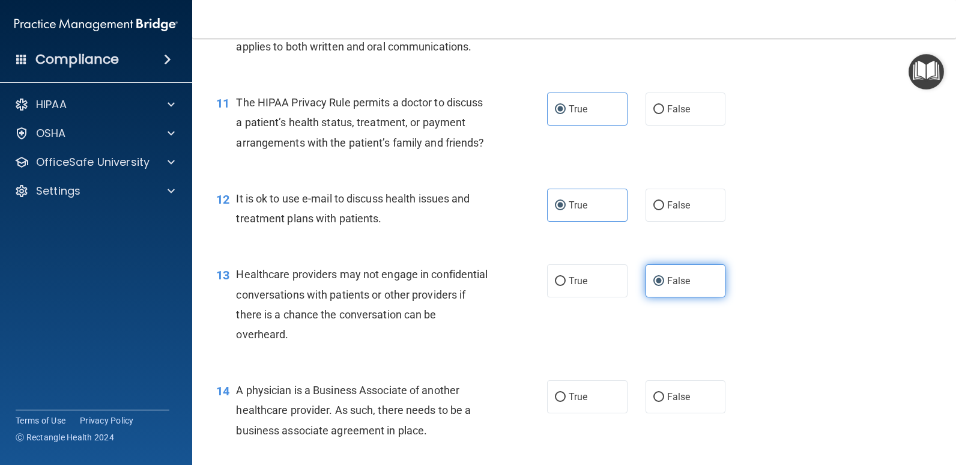
scroll to position [1141, 0]
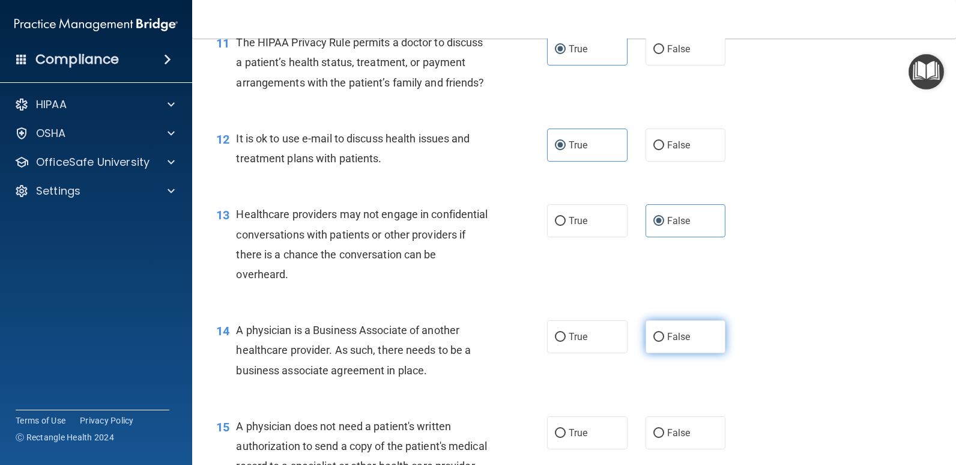
click at [698, 353] on label "False" at bounding box center [686, 336] width 80 height 33
click at [664, 342] on input "False" at bounding box center [658, 337] width 11 height 9
radio input "true"
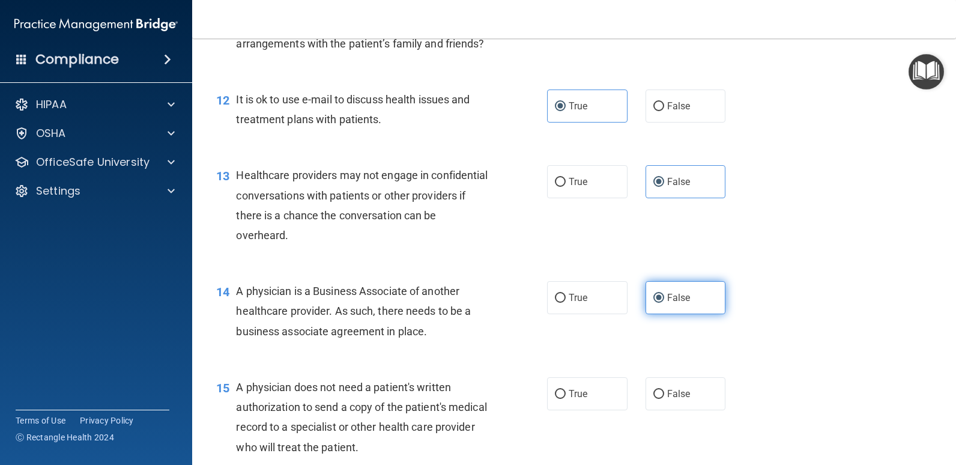
scroll to position [1201, 0]
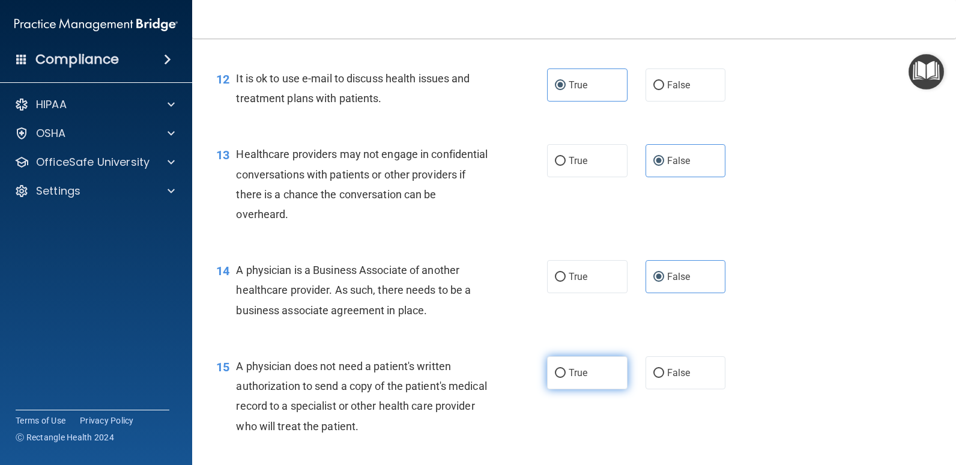
click at [585, 389] on label "True" at bounding box center [587, 372] width 80 height 33
click at [566, 378] on input "True" at bounding box center [560, 373] width 11 height 9
radio input "true"
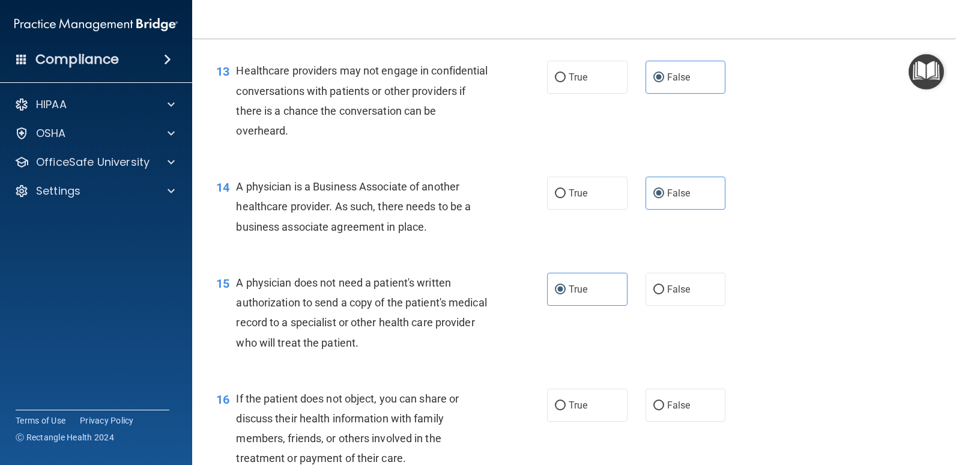
scroll to position [1321, 0]
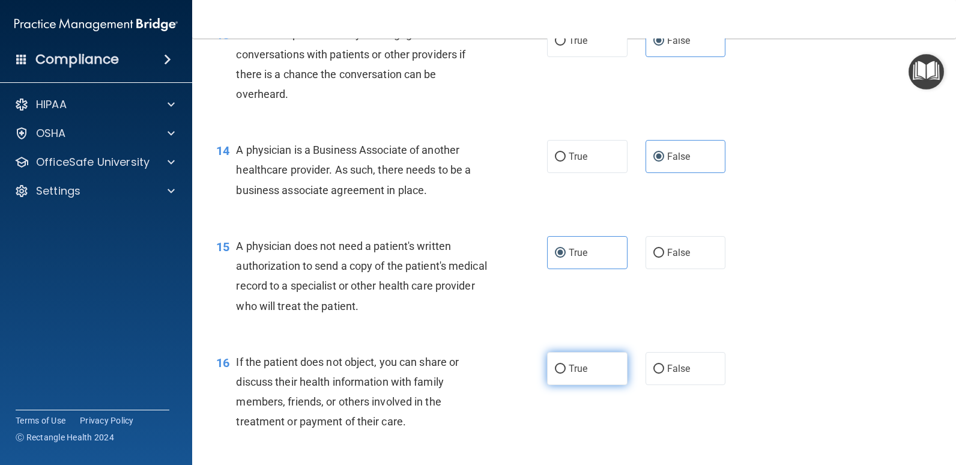
click at [604, 385] on label "True" at bounding box center [587, 368] width 80 height 33
click at [566, 374] on input "True" at bounding box center [560, 369] width 11 height 9
radio input "true"
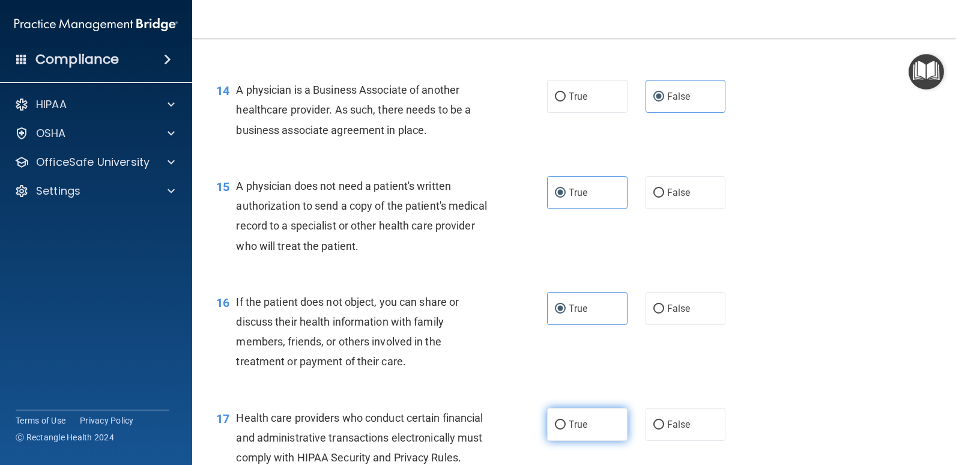
click at [566, 438] on label "True" at bounding box center [587, 424] width 80 height 33
click at [566, 429] on input "True" at bounding box center [560, 424] width 11 height 9
radio input "true"
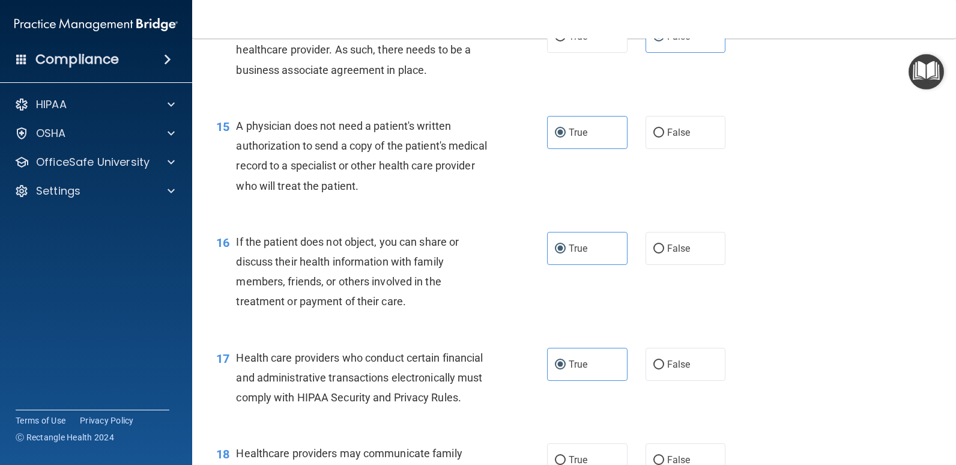
scroll to position [1501, 0]
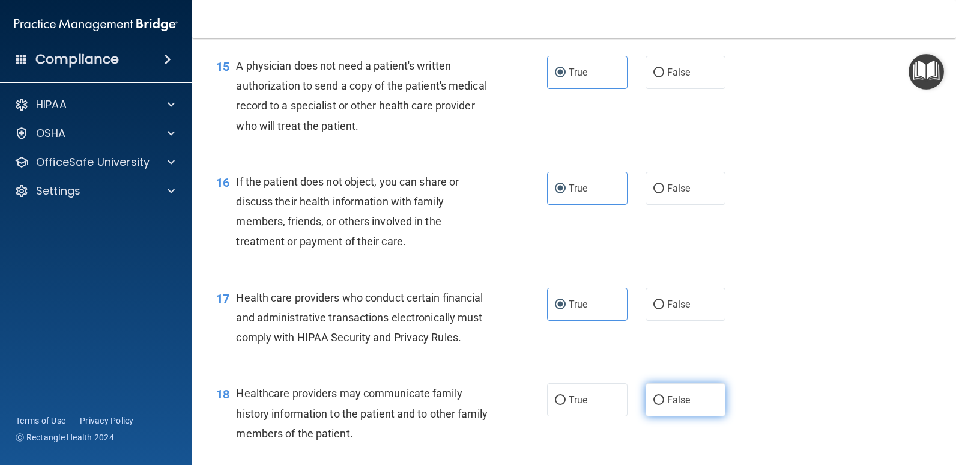
click at [660, 416] on label "False" at bounding box center [686, 399] width 80 height 33
click at [660, 405] on input "False" at bounding box center [658, 400] width 11 height 9
radio input "true"
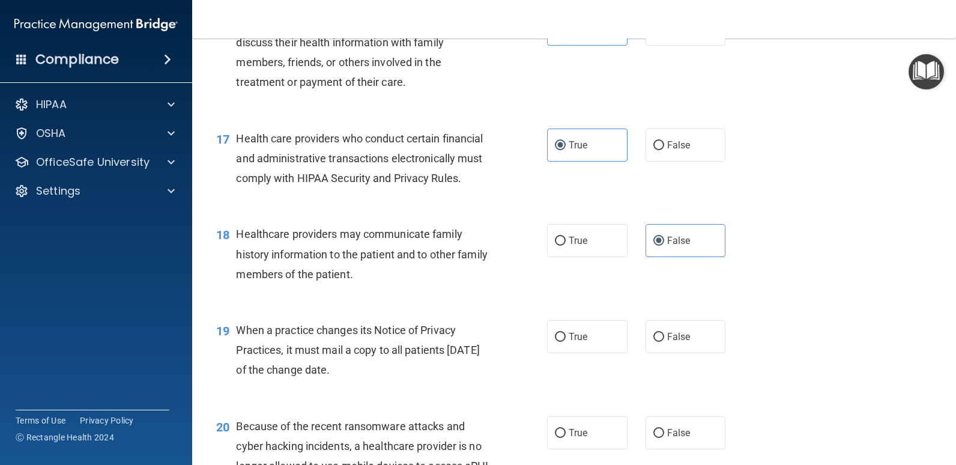
scroll to position [1682, 0]
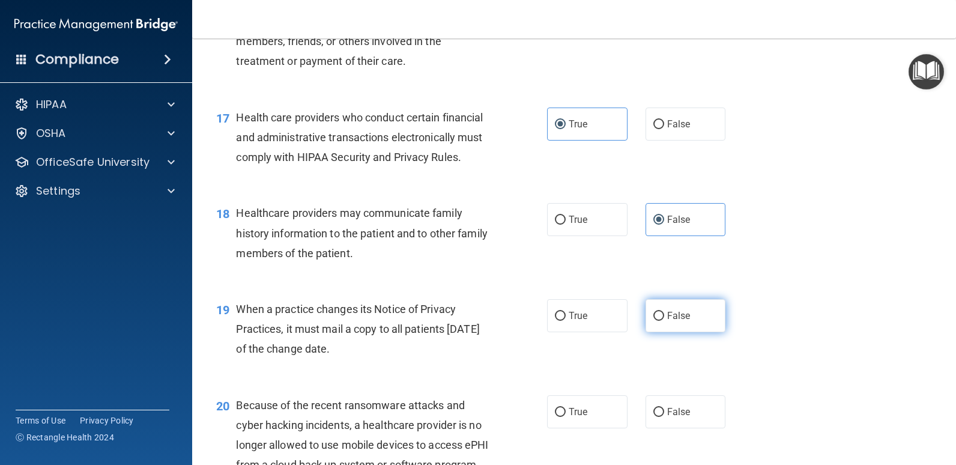
click at [715, 332] on label "False" at bounding box center [686, 315] width 80 height 33
click at [664, 321] on input "False" at bounding box center [658, 316] width 11 height 9
radio input "true"
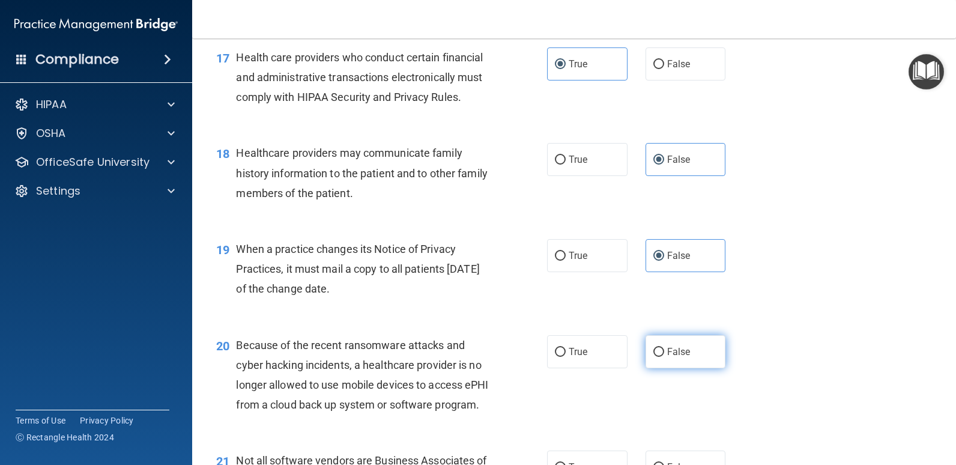
click at [686, 368] on label "False" at bounding box center [686, 351] width 80 height 33
click at [664, 357] on input "False" at bounding box center [658, 352] width 11 height 9
radio input "true"
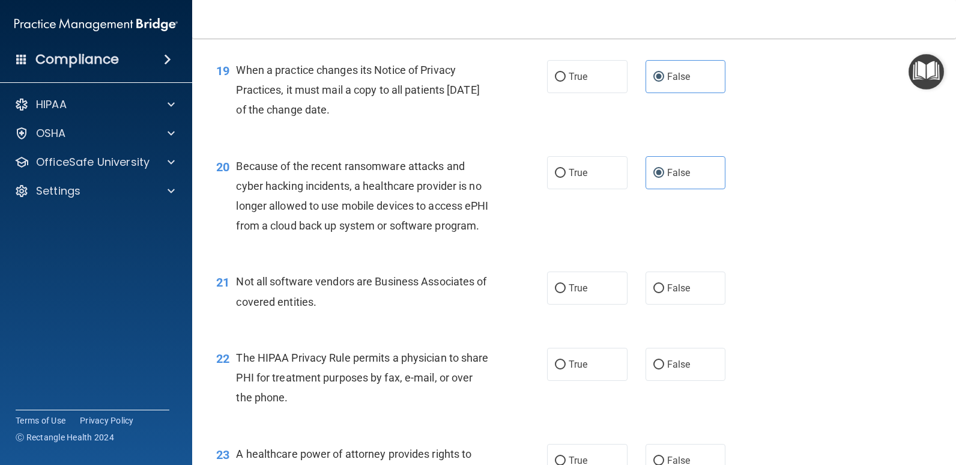
scroll to position [1922, 0]
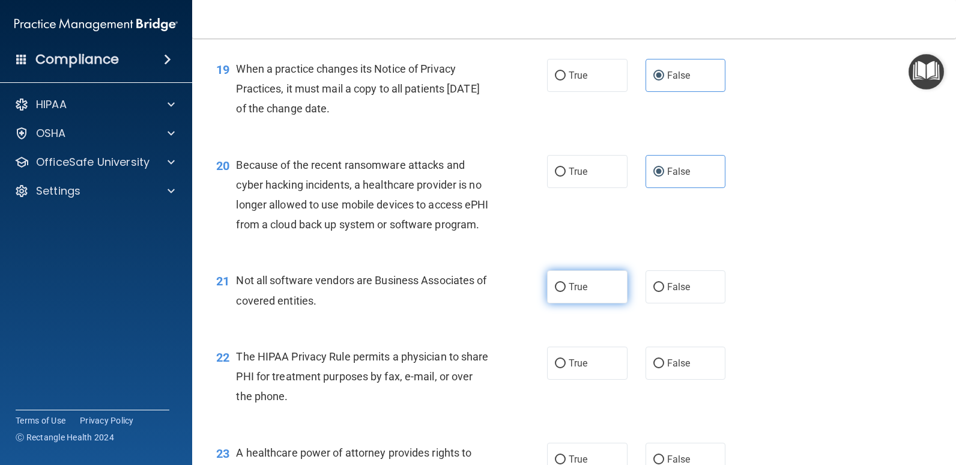
click at [581, 292] on span "True" at bounding box center [578, 286] width 19 height 11
click at [566, 292] on input "True" at bounding box center [560, 287] width 11 height 9
radio input "true"
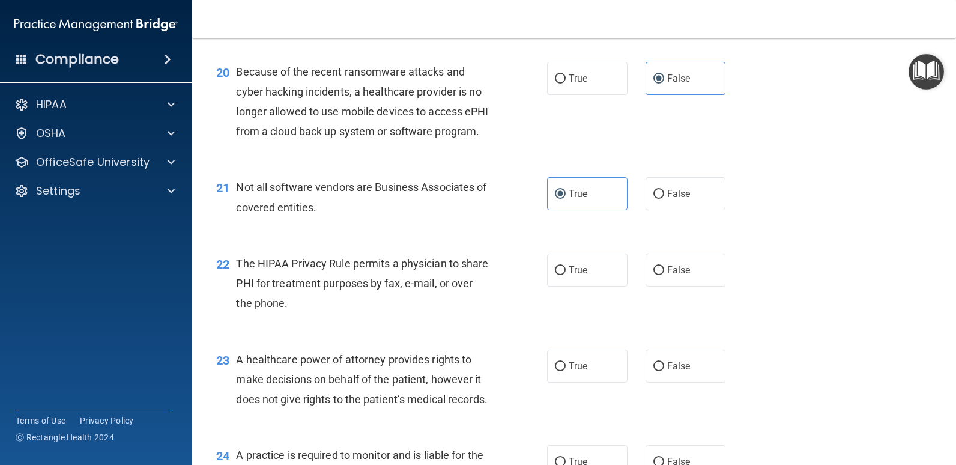
scroll to position [2042, 0]
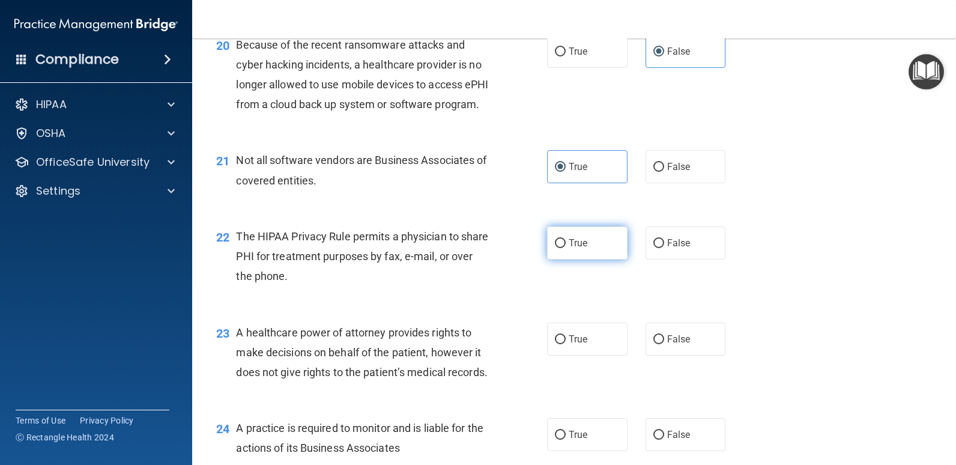
click at [587, 259] on label "True" at bounding box center [587, 242] width 80 height 33
click at [566, 248] on input "True" at bounding box center [560, 243] width 11 height 9
radio input "true"
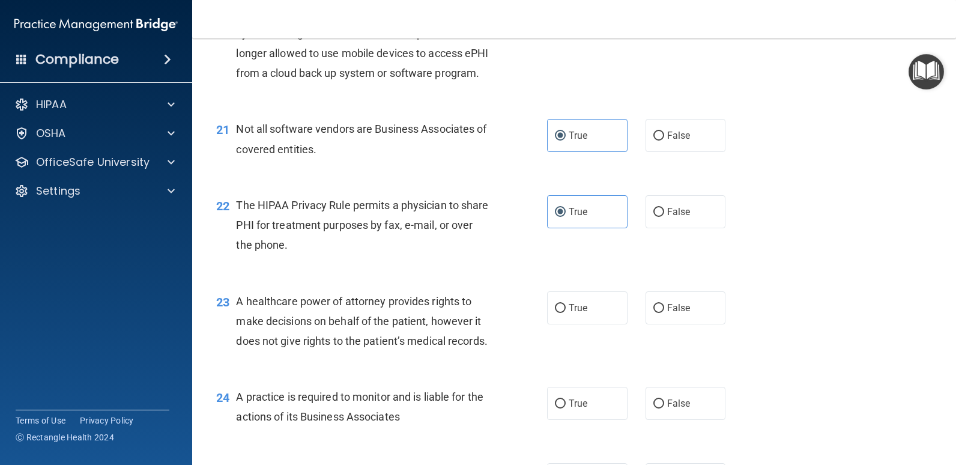
scroll to position [2102, 0]
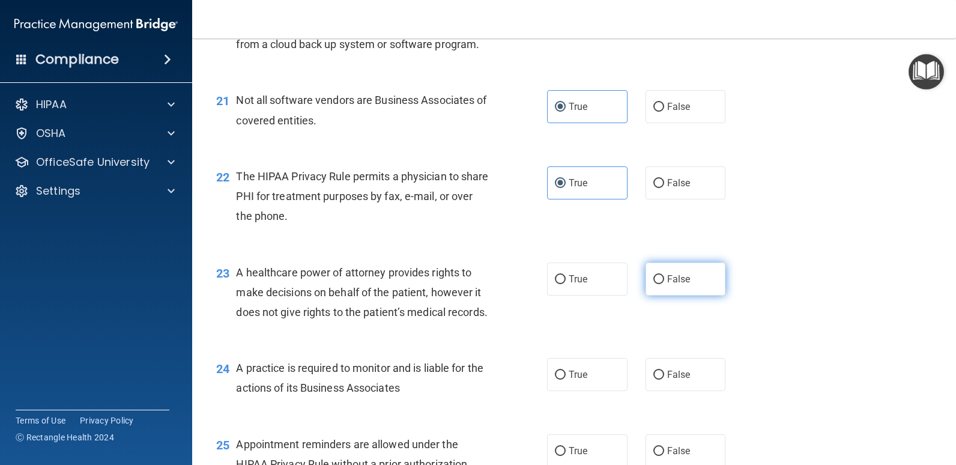
click at [655, 284] on input "False" at bounding box center [658, 279] width 11 height 9
radio input "true"
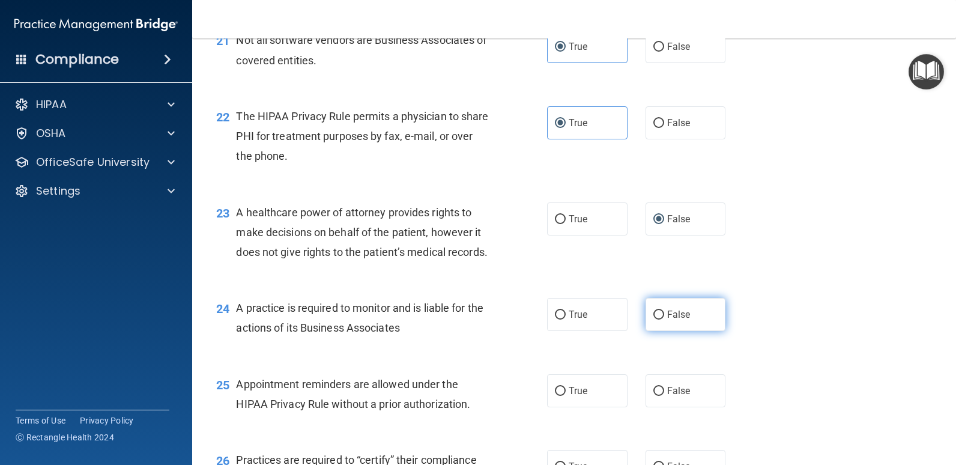
click at [667, 320] on span "False" at bounding box center [678, 314] width 23 height 11
click at [662, 319] on input "False" at bounding box center [658, 314] width 11 height 9
radio input "true"
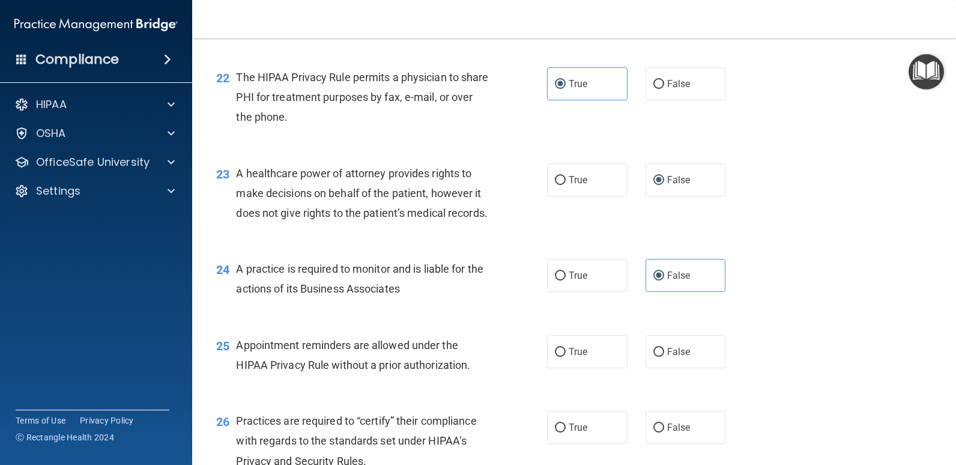
scroll to position [2222, 0]
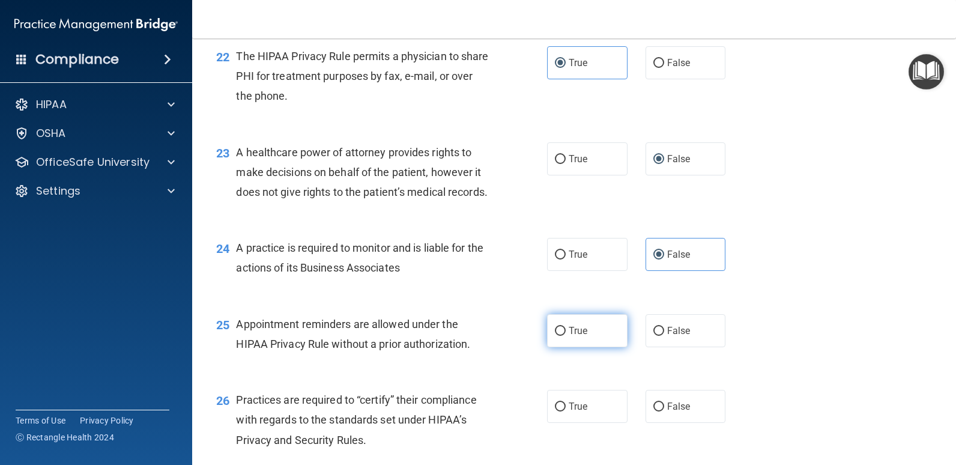
click at [598, 347] on label "True" at bounding box center [587, 330] width 80 height 33
click at [566, 336] on input "True" at bounding box center [560, 331] width 11 height 9
radio input "true"
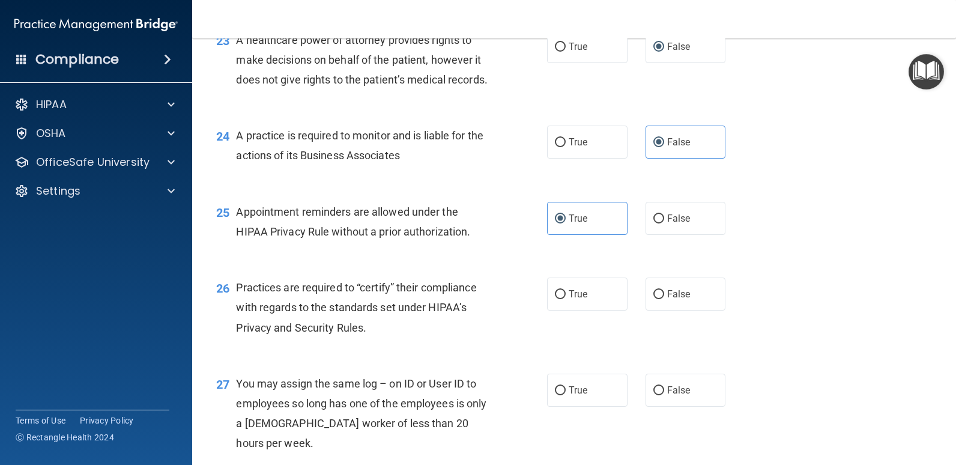
scroll to position [2342, 0]
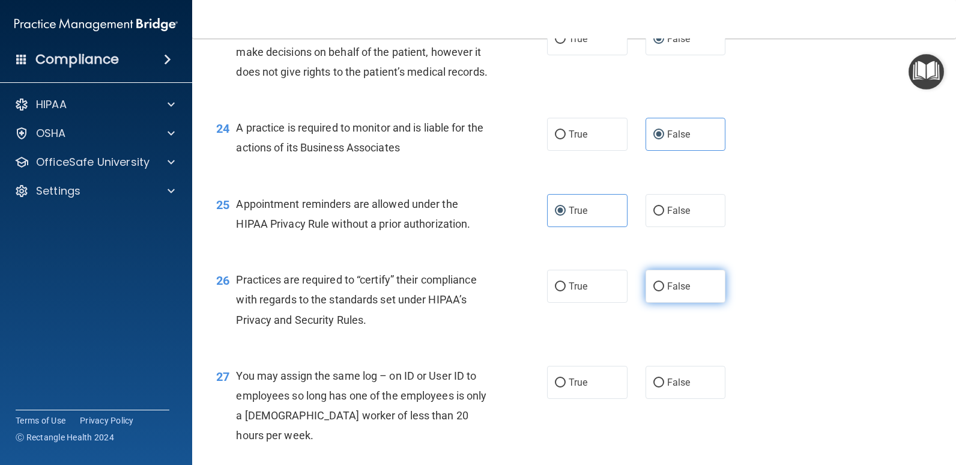
click at [682, 303] on label "False" at bounding box center [686, 286] width 80 height 33
click at [664, 291] on input "False" at bounding box center [658, 286] width 11 height 9
radio input "true"
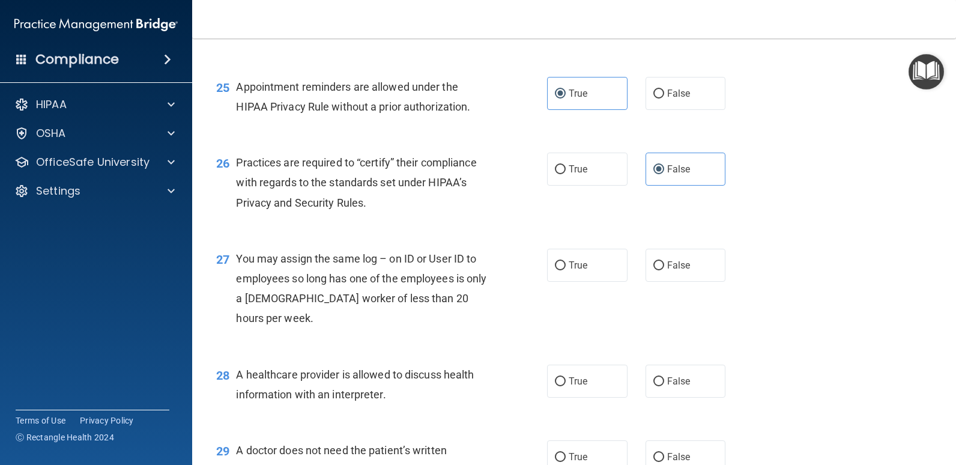
scroll to position [2462, 0]
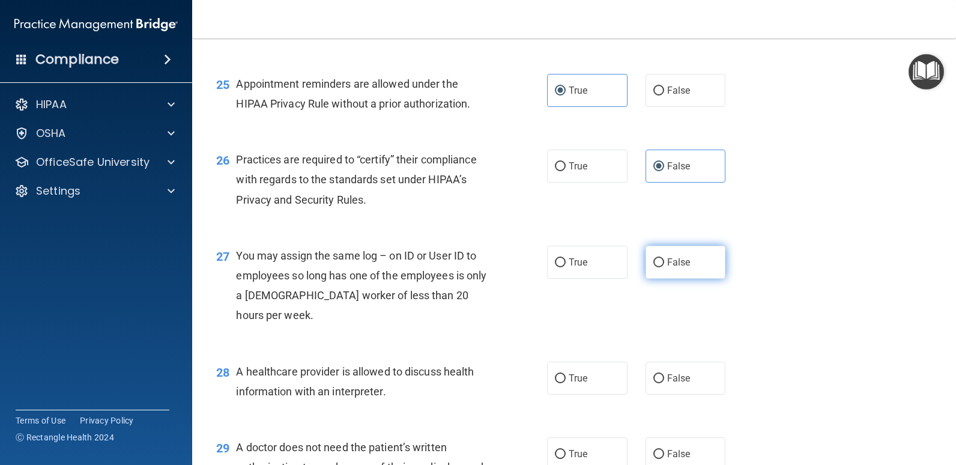
click at [667, 268] on span "False" at bounding box center [678, 261] width 23 height 11
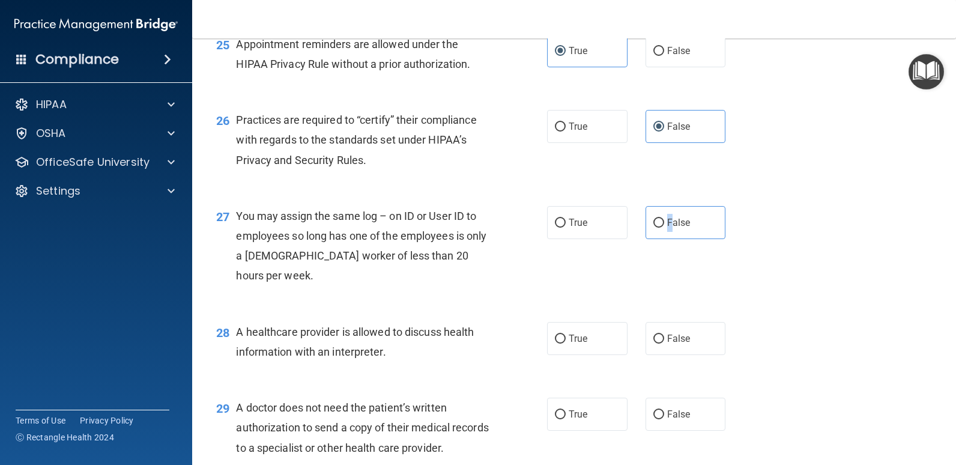
scroll to position [2522, 0]
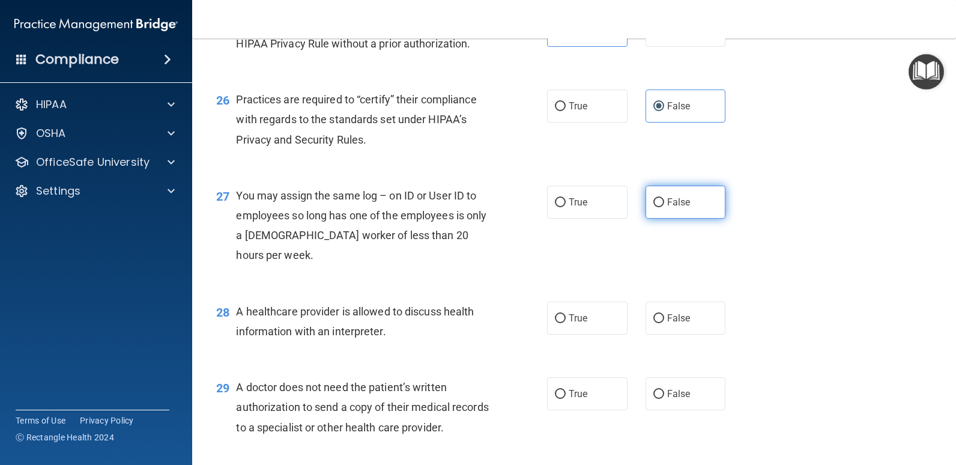
click at [674, 219] on label "False" at bounding box center [686, 202] width 80 height 33
click at [664, 207] on input "False" at bounding box center [658, 202] width 11 height 9
radio input "true"
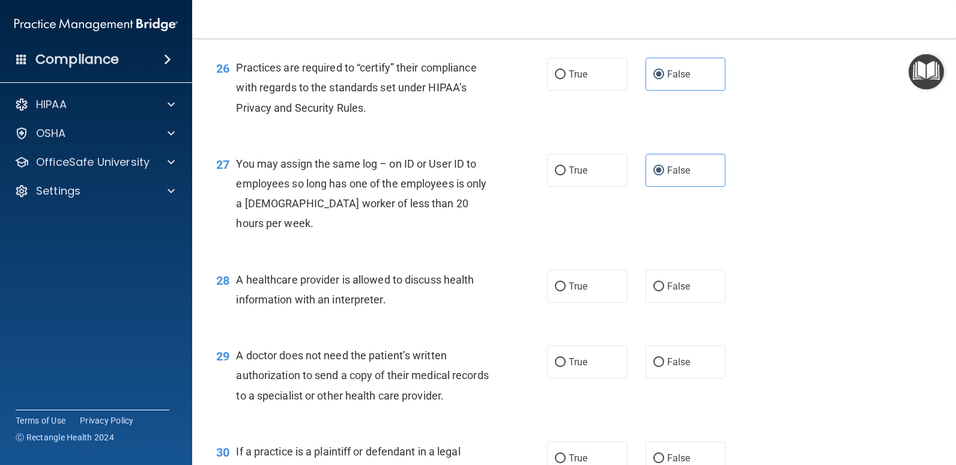
scroll to position [2582, 0]
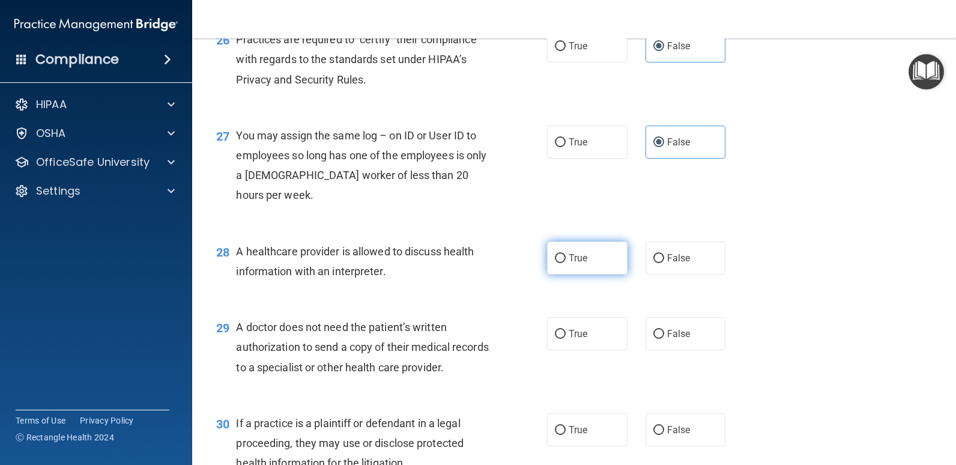
click at [572, 274] on label "True" at bounding box center [587, 257] width 80 height 33
click at [566, 263] on input "True" at bounding box center [560, 258] width 11 height 9
radio input "true"
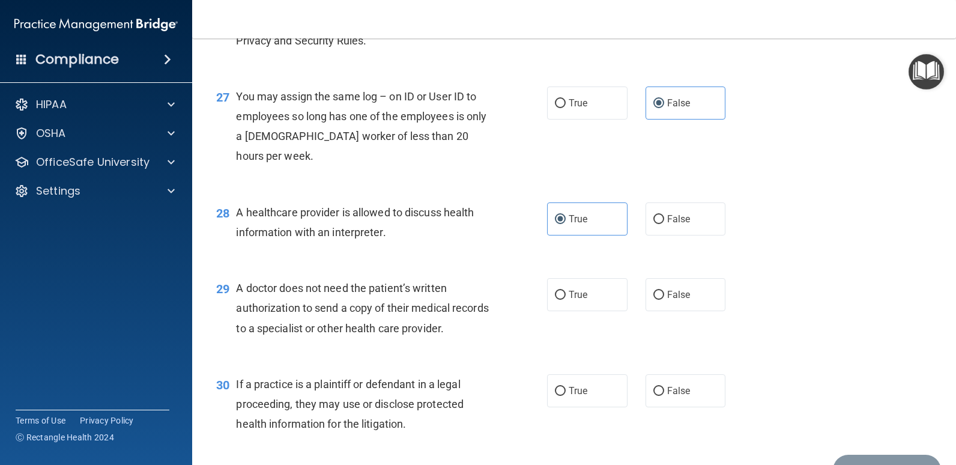
scroll to position [2642, 0]
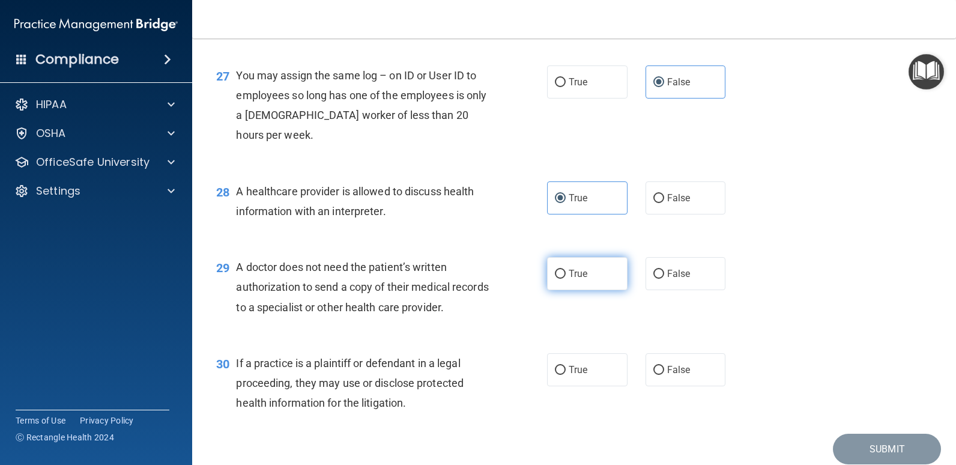
click at [594, 290] on label "True" at bounding box center [587, 273] width 80 height 33
click at [566, 279] on input "True" at bounding box center [560, 274] width 11 height 9
radio input "true"
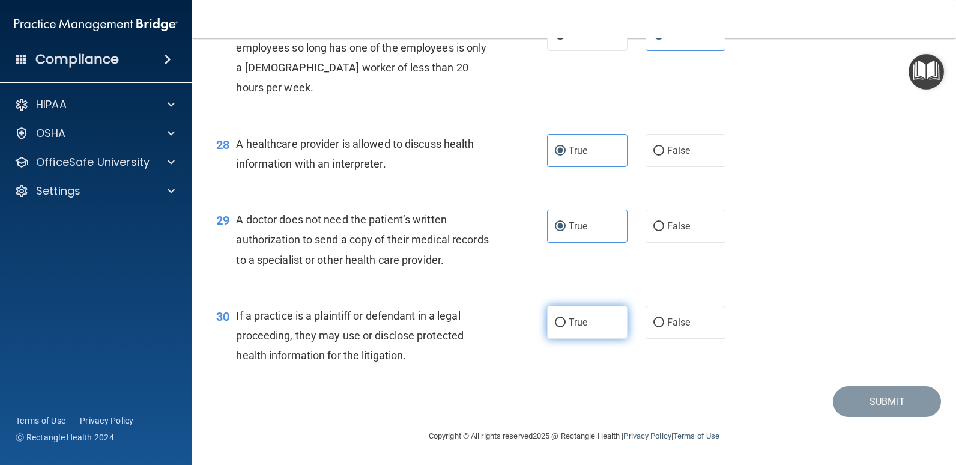
click at [585, 339] on label "True" at bounding box center [587, 322] width 80 height 33
click at [566, 327] on input "True" at bounding box center [560, 322] width 11 height 9
radio input "true"
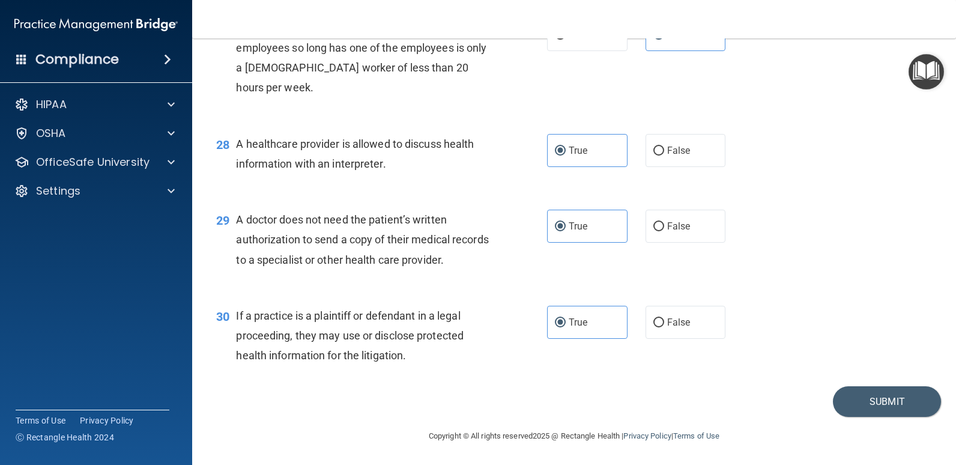
scroll to position [2770, 0]
click at [856, 399] on button "Submit" at bounding box center [887, 401] width 108 height 31
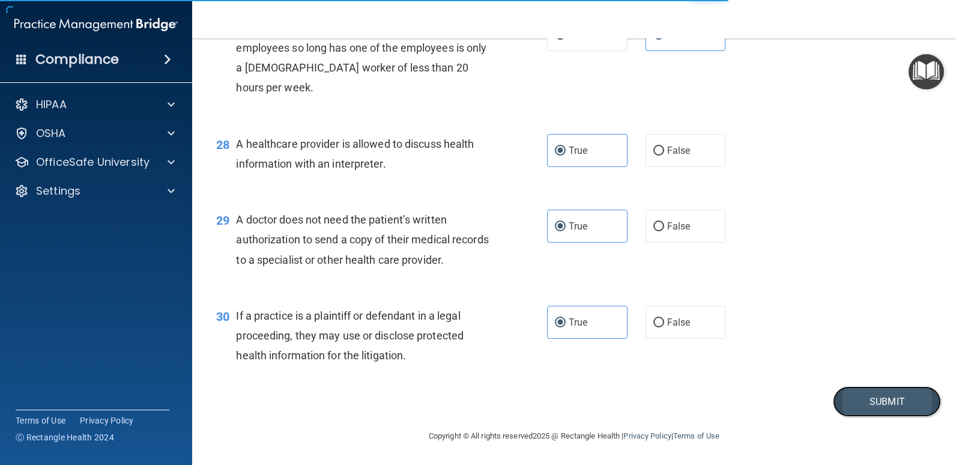
click at [892, 404] on button "Submit" at bounding box center [887, 401] width 108 height 31
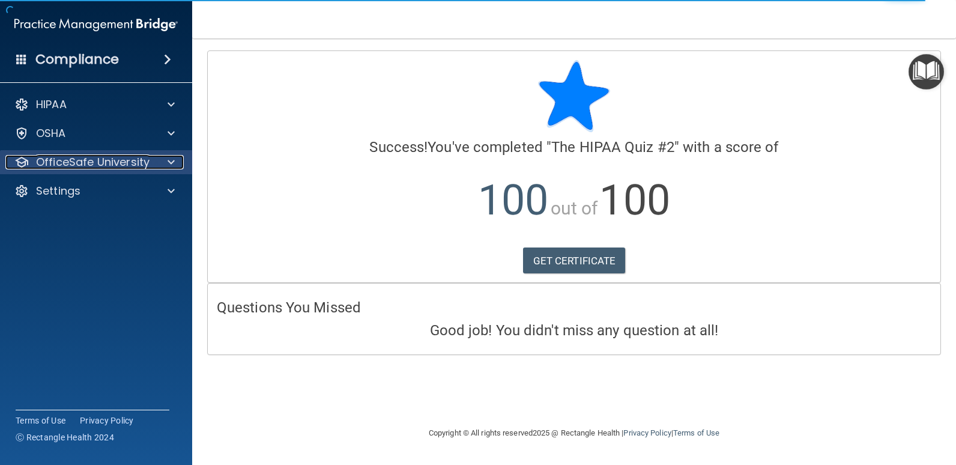
click at [153, 168] on div "OfficeSafe University" at bounding box center [79, 162] width 149 height 14
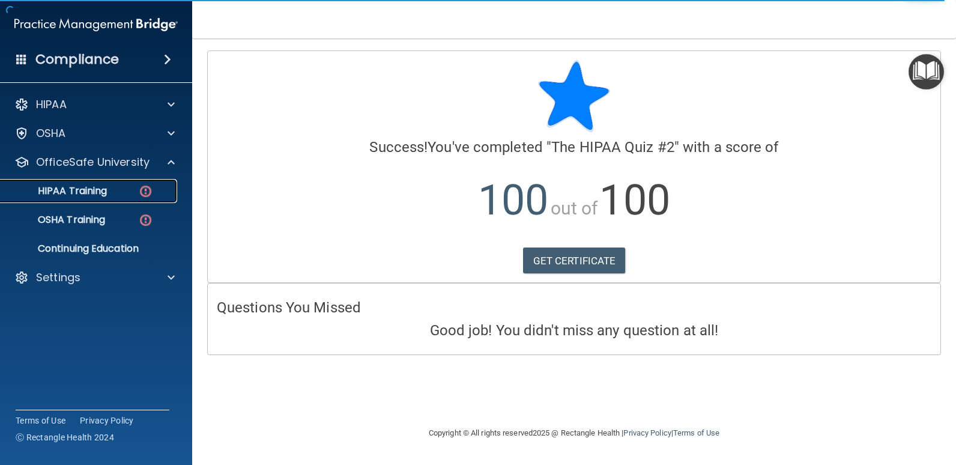
click at [142, 196] on img at bounding box center [145, 191] width 15 height 15
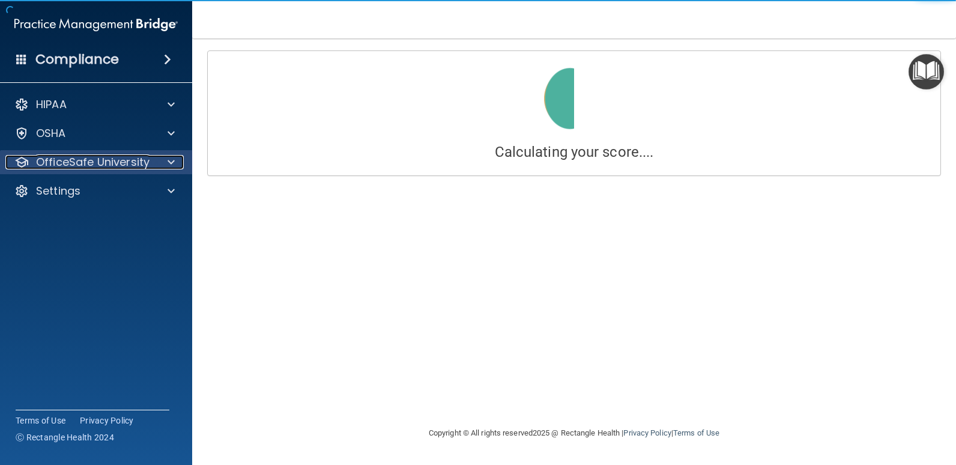
click at [153, 159] on div "OfficeSafe University" at bounding box center [79, 162] width 149 height 14
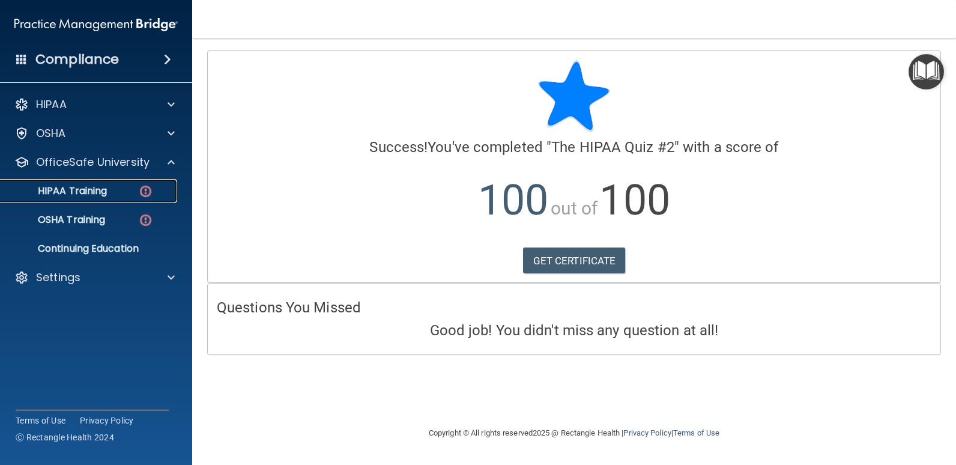
click at [137, 190] on div "HIPAA Training" at bounding box center [90, 191] width 164 height 12
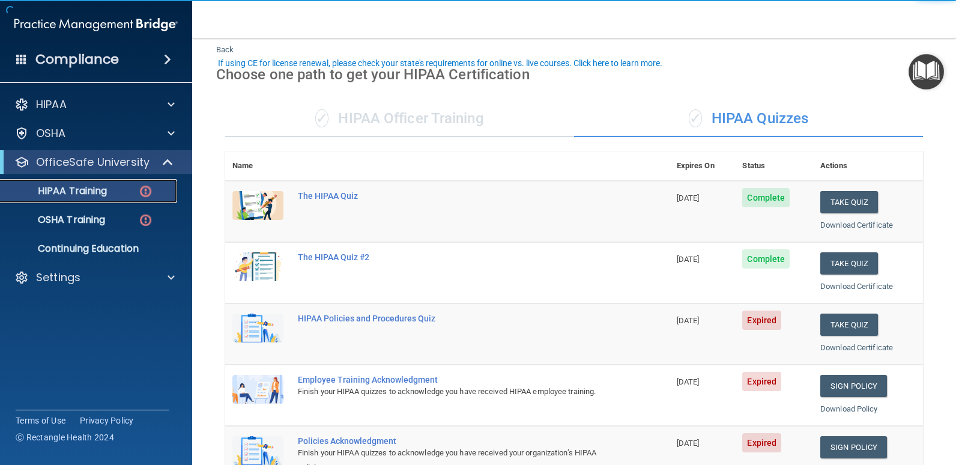
scroll to position [60, 0]
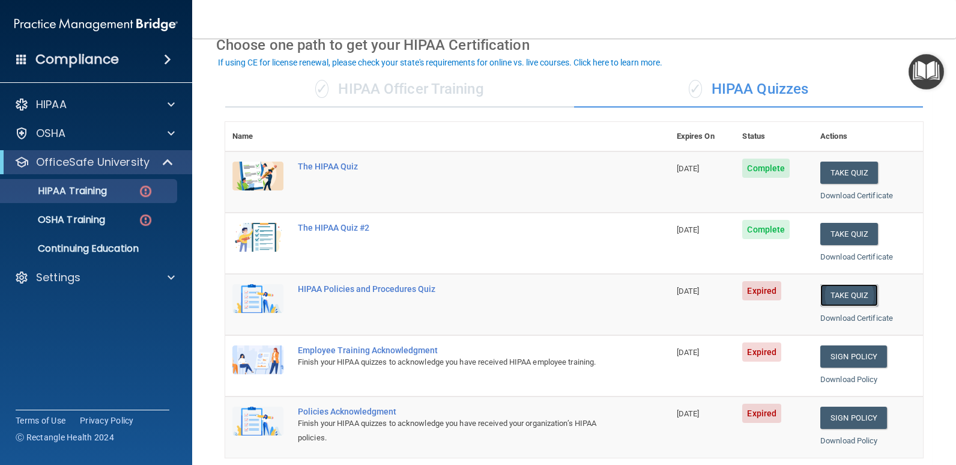
click at [822, 303] on button "Take Quiz" at bounding box center [849, 295] width 58 height 22
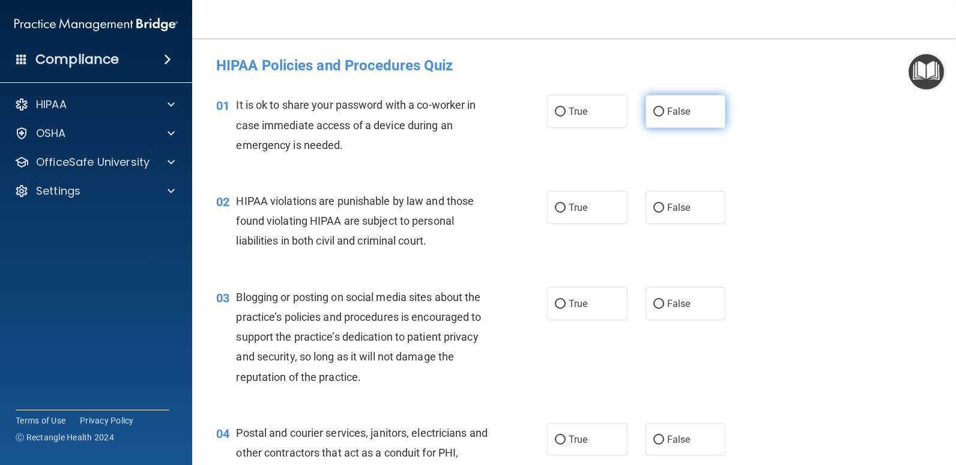
click at [670, 114] on span "False" at bounding box center [678, 111] width 23 height 11
click at [664, 114] on input "False" at bounding box center [658, 112] width 11 height 9
radio input "true"
click at [576, 213] on span "True" at bounding box center [578, 207] width 19 height 11
click at [566, 213] on input "True" at bounding box center [560, 208] width 11 height 9
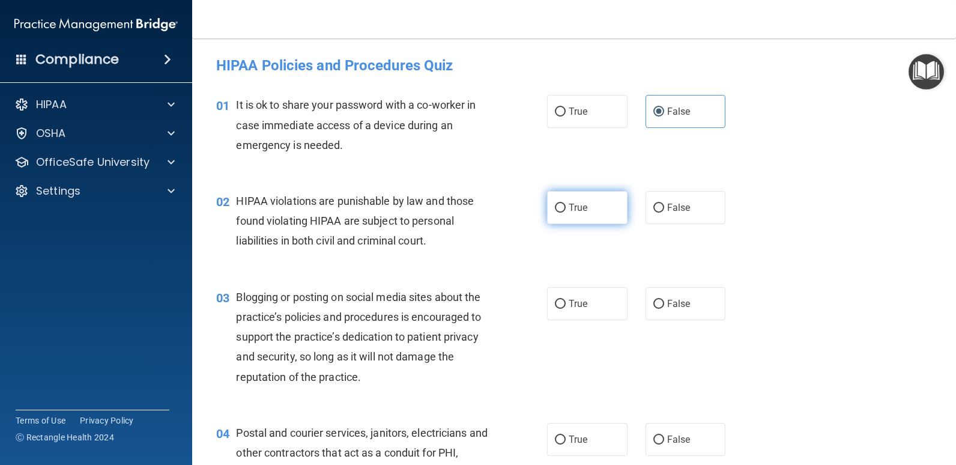
radio input "true"
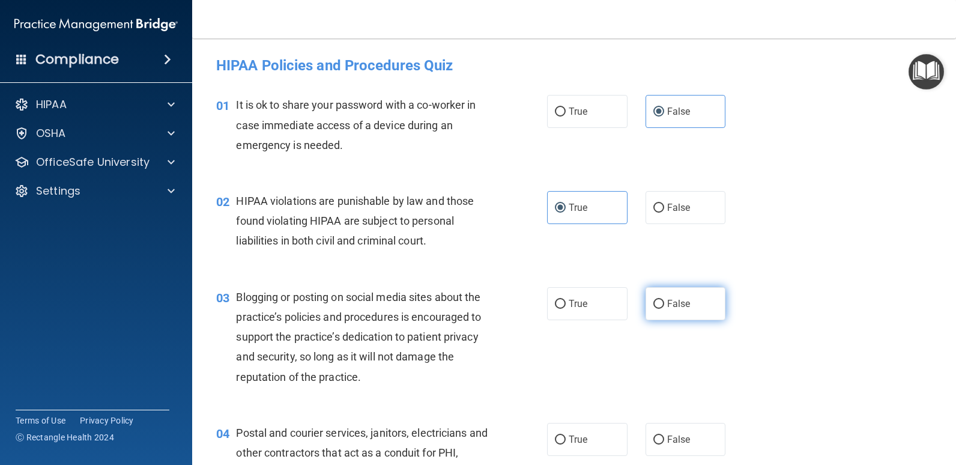
click at [658, 312] on label "False" at bounding box center [686, 303] width 80 height 33
click at [658, 309] on input "False" at bounding box center [658, 304] width 11 height 9
radio input "true"
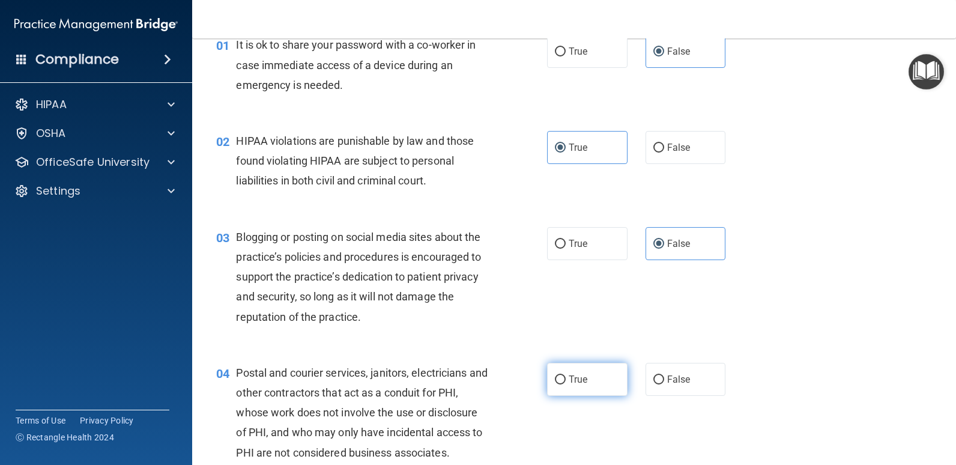
click at [602, 377] on label "True" at bounding box center [587, 379] width 80 height 33
click at [566, 377] on input "True" at bounding box center [560, 379] width 11 height 9
radio input "true"
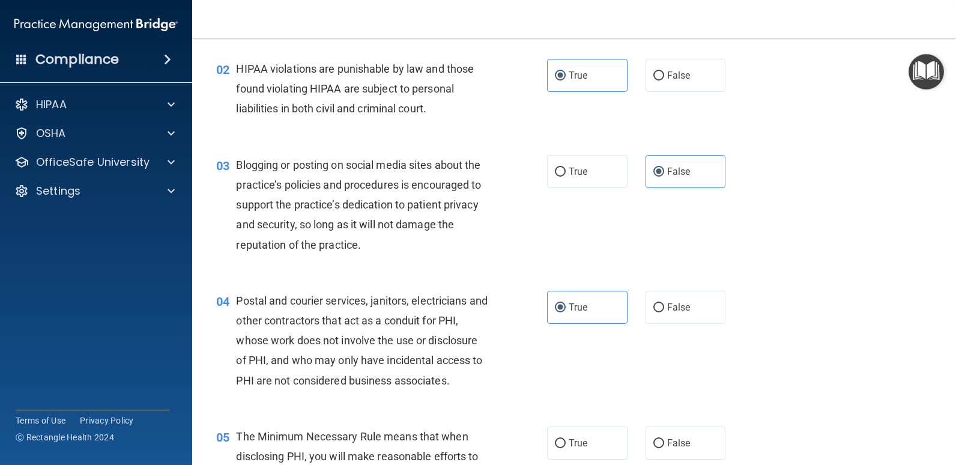
scroll to position [180, 0]
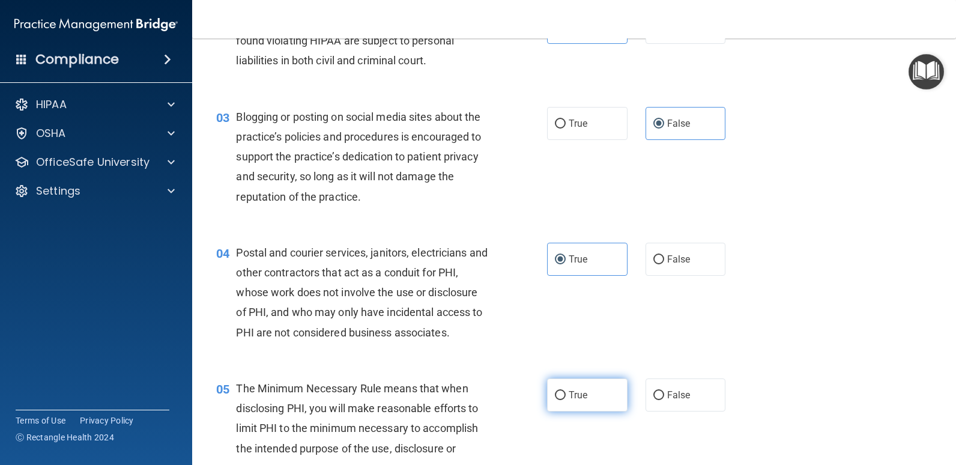
click at [571, 410] on label "True" at bounding box center [587, 394] width 80 height 33
click at [566, 400] on input "True" at bounding box center [560, 395] width 11 height 9
radio input "true"
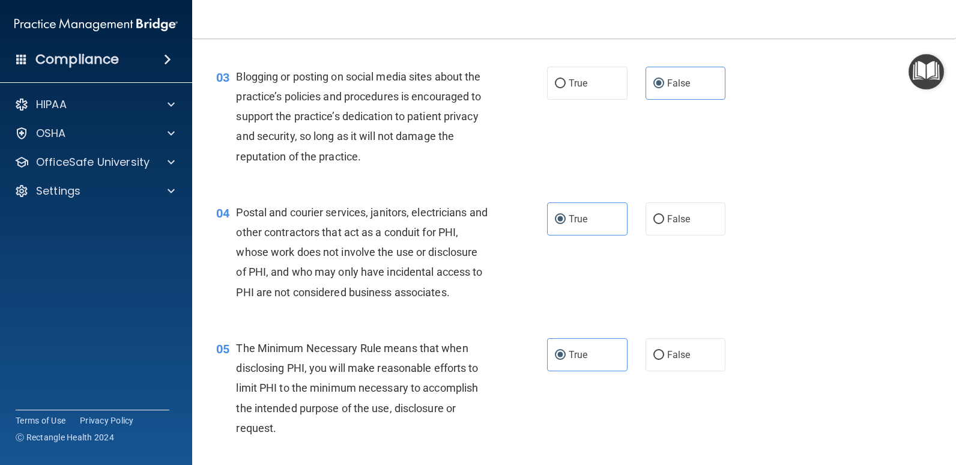
scroll to position [240, 0]
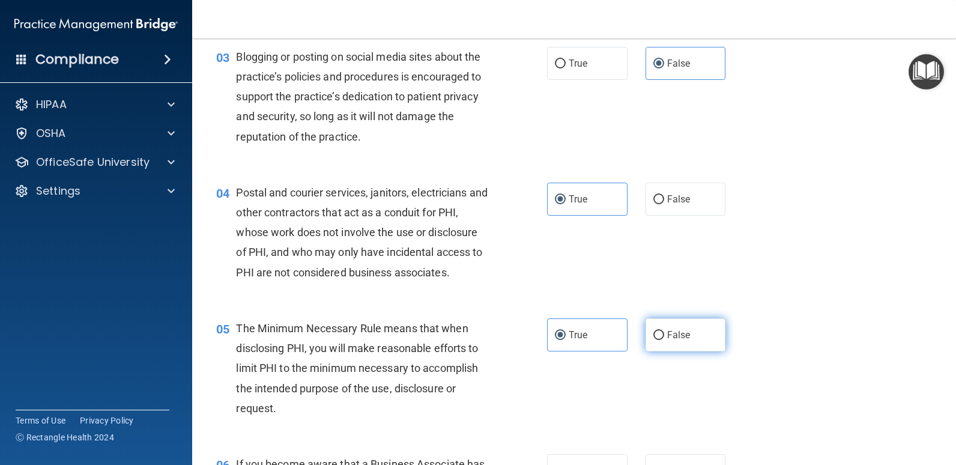
click at [670, 335] on span "False" at bounding box center [678, 334] width 23 height 11
click at [664, 335] on input "False" at bounding box center [658, 335] width 11 height 9
radio input "true"
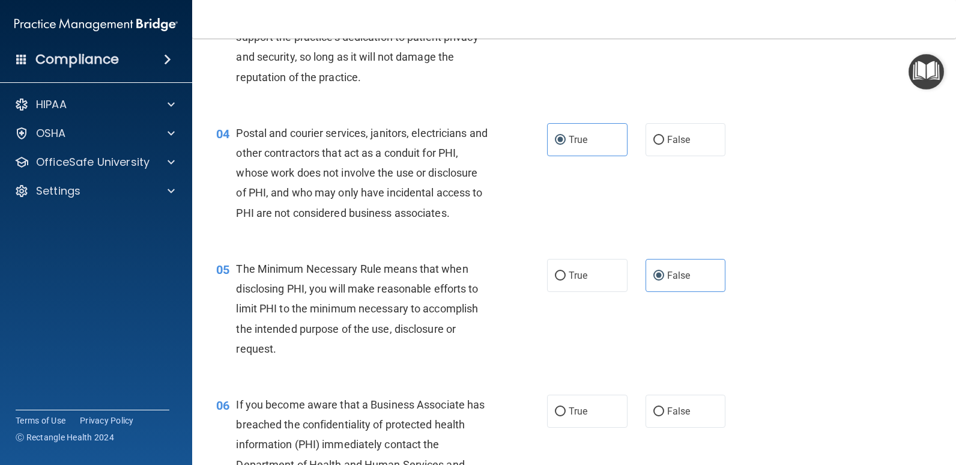
scroll to position [300, 0]
click at [602, 272] on label "True" at bounding box center [587, 274] width 80 height 33
click at [566, 272] on input "True" at bounding box center [560, 275] width 11 height 9
radio input "true"
radio input "false"
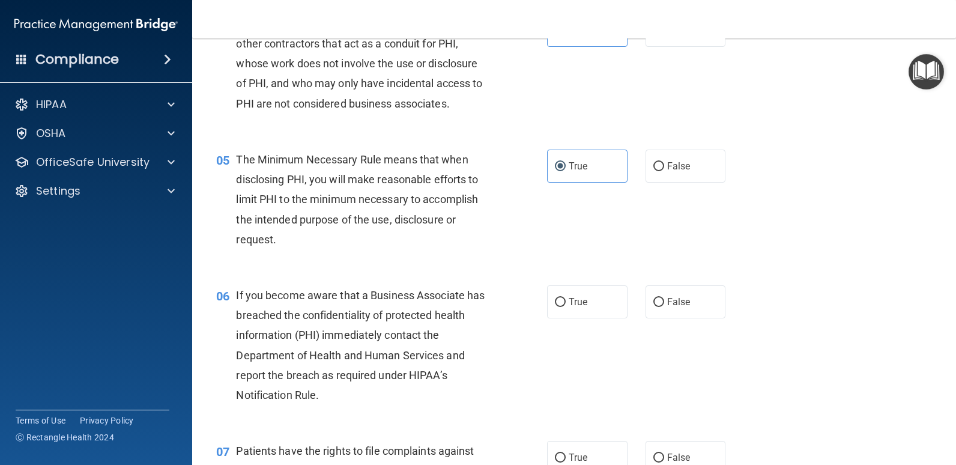
scroll to position [420, 0]
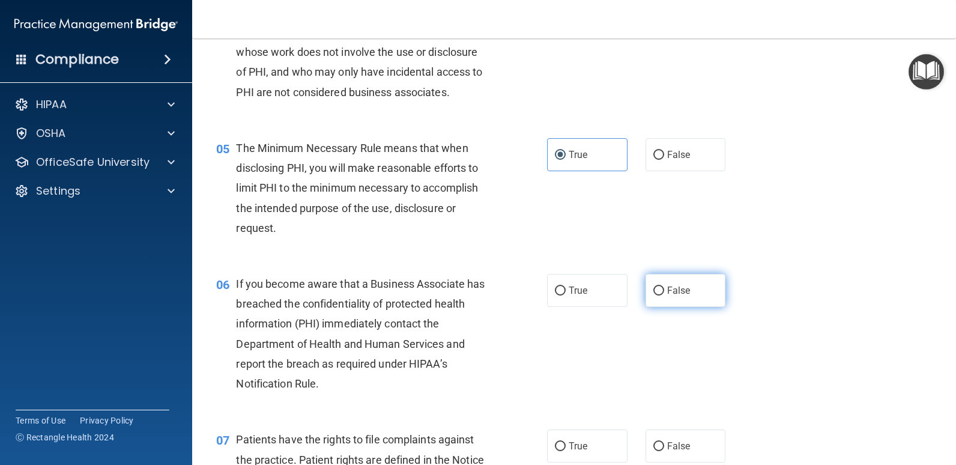
click at [704, 292] on label "False" at bounding box center [686, 290] width 80 height 33
click at [664, 292] on input "False" at bounding box center [658, 290] width 11 height 9
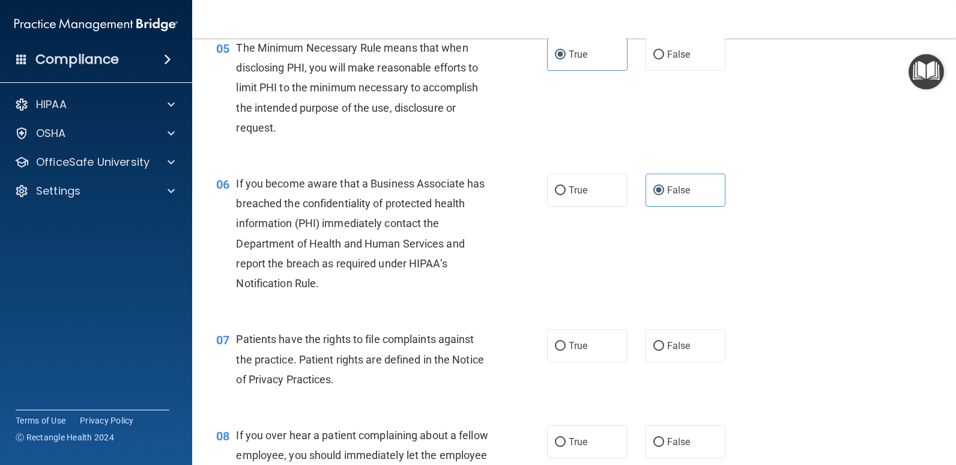
scroll to position [541, 0]
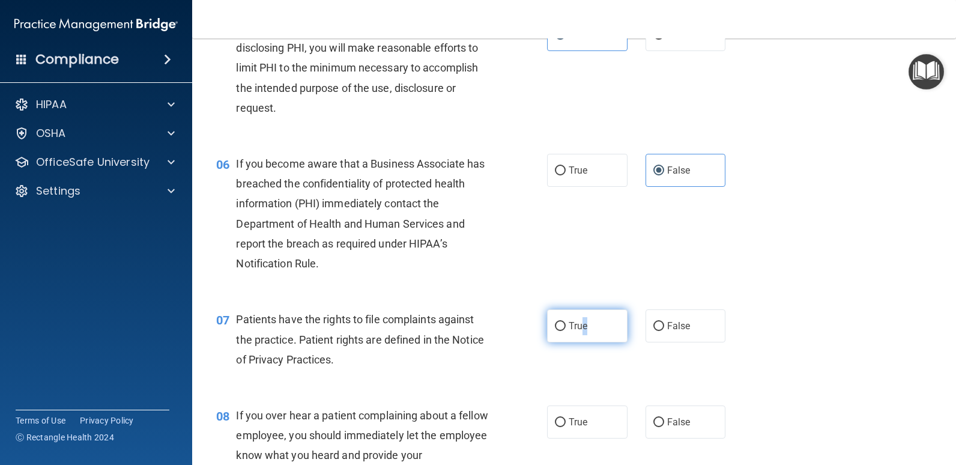
click at [581, 332] on label "True" at bounding box center [587, 325] width 80 height 33
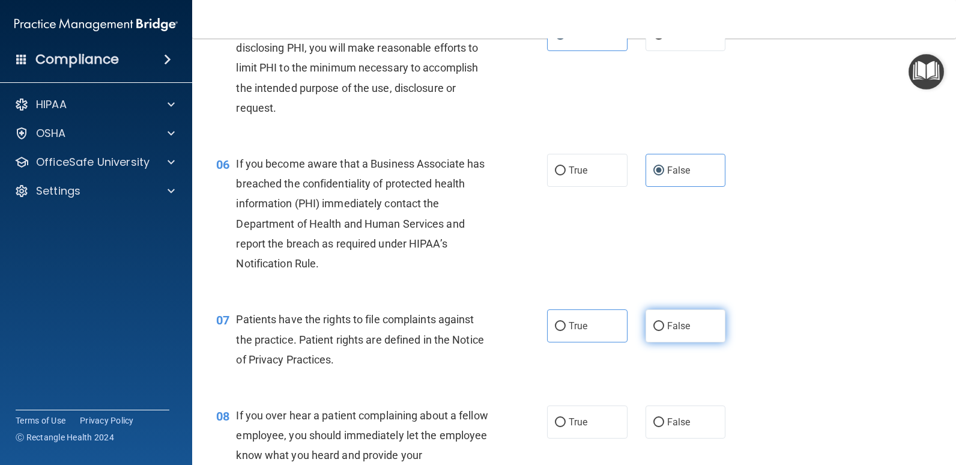
drag, startPoint x: 749, startPoint y: 288, endPoint x: 655, endPoint y: 330, distance: 102.9
click at [749, 288] on div "06 If you become aware that a Business Associate has breached the confidentiali…" at bounding box center [574, 217] width 734 height 156
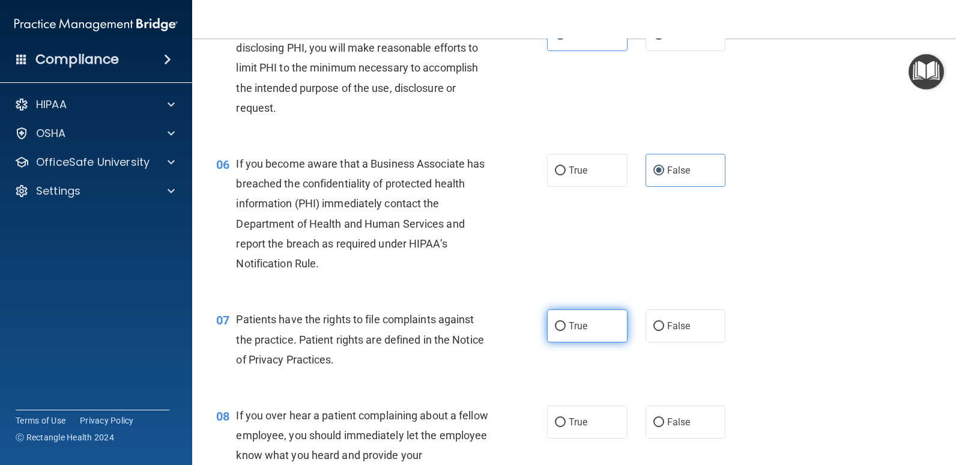
click at [596, 326] on label "True" at bounding box center [587, 325] width 80 height 33
click at [566, 326] on input "True" at bounding box center [560, 326] width 11 height 9
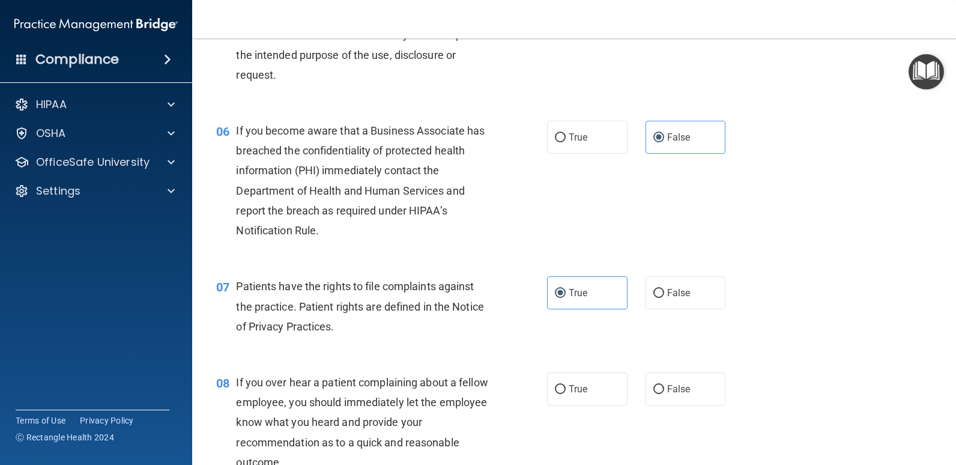
scroll to position [601, 0]
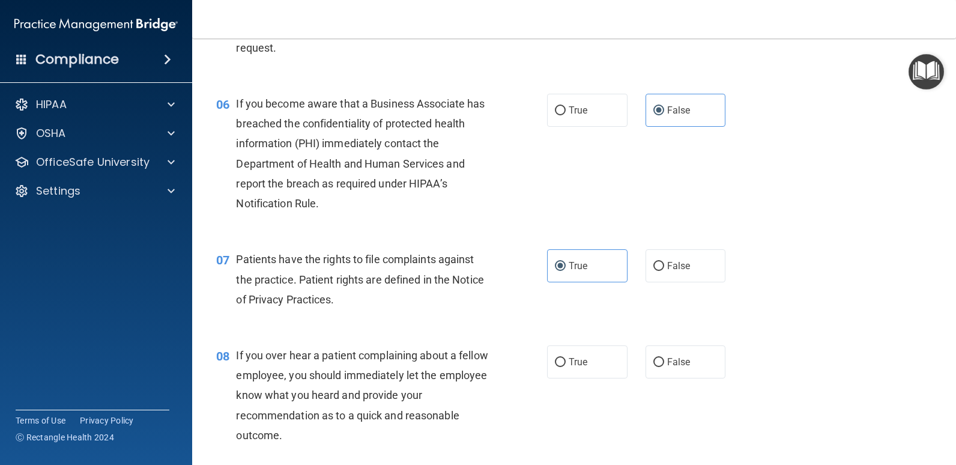
drag, startPoint x: 630, startPoint y: 386, endPoint x: 667, endPoint y: 362, distance: 44.3
click at [641, 378] on div "08 If you over hear a patient complaining about a fellow employee, you should i…" at bounding box center [574, 398] width 734 height 136
click at [667, 362] on span "False" at bounding box center [678, 361] width 23 height 11
click at [664, 362] on input "False" at bounding box center [658, 362] width 11 height 9
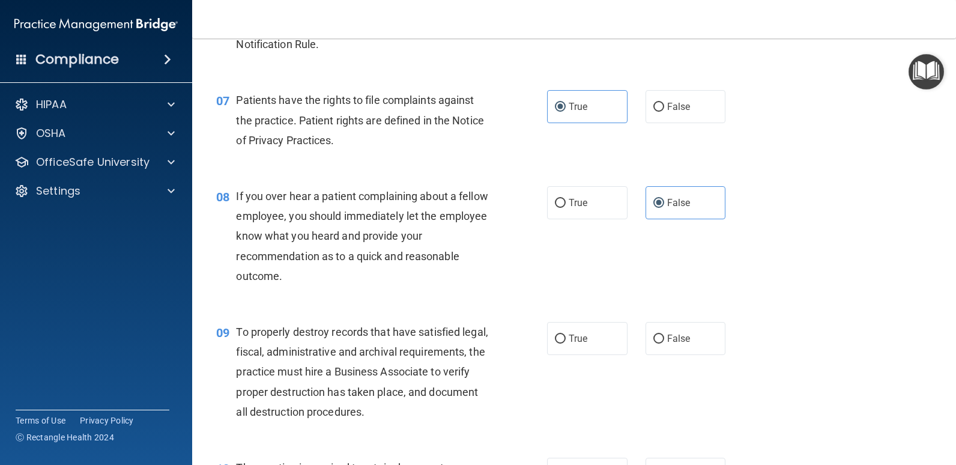
scroll to position [781, 0]
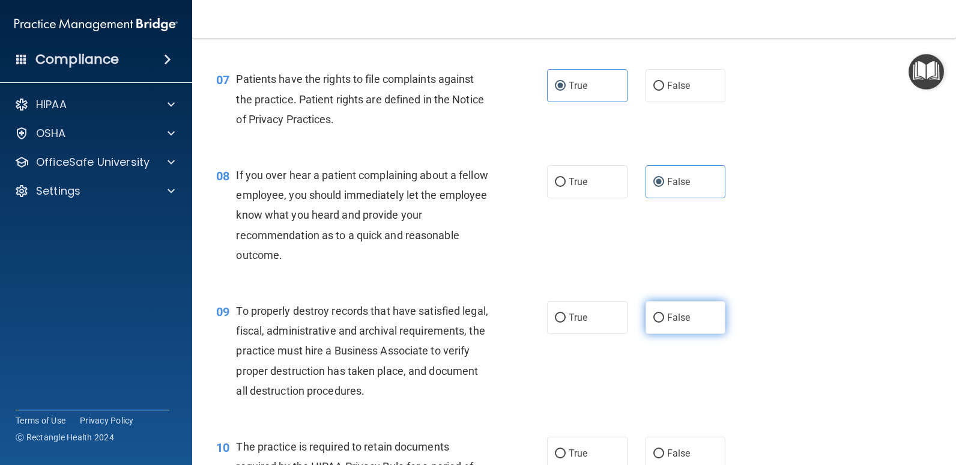
click at [703, 327] on label "False" at bounding box center [686, 317] width 80 height 33
click at [664, 323] on input "False" at bounding box center [658, 317] width 11 height 9
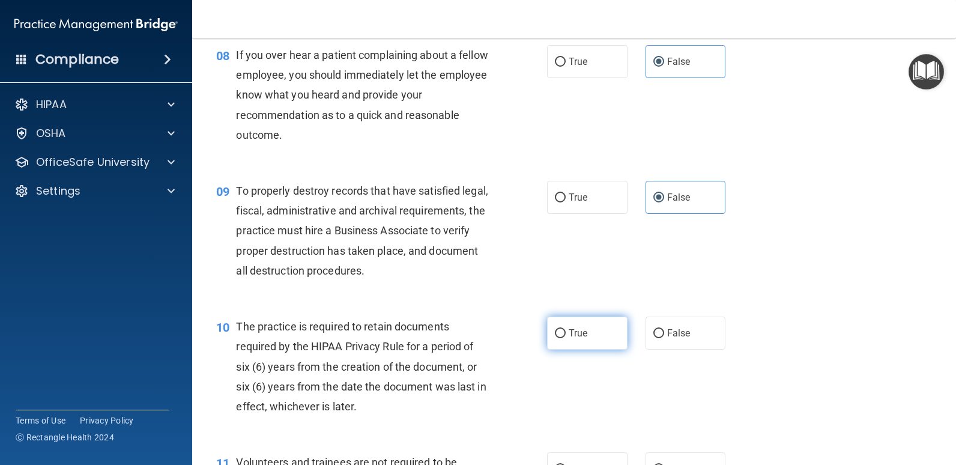
click at [581, 330] on span "True" at bounding box center [578, 332] width 19 height 11
click at [566, 330] on input "True" at bounding box center [560, 333] width 11 height 9
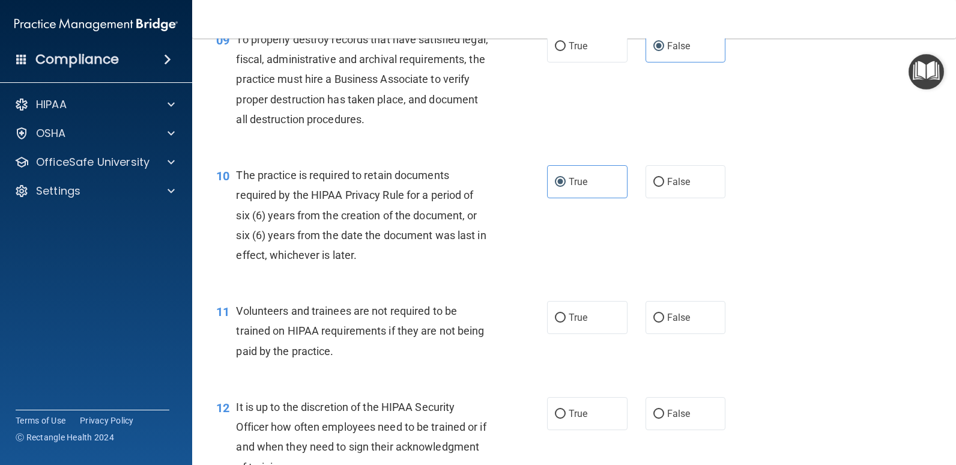
scroll to position [1081, 0]
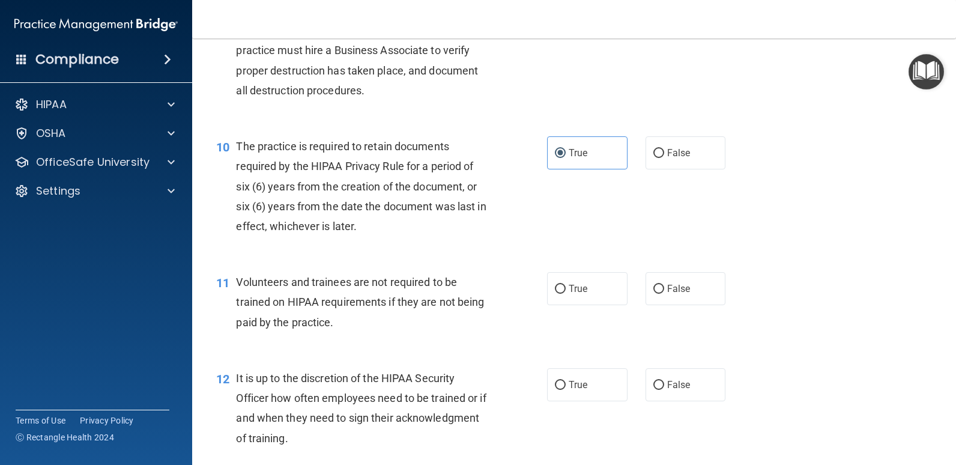
click at [666, 349] on div "11 Volunteers and trainees are not required to be trained on HIPAA requirements…" at bounding box center [574, 305] width 734 height 96
click at [676, 296] on label "False" at bounding box center [686, 288] width 80 height 33
click at [664, 294] on input "False" at bounding box center [658, 289] width 11 height 9
click at [676, 370] on label "False" at bounding box center [686, 384] width 80 height 33
click at [664, 381] on input "False" at bounding box center [658, 385] width 11 height 9
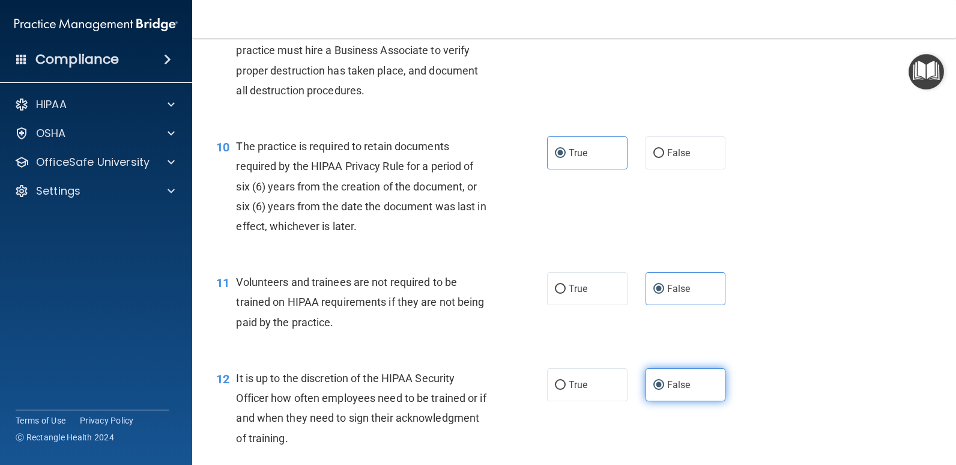
scroll to position [1141, 0]
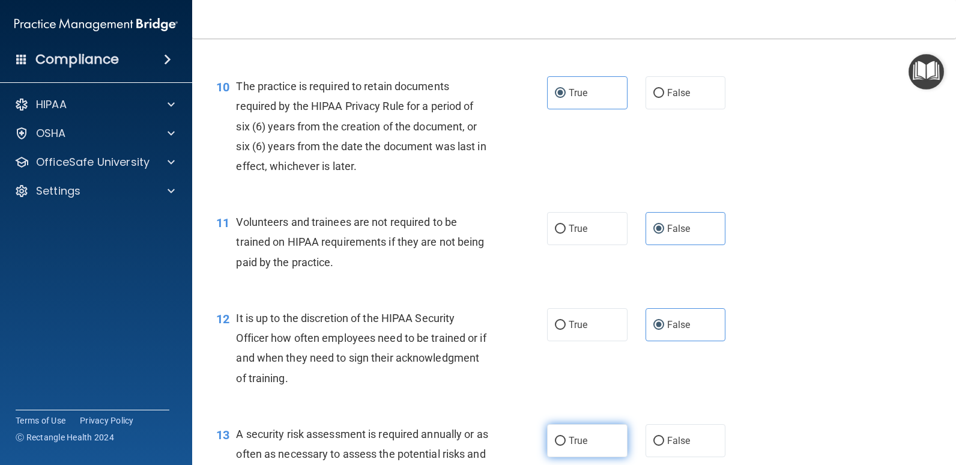
click at [569, 435] on span "True" at bounding box center [578, 440] width 19 height 11
click at [566, 437] on input "True" at bounding box center [560, 441] width 11 height 9
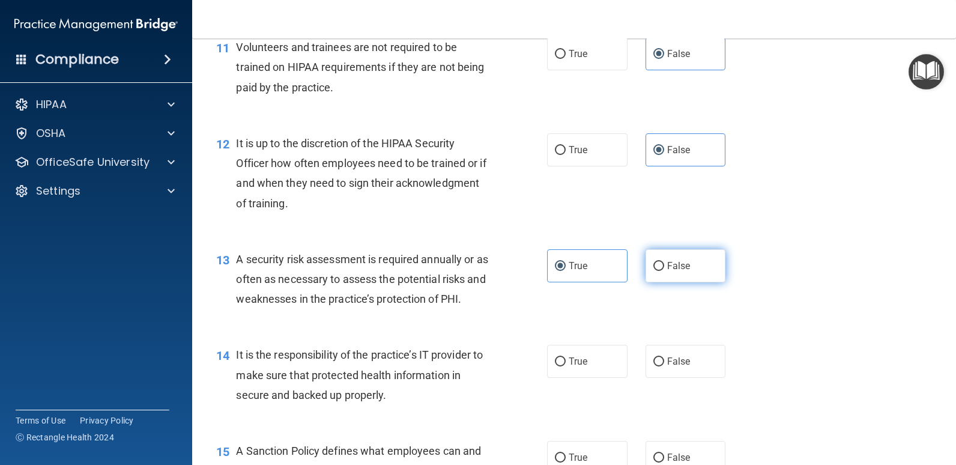
scroll to position [1321, 0]
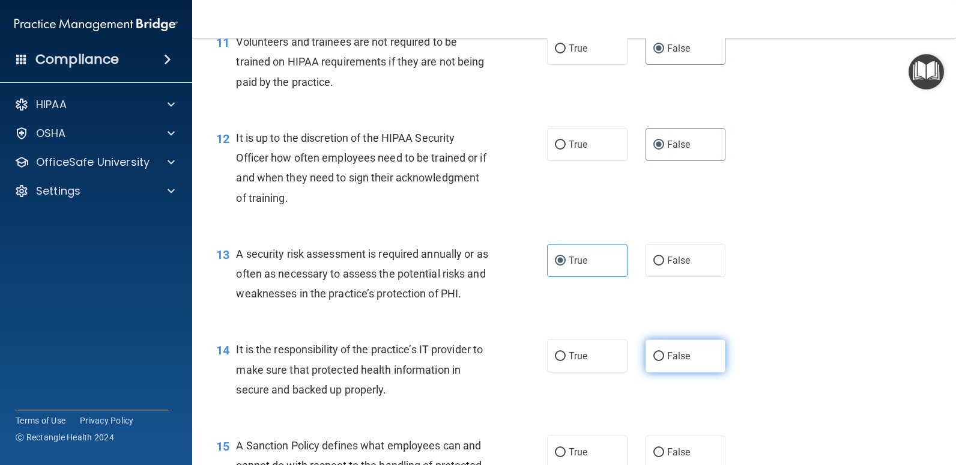
click at [695, 359] on label "False" at bounding box center [686, 355] width 80 height 33
click at [664, 359] on input "False" at bounding box center [658, 356] width 11 height 9
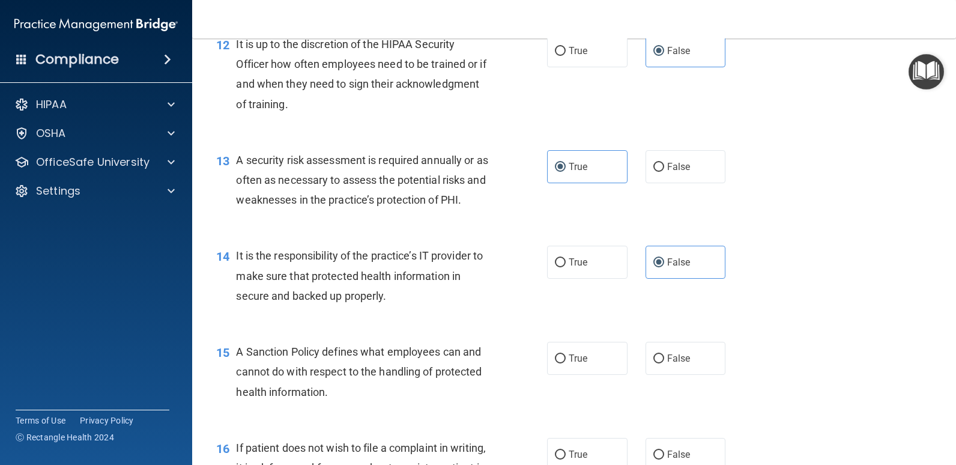
scroll to position [1441, 0]
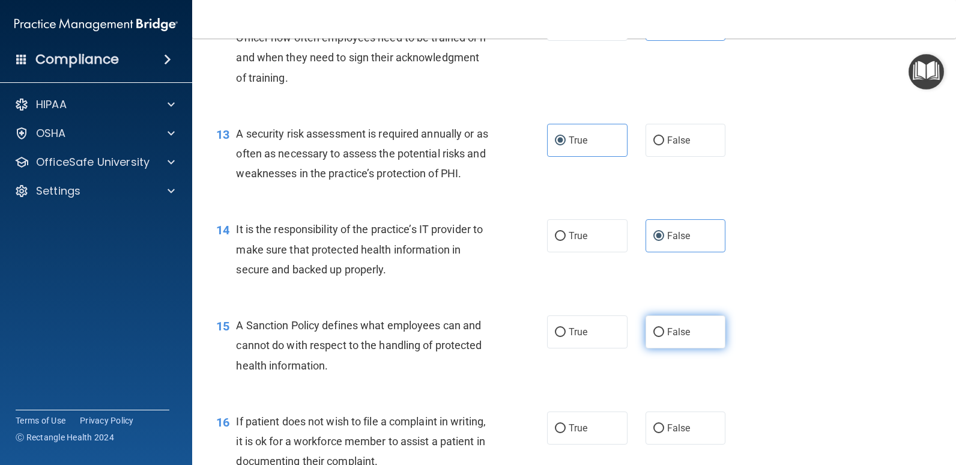
click at [697, 330] on label "False" at bounding box center [686, 331] width 80 height 33
click at [664, 330] on input "False" at bounding box center [658, 332] width 11 height 9
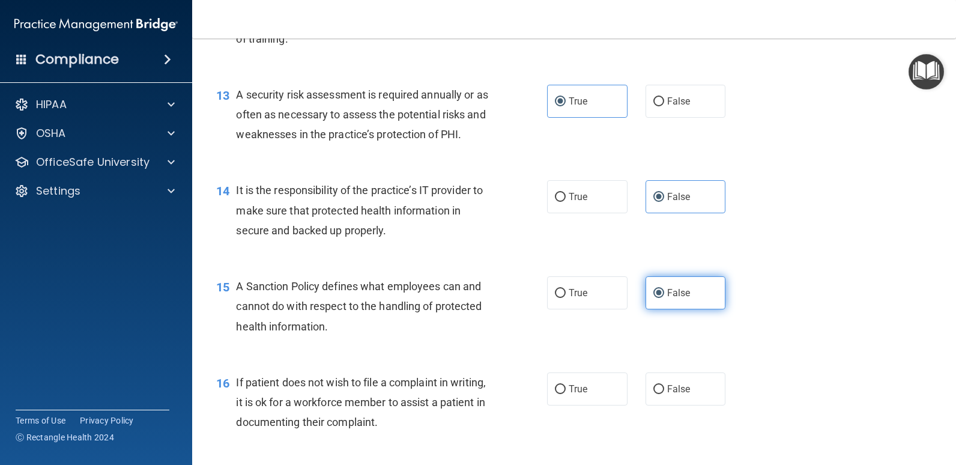
scroll to position [1501, 0]
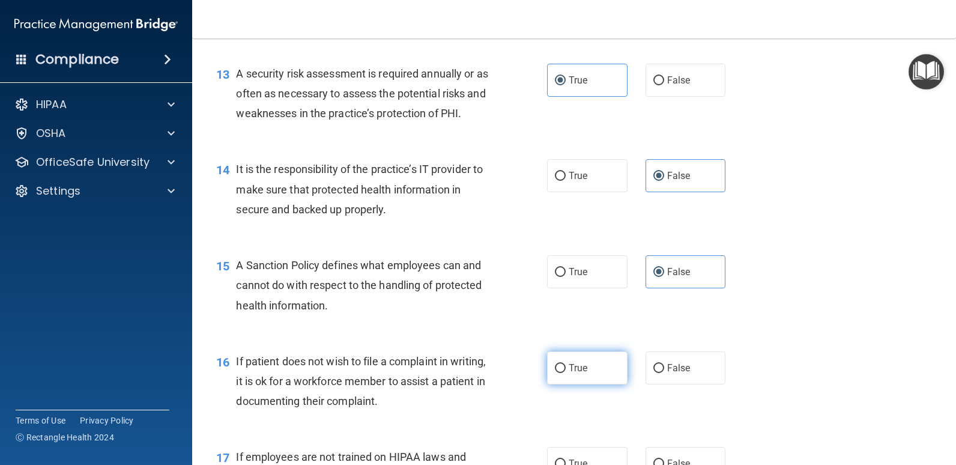
click at [587, 369] on label "True" at bounding box center [587, 367] width 80 height 33
click at [566, 369] on input "True" at bounding box center [560, 368] width 11 height 9
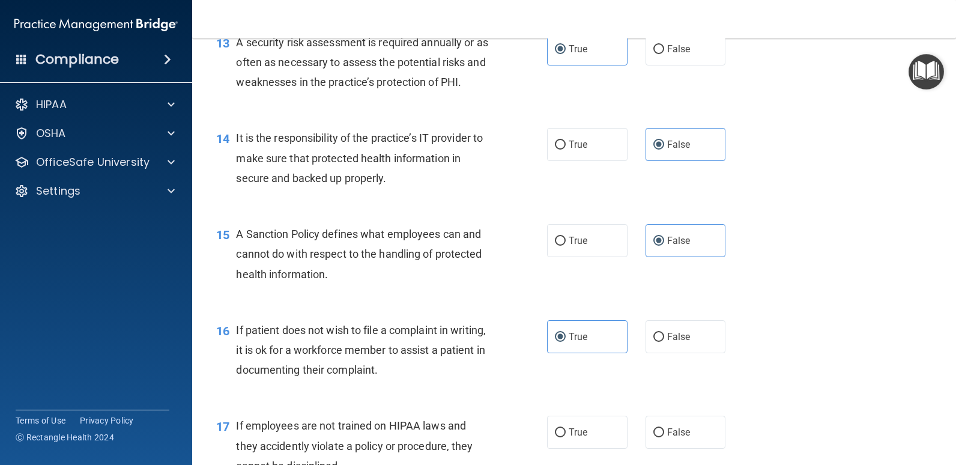
scroll to position [1561, 0]
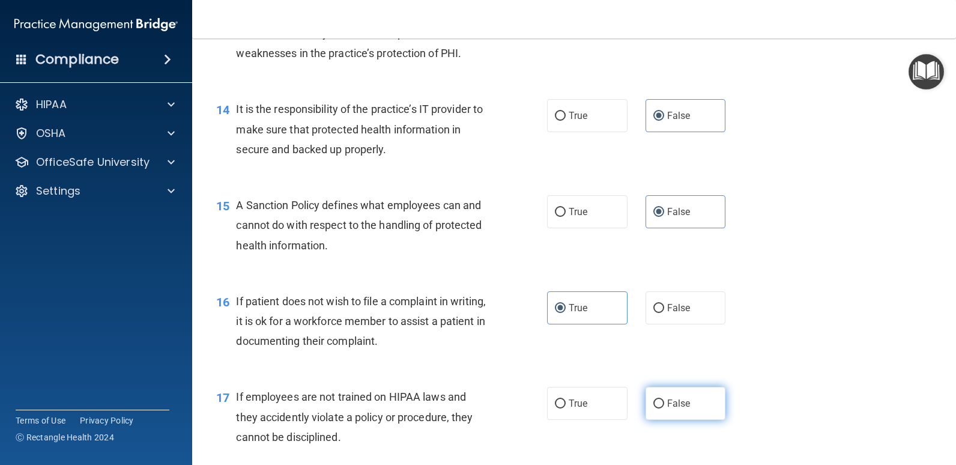
click at [660, 402] on label "False" at bounding box center [686, 403] width 80 height 33
click at [660, 402] on input "False" at bounding box center [658, 403] width 11 height 9
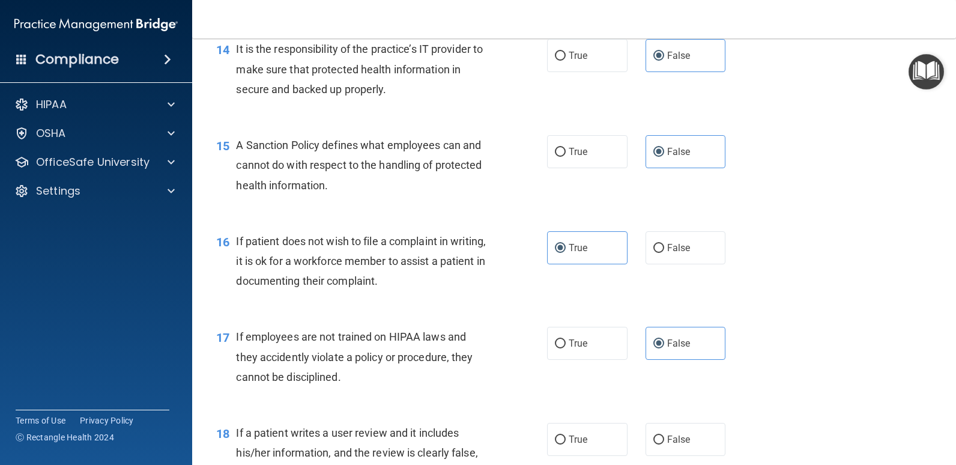
scroll to position [1682, 0]
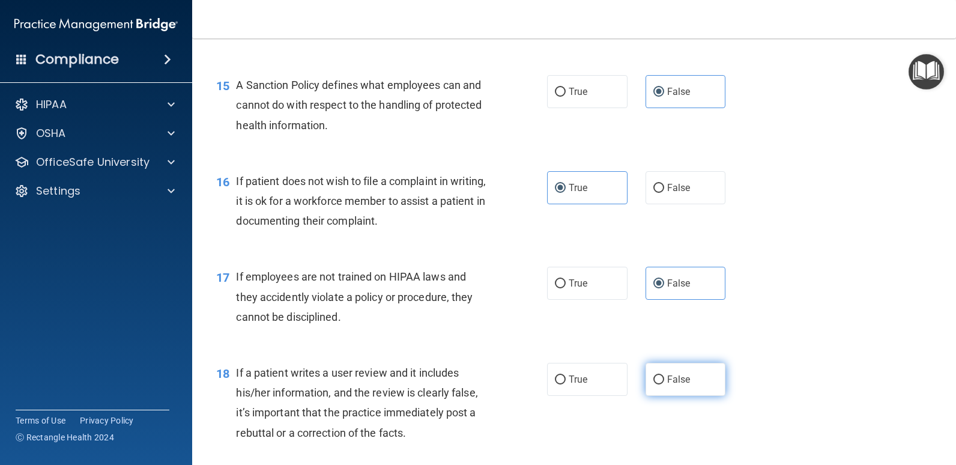
click at [685, 373] on label "False" at bounding box center [686, 379] width 80 height 33
click at [664, 375] on input "False" at bounding box center [658, 379] width 11 height 9
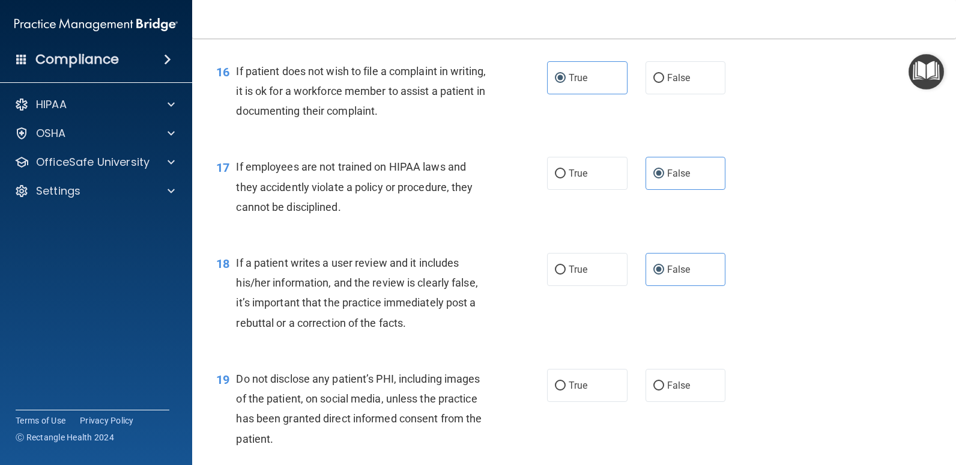
scroll to position [1802, 0]
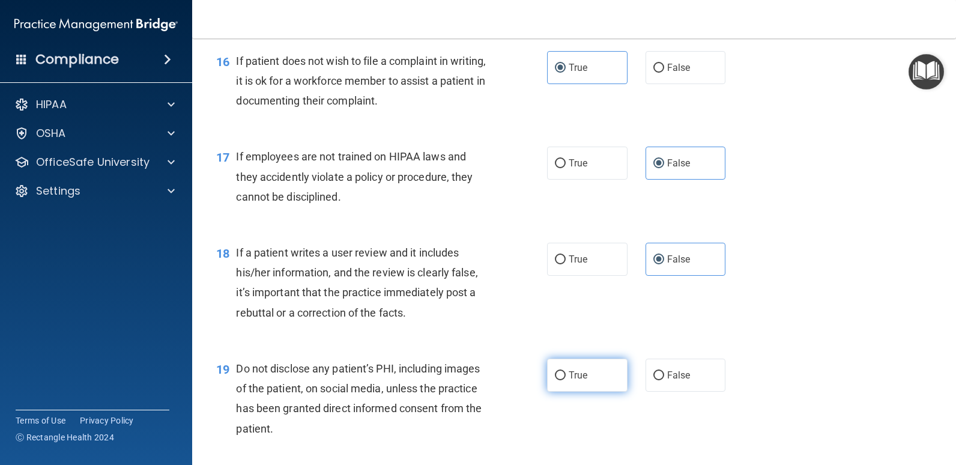
click at [592, 383] on label "True" at bounding box center [587, 375] width 80 height 33
click at [566, 380] on input "True" at bounding box center [560, 375] width 11 height 9
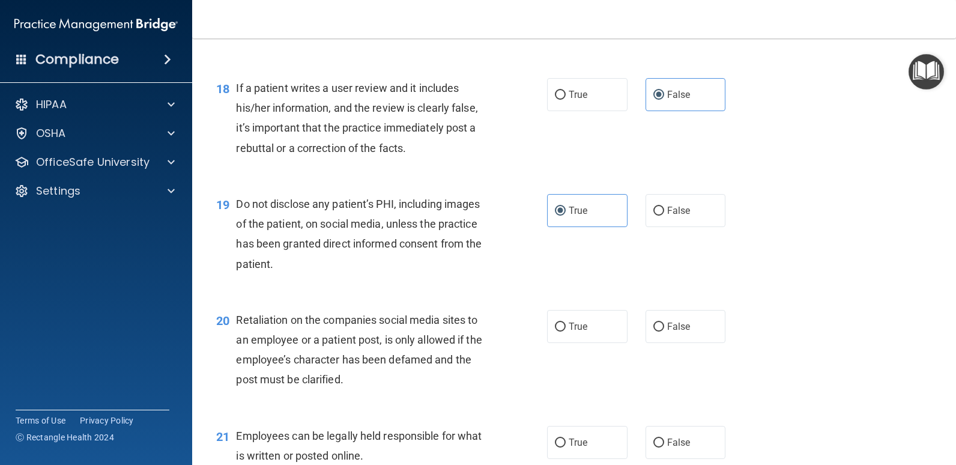
scroll to position [1982, 0]
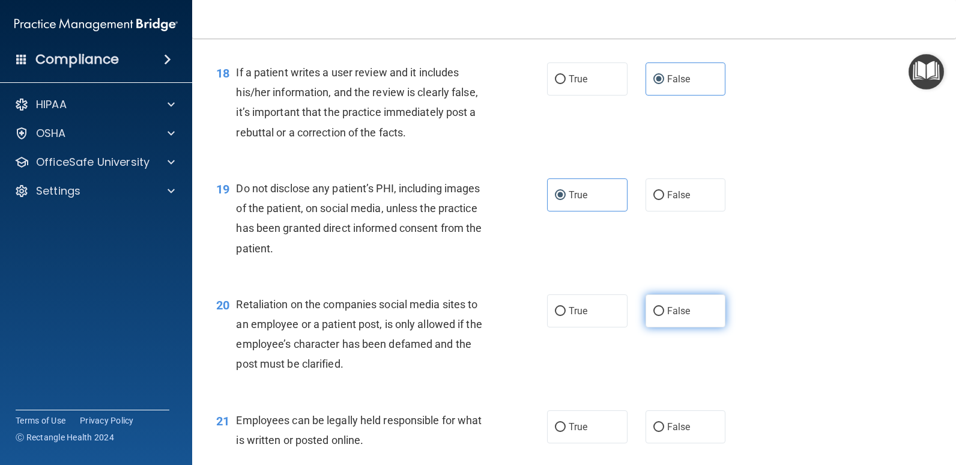
click at [678, 313] on span "False" at bounding box center [678, 310] width 23 height 11
click at [664, 313] on input "False" at bounding box center [658, 311] width 11 height 9
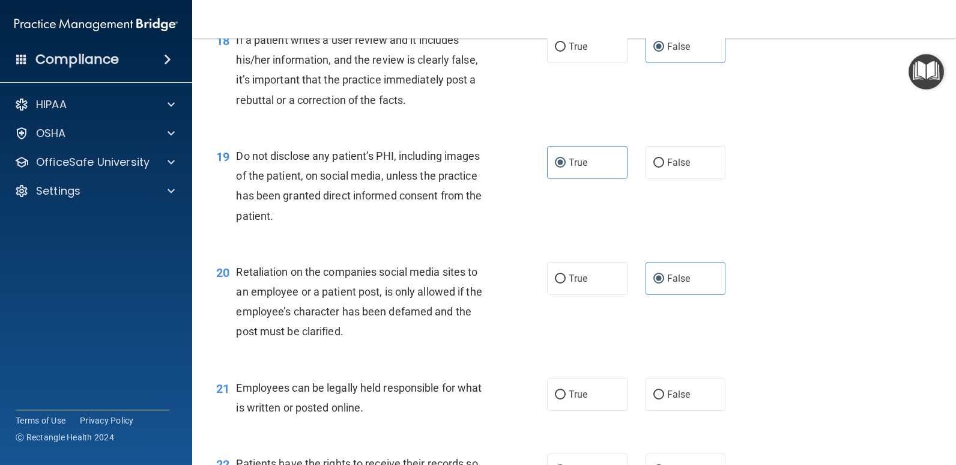
scroll to position [2042, 0]
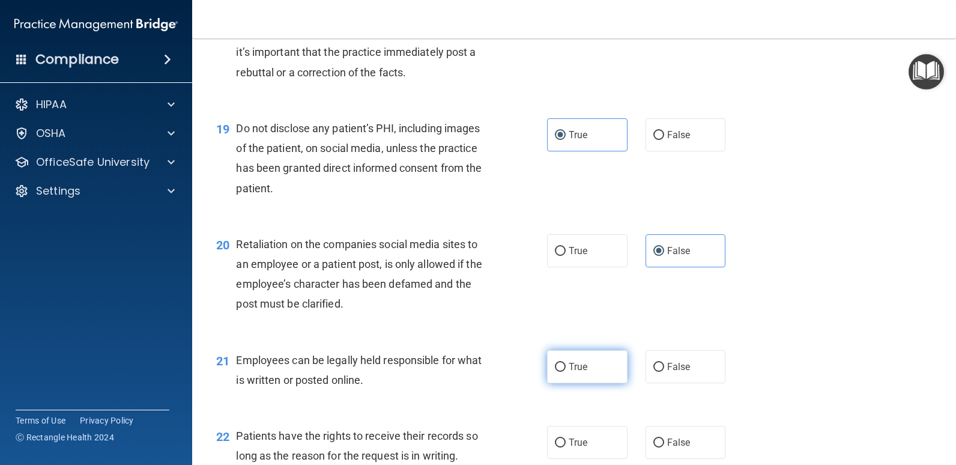
click at [603, 369] on label "True" at bounding box center [587, 366] width 80 height 33
click at [566, 369] on input "True" at bounding box center [560, 367] width 11 height 9
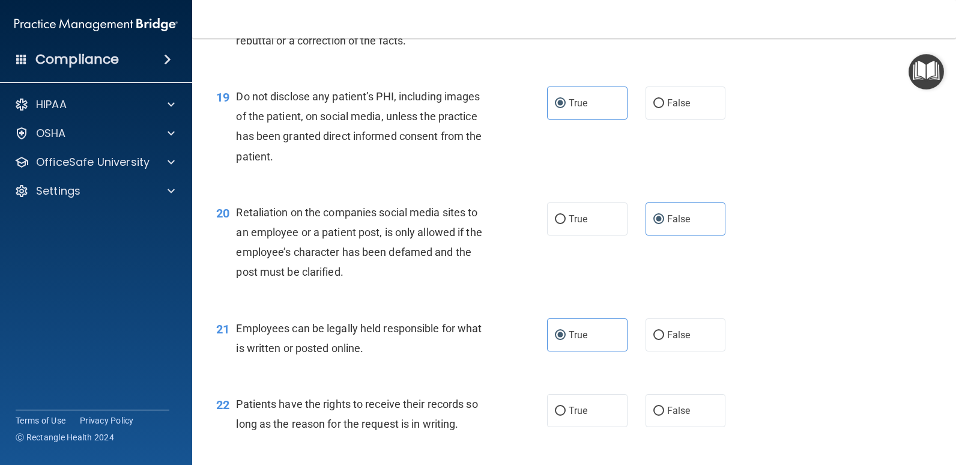
scroll to position [2102, 0]
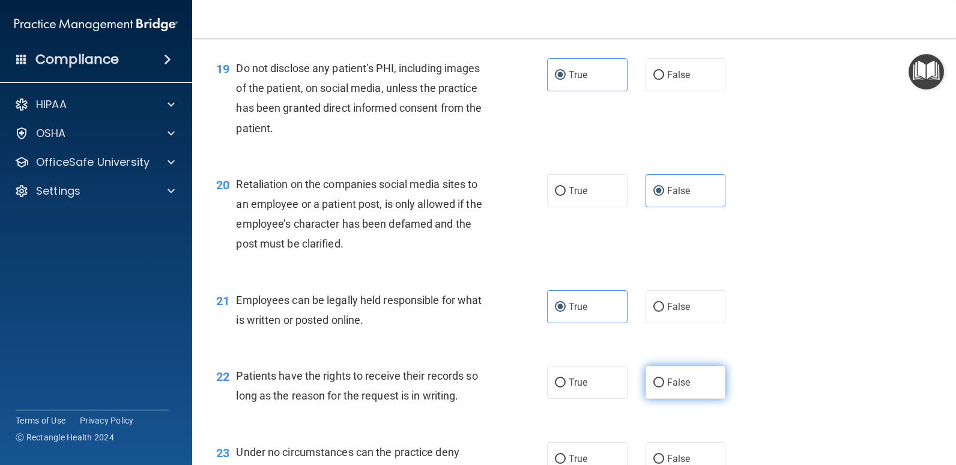
click at [679, 386] on span "False" at bounding box center [678, 382] width 23 height 11
click at [664, 386] on input "False" at bounding box center [658, 382] width 11 height 9
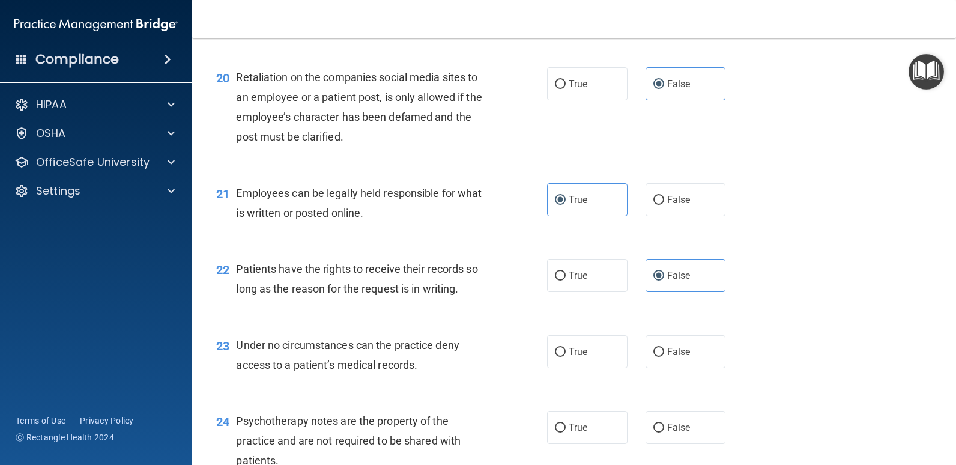
scroll to position [2222, 0]
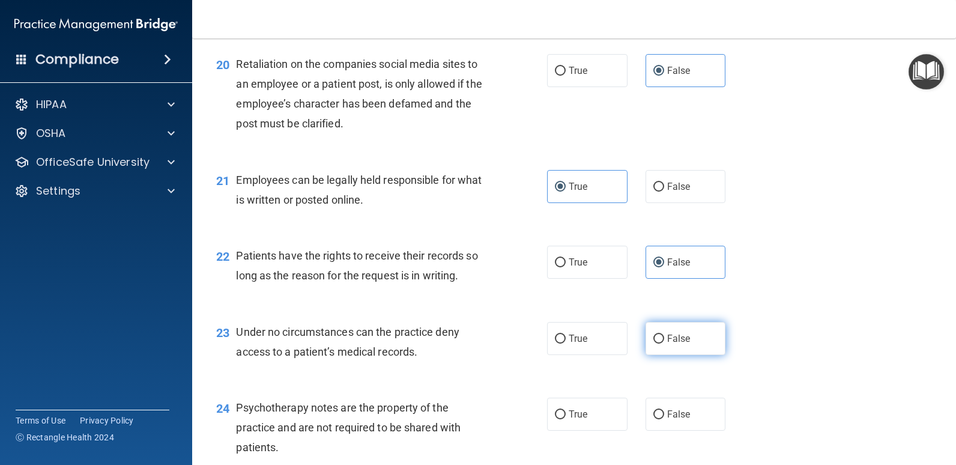
click at [693, 342] on label "False" at bounding box center [686, 338] width 80 height 33
click at [664, 342] on input "False" at bounding box center [658, 339] width 11 height 9
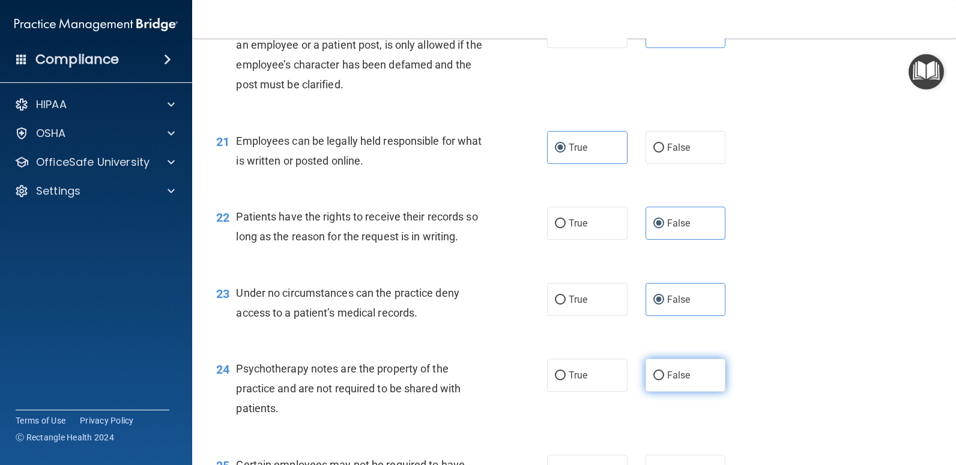
scroll to position [2282, 0]
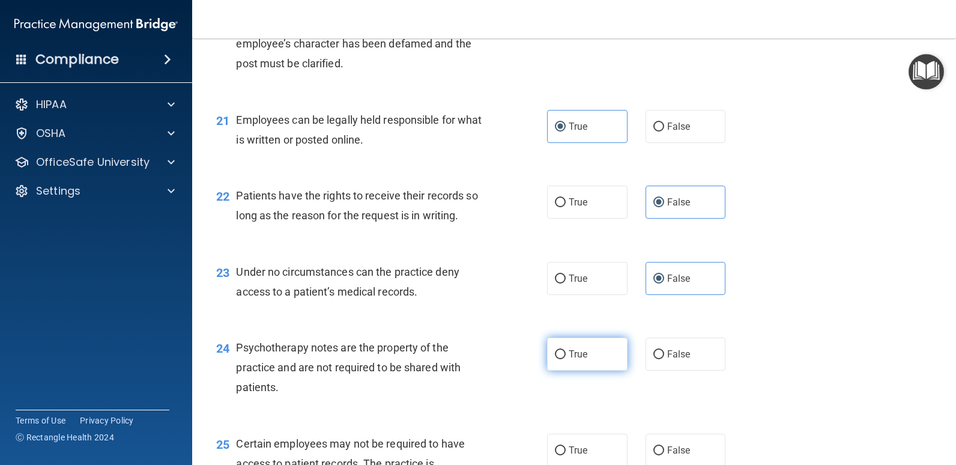
click at [602, 365] on label "True" at bounding box center [587, 354] width 80 height 33
click at [566, 359] on input "True" at bounding box center [560, 354] width 11 height 9
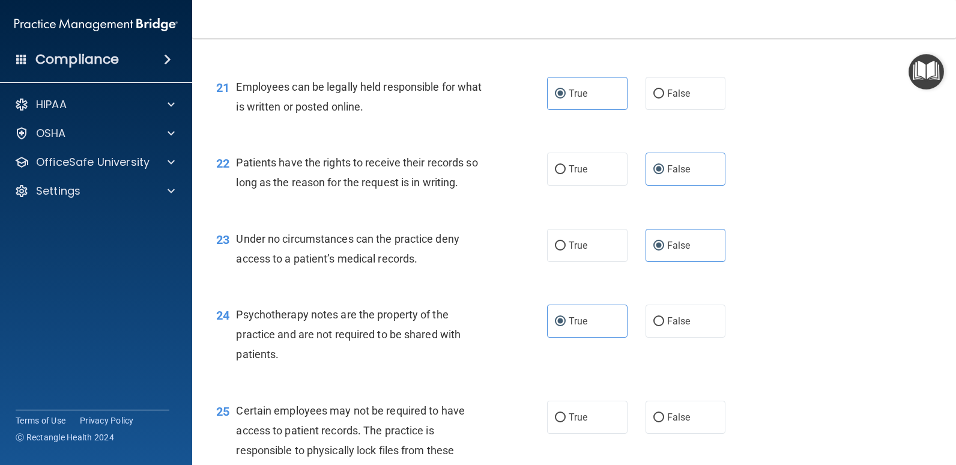
scroll to position [2342, 0]
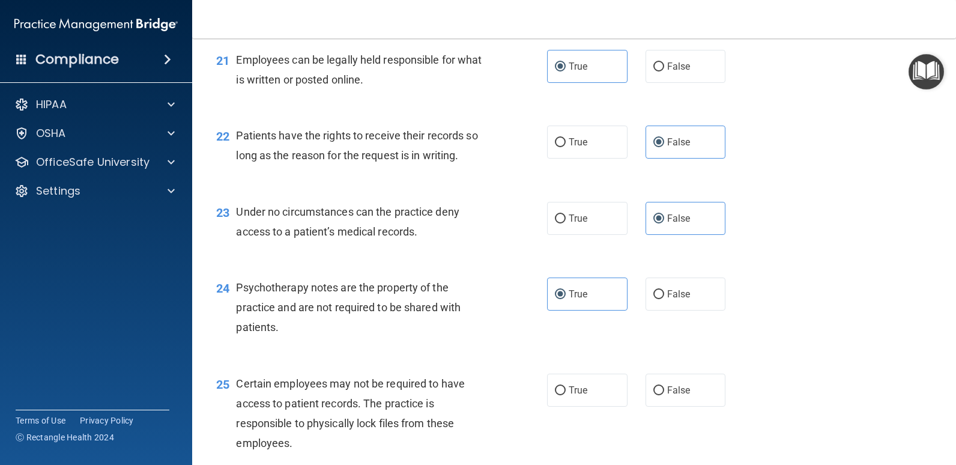
click at [589, 410] on div "25 Certain employees may not be required to have access to patient records. The…" at bounding box center [574, 417] width 734 height 116
click at [590, 393] on label "True" at bounding box center [587, 390] width 80 height 33
click at [566, 393] on input "True" at bounding box center [560, 390] width 11 height 9
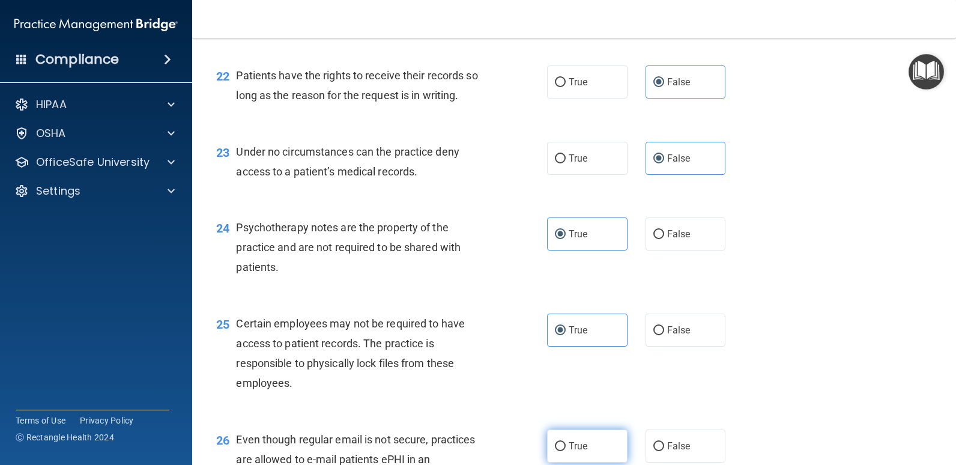
click at [562, 447] on label "True" at bounding box center [587, 445] width 80 height 33
click at [562, 447] on input "True" at bounding box center [560, 446] width 11 height 9
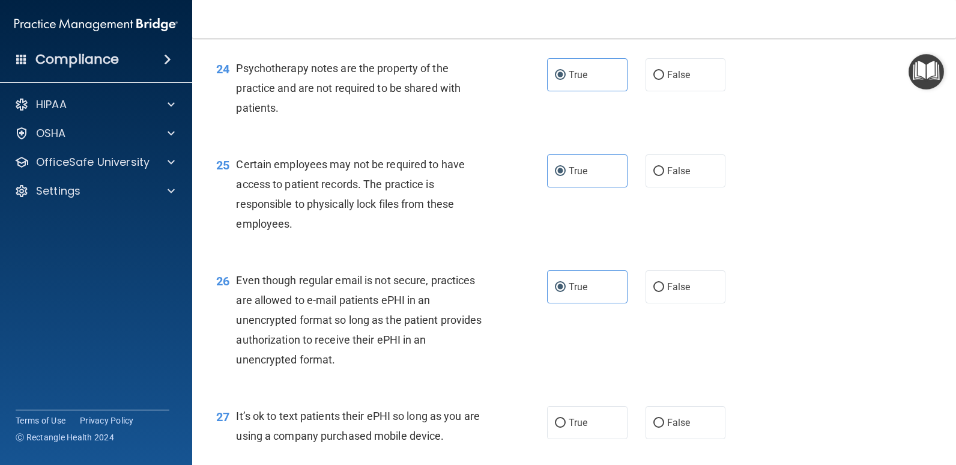
scroll to position [2582, 0]
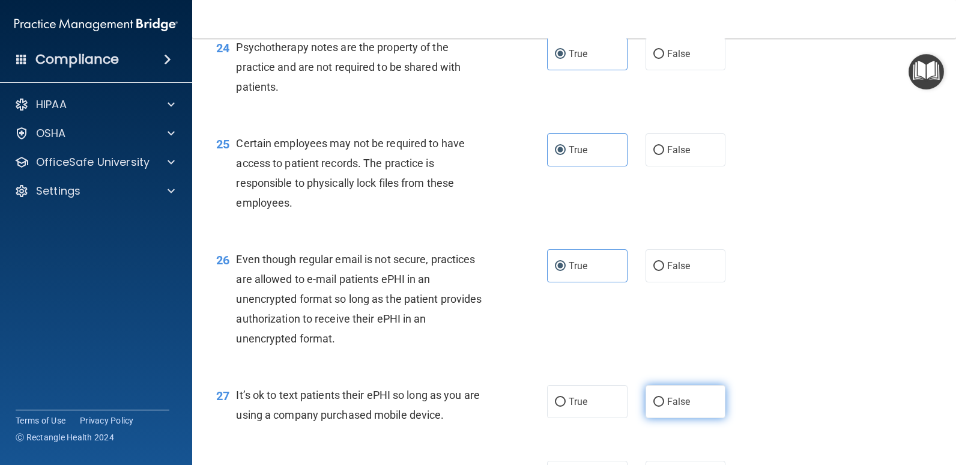
drag, startPoint x: 674, startPoint y: 393, endPoint x: 684, endPoint y: 395, distance: 9.7
click at [674, 394] on label "False" at bounding box center [686, 401] width 80 height 33
click at [664, 398] on input "False" at bounding box center [658, 402] width 11 height 9
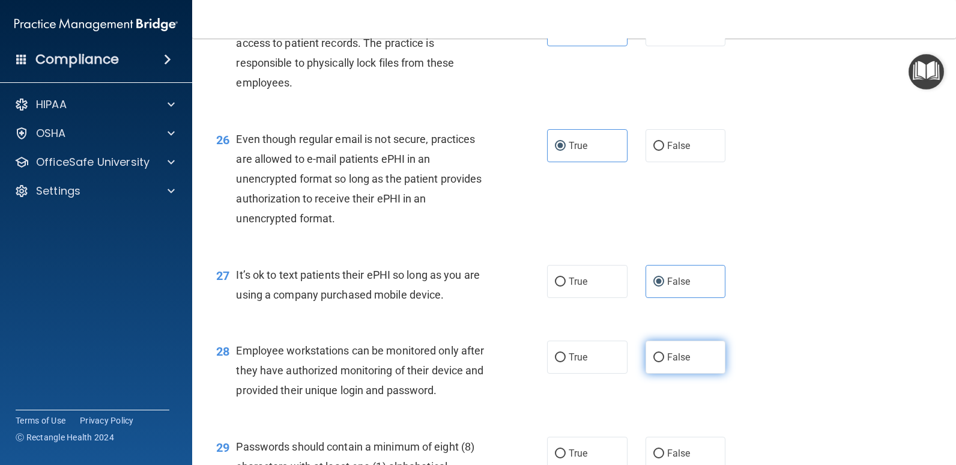
click at [691, 366] on label "False" at bounding box center [686, 357] width 80 height 33
click at [664, 362] on input "False" at bounding box center [658, 357] width 11 height 9
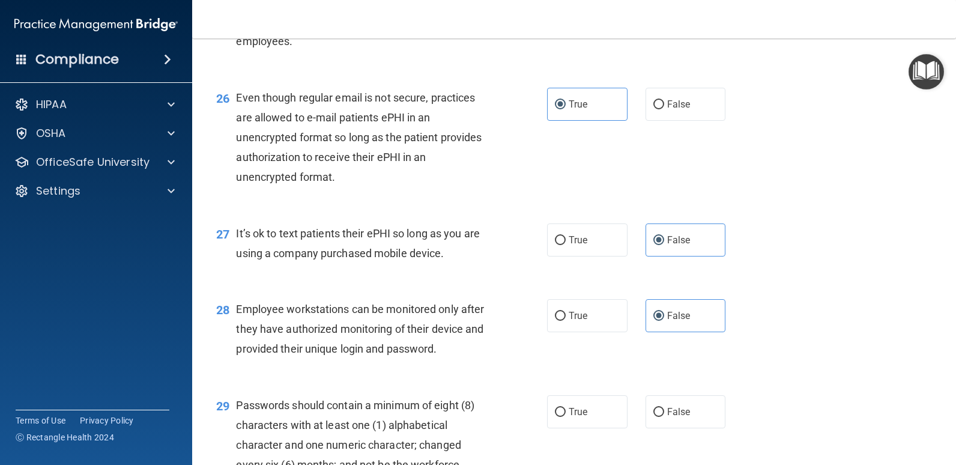
scroll to position [2823, 0]
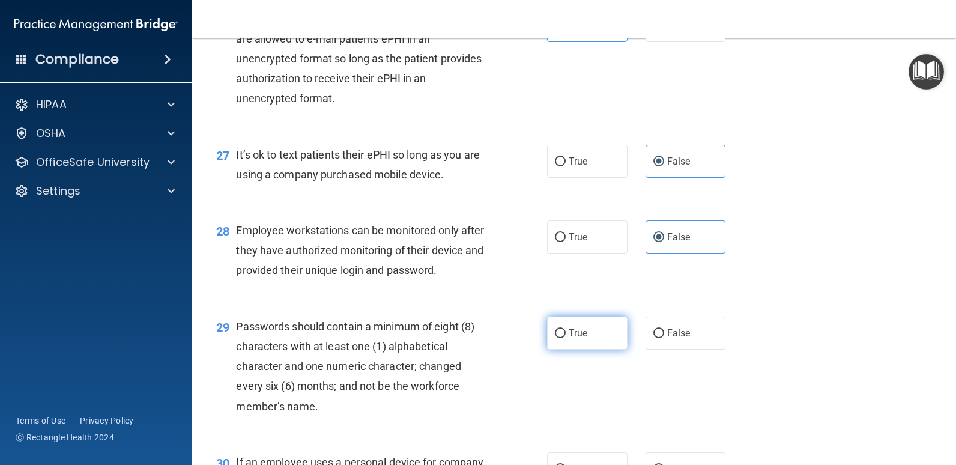
click at [601, 335] on label "True" at bounding box center [587, 332] width 80 height 33
click at [566, 335] on input "True" at bounding box center [560, 333] width 11 height 9
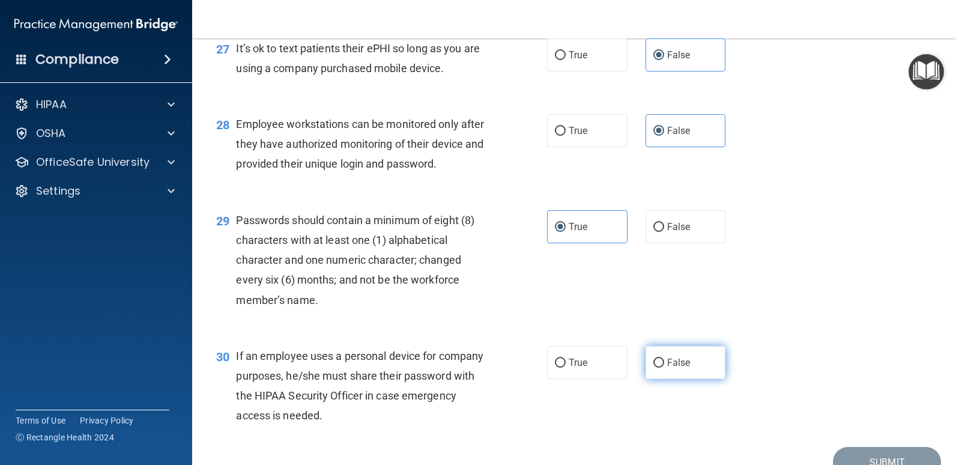
drag, startPoint x: 673, startPoint y: 359, endPoint x: 679, endPoint y: 360, distance: 6.0
click at [673, 360] on span "False" at bounding box center [678, 362] width 23 height 11
click at [664, 360] on input "False" at bounding box center [658, 363] width 11 height 9
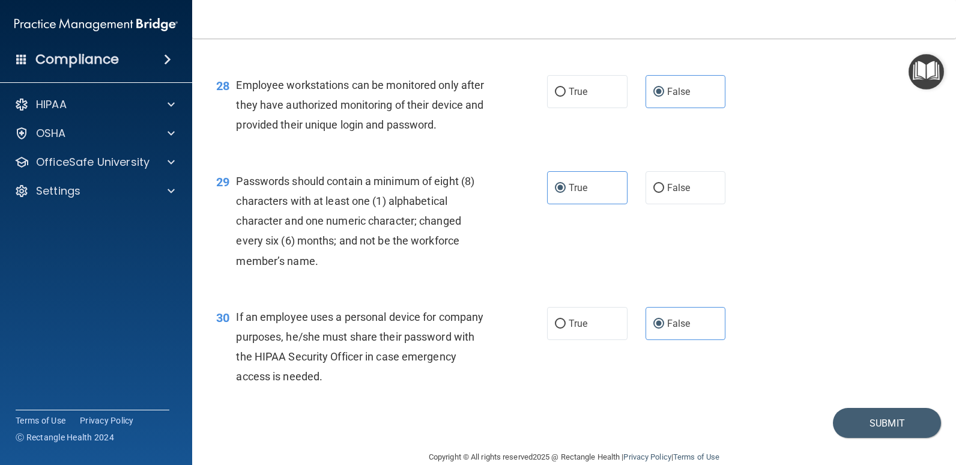
scroll to position [2989, 0]
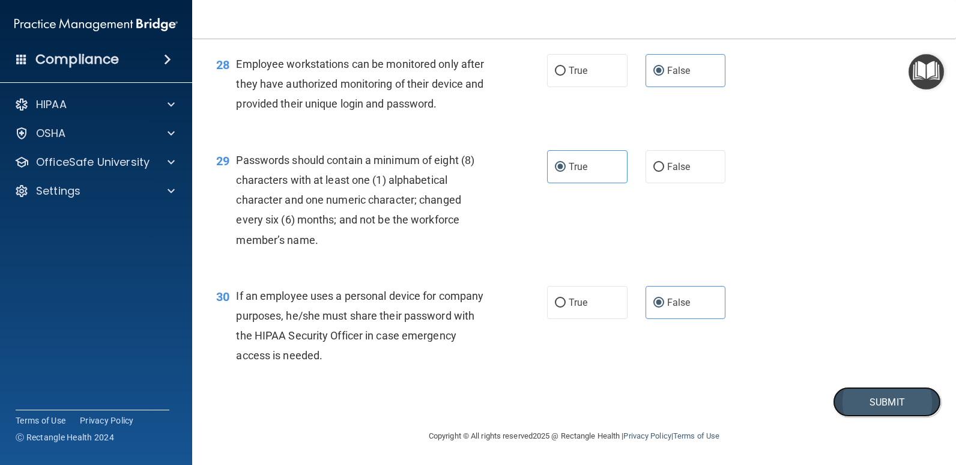
click at [868, 404] on button "Submit" at bounding box center [887, 402] width 108 height 31
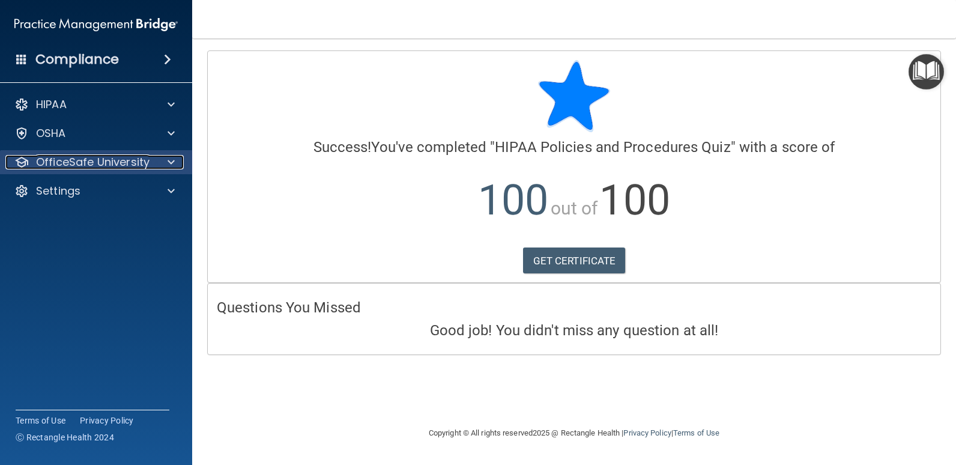
click at [147, 162] on p "OfficeSafe University" at bounding box center [93, 162] width 114 height 14
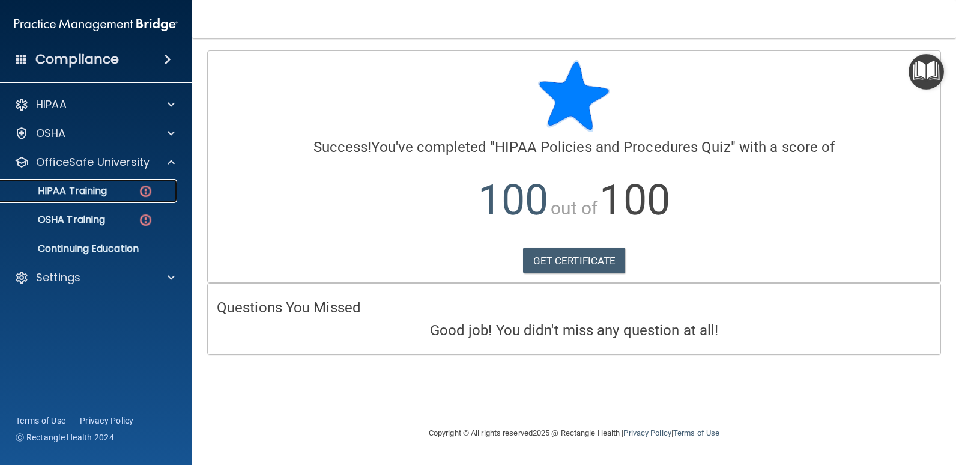
click at [141, 190] on img at bounding box center [145, 191] width 15 height 15
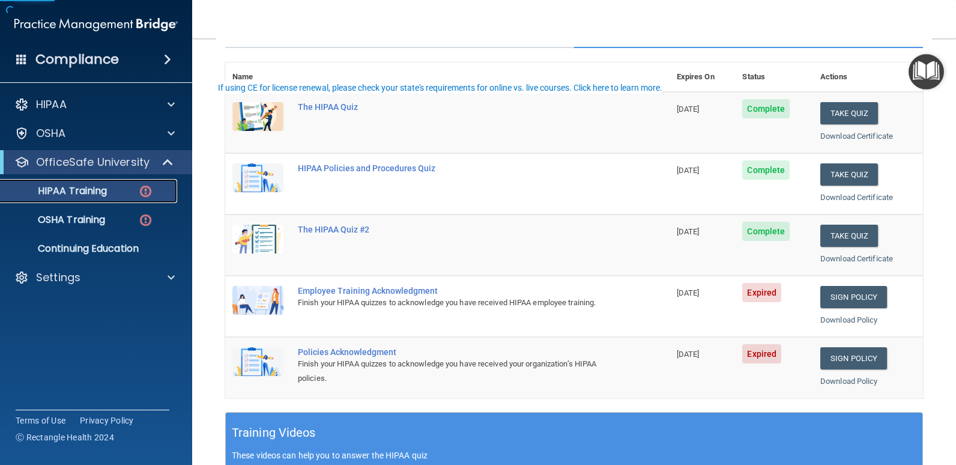
scroll to position [120, 0]
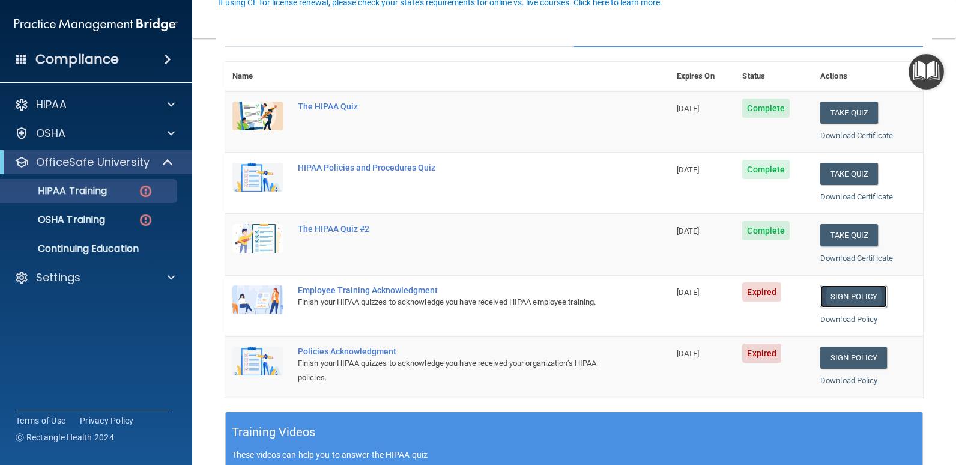
click at [857, 298] on link "Sign Policy" at bounding box center [853, 296] width 67 height 22
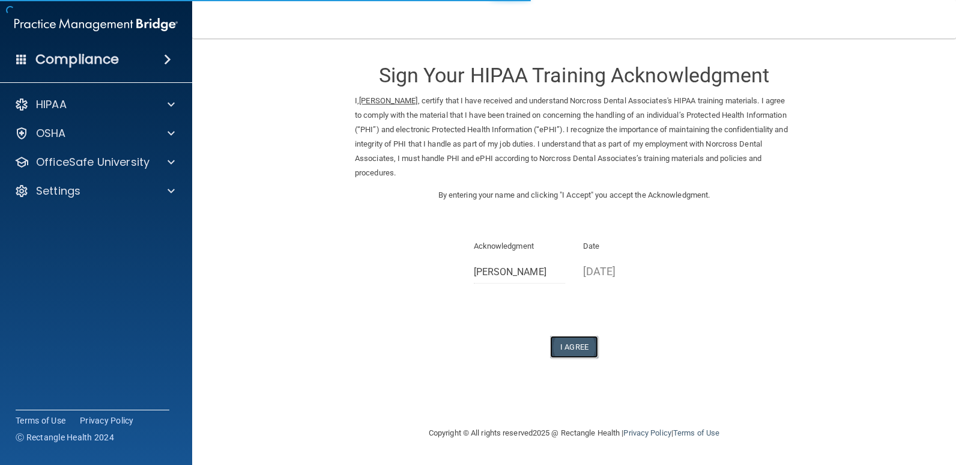
click at [578, 340] on button "I Agree" at bounding box center [574, 347] width 48 height 22
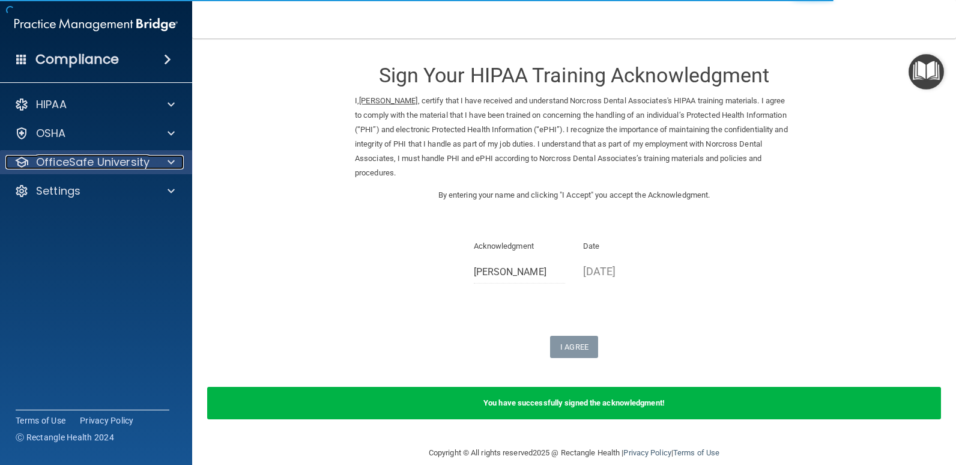
click at [140, 156] on p "OfficeSafe University" at bounding box center [93, 162] width 114 height 14
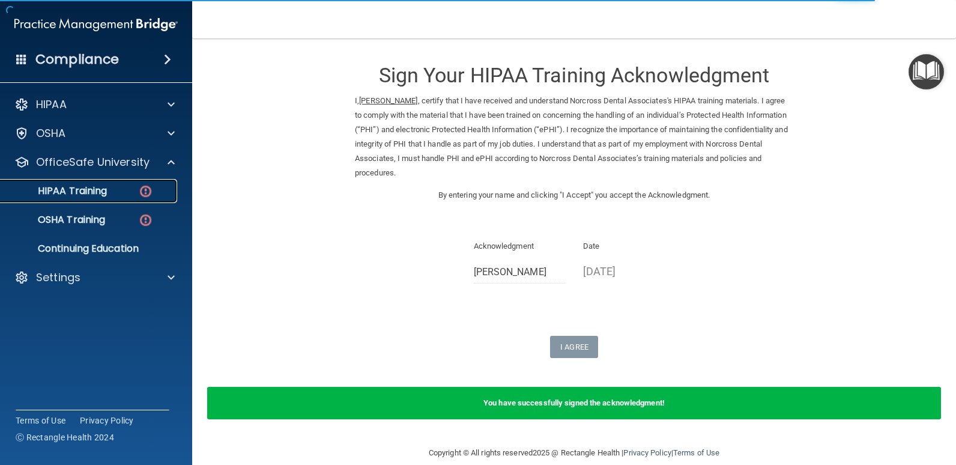
click at [134, 196] on div "HIPAA Training" at bounding box center [90, 191] width 164 height 12
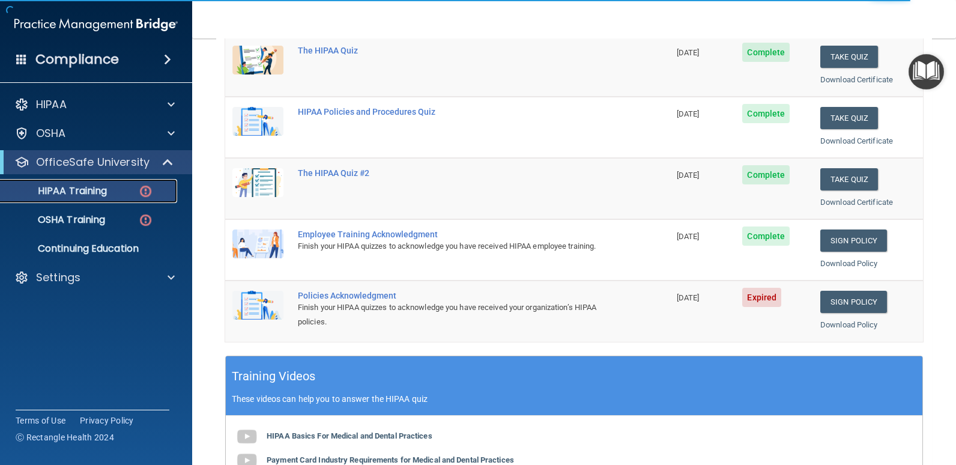
scroll to position [180, 0]
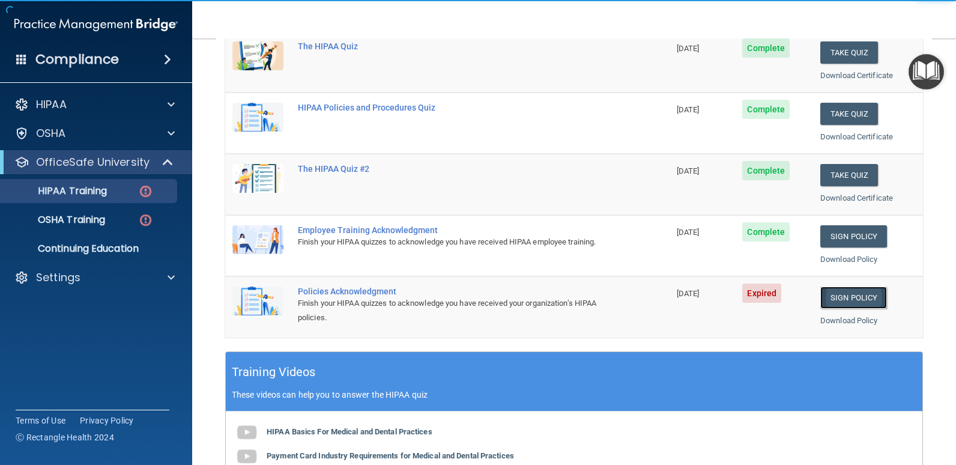
click at [838, 288] on link "Sign Policy" at bounding box center [853, 297] width 67 height 22
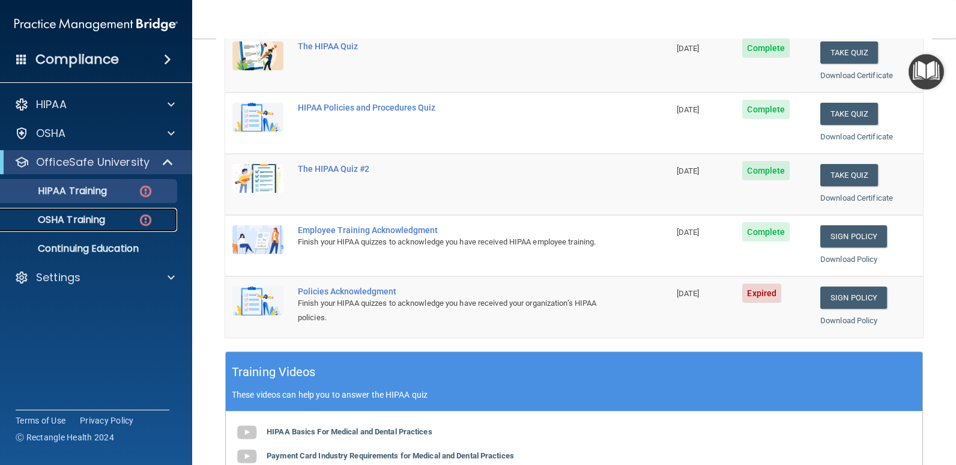
click at [146, 222] on img at bounding box center [145, 220] width 15 height 15
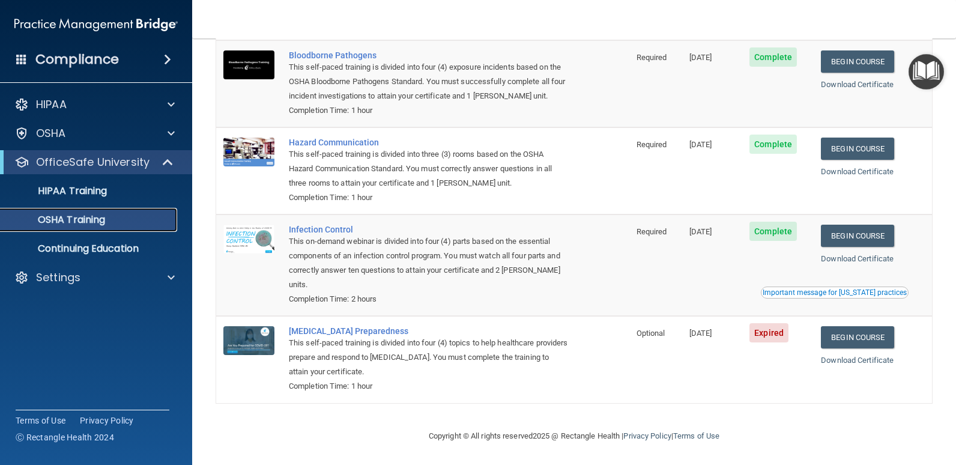
scroll to position [97, 0]
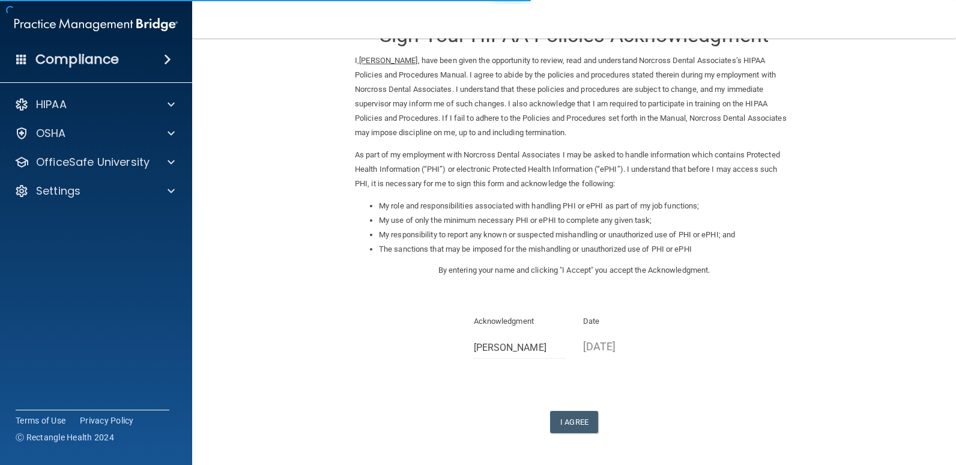
scroll to position [85, 0]
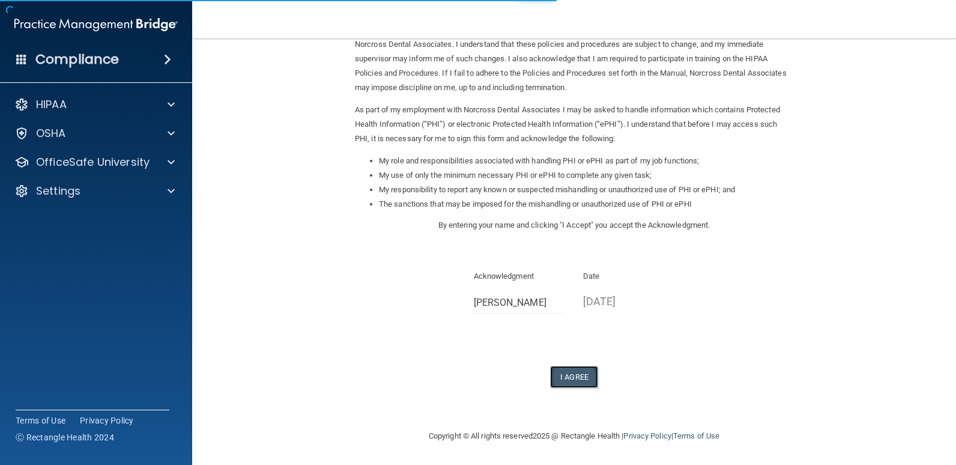
click at [574, 373] on button "I Agree" at bounding box center [574, 377] width 48 height 22
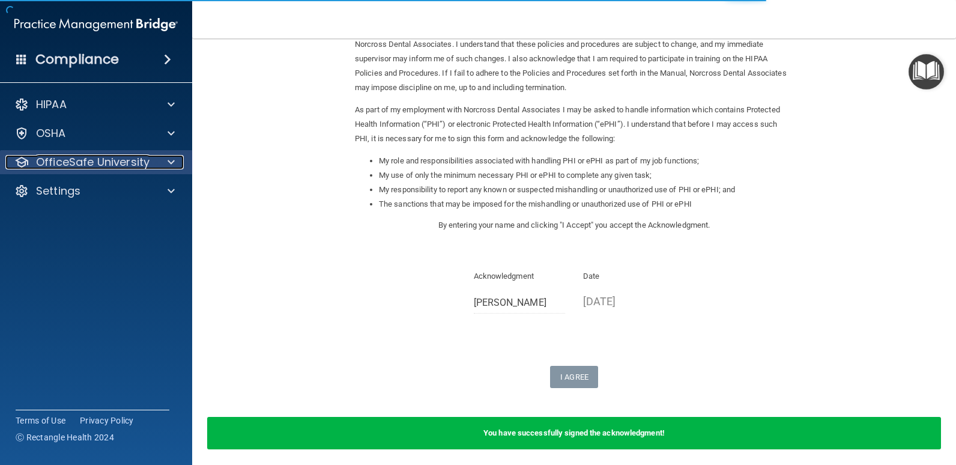
click at [137, 166] on p "OfficeSafe University" at bounding box center [93, 162] width 114 height 14
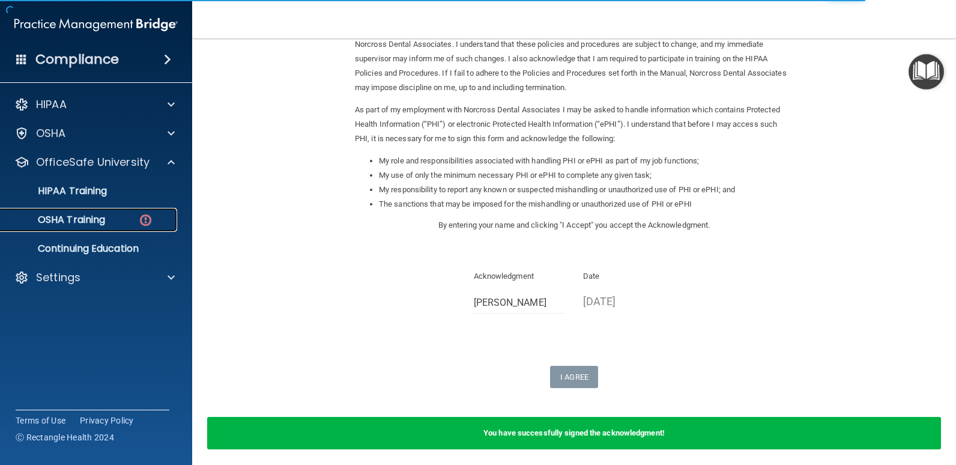
click at [109, 222] on div "OSHA Training" at bounding box center [90, 220] width 164 height 12
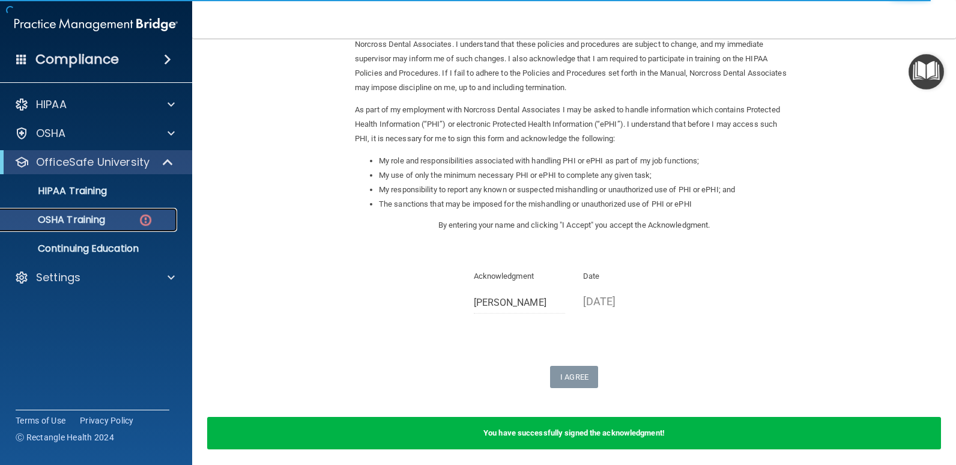
click at [147, 220] on img at bounding box center [145, 220] width 15 height 15
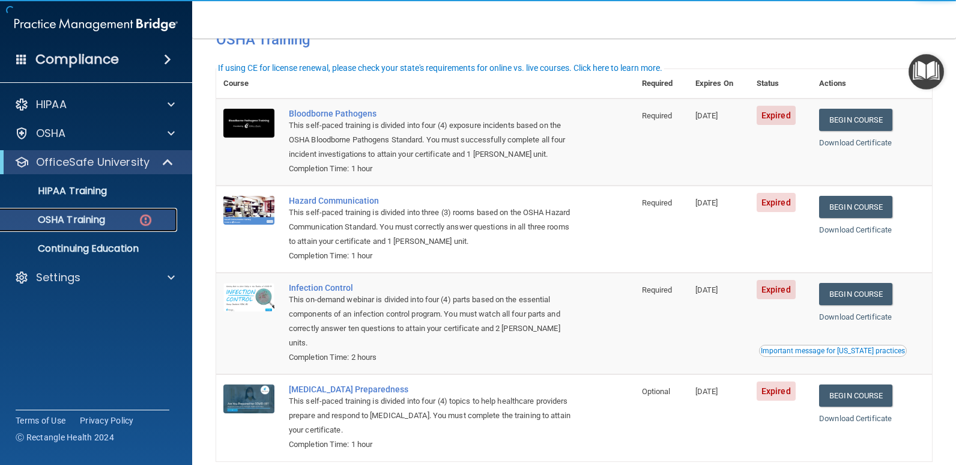
scroll to position [10, 0]
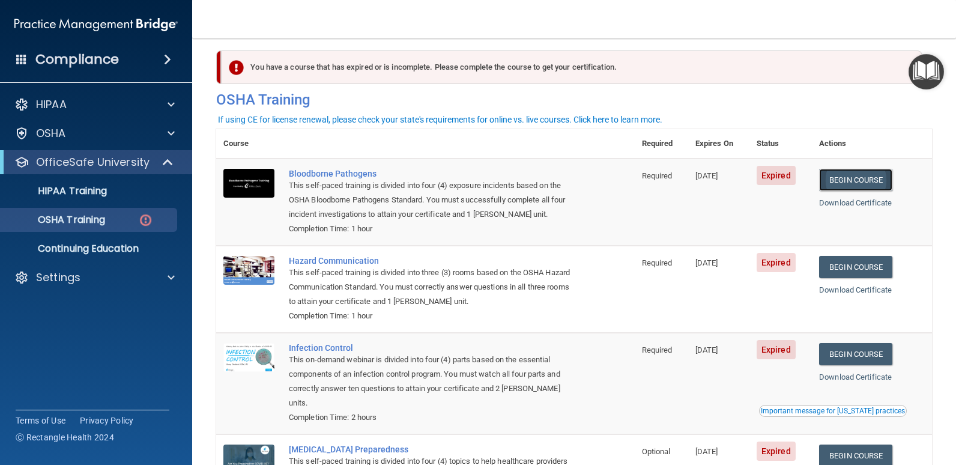
click at [855, 186] on link "Begin Course" at bounding box center [855, 180] width 73 height 22
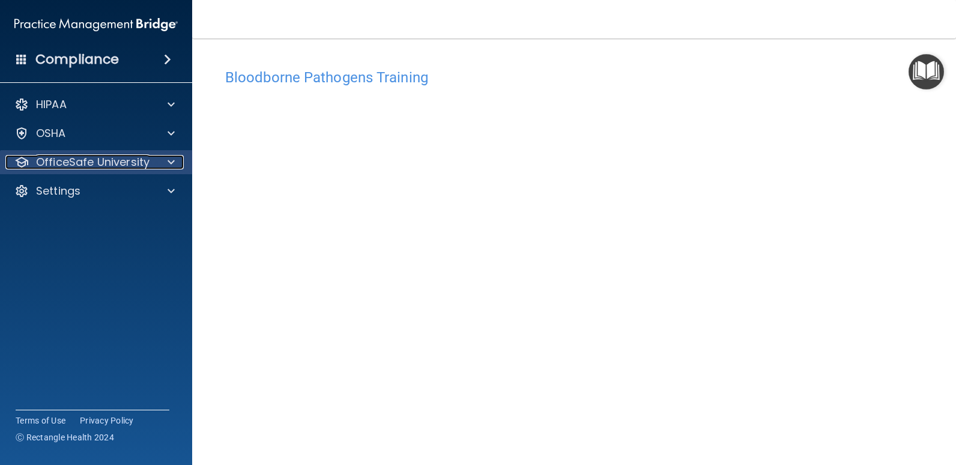
click at [127, 162] on p "OfficeSafe University" at bounding box center [93, 162] width 114 height 14
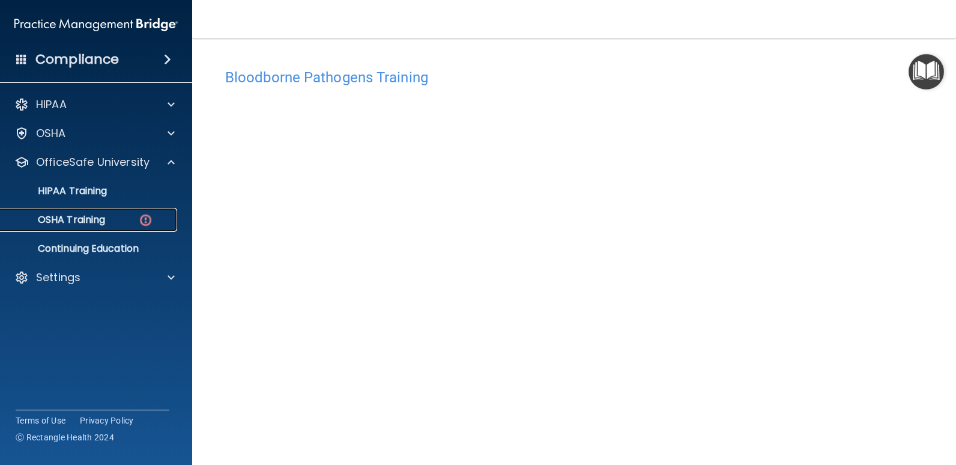
click at [121, 218] on div "OSHA Training" at bounding box center [90, 220] width 164 height 12
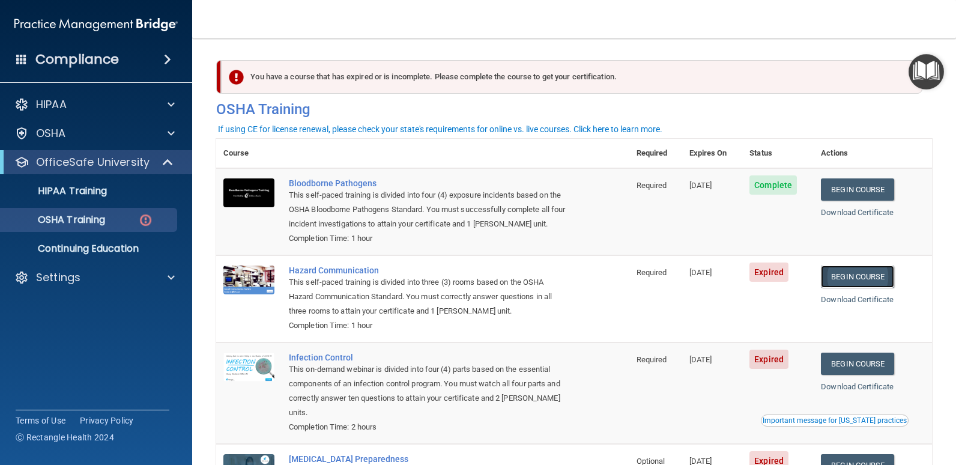
click at [842, 271] on link "Begin Course" at bounding box center [857, 276] width 73 height 22
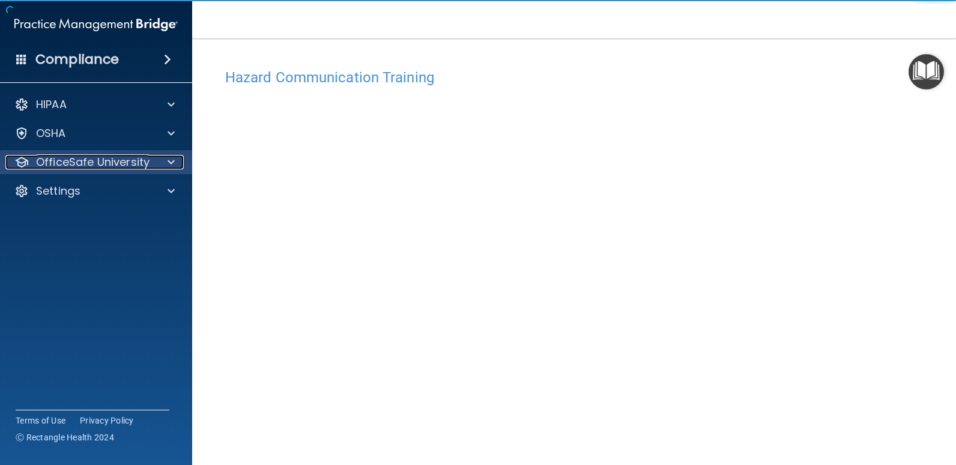
click at [122, 160] on p "OfficeSafe University" at bounding box center [93, 162] width 114 height 14
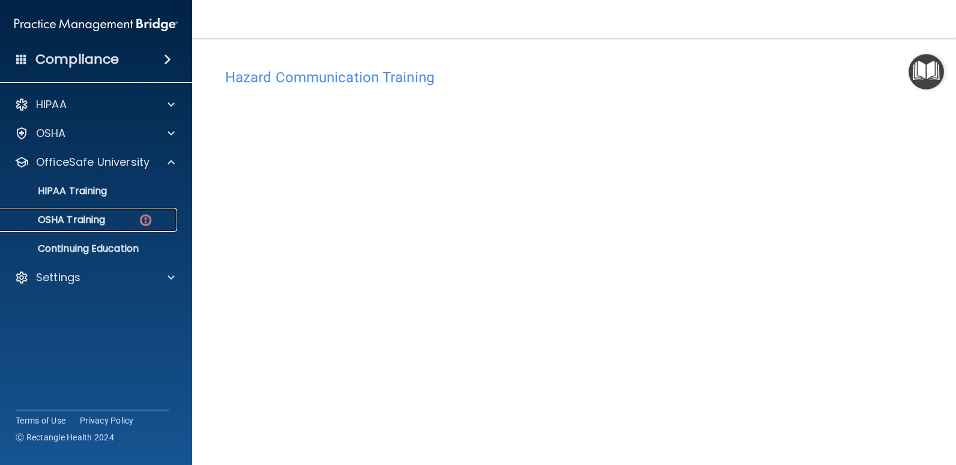
click at [108, 225] on div "OSHA Training" at bounding box center [90, 220] width 164 height 12
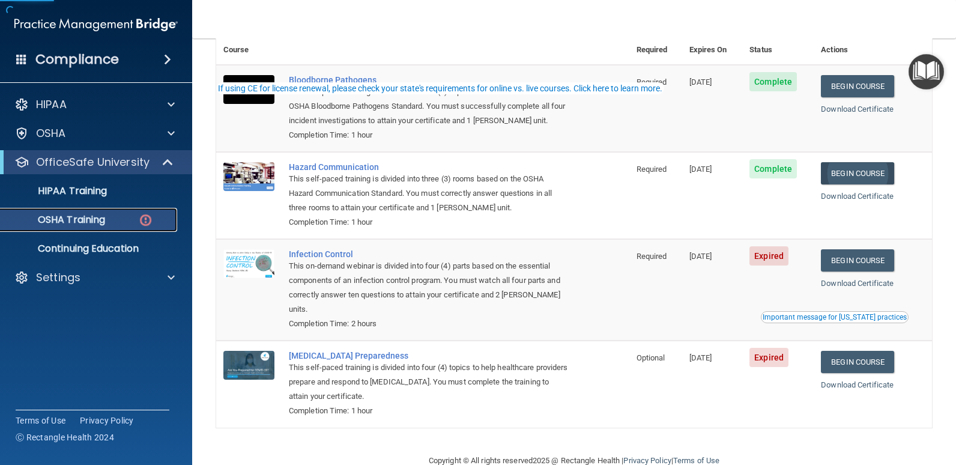
scroll to position [120, 0]
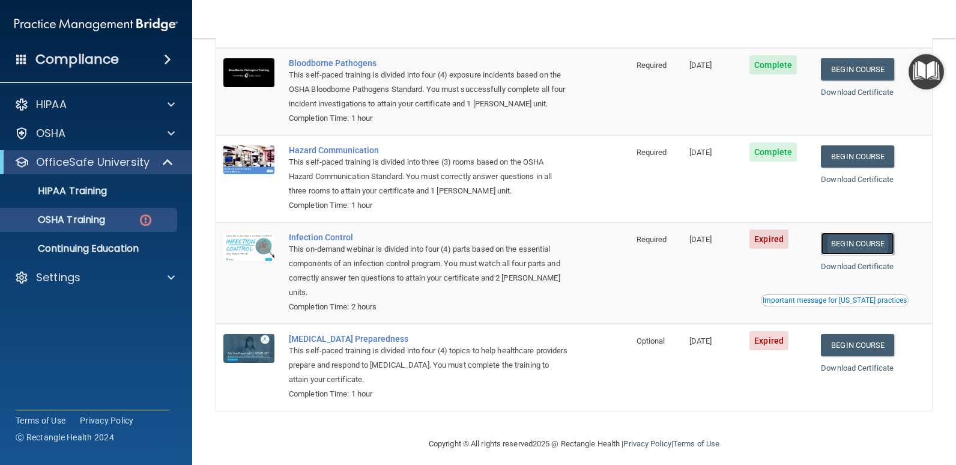
click at [855, 247] on link "Begin Course" at bounding box center [857, 243] width 73 height 22
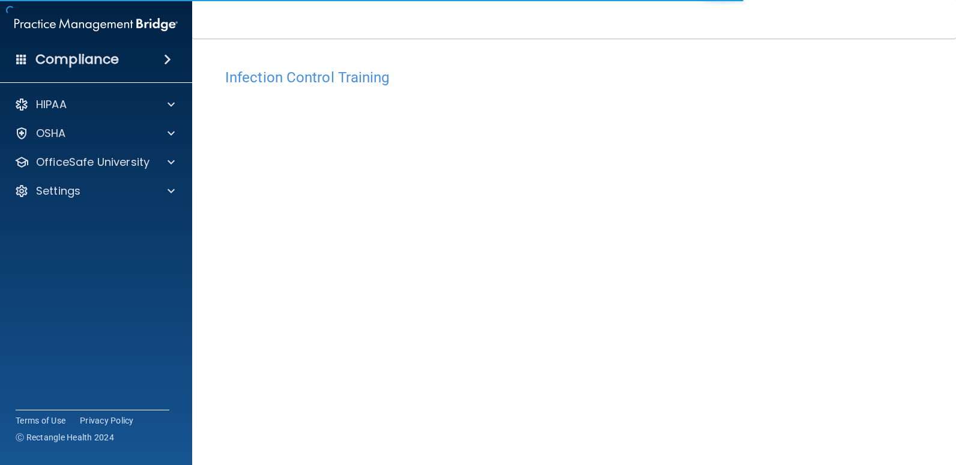
scroll to position [49, 0]
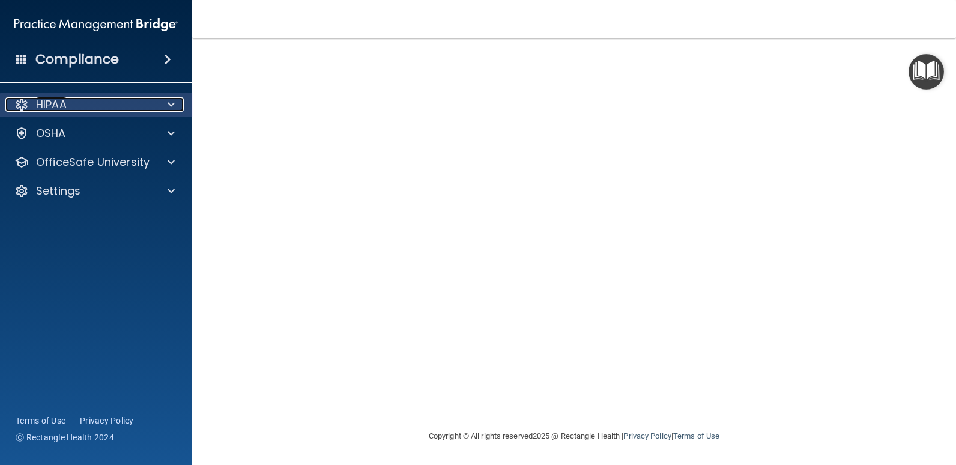
click at [147, 100] on div "HIPAA" at bounding box center [79, 104] width 149 height 14
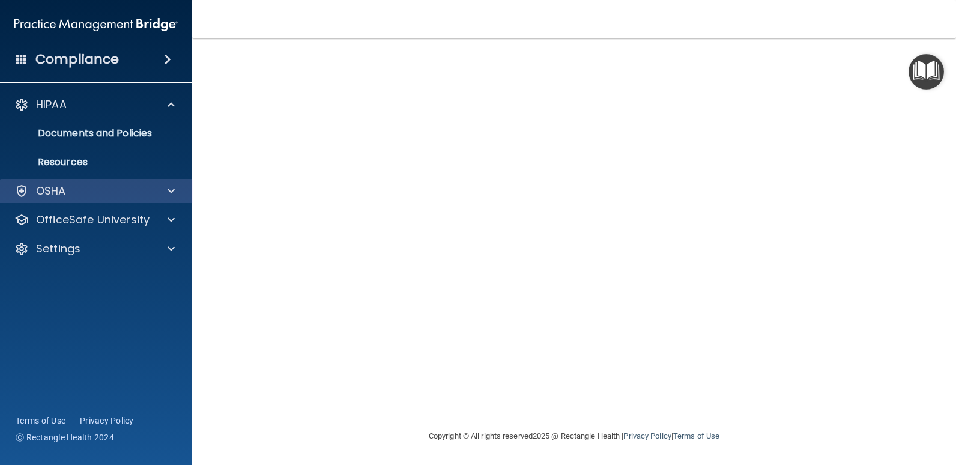
click at [154, 181] on div "OSHA" at bounding box center [96, 191] width 193 height 24
click at [136, 192] on div "OSHA" at bounding box center [79, 191] width 149 height 14
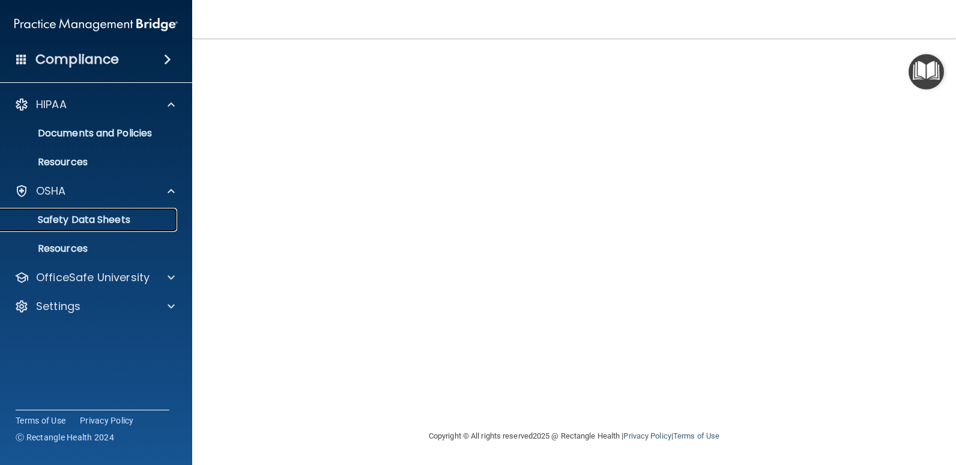
click at [159, 214] on p "Safety Data Sheets" at bounding box center [90, 220] width 164 height 12
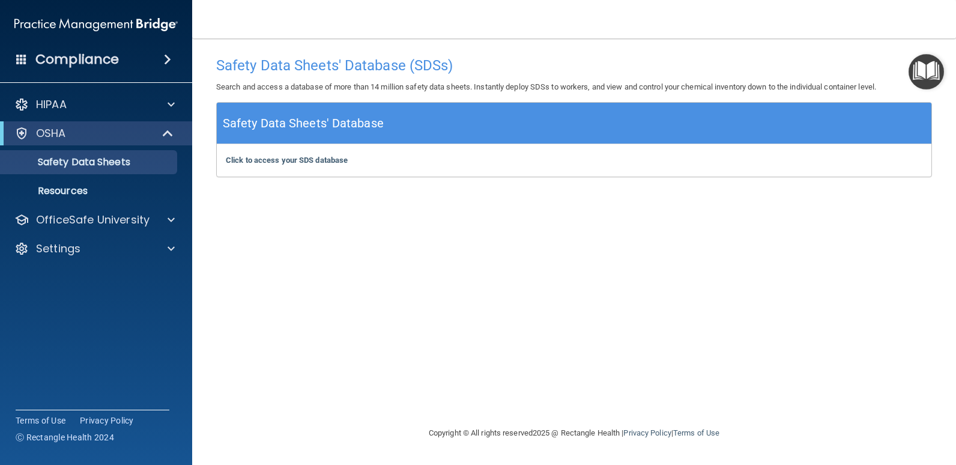
click at [117, 141] on div "OSHA" at bounding box center [96, 133] width 192 height 24
click at [166, 130] on span at bounding box center [169, 133] width 10 height 14
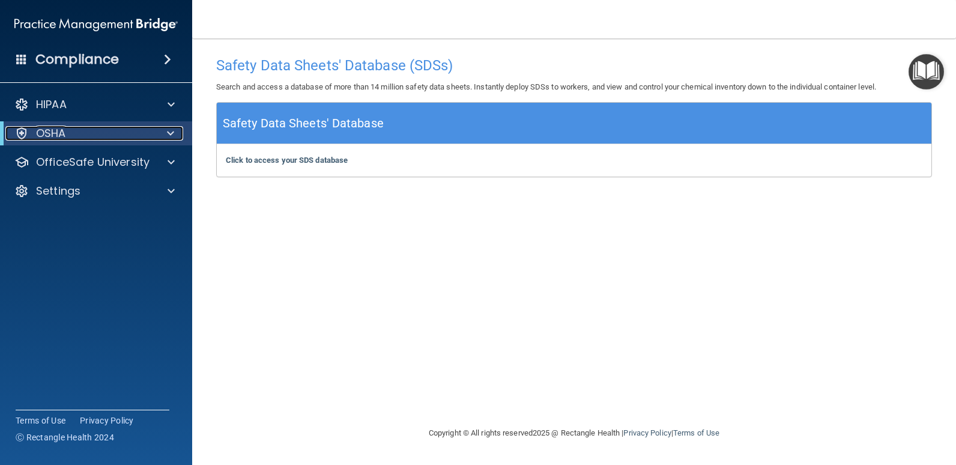
click at [98, 138] on div "OSHA" at bounding box center [79, 133] width 148 height 14
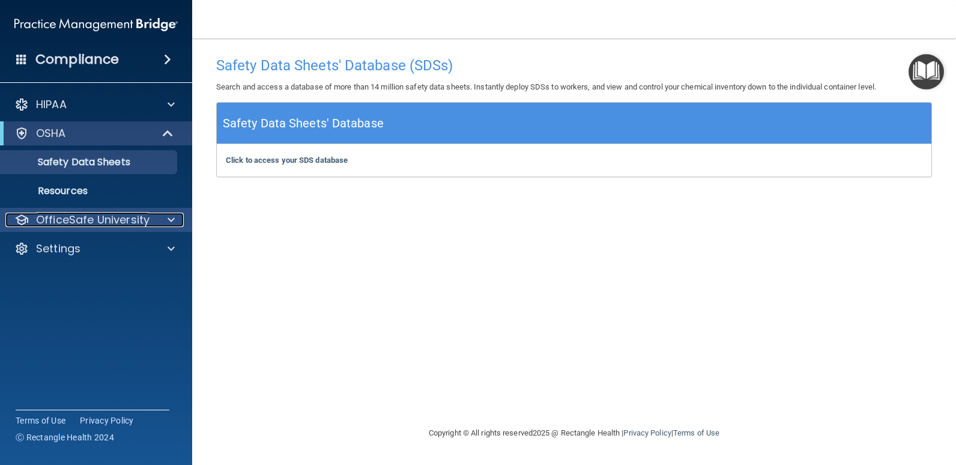
click at [87, 226] on p "OfficeSafe University" at bounding box center [93, 220] width 114 height 14
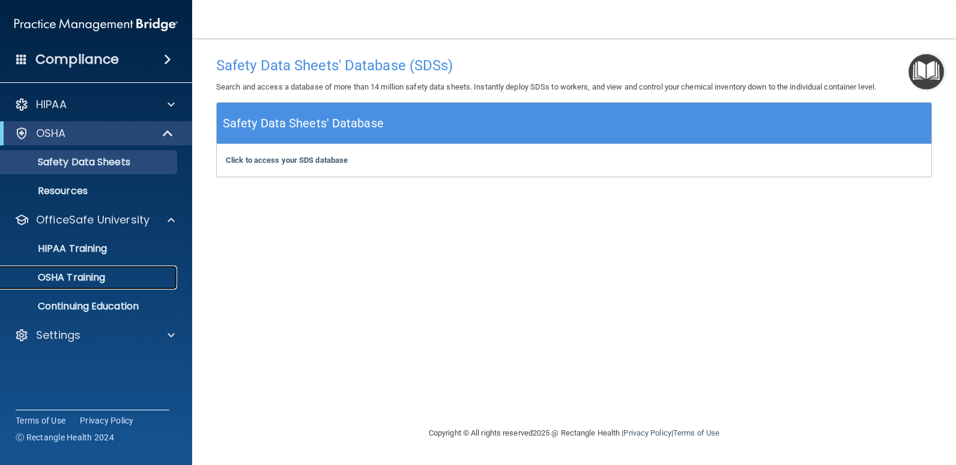
click at [86, 283] on p "OSHA Training" at bounding box center [56, 277] width 97 height 12
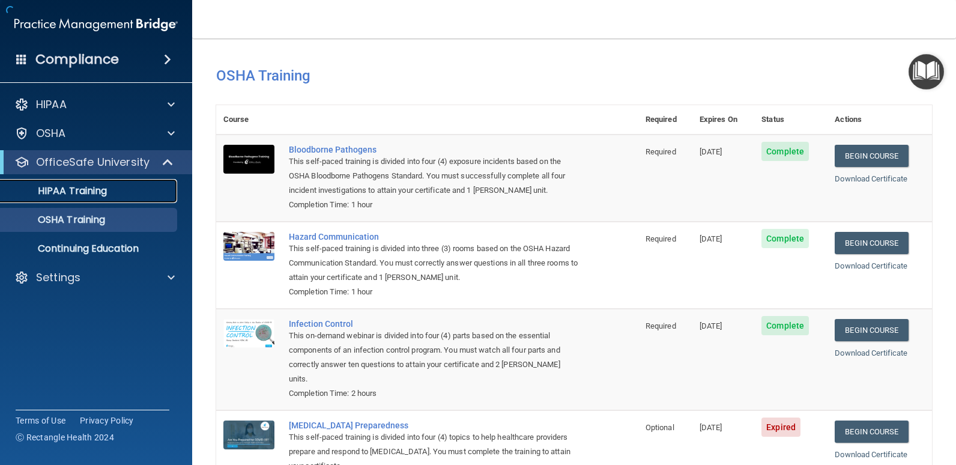
click at [92, 196] on p "HIPAA Training" at bounding box center [57, 191] width 99 height 12
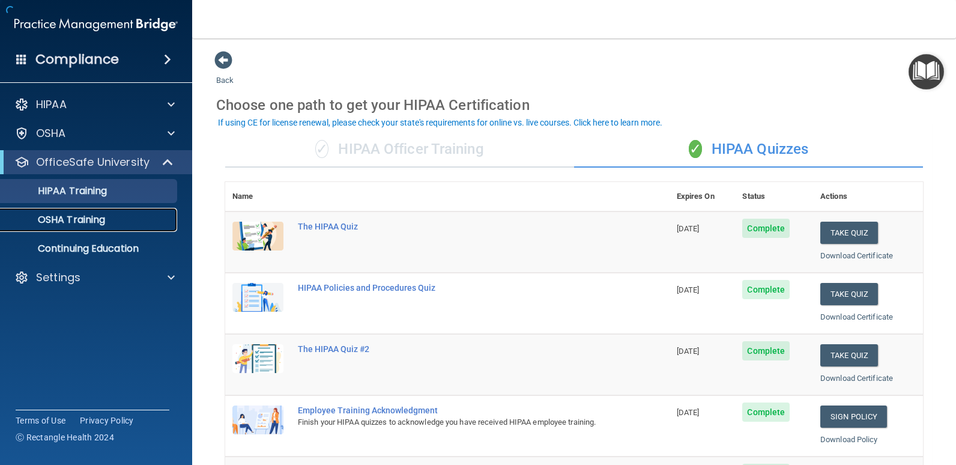
click at [120, 219] on div "OSHA Training" at bounding box center [90, 220] width 164 height 12
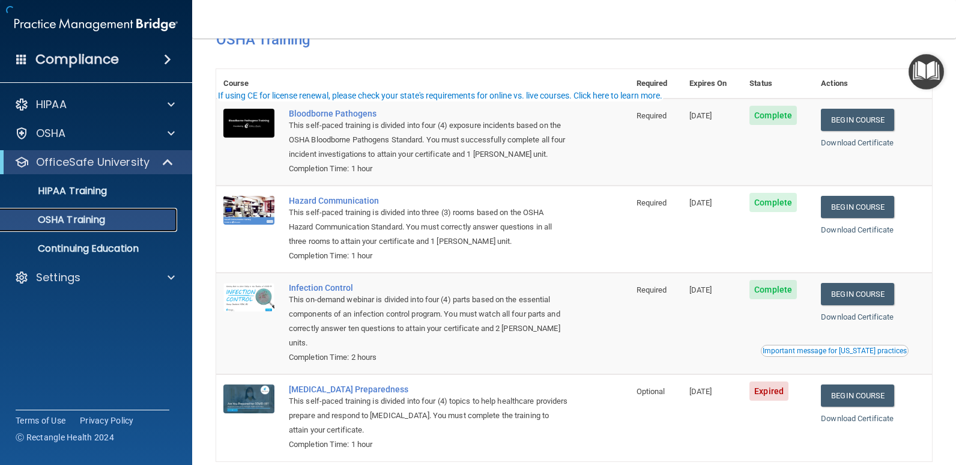
scroll to position [97, 0]
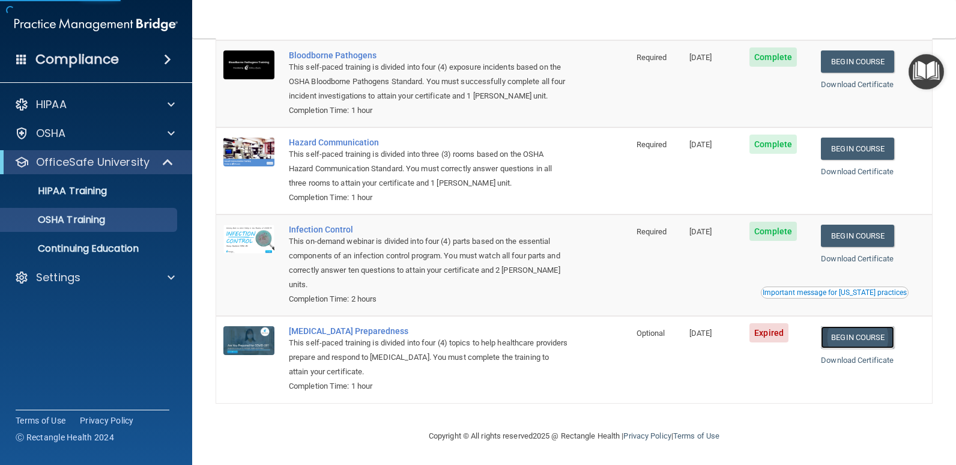
click at [864, 341] on link "Begin Course" at bounding box center [857, 337] width 73 height 22
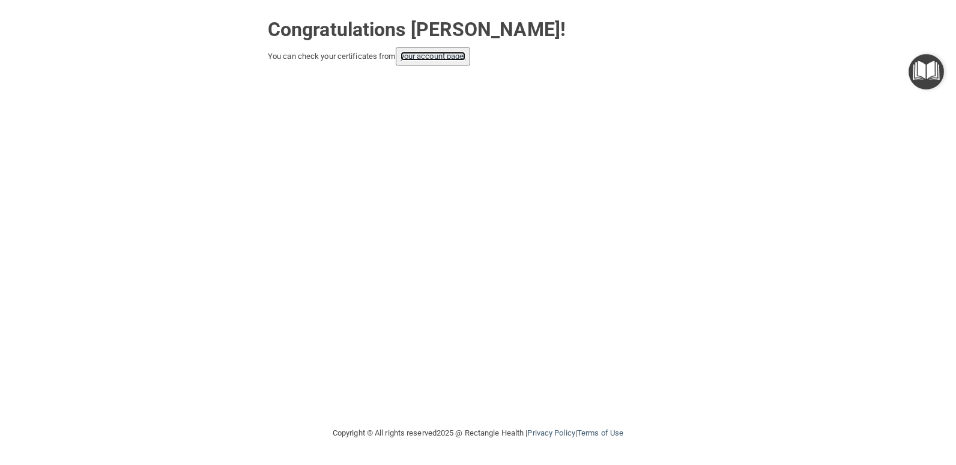
click at [435, 53] on link "your account page!" at bounding box center [433, 56] width 65 height 9
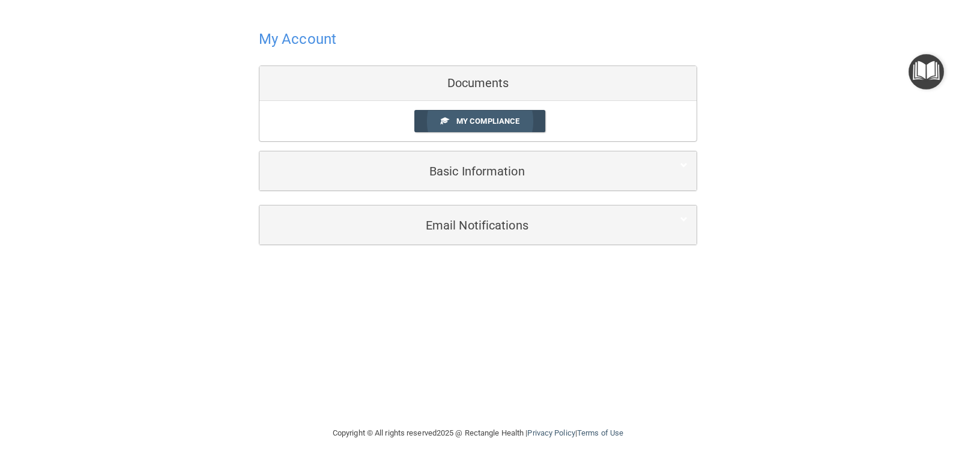
click at [462, 126] on link "My Compliance" at bounding box center [480, 121] width 132 height 22
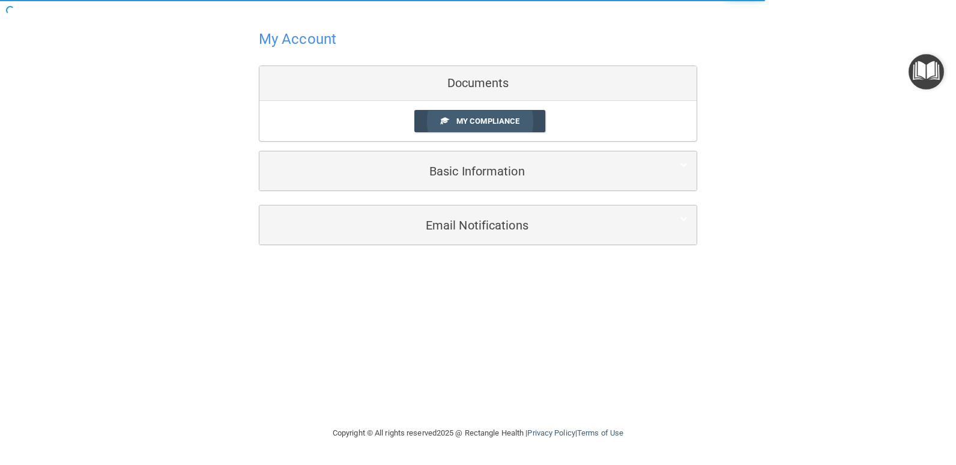
click at [443, 120] on span at bounding box center [445, 121] width 8 height 8
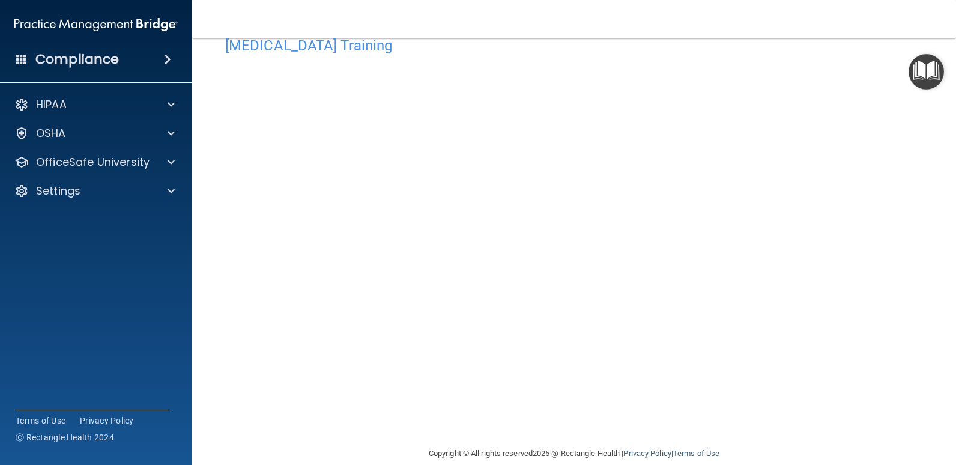
scroll to position [49, 0]
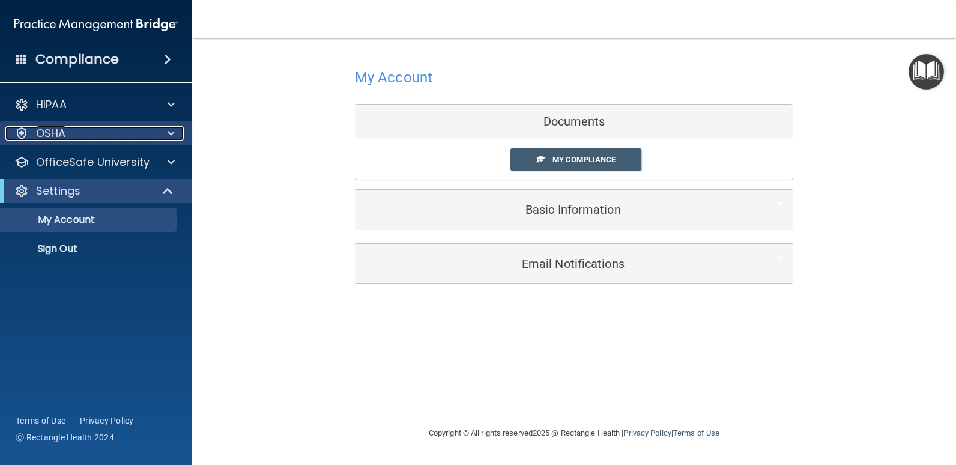
click at [86, 139] on div "OSHA" at bounding box center [79, 133] width 149 height 14
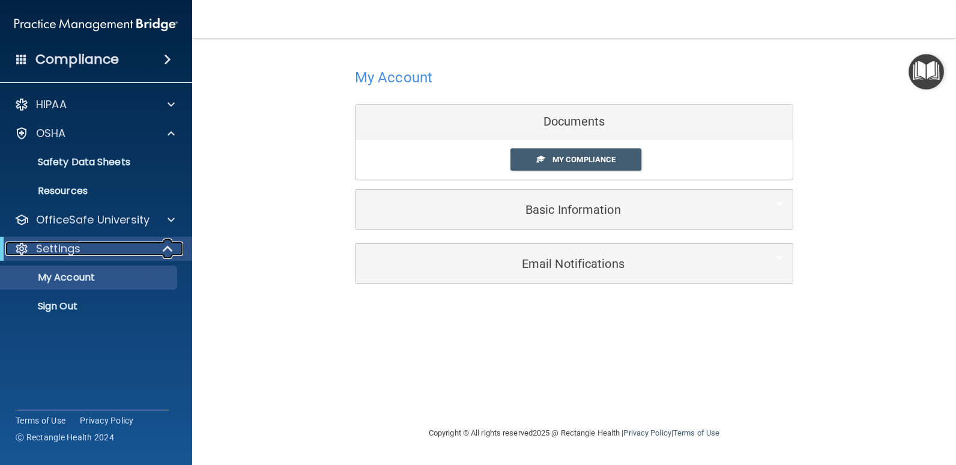
click at [98, 254] on div "Settings" at bounding box center [79, 248] width 148 height 14
click at [103, 243] on div "Settings" at bounding box center [79, 248] width 148 height 14
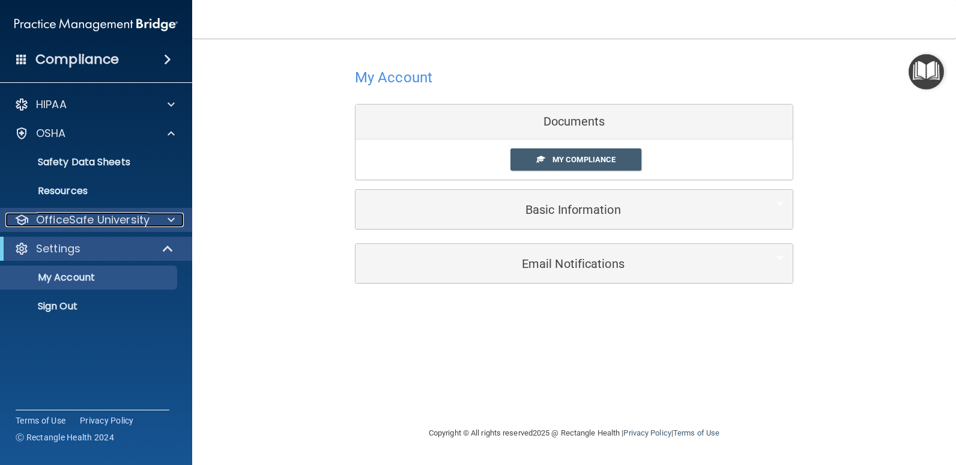
click at [109, 219] on p "OfficeSafe University" at bounding box center [93, 220] width 114 height 14
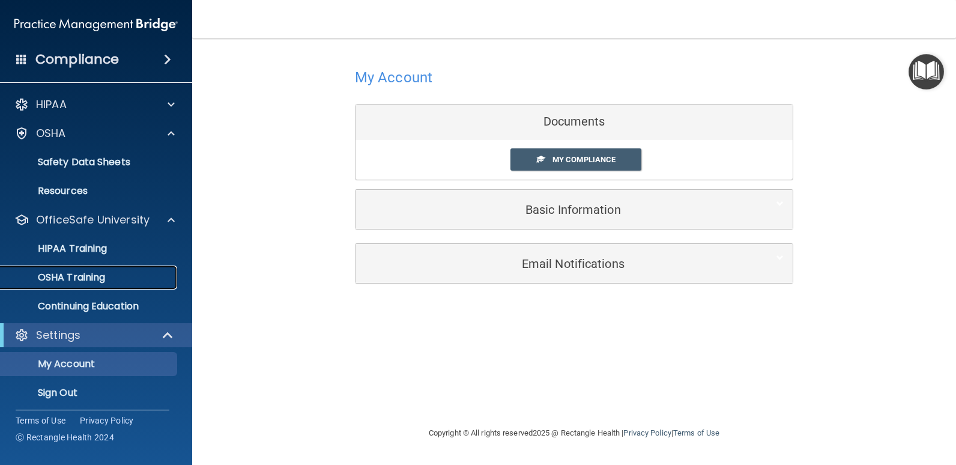
click at [78, 271] on p "OSHA Training" at bounding box center [56, 277] width 97 height 12
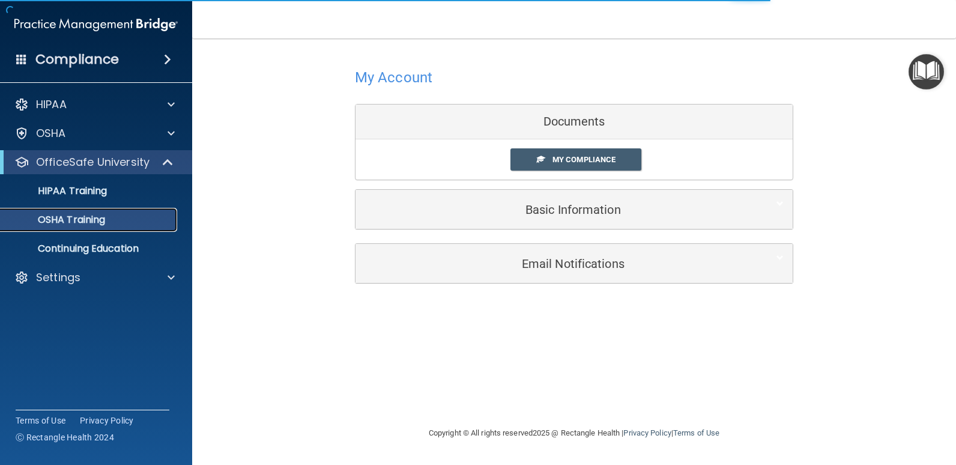
click at [112, 219] on div "OSHA Training" at bounding box center [90, 220] width 164 height 12
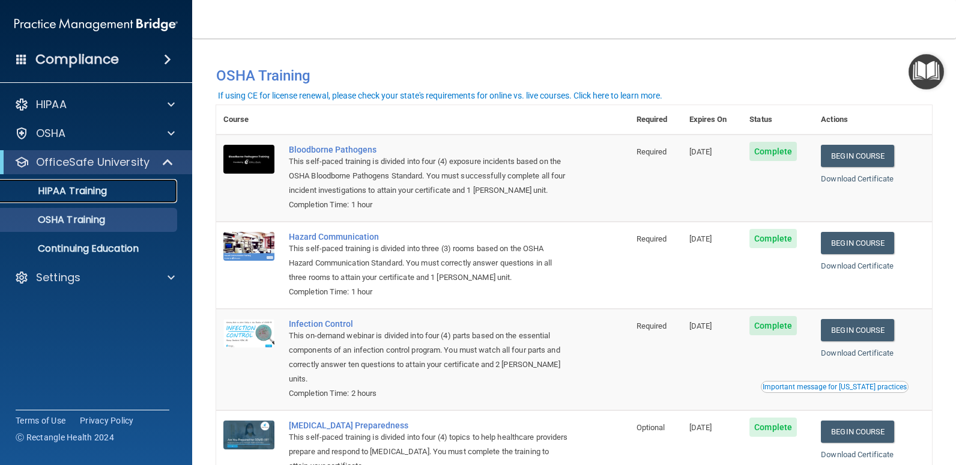
click at [116, 192] on div "HIPAA Training" at bounding box center [90, 191] width 164 height 12
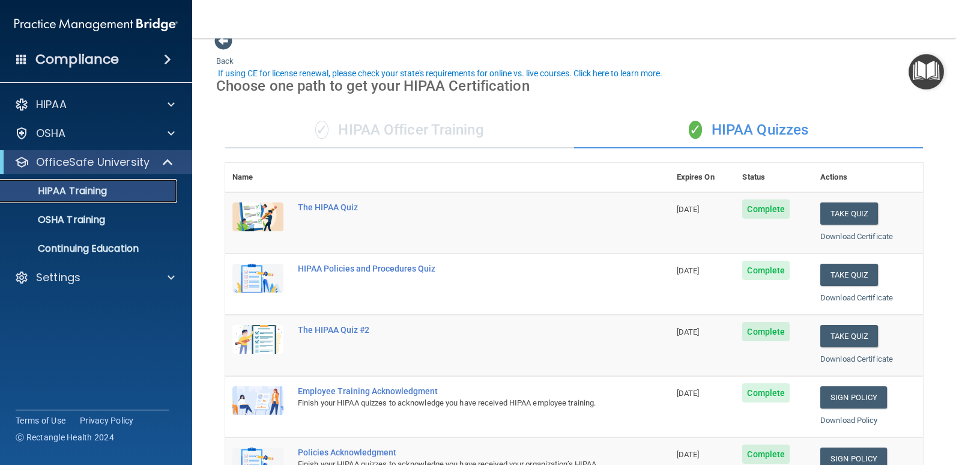
scroll to position [79, 0]
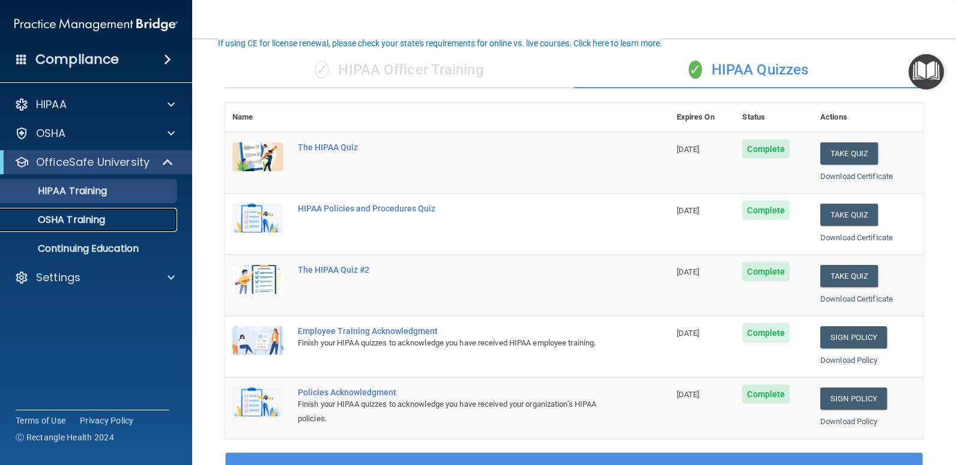
click at [85, 217] on p "OSHA Training" at bounding box center [56, 220] width 97 height 12
